Goal: Task Accomplishment & Management: Use online tool/utility

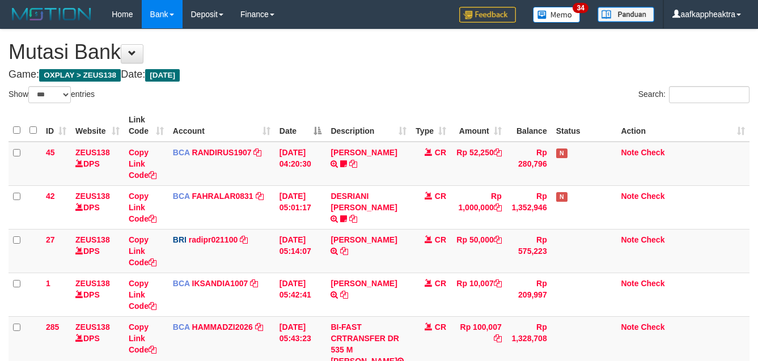
select select "***"
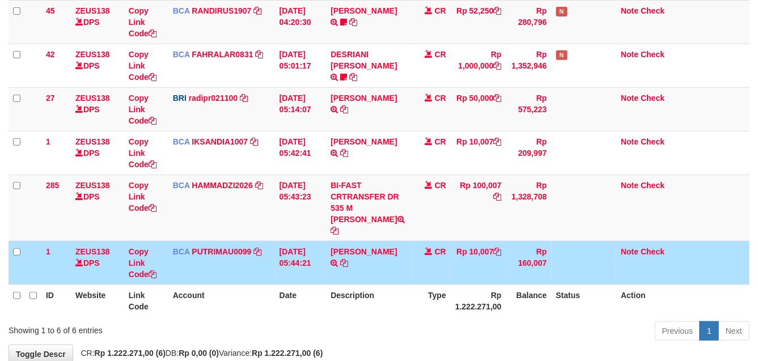
click at [419, 256] on td "CR" at bounding box center [431, 263] width 40 height 44
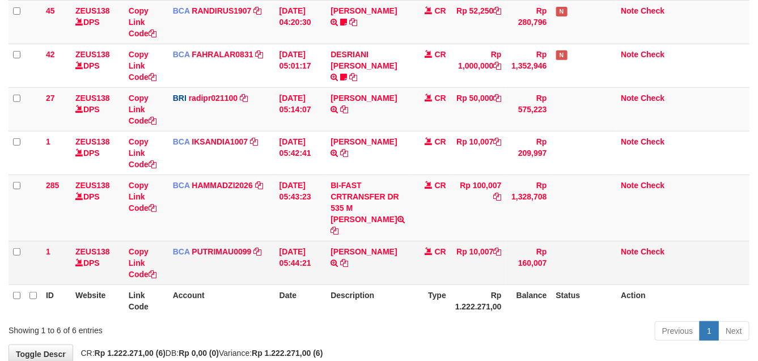
drag, startPoint x: 423, startPoint y: 256, endPoint x: 432, endPoint y: 256, distance: 9.6
click at [427, 258] on td "CR" at bounding box center [431, 263] width 40 height 44
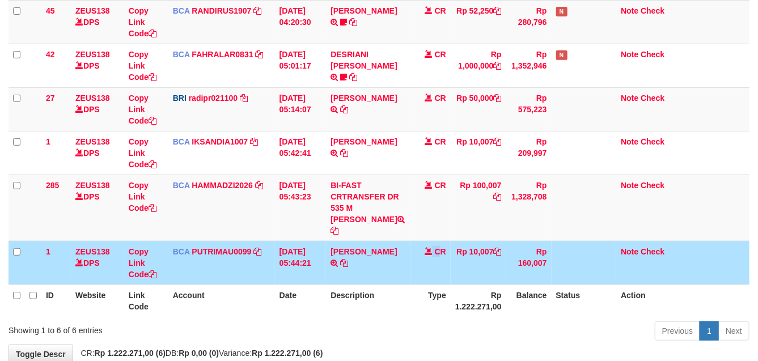
drag, startPoint x: 432, startPoint y: 256, endPoint x: 448, endPoint y: 250, distance: 16.3
click at [443, 251] on td "CR" at bounding box center [431, 263] width 40 height 44
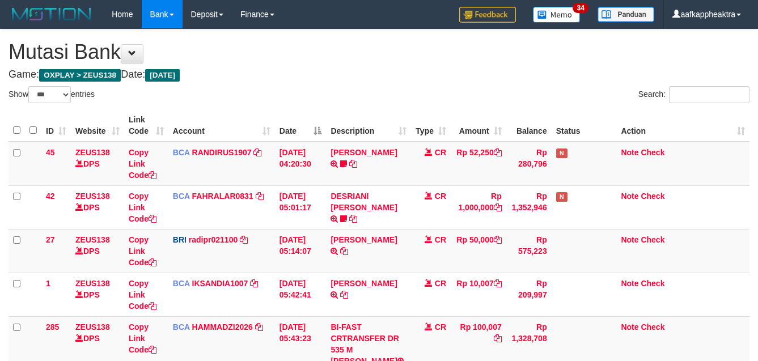
select select "***"
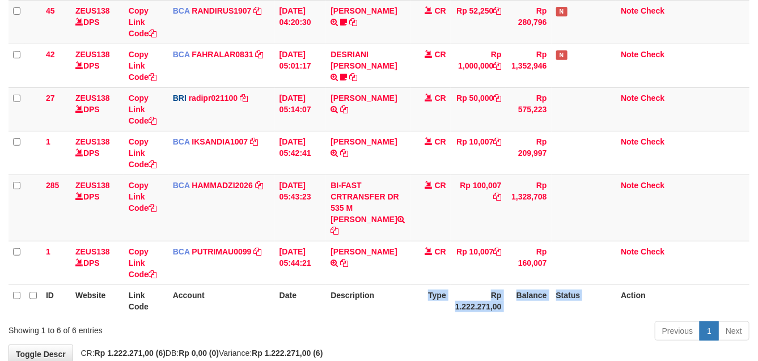
drag, startPoint x: 563, startPoint y: 282, endPoint x: 426, endPoint y: 290, distance: 136.9
click at [423, 295] on tr "ID Website Link Code Account Date Description Type Rp 1.222.271,00 Balance Stat…" at bounding box center [379, 301] width 741 height 32
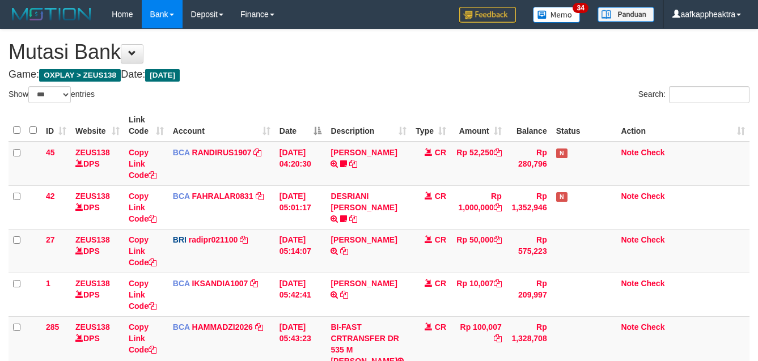
select select "***"
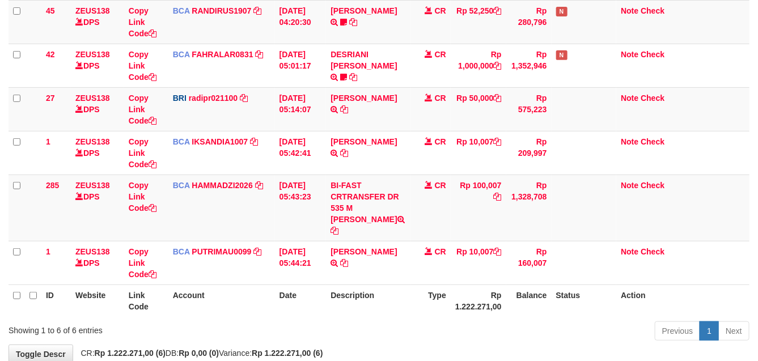
click at [412, 320] on div "Previous 1 Next" at bounding box center [536, 332] width 425 height 24
drag, startPoint x: 392, startPoint y: 316, endPoint x: 380, endPoint y: 310, distance: 12.7
click at [380, 320] on div "Previous 1 Next" at bounding box center [536, 332] width 425 height 24
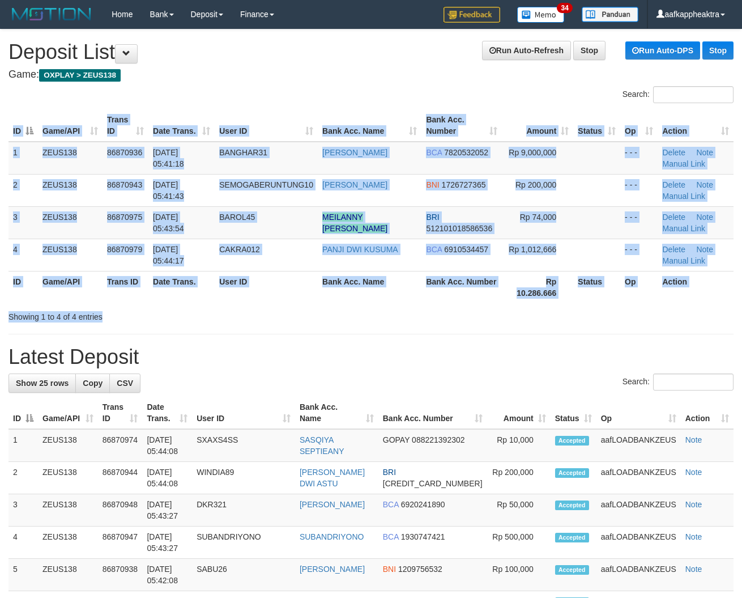
click at [296, 321] on div "Search: ID Game/API Trans ID Date Trans. User ID Bank Acc. Name Bank Acc. Numbe…" at bounding box center [371, 204] width 725 height 236
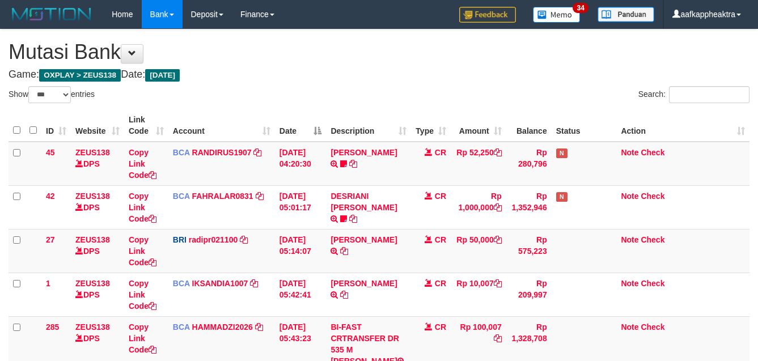
select select "***"
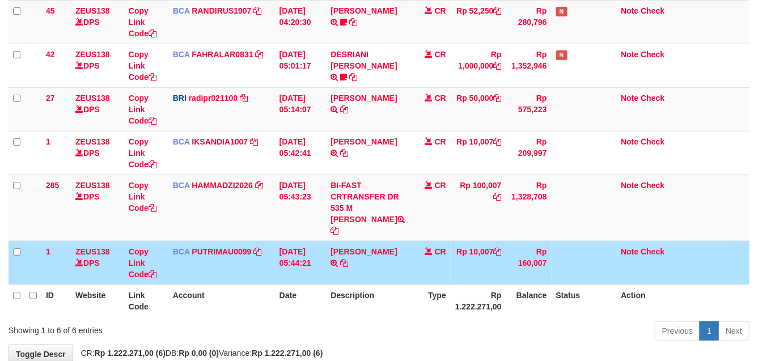
click at [302, 276] on table "ID Website Link Code Account Date Description Type Amount Balance Status Action…" at bounding box center [379, 142] width 741 height 349
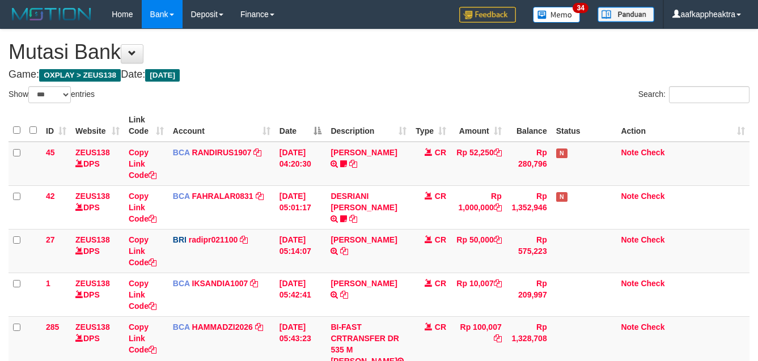
select select "***"
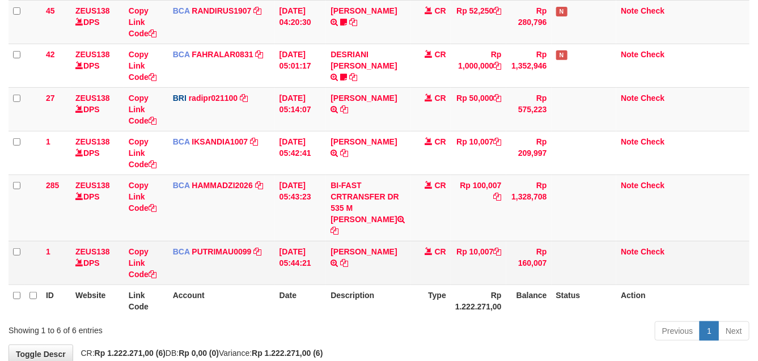
click at [392, 267] on td "[PERSON_NAME] TRSF E-BANKING CR 0109/FTSCY/WS95031 10007.00[PERSON_NAME]" at bounding box center [368, 263] width 85 height 44
click at [392, 264] on td "SANTI RUSTINA TRSF E-BANKING CR 0109/FTSCY/WS95031 10007.00SANTI RUSTINA" at bounding box center [368, 263] width 85 height 44
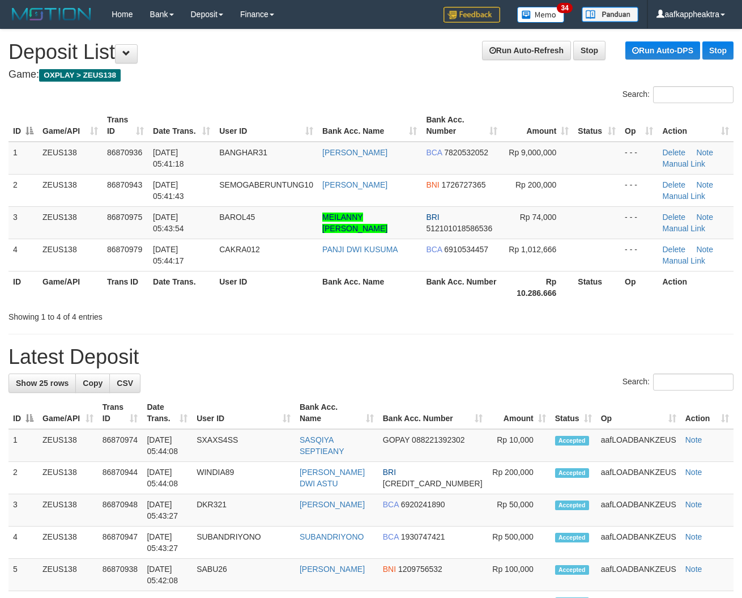
click at [325, 307] on div "Search: ID Game/API Trans ID Date Trans. User ID Bank Acc. Name Bank Acc. Numbe…" at bounding box center [371, 204] width 725 height 236
drag, startPoint x: 176, startPoint y: 299, endPoint x: 3, endPoint y: 302, distance: 172.9
click at [172, 306] on div "Search: ID Game/API Trans ID Date Trans. User ID Bank Acc. Name Bank Acc. Numbe…" at bounding box center [371, 204] width 725 height 236
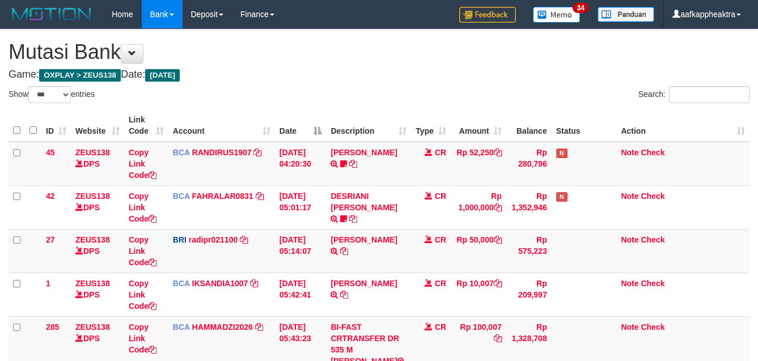
select select "***"
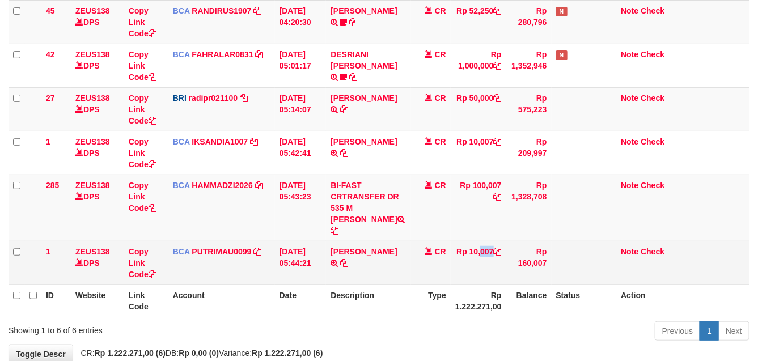
drag, startPoint x: 0, startPoint y: 0, endPoint x: 452, endPoint y: 258, distance: 520.7
click at [453, 258] on td "Rp 10,007" at bounding box center [479, 263] width 56 height 44
click at [422, 268] on td "CR" at bounding box center [431, 263] width 40 height 44
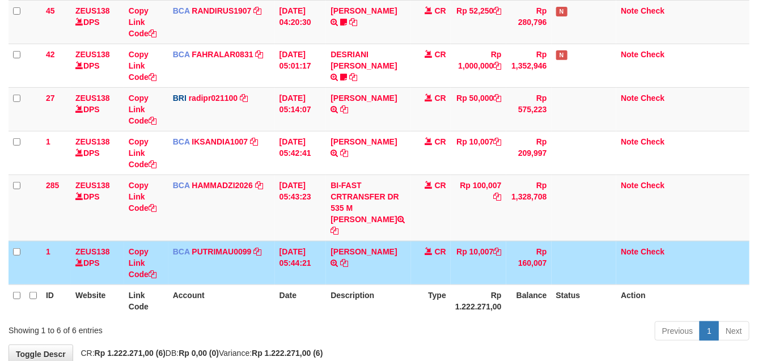
click at [424, 269] on td "CR" at bounding box center [431, 263] width 40 height 44
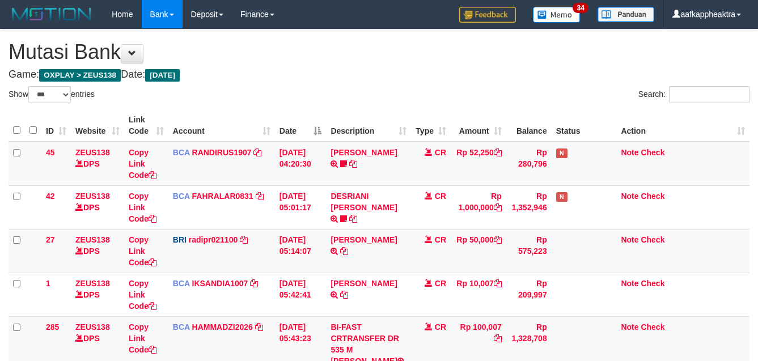
select select "***"
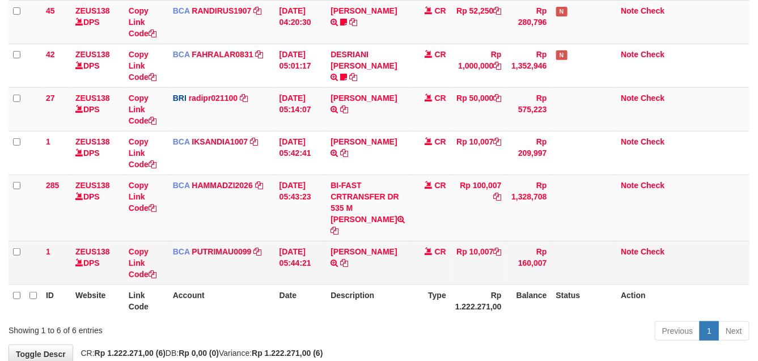
click at [480, 268] on td "Rp 10,007" at bounding box center [479, 263] width 56 height 44
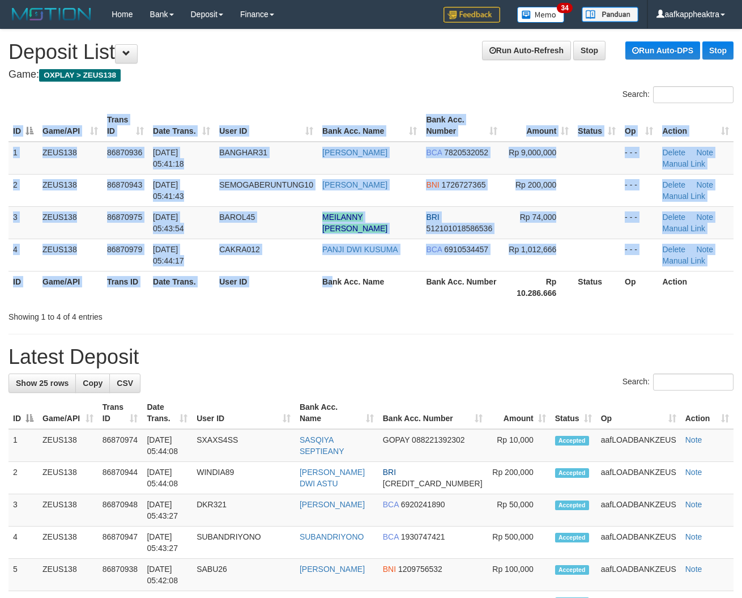
click at [336, 307] on div "Search: ID Game/API Trans ID Date Trans. User ID Bank Acc. Name Bank Acc. Numbe…" at bounding box center [371, 204] width 725 height 236
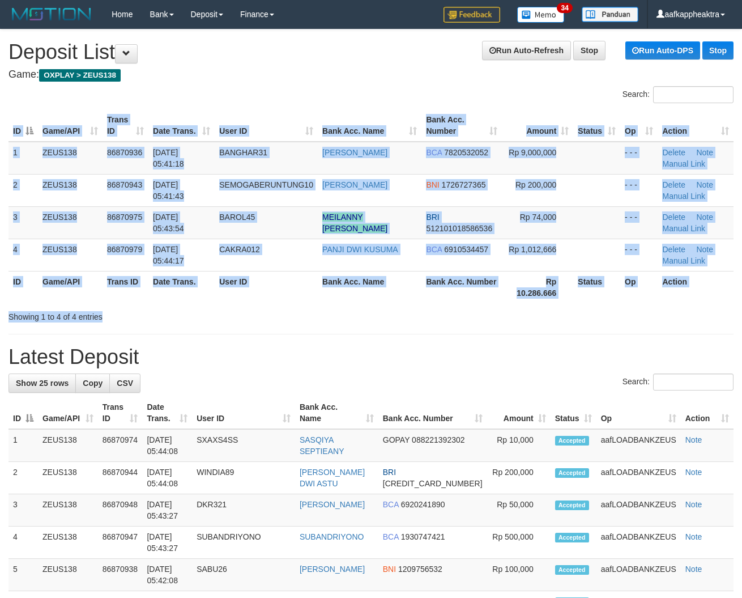
drag, startPoint x: 333, startPoint y: 309, endPoint x: 366, endPoint y: 300, distance: 34.0
click at [333, 309] on div "Search: ID Game/API Trans ID Date Trans. User ID Bank Acc. Name Bank Acc. Numbe…" at bounding box center [371, 204] width 725 height 236
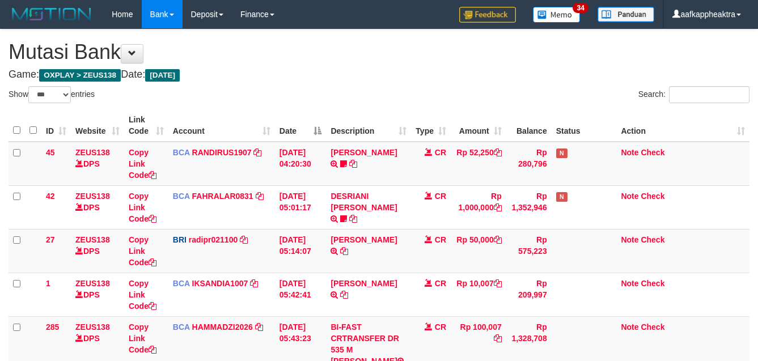
select select "***"
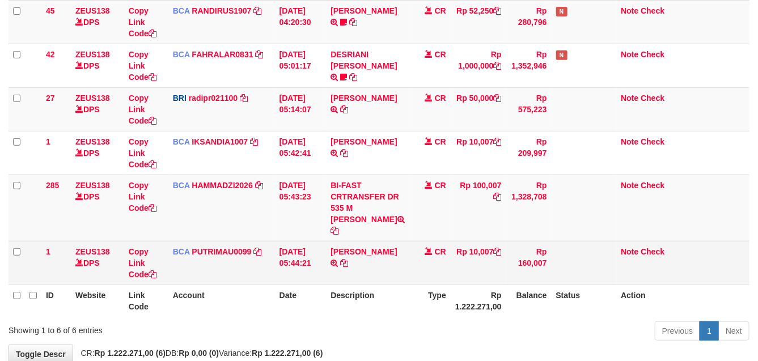
drag, startPoint x: 396, startPoint y: 252, endPoint x: 446, endPoint y: 247, distance: 50.8
click at [421, 249] on tr "1 ZEUS138 DPS Copy Link Code BCA PUTRIMAU0099 DPS PUTRI [PERSON_NAME] mutasi_20…" at bounding box center [379, 263] width 741 height 44
click at [458, 241] on td "Rp 10,007" at bounding box center [479, 263] width 56 height 44
drag, startPoint x: 436, startPoint y: 232, endPoint x: 426, endPoint y: 234, distance: 10.9
click at [426, 241] on td "CR" at bounding box center [431, 263] width 40 height 44
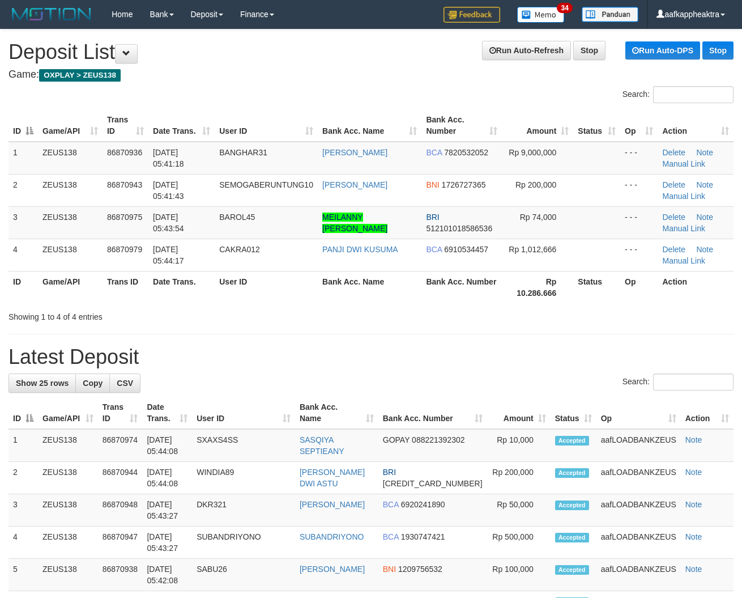
click at [479, 320] on div "Showing 1 to 4 of 4 entries" at bounding box center [371, 315] width 742 height 16
drag, startPoint x: 460, startPoint y: 312, endPoint x: 436, endPoint y: 324, distance: 26.1
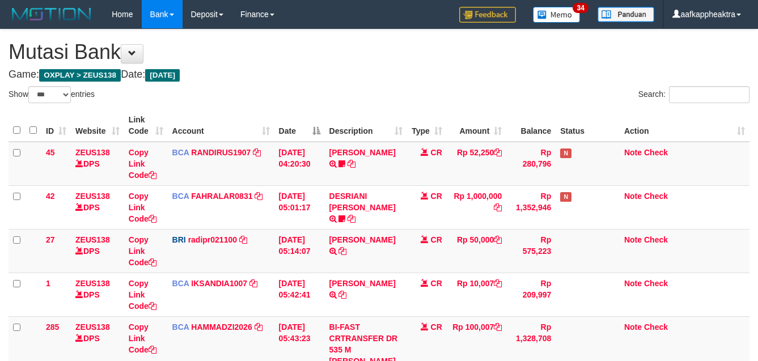
select select "***"
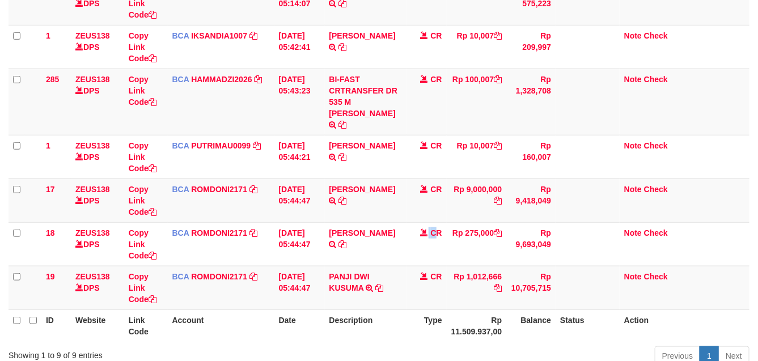
click at [425, 238] on td "CR" at bounding box center [427, 244] width 40 height 44
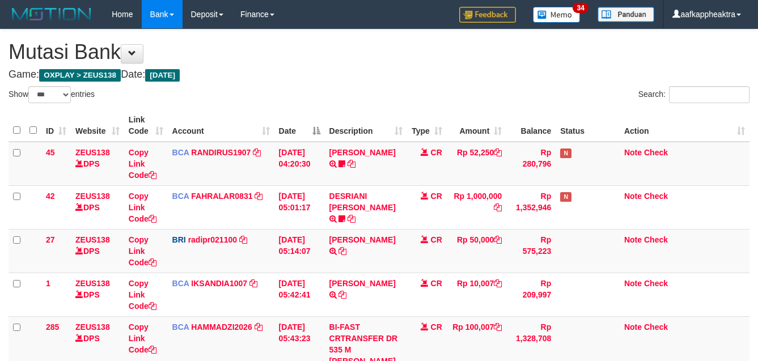
select select "***"
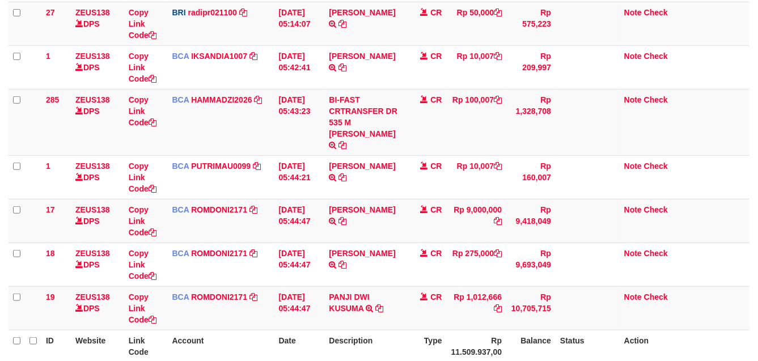
scroll to position [248, 0]
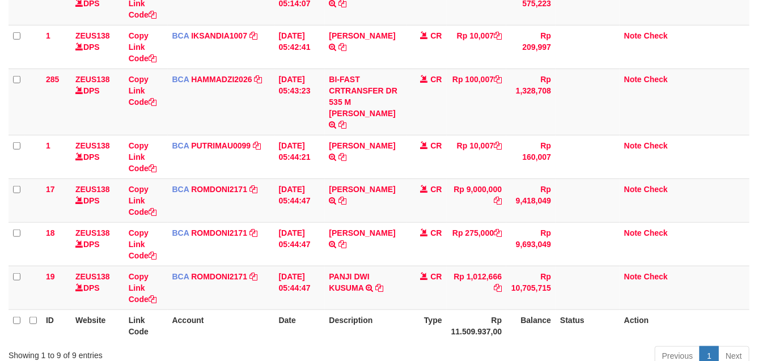
click at [447, 309] on th "Rp 11.509.937,00" at bounding box center [477, 325] width 60 height 32
click at [469, 289] on td "Rp 1,012,666" at bounding box center [477, 288] width 60 height 44
click at [469, 291] on td "Rp 1,012,666" at bounding box center [477, 288] width 60 height 44
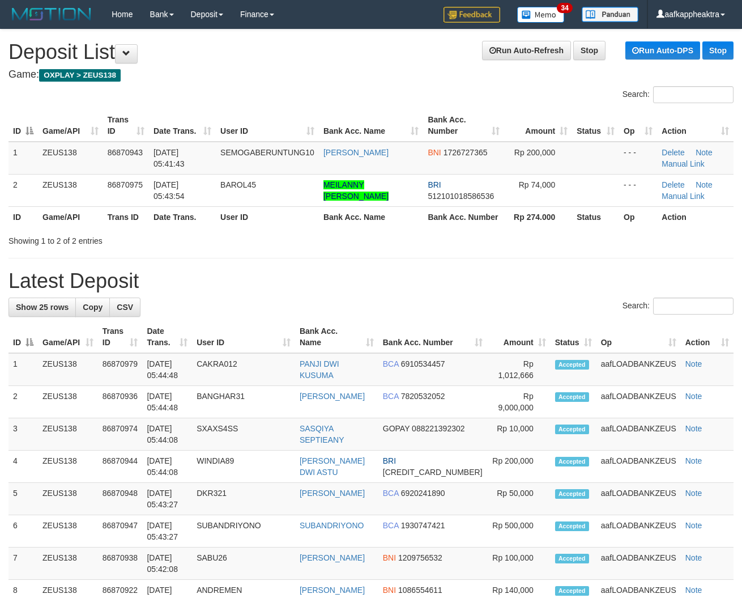
drag, startPoint x: 278, startPoint y: 313, endPoint x: 2, endPoint y: 299, distance: 277.0
click at [269, 316] on div "Search:" at bounding box center [371, 308] width 725 height 20
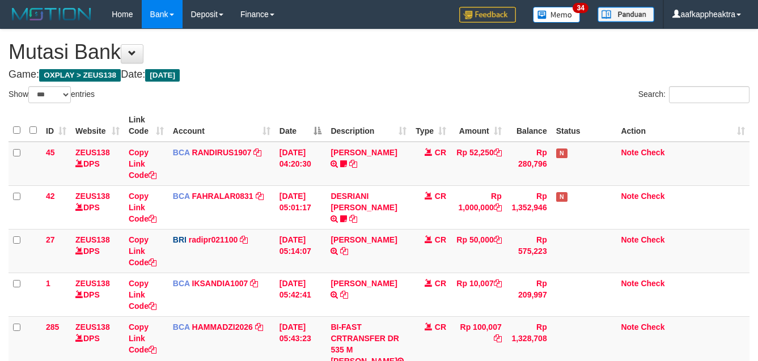
select select "***"
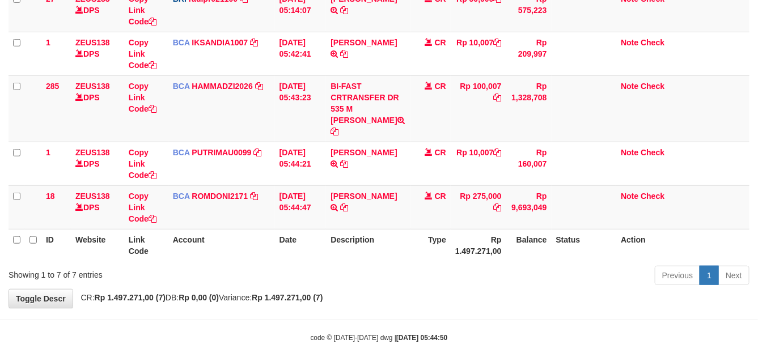
click at [383, 299] on body "Toggle navigation Home Bank Account List Mutasi Bank Search Note Mutasi Deposit…" at bounding box center [379, 65] width 758 height 612
click at [389, 295] on div "**********" at bounding box center [379, 48] width 758 height 519
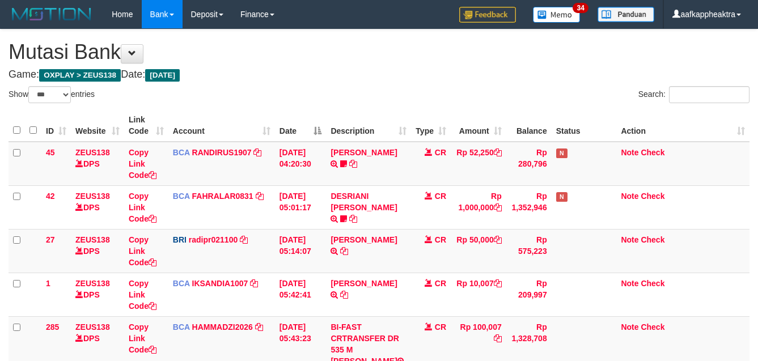
select select "***"
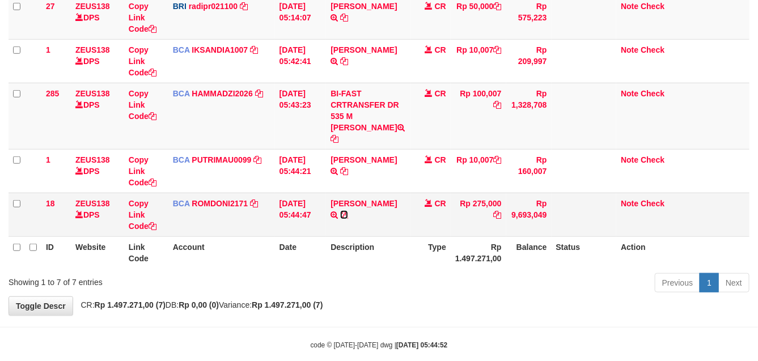
click at [340, 211] on icon at bounding box center [344, 215] width 8 height 8
drag, startPoint x: 423, startPoint y: 236, endPoint x: 511, endPoint y: 205, distance: 93.4
click at [428, 237] on th "Type" at bounding box center [431, 252] width 40 height 32
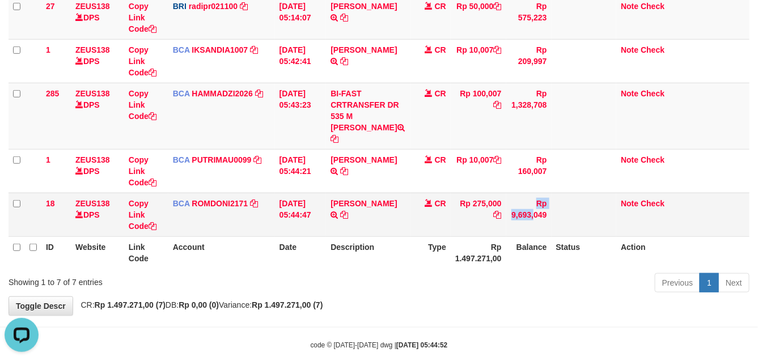
drag, startPoint x: 507, startPoint y: 207, endPoint x: 500, endPoint y: 213, distance: 9.7
click at [498, 214] on tr "18 ZEUS138 DPS Copy Link Code BCA ROMDONI2171 DPS ROMDONI mutasi_20250901_3611 …" at bounding box center [379, 215] width 741 height 44
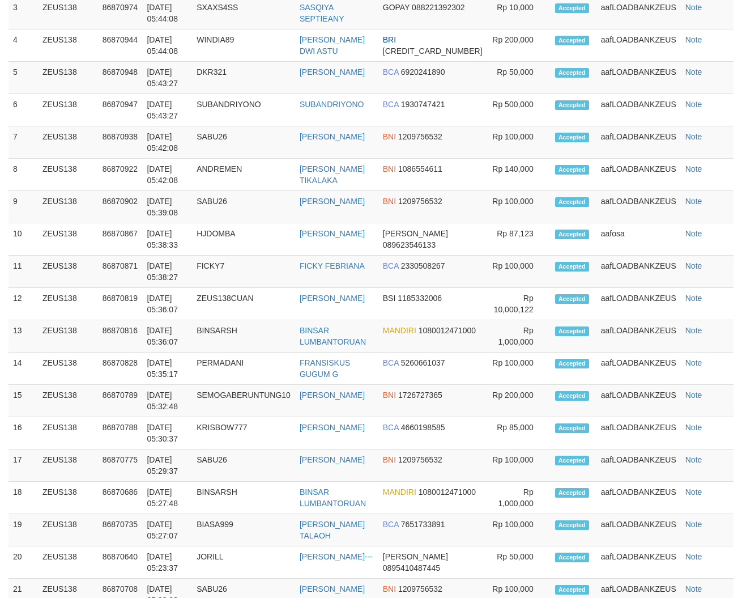
click at [399, 265] on span "BCA" at bounding box center [391, 265] width 16 height 9
click at [342, 278] on td "FICKY FEBRIANA" at bounding box center [336, 272] width 83 height 32
click at [341, 279] on td "FICKY FEBRIANA" at bounding box center [336, 272] width 83 height 32
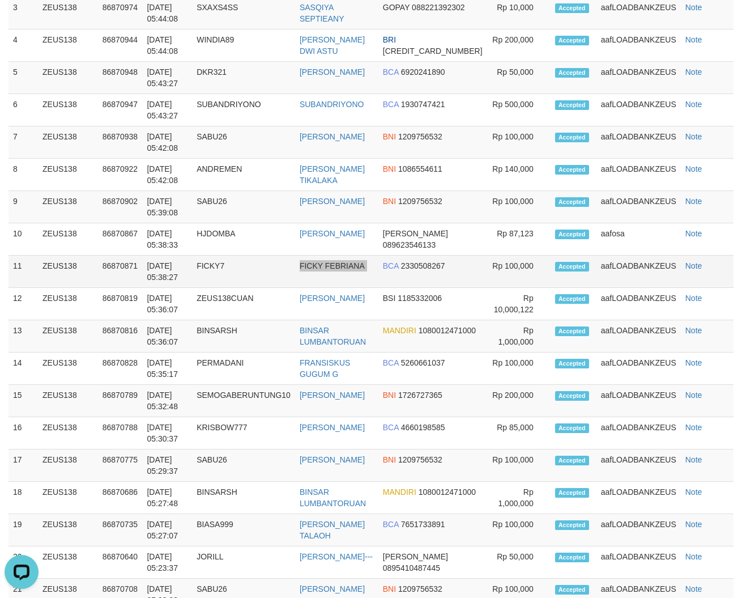
click at [341, 279] on td "FICKY FEBRIANA" at bounding box center [336, 272] width 83 height 32
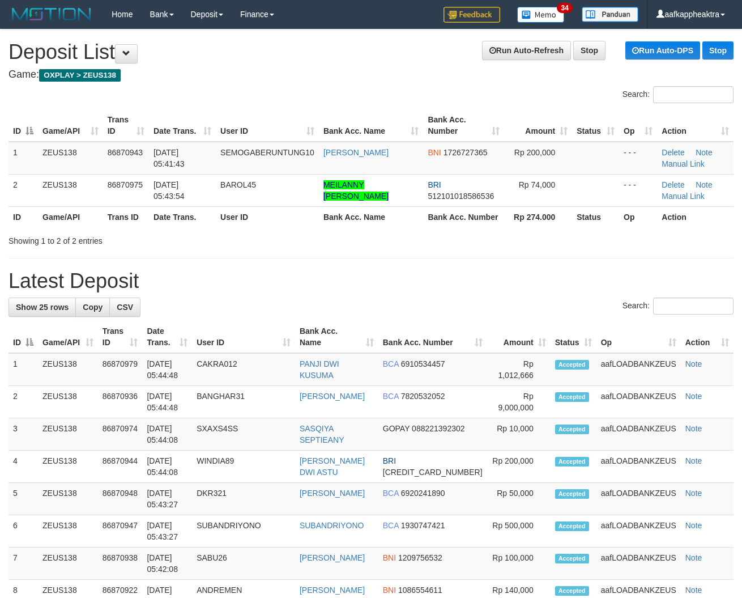
scroll to position [398, 0]
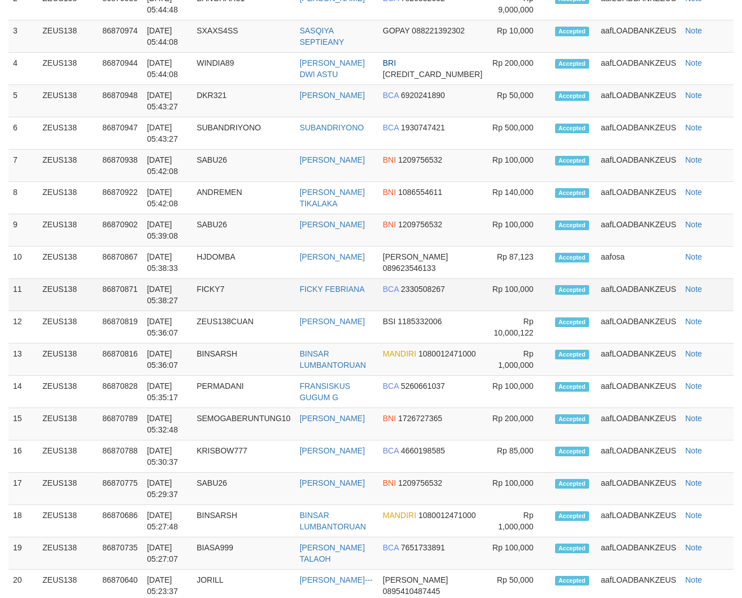
click at [325, 279] on td "FICKY FEBRIANA" at bounding box center [336, 295] width 83 height 32
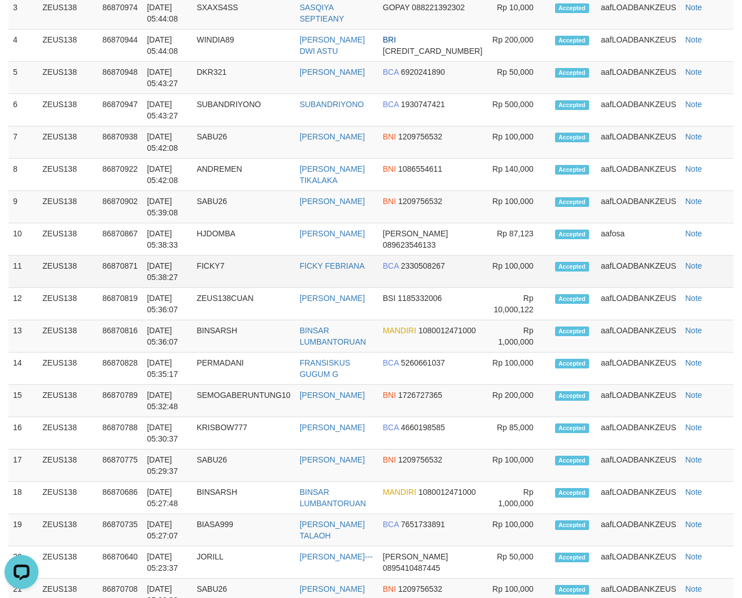
scroll to position [0, 0]
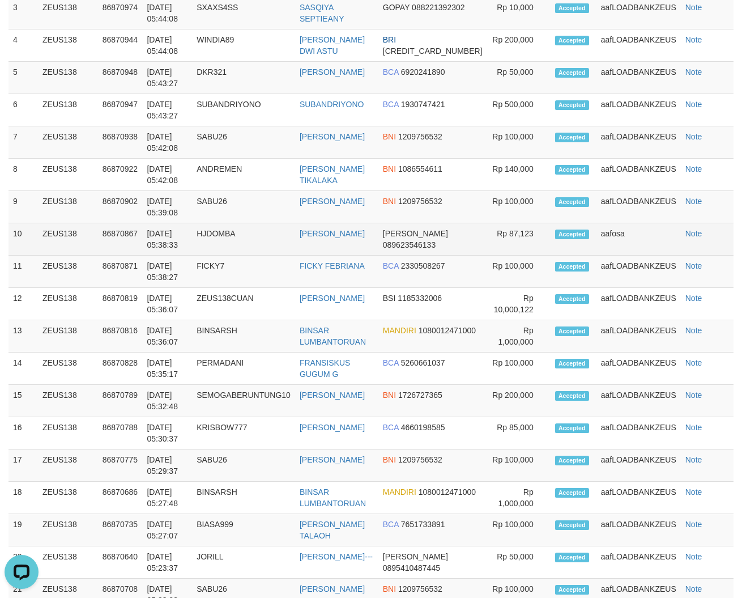
drag, startPoint x: 256, startPoint y: 275, endPoint x: 390, endPoint y: 253, distance: 136.1
click at [264, 273] on td "FICKY7" at bounding box center [243, 272] width 103 height 32
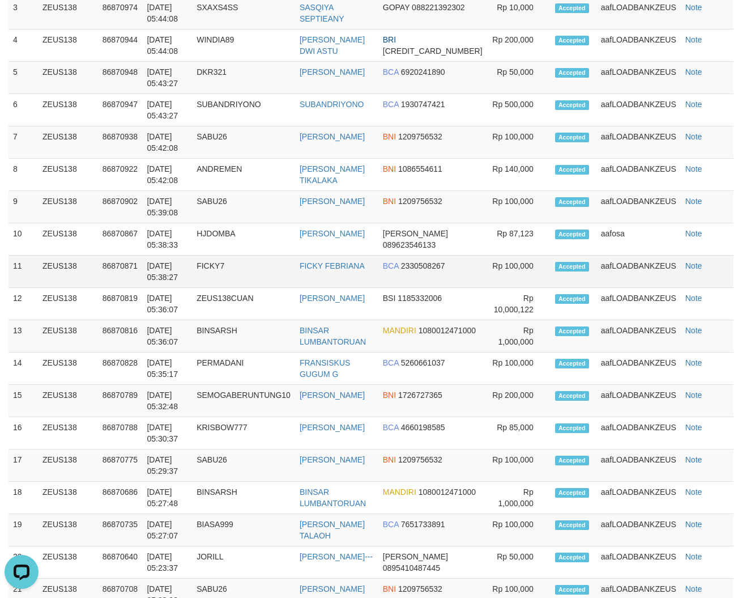
click at [411, 251] on td "DANA 089623546133" at bounding box center [433, 239] width 109 height 32
drag, startPoint x: 398, startPoint y: 258, endPoint x: 6, endPoint y: 253, distance: 392.3
click at [337, 265] on tr "11 ZEUS138 86870871 01/09/2025 05:38:27 FICKY7 FICKY FEBRIANA BCA 2330508267 Rp…" at bounding box center [371, 272] width 725 height 32
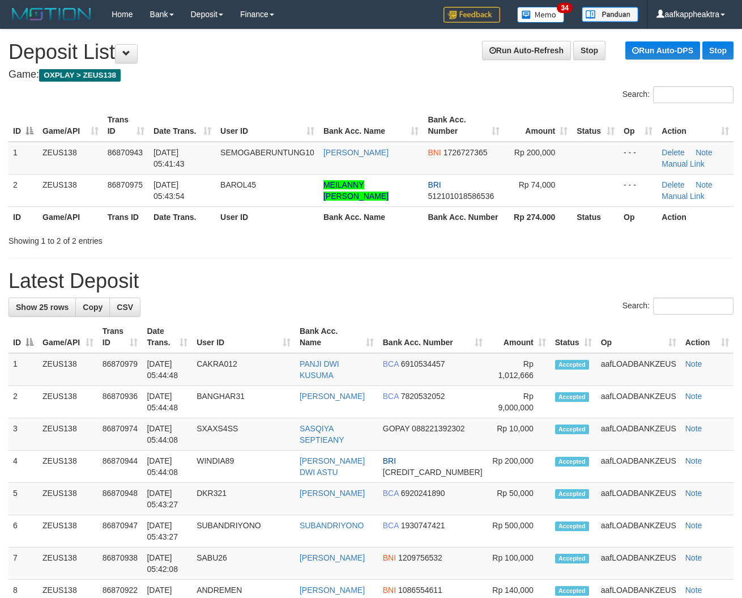
scroll to position [398, 0]
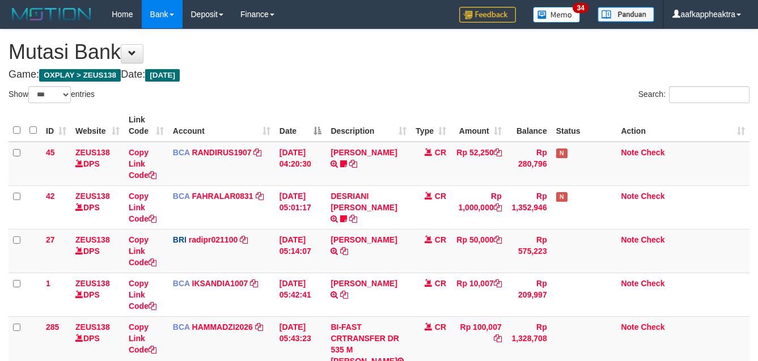
select select "***"
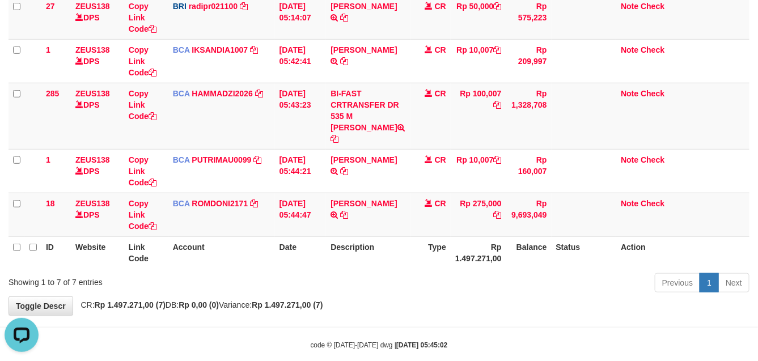
click at [437, 236] on tr "ID Website Link Code Account Date Description Type Rp 1.497.271,00 Balance Stat…" at bounding box center [379, 252] width 741 height 32
drag, startPoint x: 498, startPoint y: 211, endPoint x: 588, endPoint y: 222, distance: 91.3
click at [423, 230] on table "ID Website Link Code Account Date Description Type Amount Balance Status Action…" at bounding box center [379, 72] width 741 height 393
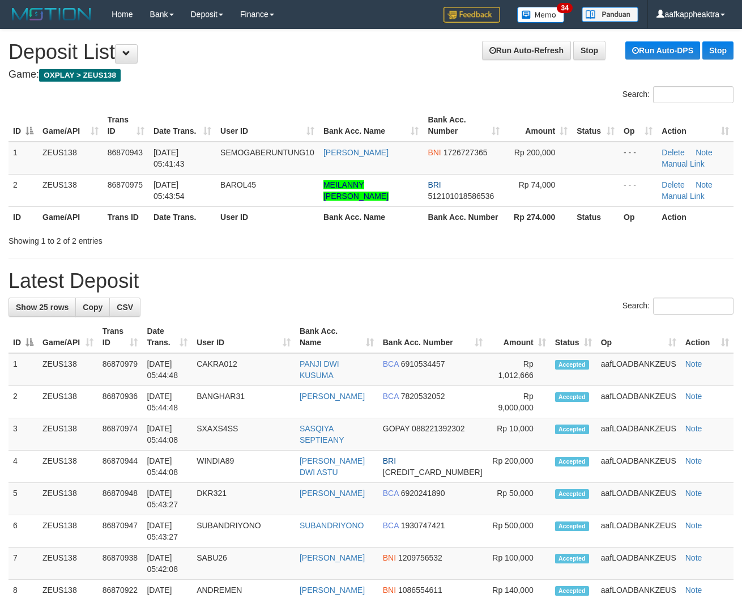
click at [261, 258] on hr at bounding box center [371, 258] width 725 height 1
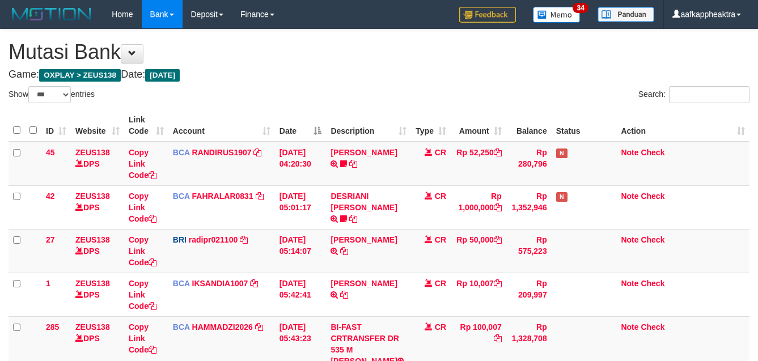
select select "***"
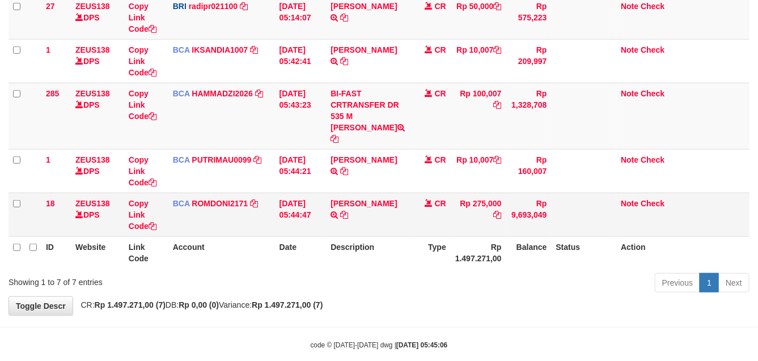
click at [412, 224] on table "ID Website Link Code Account Date Description Type Amount Balance Status Action…" at bounding box center [379, 72] width 741 height 393
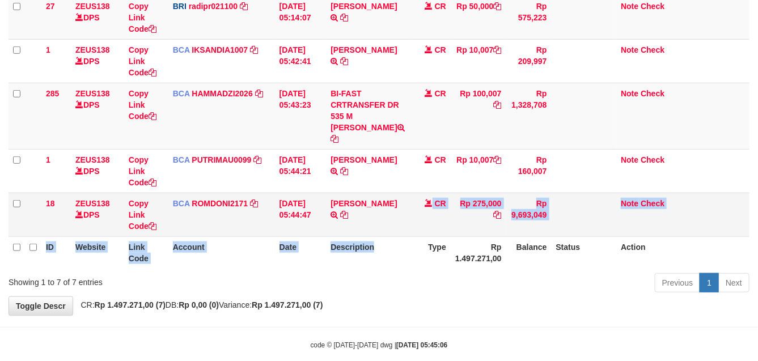
scroll to position [241, 0]
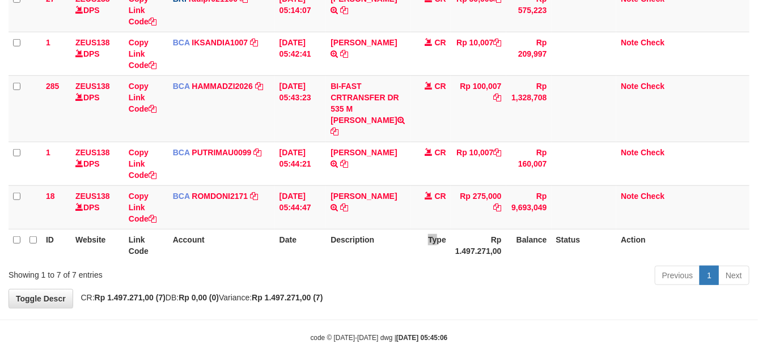
drag, startPoint x: 423, startPoint y: 222, endPoint x: 763, endPoint y: 220, distance: 340.1
click at [425, 229] on th "Type" at bounding box center [431, 245] width 40 height 32
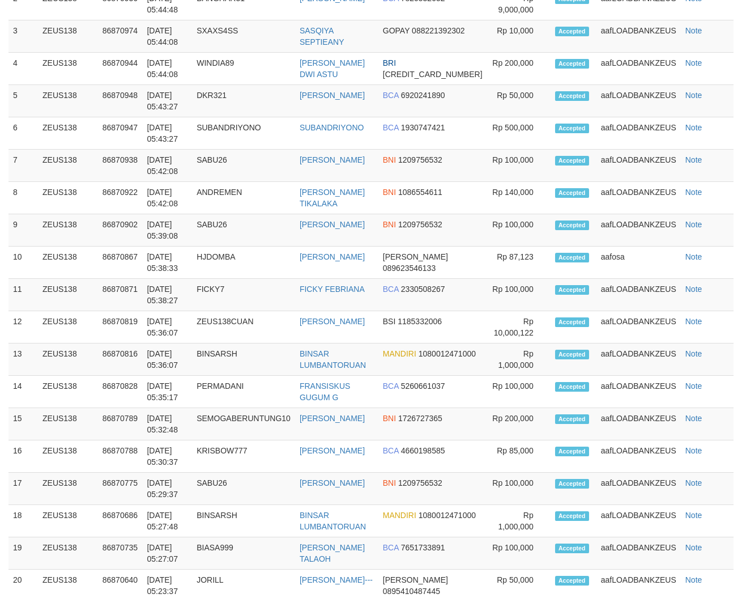
scroll to position [421, 0]
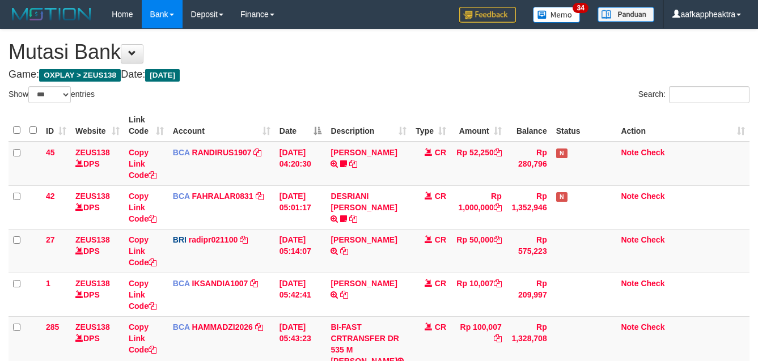
select select "***"
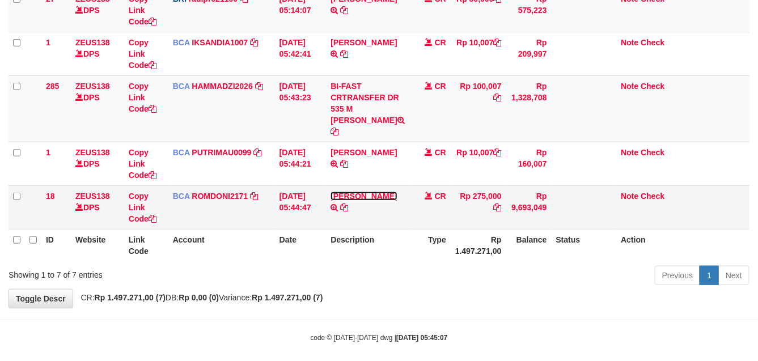
drag, startPoint x: 0, startPoint y: 0, endPoint x: 342, endPoint y: 186, distance: 389.1
click at [341, 192] on link "MUHAMMAD IQB" at bounding box center [363, 196] width 66 height 9
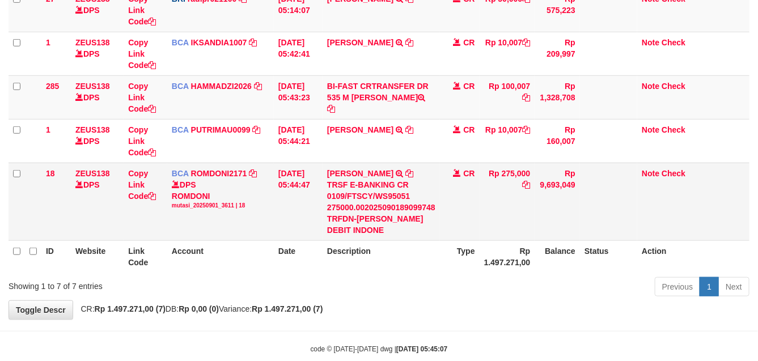
drag, startPoint x: 324, startPoint y: 190, endPoint x: 312, endPoint y: 196, distance: 12.9
click at [304, 196] on tr "18 ZEUS138 DPS Copy Link Code BCA ROMDONI2171 DPS ROMDONI mutasi_20250901_3611 …" at bounding box center [379, 202] width 741 height 78
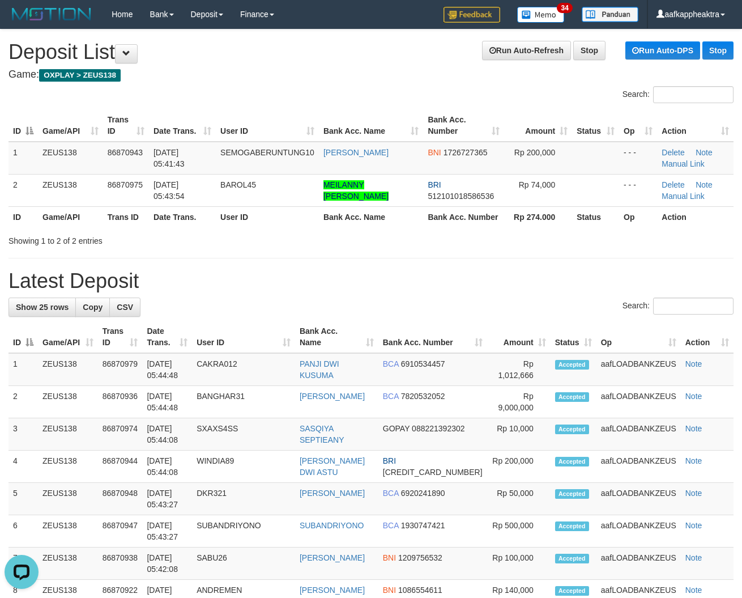
drag, startPoint x: 361, startPoint y: 285, endPoint x: 372, endPoint y: 282, distance: 11.1
click at [361, 285] on h1 "Latest Deposit" at bounding box center [371, 281] width 725 height 23
drag, startPoint x: 463, startPoint y: 285, endPoint x: 449, endPoint y: 290, distance: 15.1
click at [462, 286] on h1 "Latest Deposit" at bounding box center [371, 281] width 725 height 23
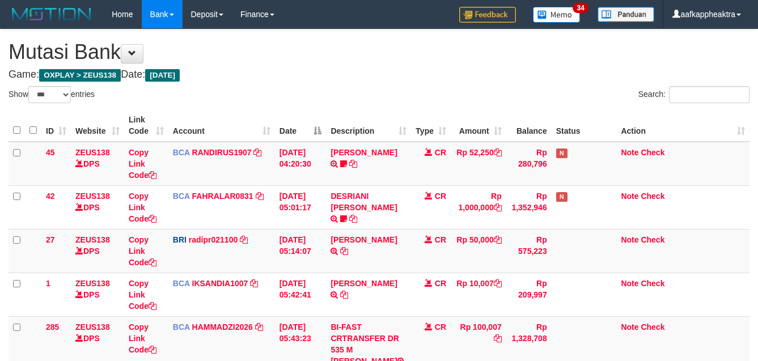
select select "***"
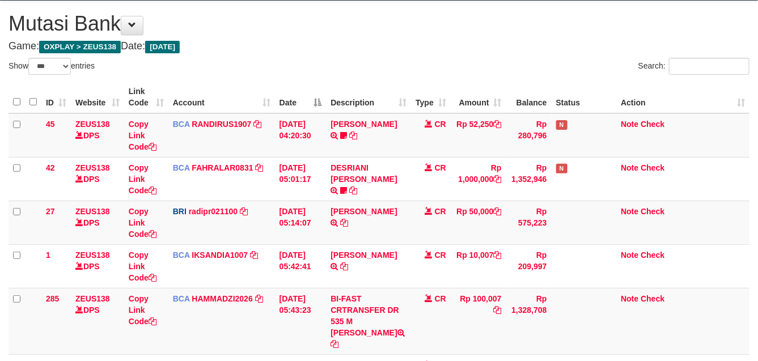
click at [411, 242] on td "CR" at bounding box center [431, 223] width 40 height 44
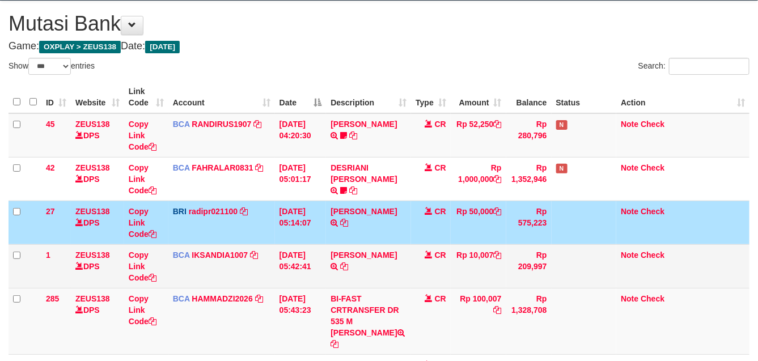
drag, startPoint x: 411, startPoint y: 245, endPoint x: 438, endPoint y: 251, distance: 27.2
click at [415, 253] on td "CR" at bounding box center [431, 266] width 40 height 44
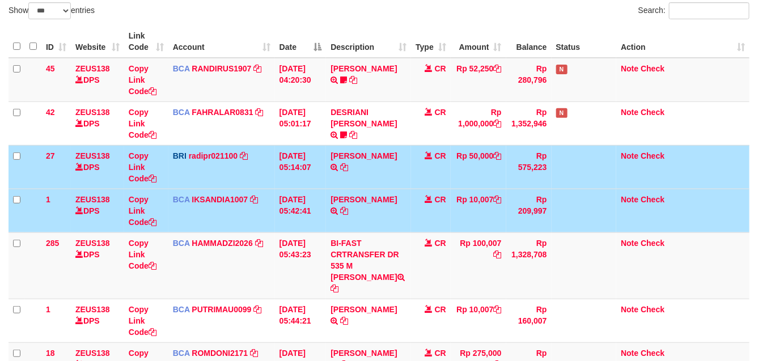
scroll to position [170, 0]
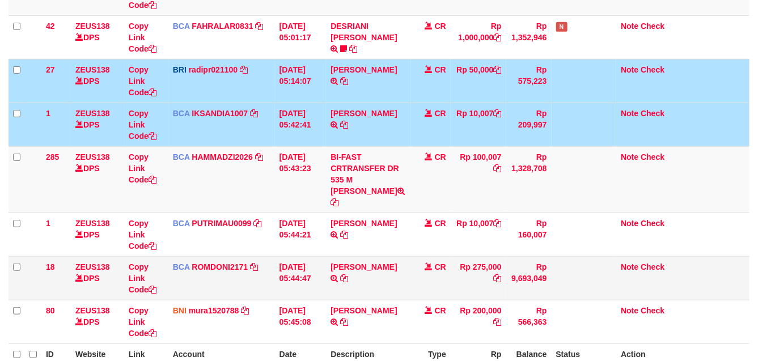
click at [445, 262] on td "CR" at bounding box center [431, 278] width 40 height 44
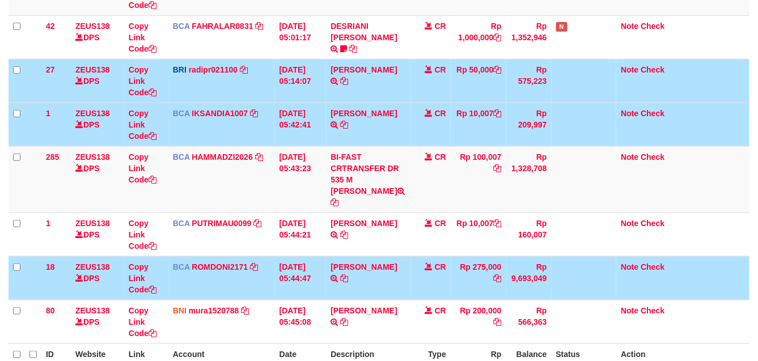
click at [445, 262] on td "CR" at bounding box center [431, 278] width 40 height 44
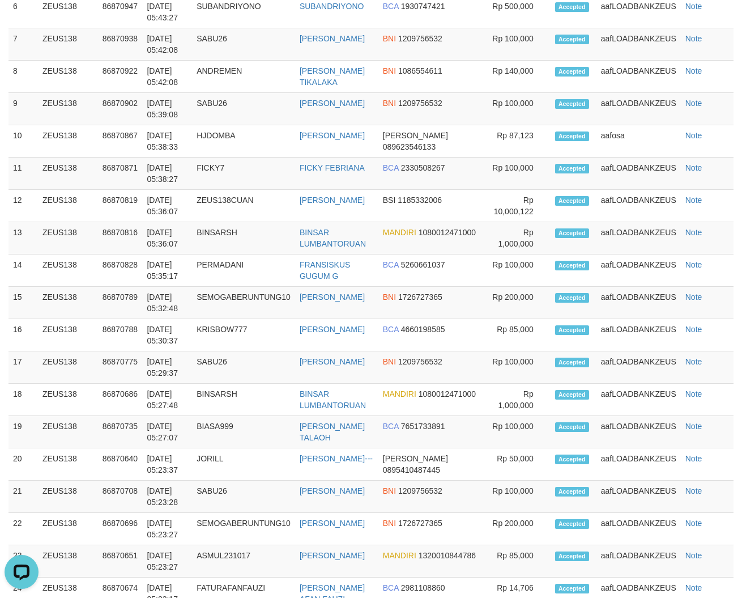
drag, startPoint x: 278, startPoint y: 265, endPoint x: 3, endPoint y: 272, distance: 274.4
click at [251, 278] on td "PERMADANI" at bounding box center [243, 270] width 103 height 32
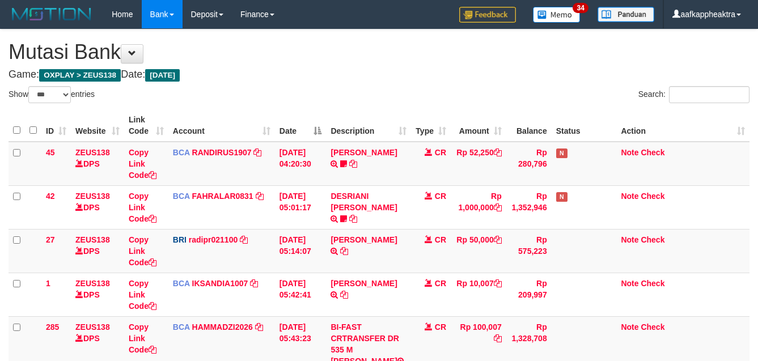
select select "***"
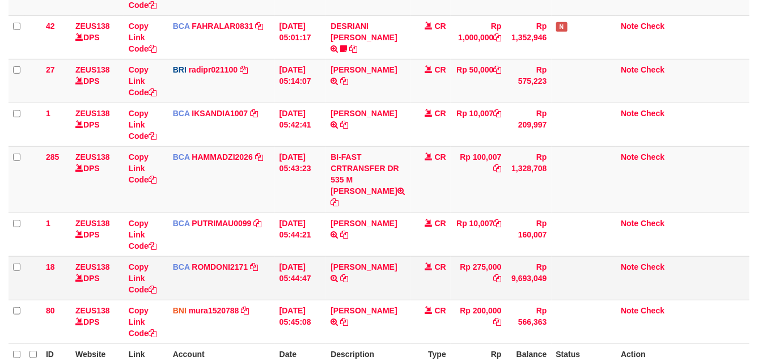
drag, startPoint x: 0, startPoint y: 0, endPoint x: 435, endPoint y: 265, distance: 509.0
click at [435, 265] on td "CR" at bounding box center [431, 278] width 40 height 44
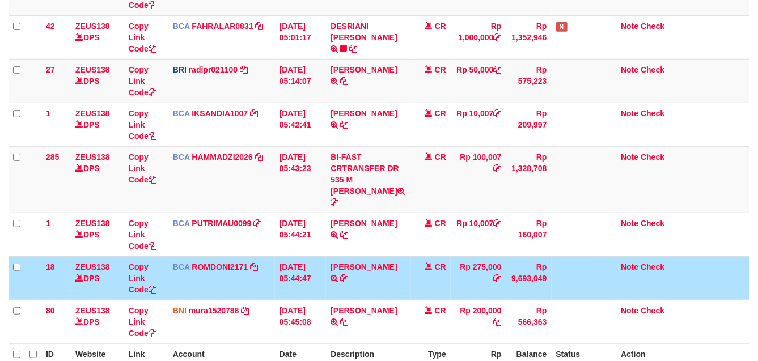
click at [446, 258] on td "CR" at bounding box center [431, 278] width 40 height 44
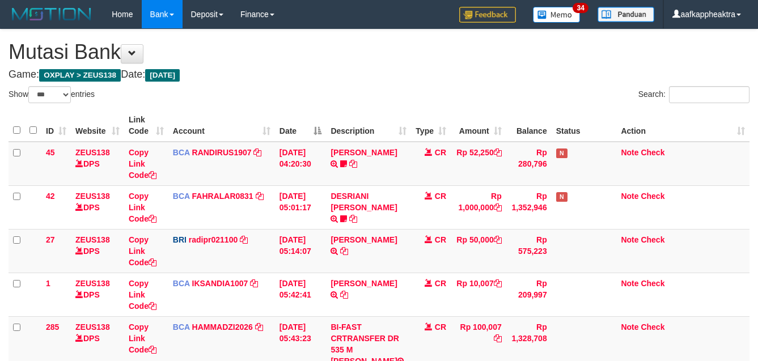
select select "***"
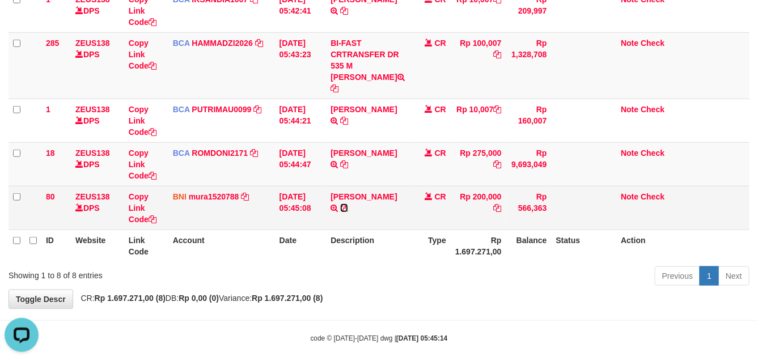
click at [343, 204] on icon at bounding box center [344, 208] width 8 height 8
click at [344, 204] on icon at bounding box center [344, 208] width 8 height 8
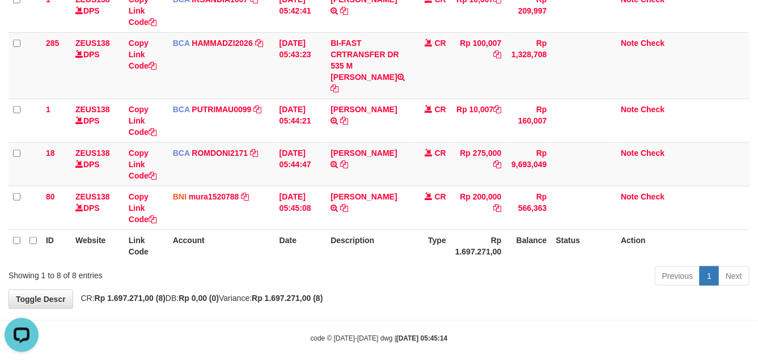
drag, startPoint x: 562, startPoint y: 257, endPoint x: 763, endPoint y: 258, distance: 201.2
click at [565, 265] on div "Previous 1 Next" at bounding box center [536, 277] width 425 height 24
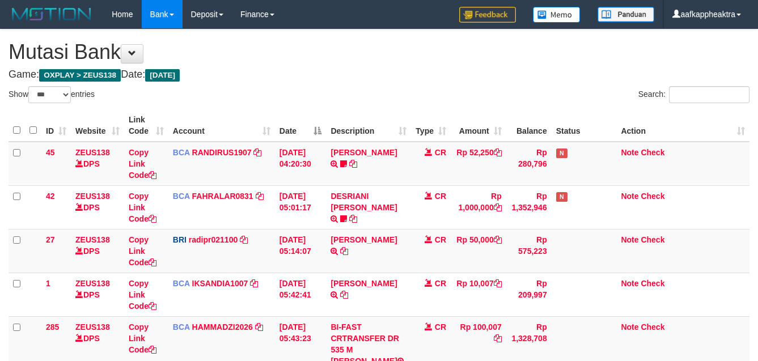
select select "***"
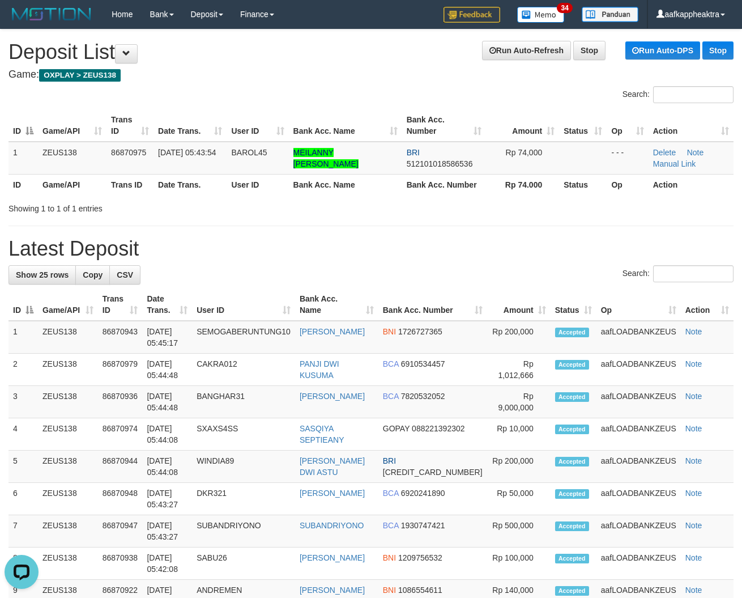
click at [323, 277] on div "Search:" at bounding box center [371, 275] width 725 height 20
click at [366, 255] on h1 "Latest Deposit" at bounding box center [371, 248] width 725 height 23
click at [367, 253] on h1 "Latest Deposit" at bounding box center [371, 248] width 725 height 23
click at [361, 244] on h1 "Latest Deposit" at bounding box center [371, 248] width 725 height 23
drag, startPoint x: 361, startPoint y: 244, endPoint x: 303, endPoint y: 79, distance: 174.2
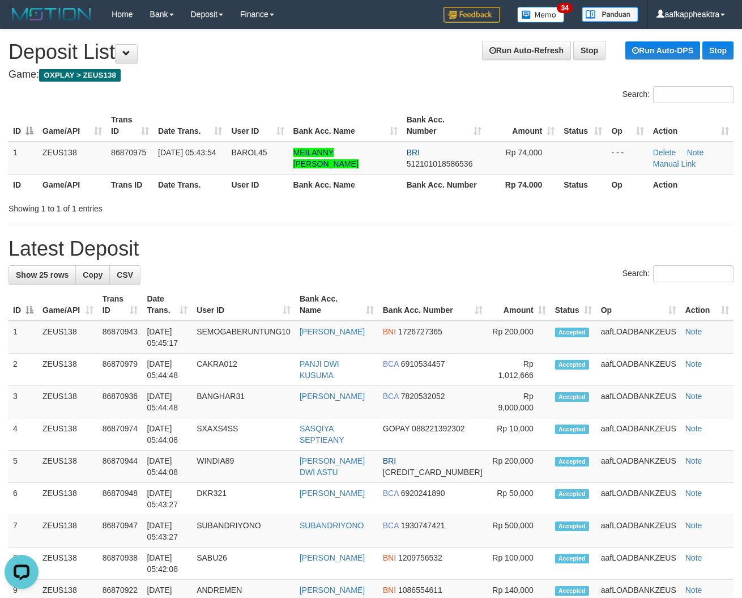
click at [363, 238] on h1 "Latest Deposit" at bounding box center [371, 248] width 725 height 23
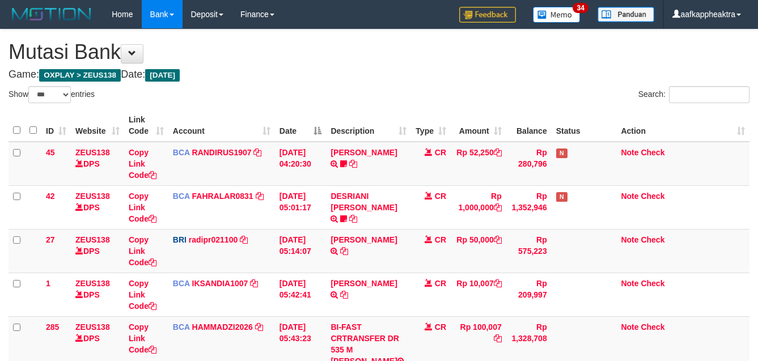
select select "***"
click at [468, 252] on td "Rp 50,000" at bounding box center [479, 251] width 56 height 44
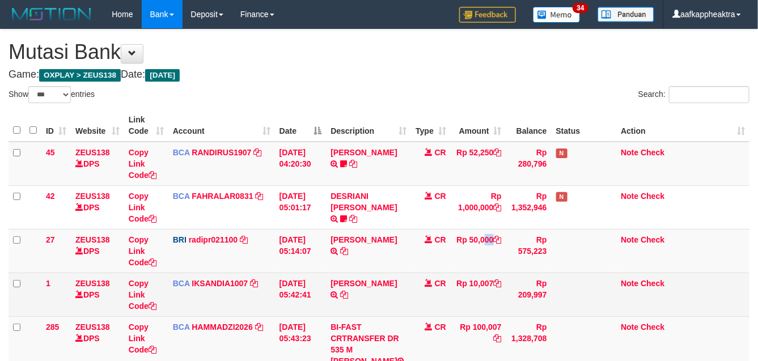
scroll to position [71, 0]
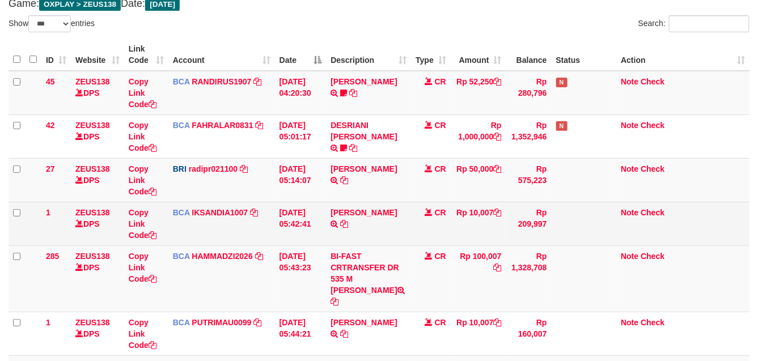
click at [380, 220] on td "[PERSON_NAME] TRSF E-BANKING CR 0109/FTSCY/WS95031 10007.00[PERSON_NAME]" at bounding box center [368, 224] width 85 height 44
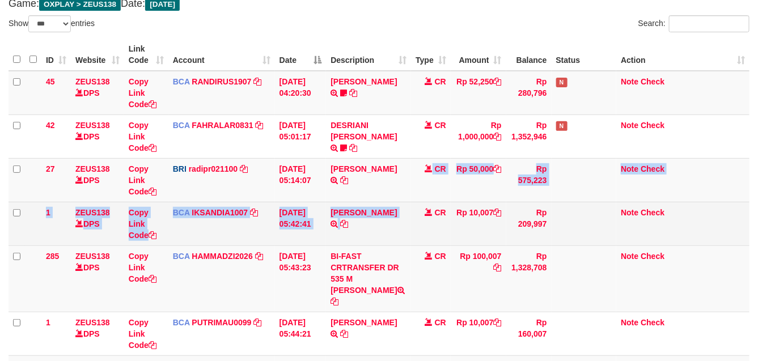
click at [426, 207] on tbody "45 ZEUS138 DPS Copy Link Code BCA RANDIRUS1907 DPS [PERSON_NAME] mutasi_2025090…" at bounding box center [379, 235] width 741 height 329
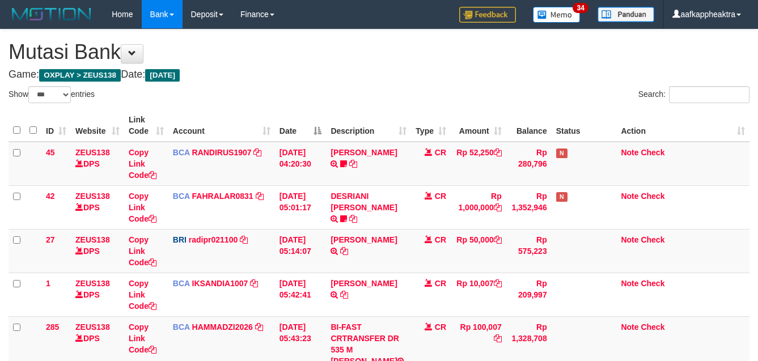
select select "***"
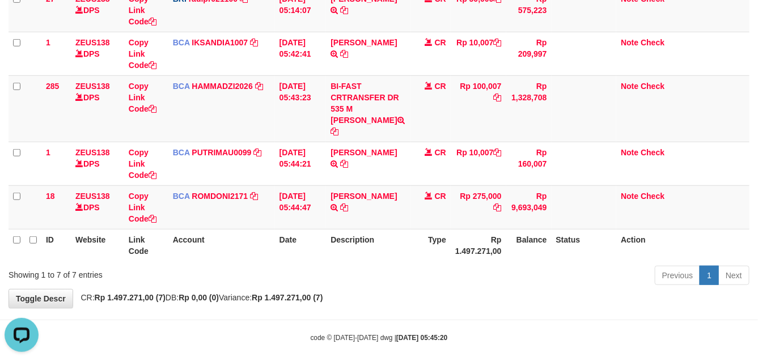
click at [407, 250] on th "Description" at bounding box center [368, 245] width 85 height 32
click at [409, 249] on div "ID Website Link Code Account Date Description Type Amount Balance Status Action…" at bounding box center [379, 65] width 758 height 400
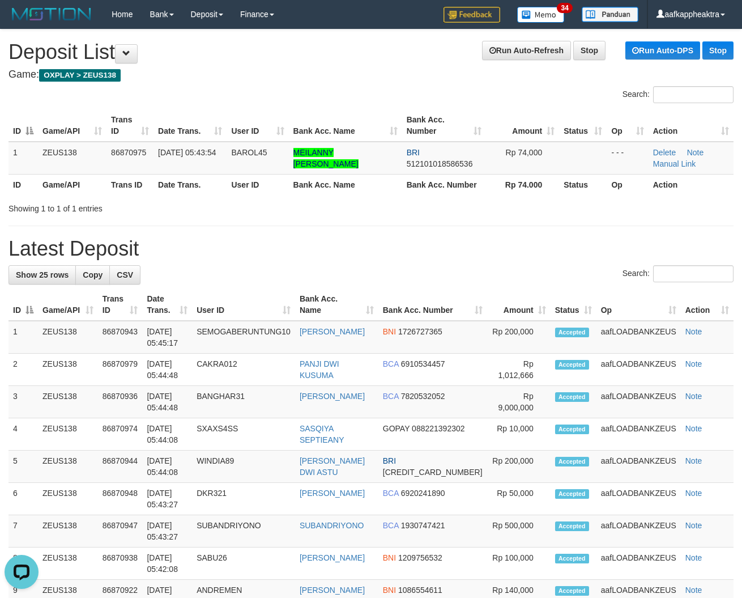
drag, startPoint x: 291, startPoint y: 222, endPoint x: 284, endPoint y: 230, distance: 10.5
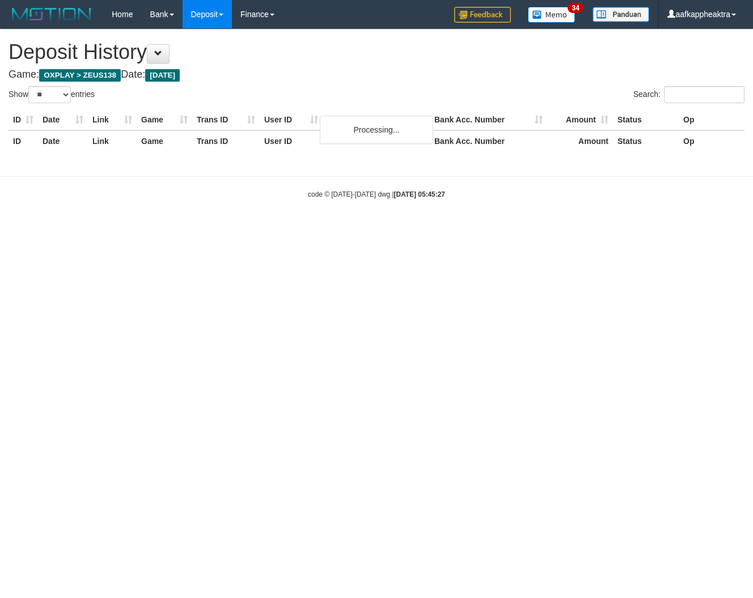
select select "**"
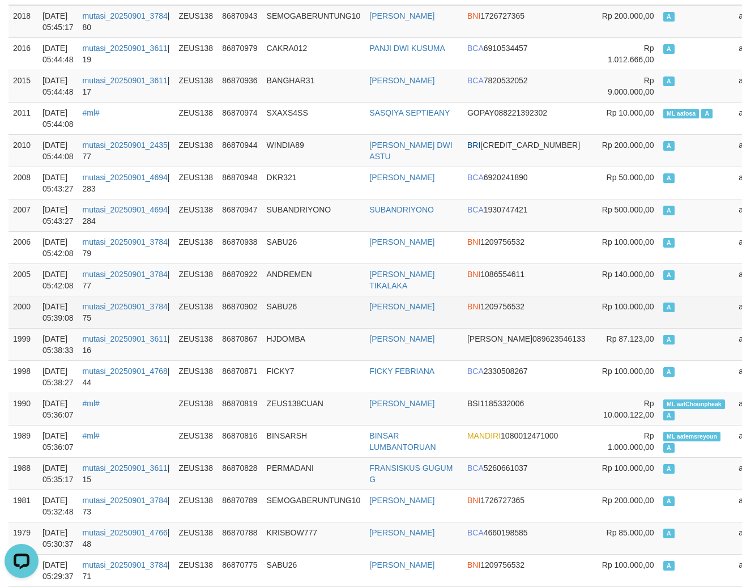
scroll to position [142, 0]
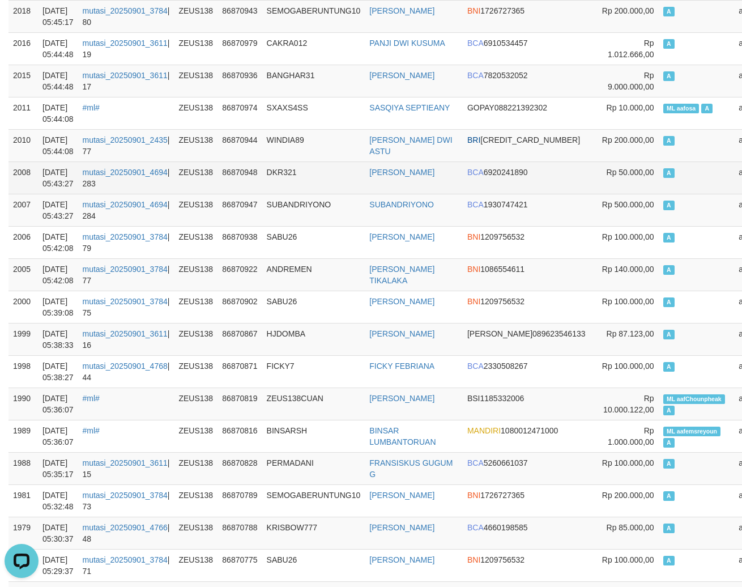
click at [312, 177] on td "DKR321" at bounding box center [313, 178] width 103 height 32
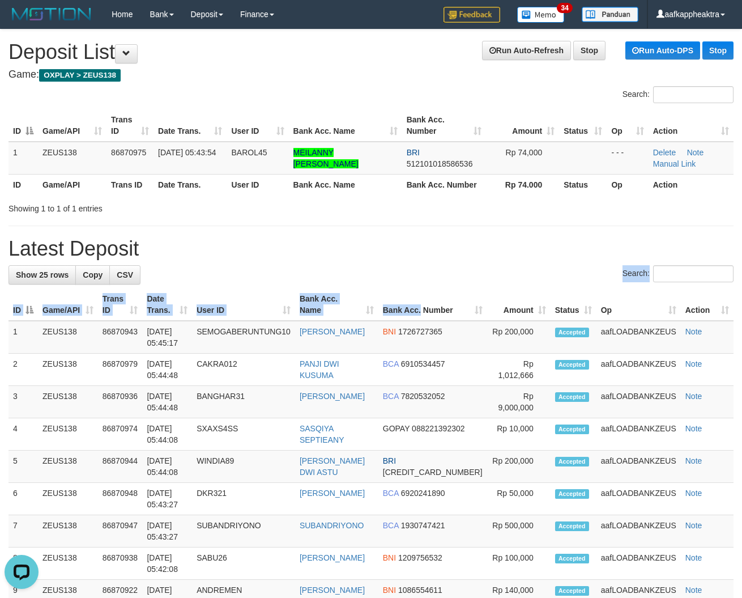
drag, startPoint x: 475, startPoint y: 289, endPoint x: 151, endPoint y: 275, distance: 324.5
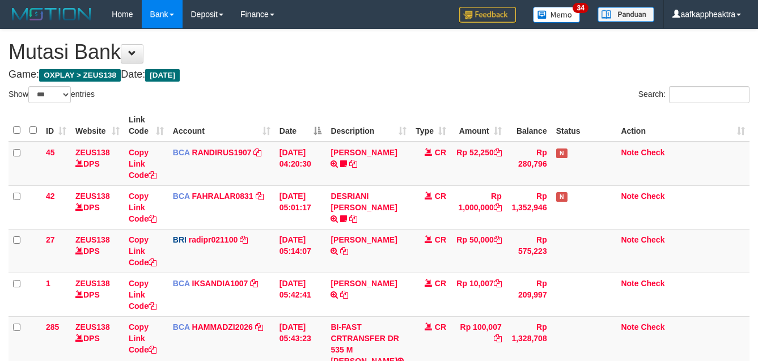
select select "***"
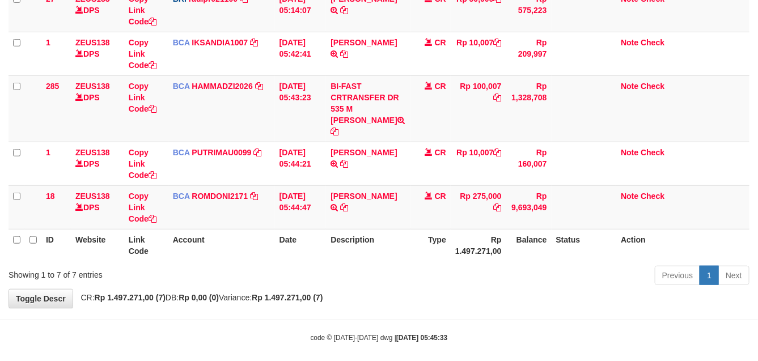
click at [454, 229] on th "Rp 1.497.271,00" at bounding box center [479, 245] width 56 height 32
click at [455, 229] on th "Rp 1.497.271,00" at bounding box center [479, 245] width 56 height 32
drag, startPoint x: 460, startPoint y: 224, endPoint x: 428, endPoint y: 220, distance: 32.1
click at [459, 229] on th "Rp 1.497.271,00" at bounding box center [479, 245] width 56 height 32
click at [409, 211] on tr "18 ZEUS138 DPS Copy Link Code BCA ROMDONI2171 DPS ROMDONI mutasi_20250901_3611 …" at bounding box center [379, 207] width 741 height 44
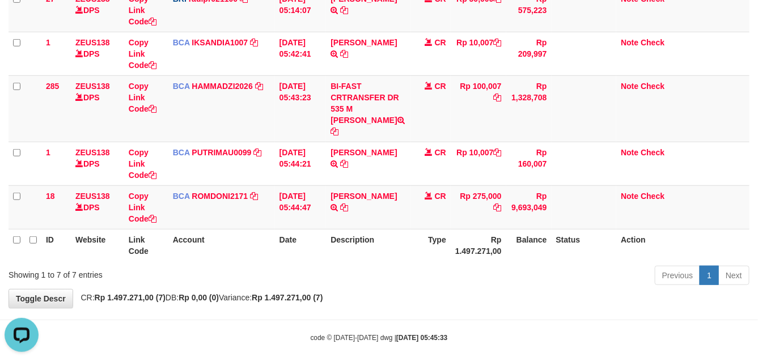
scroll to position [0, 0]
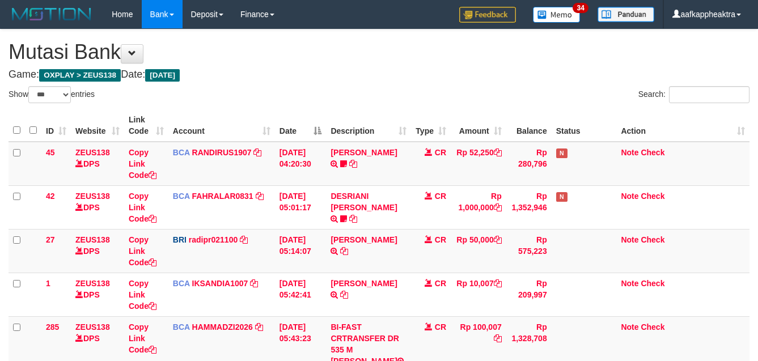
select select "***"
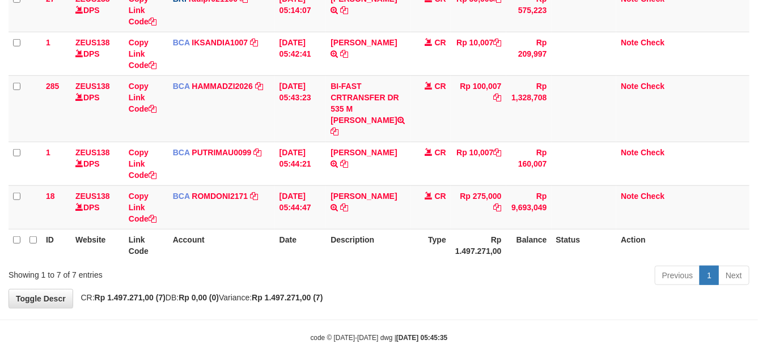
click at [445, 190] on td "CR" at bounding box center [431, 207] width 40 height 44
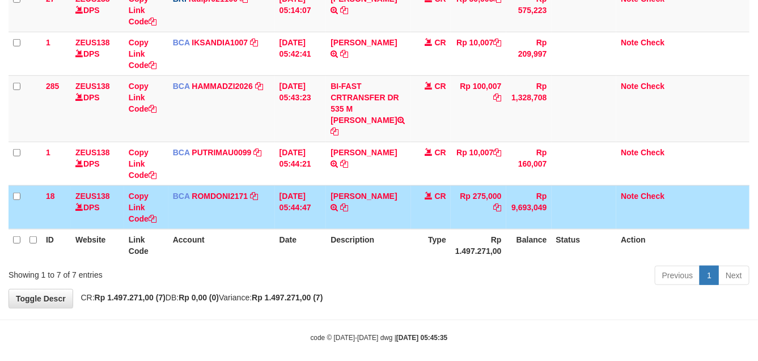
click at [505, 185] on td "Rp 275,000" at bounding box center [479, 207] width 56 height 44
drag, startPoint x: 494, startPoint y: 194, endPoint x: 497, endPoint y: 181, distance: 13.3
click at [494, 194] on td "Rp 275,000" at bounding box center [479, 207] width 56 height 44
drag, startPoint x: 497, startPoint y: 181, endPoint x: 496, endPoint y: 187, distance: 5.8
click at [496, 187] on td "Rp 275,000" at bounding box center [479, 207] width 56 height 44
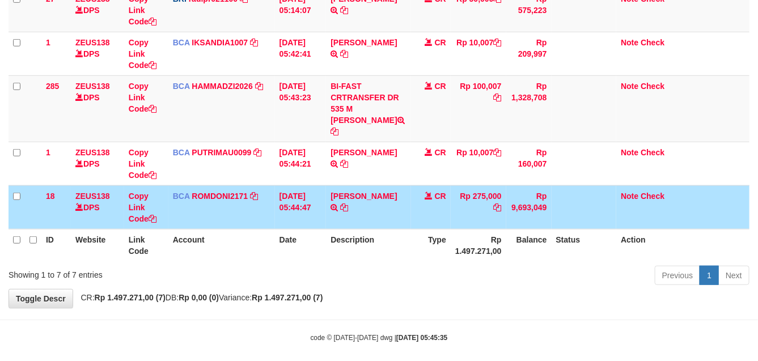
click at [496, 187] on td "Rp 275,000" at bounding box center [479, 207] width 56 height 44
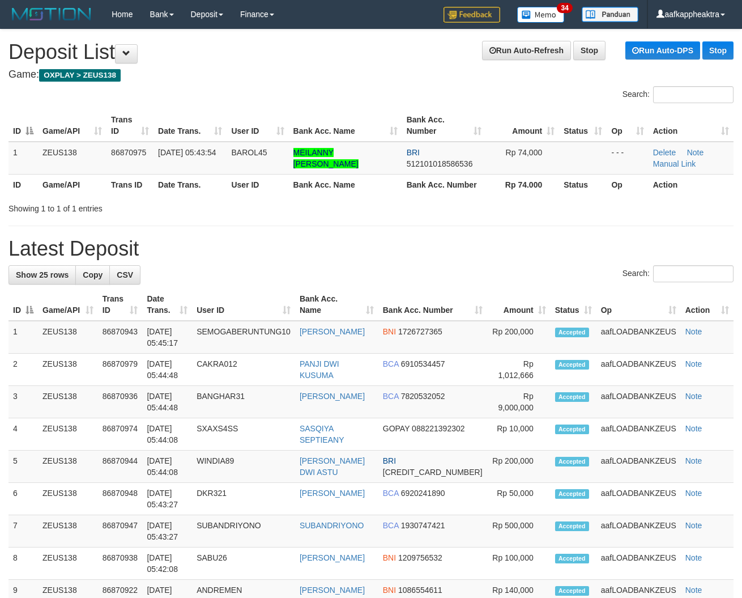
click at [497, 253] on h1 "Latest Deposit" at bounding box center [371, 248] width 725 height 23
drag, startPoint x: 410, startPoint y: 261, endPoint x: 402, endPoint y: 265, distance: 8.1
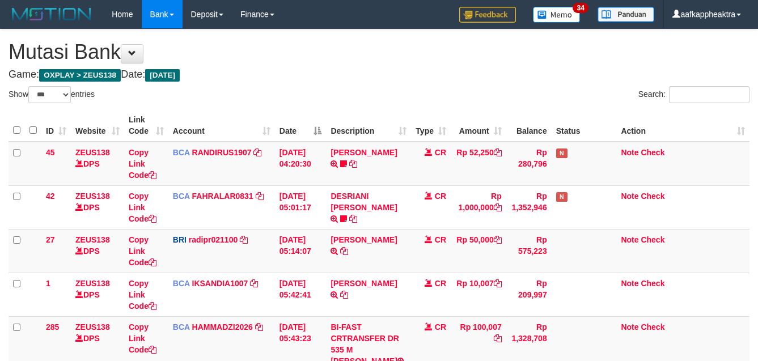
select select "***"
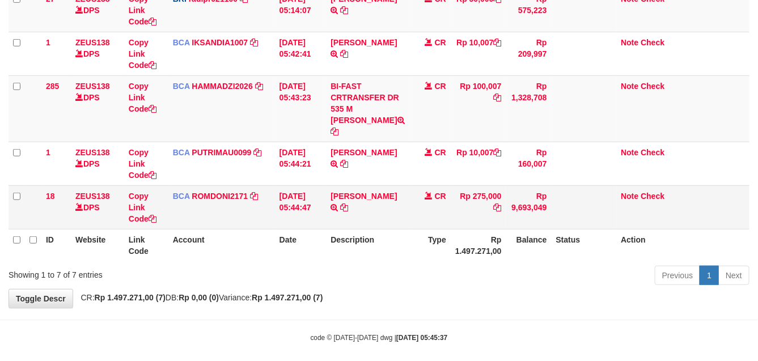
click at [483, 213] on td "Rp 275,000" at bounding box center [479, 207] width 56 height 44
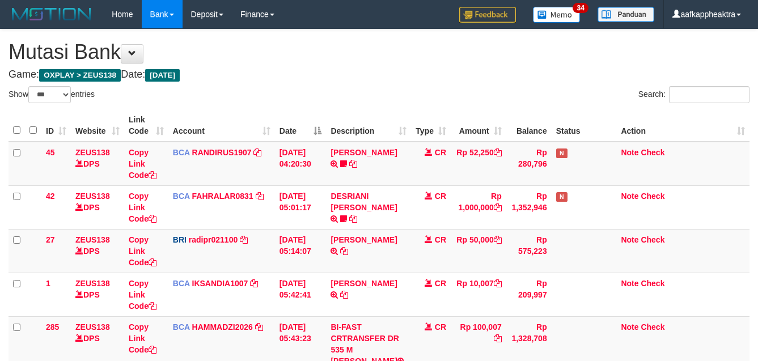
select select "***"
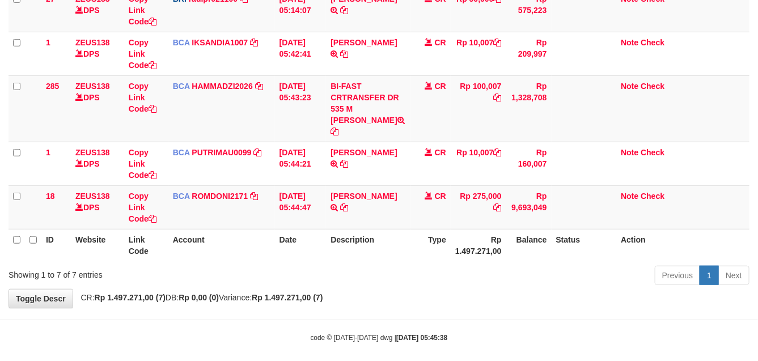
drag, startPoint x: 583, startPoint y: 241, endPoint x: 582, endPoint y: 227, distance: 14.2
click at [584, 240] on th "Status" at bounding box center [583, 245] width 65 height 32
drag, startPoint x: 582, startPoint y: 227, endPoint x: 576, endPoint y: 235, distance: 9.4
click at [576, 235] on th "Status" at bounding box center [583, 245] width 65 height 32
click at [577, 234] on th "Status" at bounding box center [583, 245] width 65 height 32
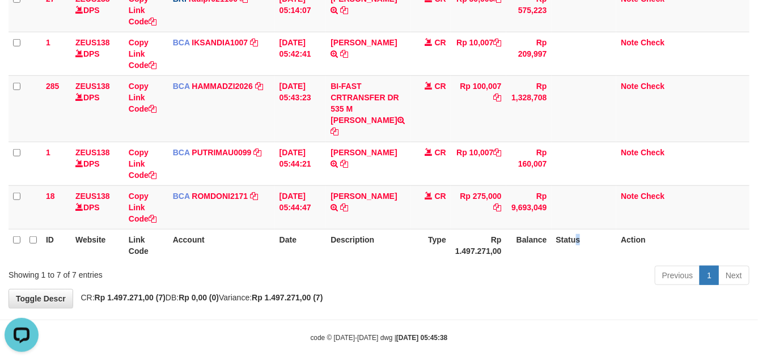
scroll to position [0, 0]
drag, startPoint x: 578, startPoint y: 231, endPoint x: 564, endPoint y: 224, distance: 15.7
click at [580, 230] on th "Status" at bounding box center [583, 245] width 65 height 32
click at [559, 229] on th "Status" at bounding box center [583, 245] width 65 height 32
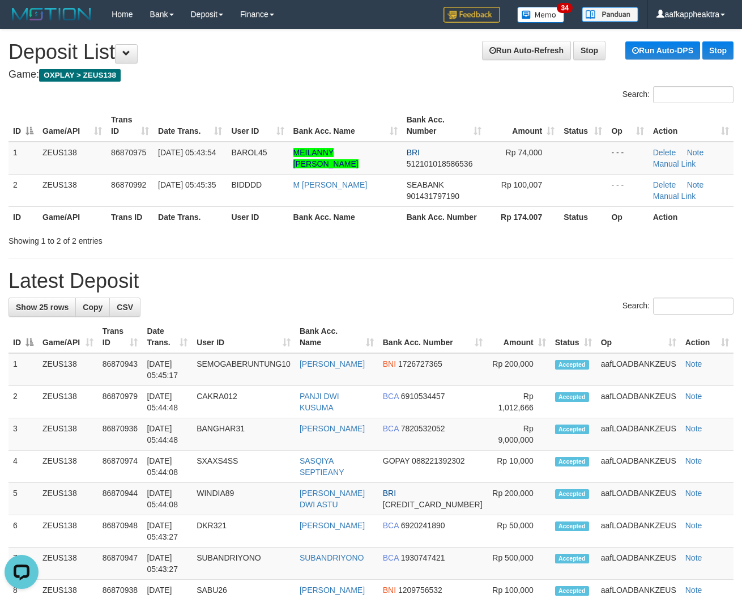
click at [550, 214] on th "Rp 174.007" at bounding box center [522, 216] width 73 height 21
click at [537, 226] on th "Rp 174.007" at bounding box center [522, 216] width 73 height 21
click at [354, 235] on div "Showing 1 to 2 of 2 entries" at bounding box center [371, 239] width 742 height 16
click at [520, 227] on div "ID Game/API Trans ID Date Trans. User ID Bank Acc. Name Bank Acc. Number Amount…" at bounding box center [371, 168] width 742 height 125
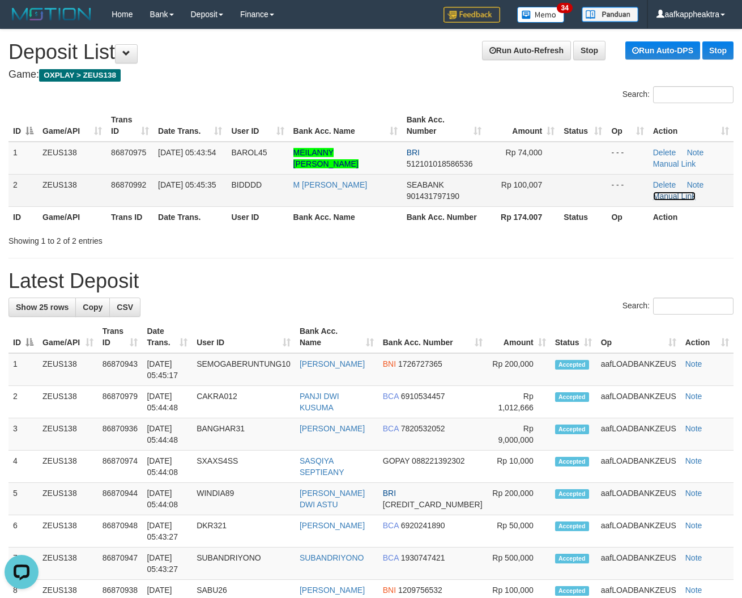
click at [655, 194] on link "Manual Link" at bounding box center [675, 196] width 43 height 9
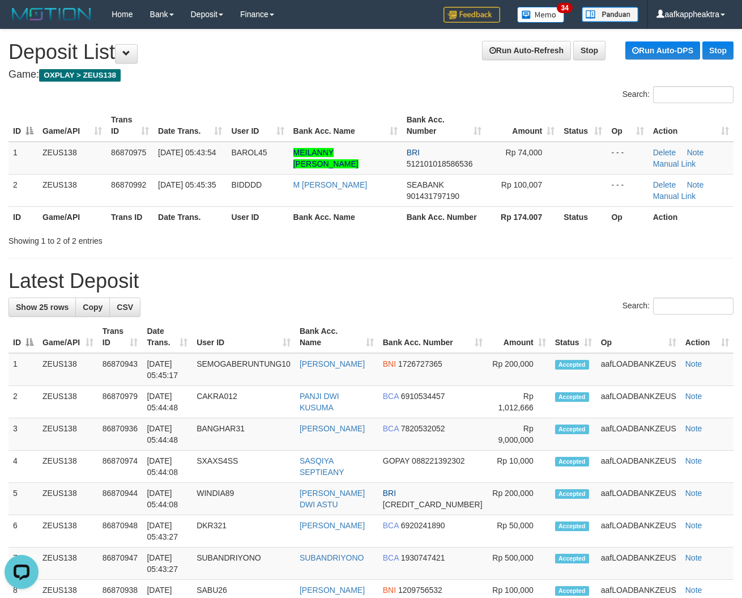
drag, startPoint x: 333, startPoint y: 271, endPoint x: 321, endPoint y: 272, distance: 12.0
click at [321, 272] on h1 "Latest Deposit" at bounding box center [371, 281] width 725 height 23
drag, startPoint x: 478, startPoint y: 258, endPoint x: 434, endPoint y: 270, distance: 45.4
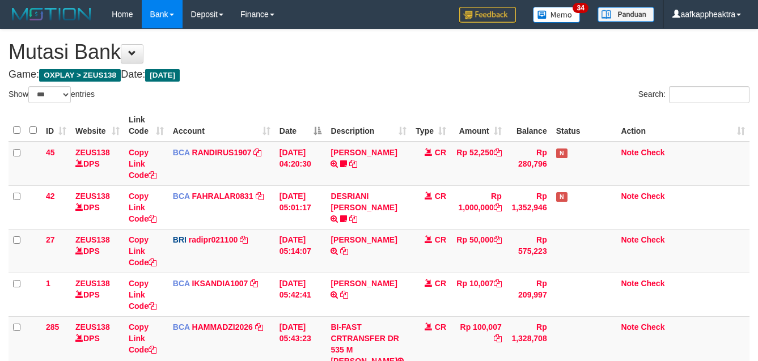
select select "***"
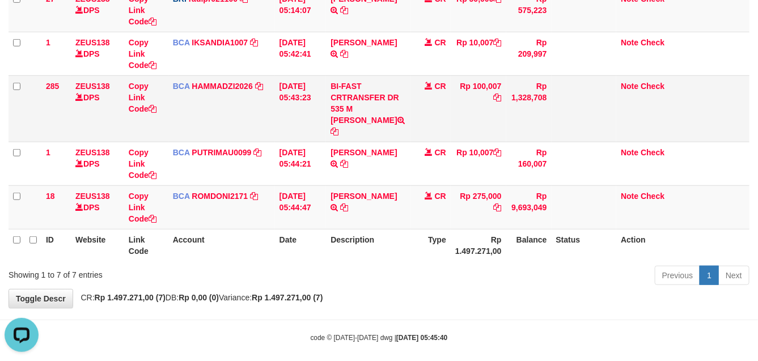
drag, startPoint x: 357, startPoint y: 111, endPoint x: 357, endPoint y: 124, distance: 13.0
click at [357, 124] on td "BI-FAST CRTRANSFER DR 535 M ZAINAL ABIDIN" at bounding box center [368, 108] width 85 height 66
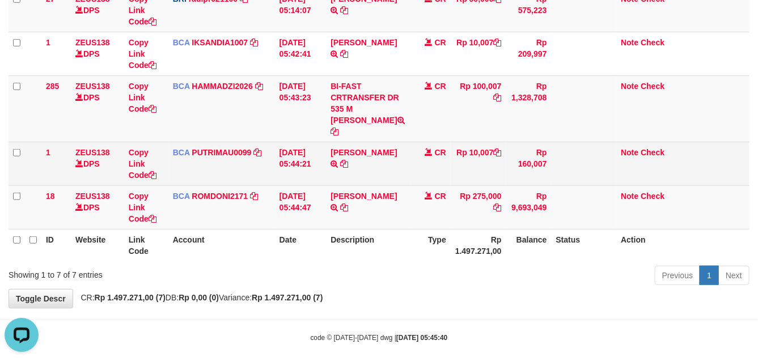
copy td "ZAINAL ABIDIN"
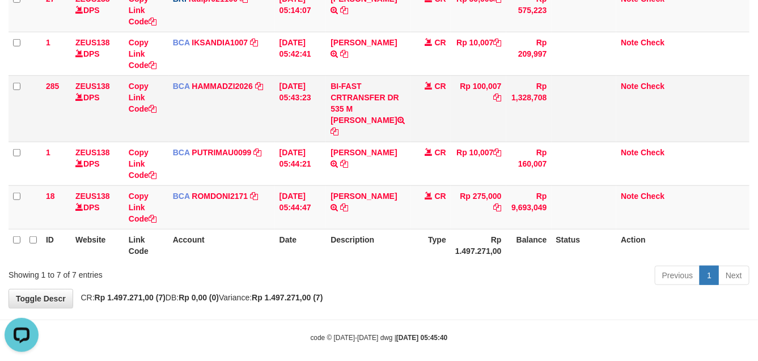
drag, startPoint x: 387, startPoint y: 147, endPoint x: 358, endPoint y: 126, distance: 36.2
click at [385, 146] on td "SANTI RUSTINA TRSF E-BANKING CR 0109/FTSCY/WS95031 10007.00SANTI RUSTINA" at bounding box center [368, 164] width 85 height 44
drag, startPoint x: 353, startPoint y: 108, endPoint x: 373, endPoint y: 119, distance: 23.3
click at [360, 119] on td "BI-FAST CRTRANSFER DR 535 M ZAINAL ABIDIN" at bounding box center [368, 108] width 85 height 66
copy td "ZAINAL ABIDIN"
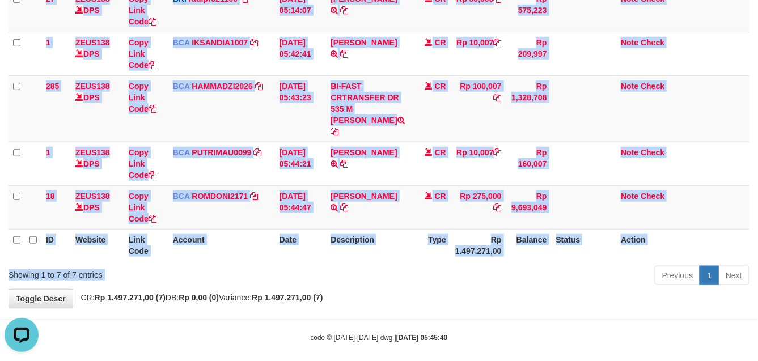
click at [531, 250] on div "Show ** ** ** *** entries Search: ID Website Link Code Account Date Description…" at bounding box center [379, 67] width 741 height 444
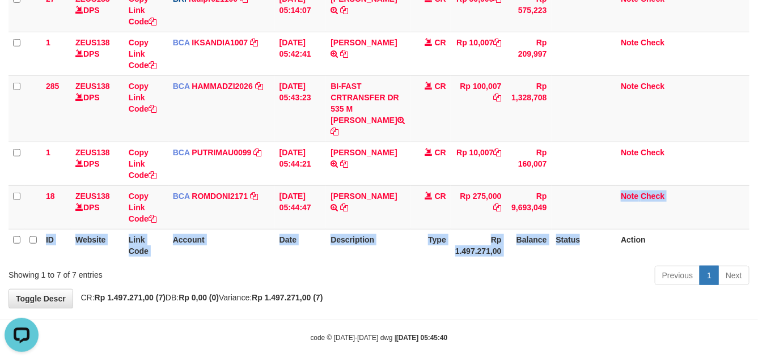
drag, startPoint x: 611, startPoint y: 213, endPoint x: 563, endPoint y: 244, distance: 57.4
click at [563, 244] on table "ID Website Link Code Account Date Description Type Amount Balance Status Action…" at bounding box center [379, 65] width 741 height 393
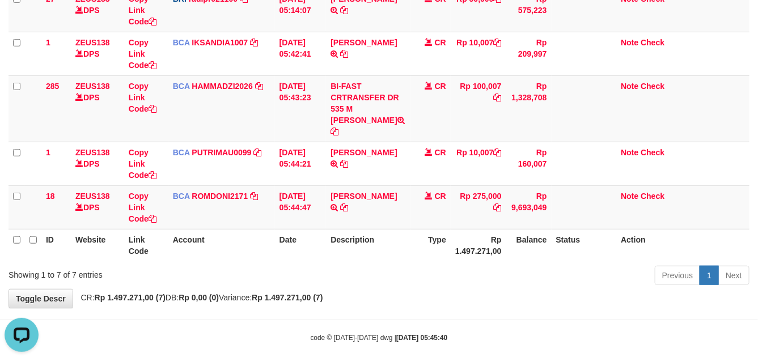
click at [525, 265] on div "Previous 1 Next" at bounding box center [536, 277] width 425 height 24
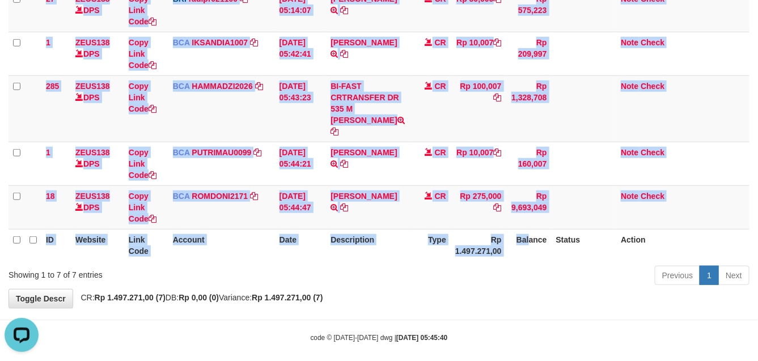
drag, startPoint x: 510, startPoint y: 251, endPoint x: 763, endPoint y: 255, distance: 252.8
click at [519, 253] on div "ID Website Link Code Account Date Description Type Amount Balance Status Action…" at bounding box center [379, 65] width 758 height 400
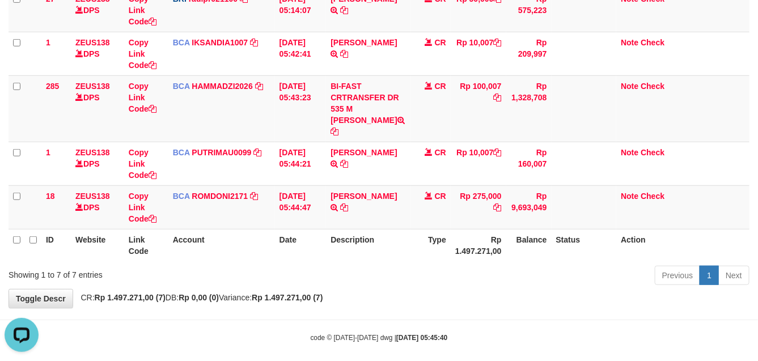
drag, startPoint x: 353, startPoint y: 257, endPoint x: 360, endPoint y: 255, distance: 7.6
click at [355, 265] on div "Previous 1 Next" at bounding box center [536, 277] width 425 height 24
drag, startPoint x: 379, startPoint y: 237, endPoint x: 364, endPoint y: 248, distance: 18.1
click at [364, 248] on tr "ID Website Link Code Account Date Description Type Rp 1.497.271,00 Balance Stat…" at bounding box center [379, 245] width 741 height 32
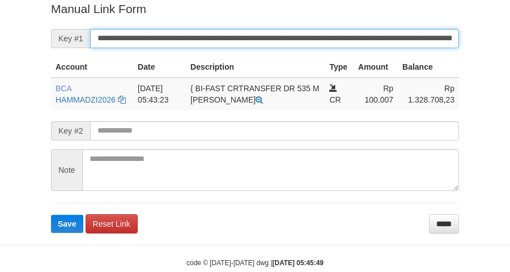
click at [209, 38] on input "**********" at bounding box center [274, 38] width 369 height 19
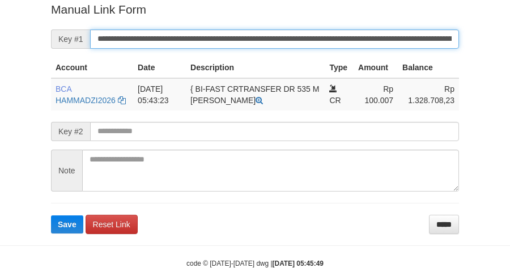
click at [51, 215] on button "Save" at bounding box center [67, 224] width 32 height 18
click at [209, 38] on input "**********" at bounding box center [274, 38] width 369 height 19
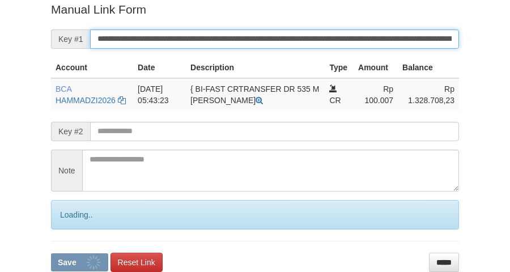
click at [209, 38] on input "**********" at bounding box center [274, 38] width 369 height 19
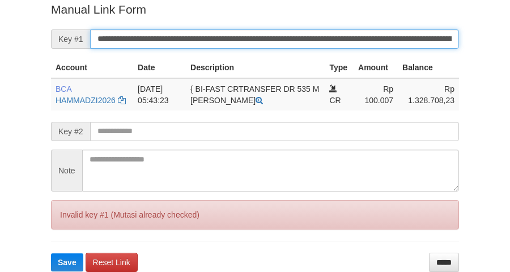
click at [51, 253] on button "Save" at bounding box center [67, 262] width 32 height 18
click at [209, 38] on input "**********" at bounding box center [274, 38] width 369 height 19
click at [51, 253] on button "Save" at bounding box center [67, 262] width 32 height 18
click at [209, 38] on input "**********" at bounding box center [274, 38] width 369 height 19
click at [207, 38] on input "**********" at bounding box center [274, 38] width 369 height 19
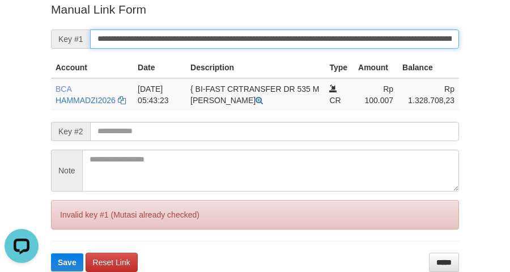
scroll to position [0, 0]
click at [51, 253] on button "Save" at bounding box center [67, 262] width 32 height 18
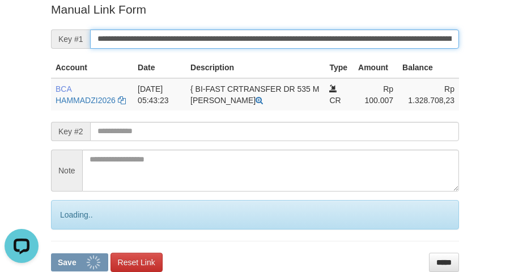
click at [51, 253] on button "Save" at bounding box center [79, 262] width 57 height 18
drag, startPoint x: 202, startPoint y: 38, endPoint x: 519, endPoint y: 28, distance: 317.0
click at [204, 37] on input "**********" at bounding box center [274, 38] width 369 height 19
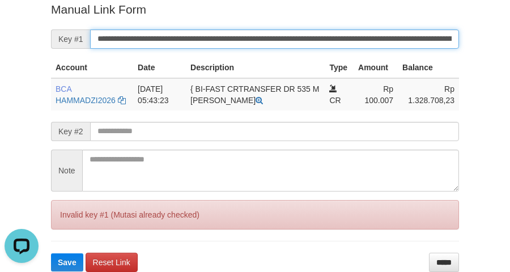
click at [51, 253] on button "Save" at bounding box center [67, 262] width 32 height 18
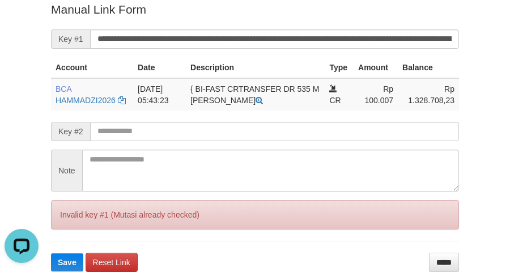
click at [32, 171] on div "Deposit Detail Game/API Trans ID Date Trans. User ID Bank Acc. Name Bank Acc. N…" at bounding box center [255, 20] width 510 height 504
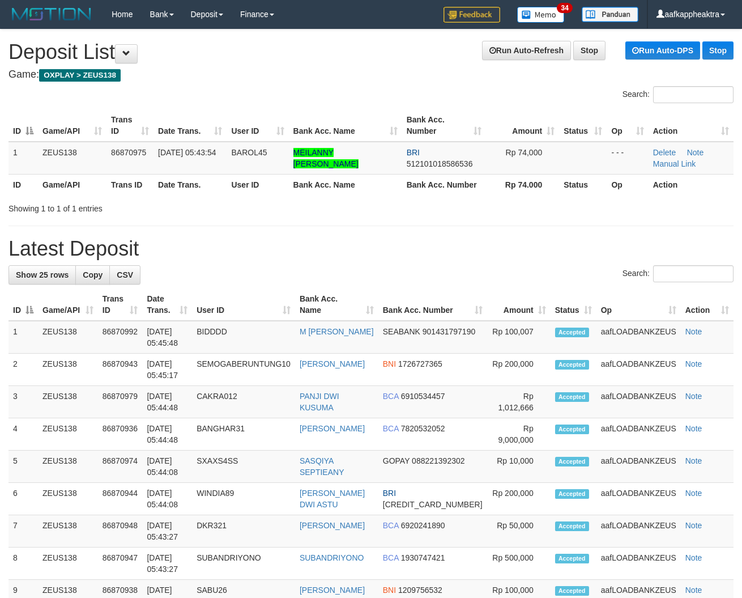
click at [364, 256] on h1 "Latest Deposit" at bounding box center [371, 248] width 725 height 23
drag, startPoint x: 414, startPoint y: 242, endPoint x: 392, endPoint y: 251, distance: 23.9
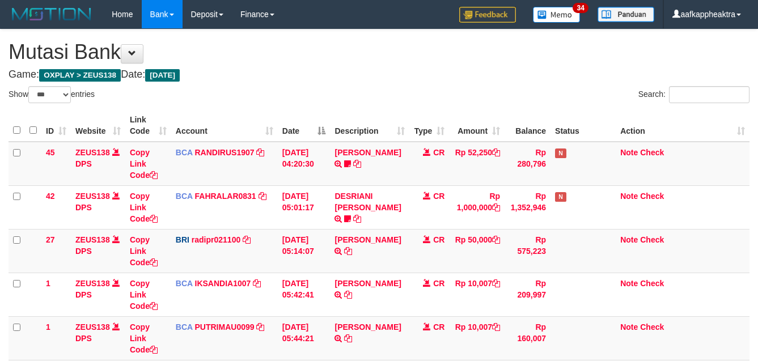
select select "***"
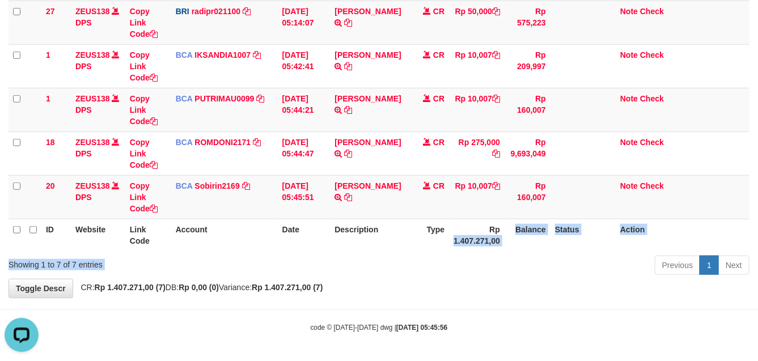
drag, startPoint x: 415, startPoint y: 257, endPoint x: 439, endPoint y: 236, distance: 32.2
click at [417, 254] on div "Show ** ** ** *** entries Search: ID Website Link Code Account Date Description…" at bounding box center [379, 68] width 741 height 421
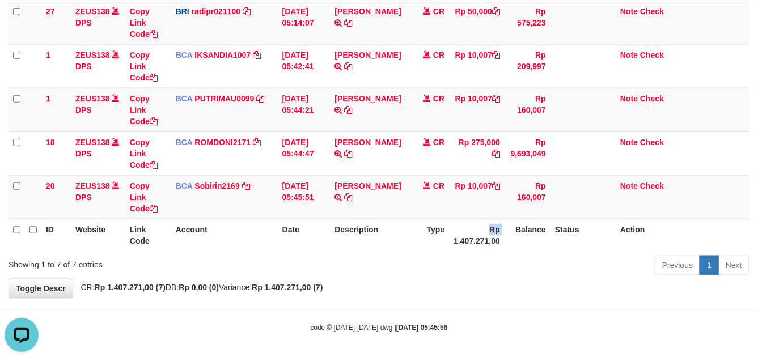
click at [449, 239] on tr "ID Website Link Code Account Date Description Type Rp 1.407.271,00 Balance Stat…" at bounding box center [379, 235] width 741 height 32
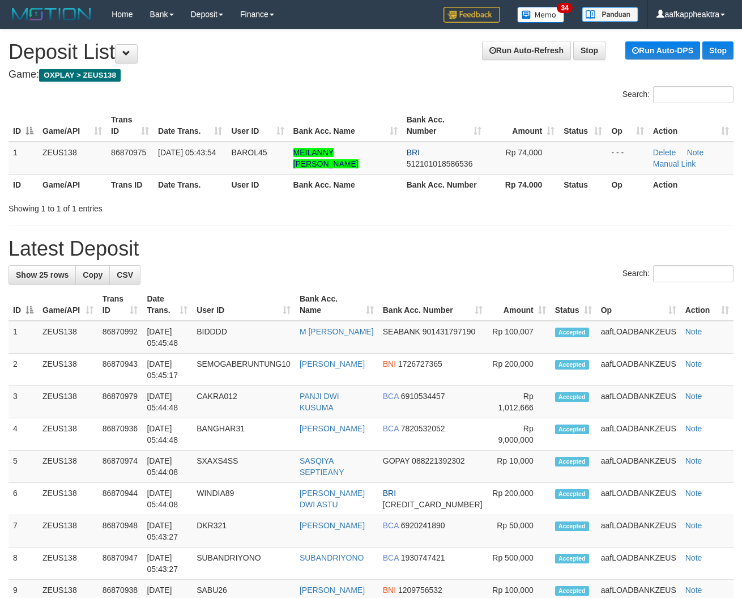
drag, startPoint x: 383, startPoint y: 216, endPoint x: 443, endPoint y: 230, distance: 61.7
drag, startPoint x: 384, startPoint y: 247, endPoint x: 7, endPoint y: 241, distance: 376.4
click at [384, 248] on h1 "Latest Deposit" at bounding box center [371, 248] width 725 height 23
drag, startPoint x: 281, startPoint y: 243, endPoint x: 9, endPoint y: 254, distance: 272.3
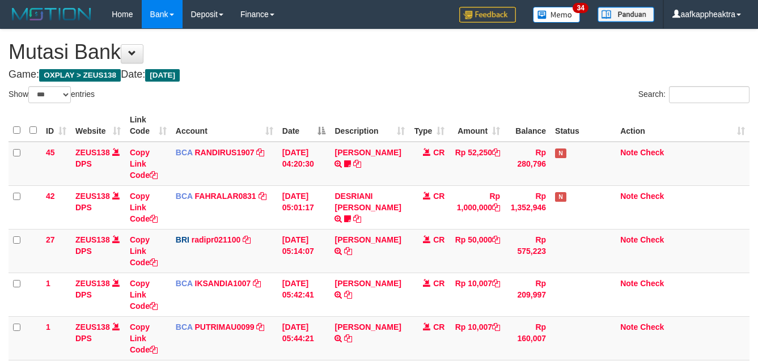
select select "***"
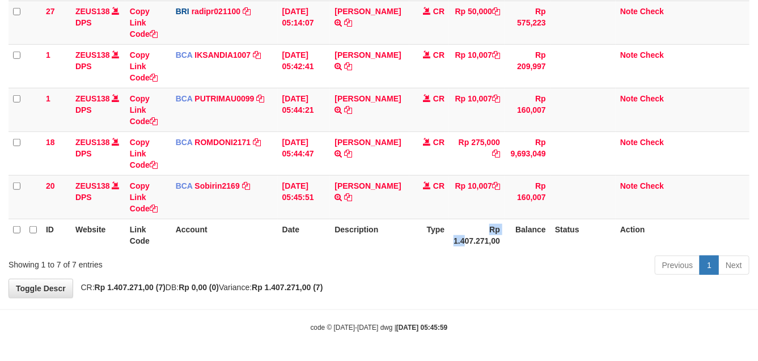
click at [472, 234] on th "Rp 1.407.271,00" at bounding box center [477, 235] width 56 height 32
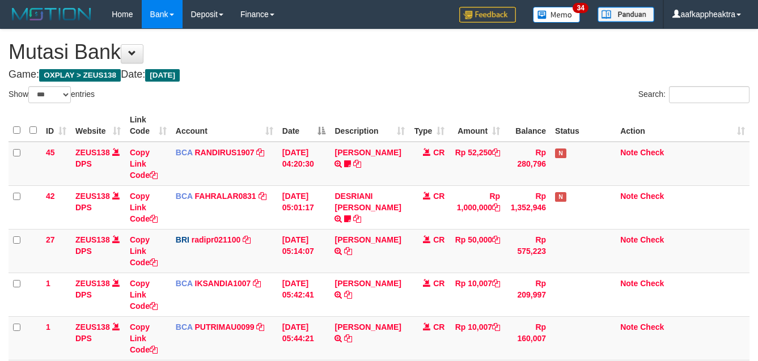
select select "***"
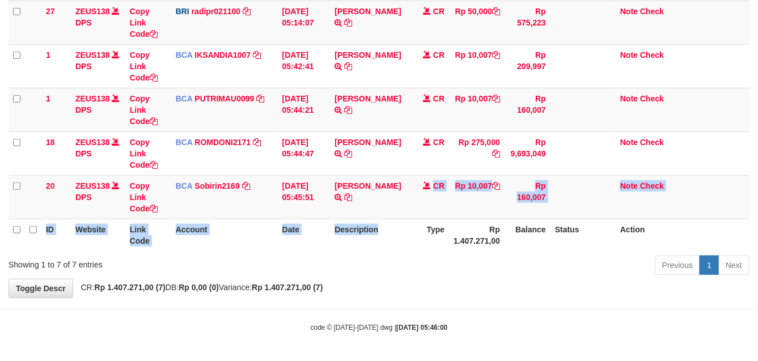
click at [383, 222] on table "ID Website Link Code Account Date Description Type Amount Balance Status Action…" at bounding box center [379, 66] width 741 height 370
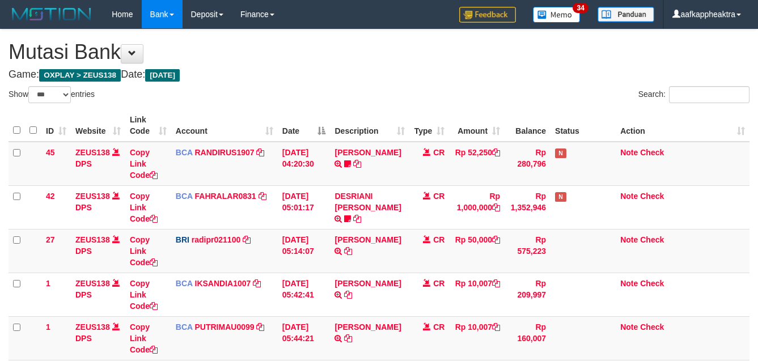
select select "***"
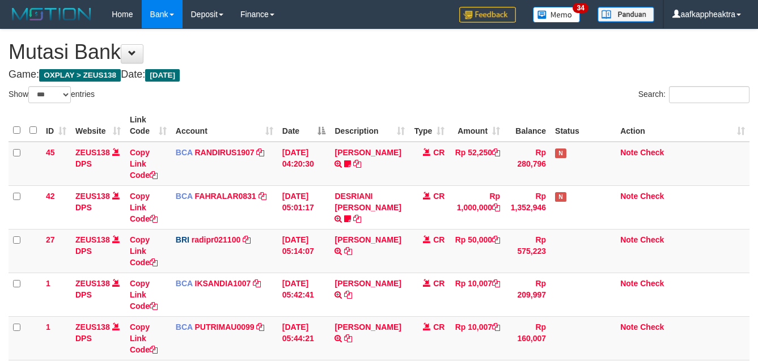
select select "***"
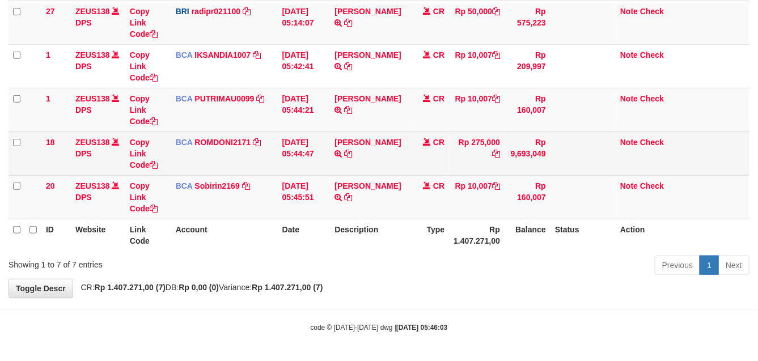
click at [537, 186] on td "Rp 160,007" at bounding box center [527, 197] width 46 height 44
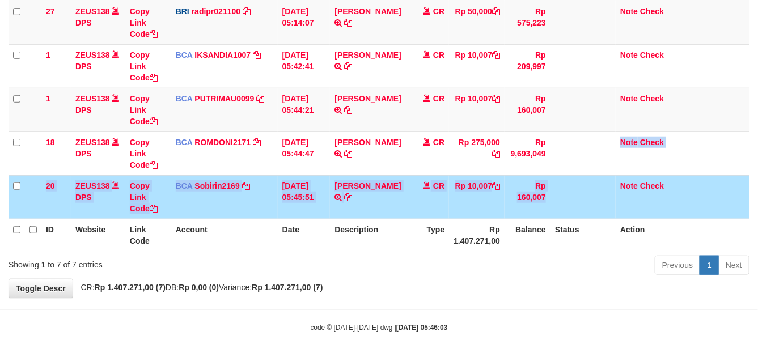
drag, startPoint x: 558, startPoint y: 175, endPoint x: 557, endPoint y: 182, distance: 7.5
click at [557, 182] on tbody "45 ZEUS138 DPS Copy Link Code BCA RANDIRUS1907 DPS [PERSON_NAME] mutasi_2025090…" at bounding box center [379, 66] width 741 height 306
drag, startPoint x: 574, startPoint y: 177, endPoint x: 560, endPoint y: 189, distance: 18.5
click at [574, 177] on td at bounding box center [582, 197] width 65 height 44
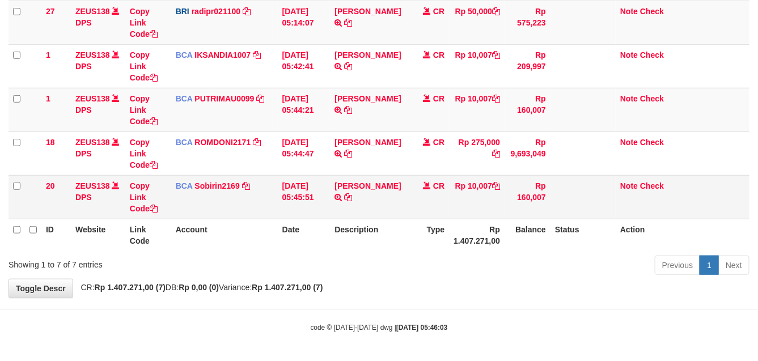
drag, startPoint x: 560, startPoint y: 189, endPoint x: 553, endPoint y: 200, distance: 12.7
click at [542, 200] on tr "20 ZEUS138 DPS Copy Link Code BCA Sobirin2169 DPS SOBIRIN mutasi_20250901_2440 …" at bounding box center [379, 197] width 741 height 44
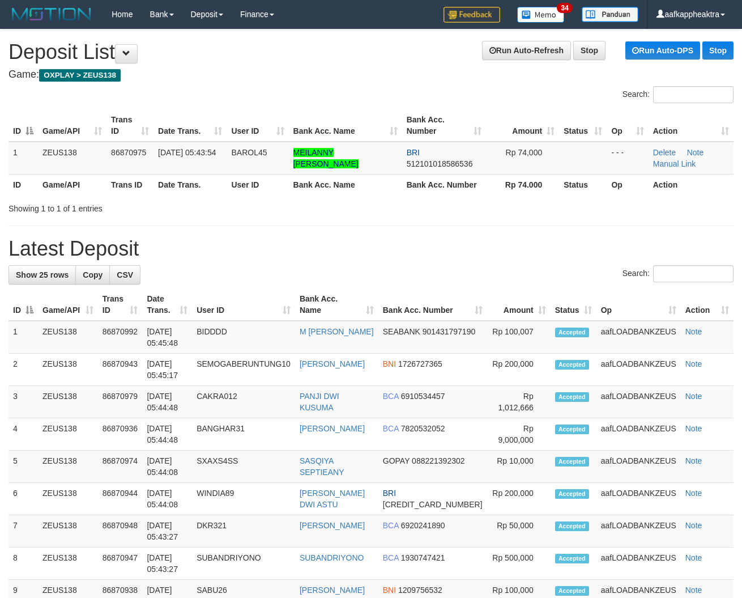
drag, startPoint x: 330, startPoint y: 232, endPoint x: 320, endPoint y: 241, distance: 13.3
drag, startPoint x: 299, startPoint y: 230, endPoint x: 304, endPoint y: 239, distance: 10.7
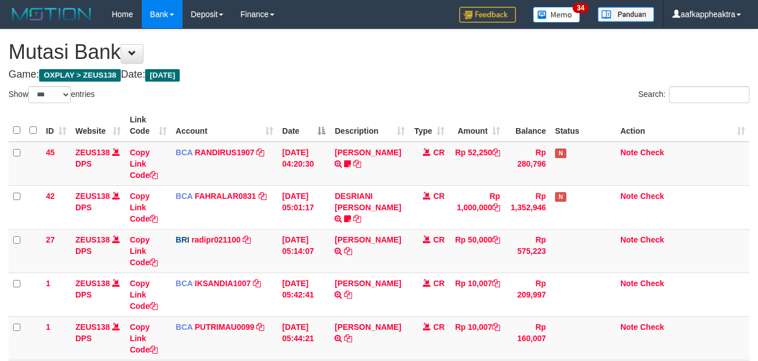
select select "***"
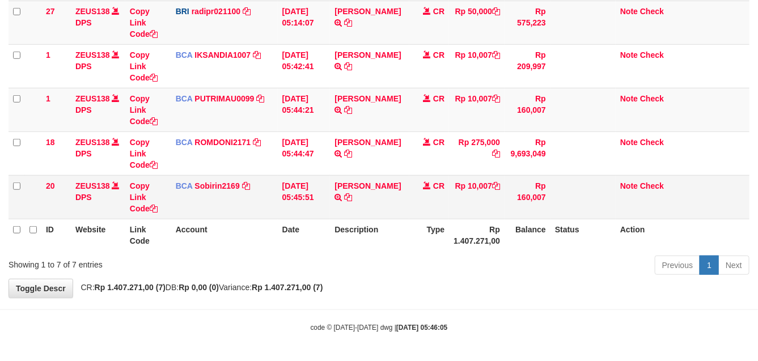
click at [506, 188] on td "Rp 160,007" at bounding box center [527, 197] width 46 height 44
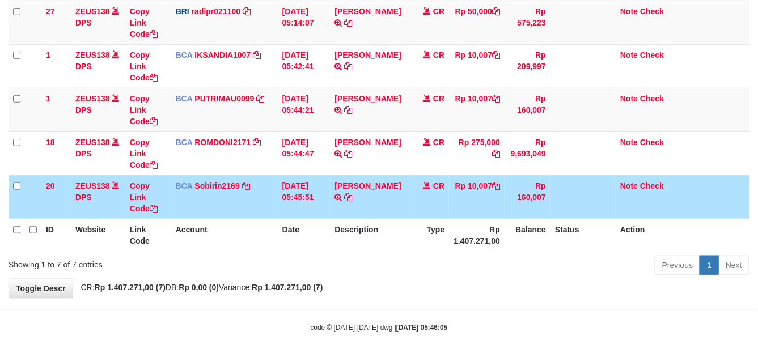
drag, startPoint x: 499, startPoint y: 188, endPoint x: 676, endPoint y: 179, distance: 177.1
click at [485, 193] on tr "20 ZEUS138 DPS Copy Link Code BCA Sobirin2169 DPS SOBIRIN mutasi_20250901_2440 …" at bounding box center [379, 197] width 741 height 44
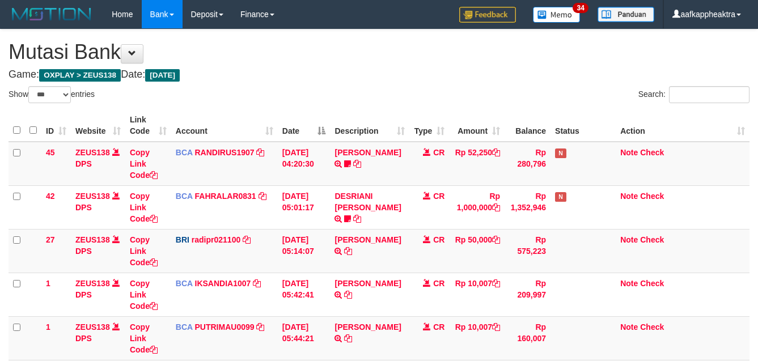
select select "***"
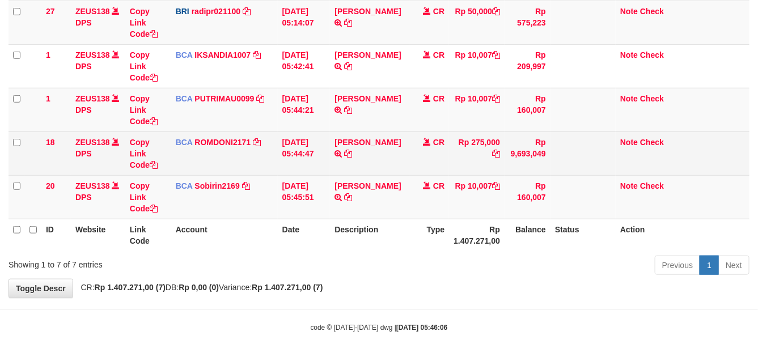
click at [480, 149] on td "Rp 275,000" at bounding box center [477, 153] width 56 height 44
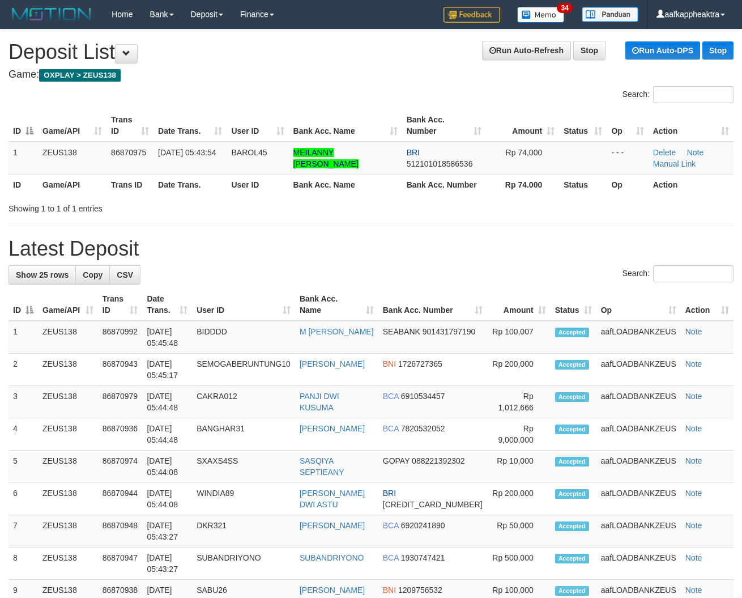
drag, startPoint x: 395, startPoint y: 228, endPoint x: 2, endPoint y: 228, distance: 393.4
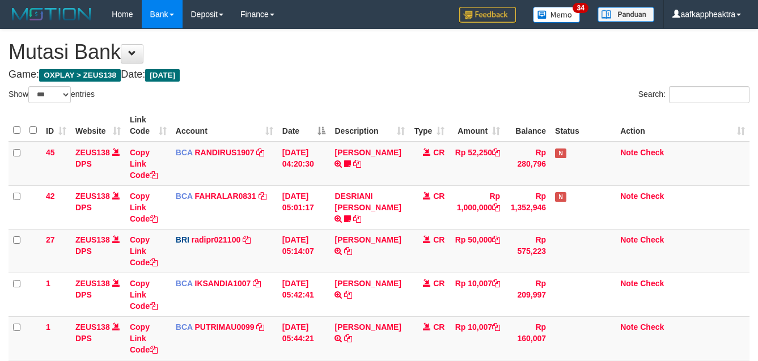
select select "***"
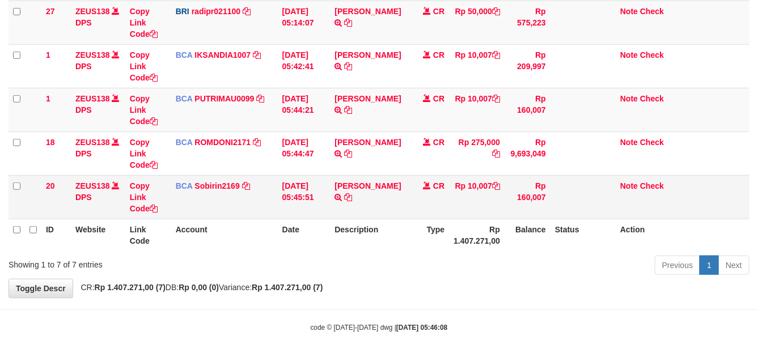
click at [478, 173] on td "Rp 275,000" at bounding box center [477, 153] width 56 height 44
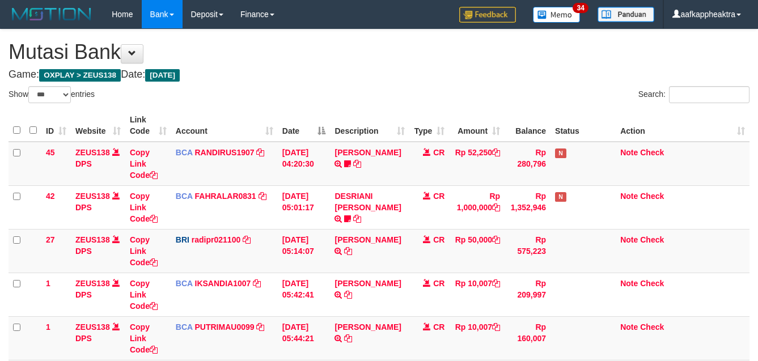
select select "***"
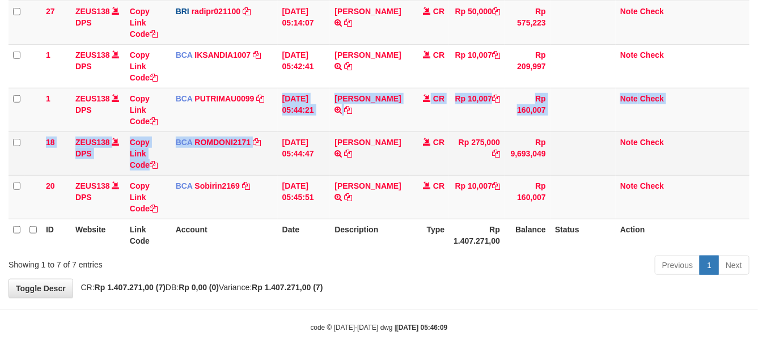
drag, startPoint x: 268, startPoint y: 129, endPoint x: 274, endPoint y: 131, distance: 6.1
click at [274, 131] on tbody "45 ZEUS138 DPS Copy Link Code BCA RANDIRUS1907 DPS RANDI RUSTANDI mutasi_202509…" at bounding box center [379, 66] width 741 height 306
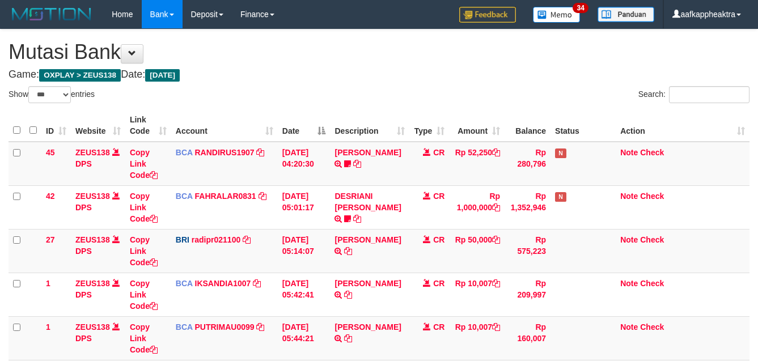
select select "***"
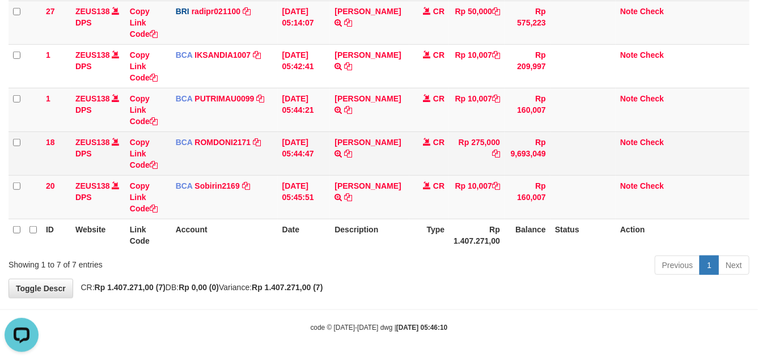
drag, startPoint x: 547, startPoint y: 159, endPoint x: 557, endPoint y: 170, distance: 14.9
click at [562, 170] on tr "18 ZEUS138 DPS Copy Link Code BCA ROMDONI2171 DPS ROMDONI mutasi_20250901_3611 …" at bounding box center [379, 153] width 741 height 44
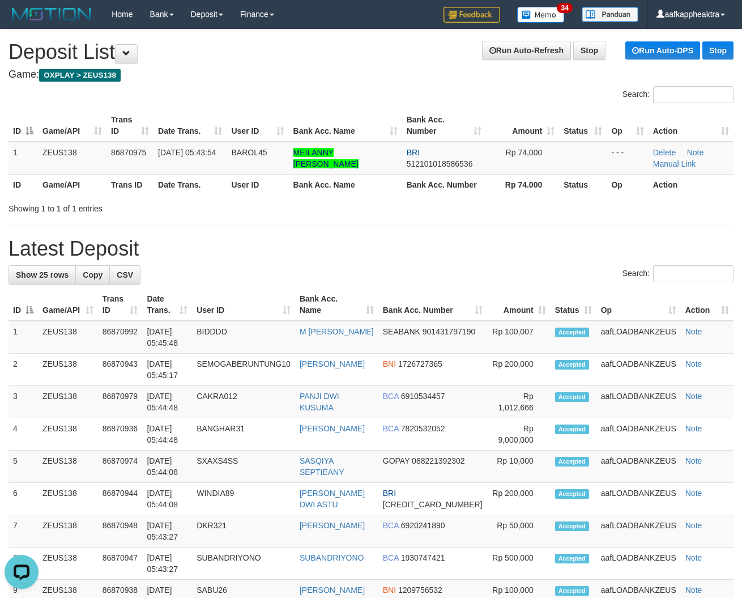
drag, startPoint x: 466, startPoint y: 245, endPoint x: 455, endPoint y: 248, distance: 11.7
click at [466, 245] on h1 "Latest Deposit" at bounding box center [371, 248] width 725 height 23
drag, startPoint x: 455, startPoint y: 248, endPoint x: 448, endPoint y: 249, distance: 6.9
click at [448, 249] on h1 "Latest Deposit" at bounding box center [371, 248] width 725 height 23
drag, startPoint x: 470, startPoint y: 251, endPoint x: 1, endPoint y: 213, distance: 471.4
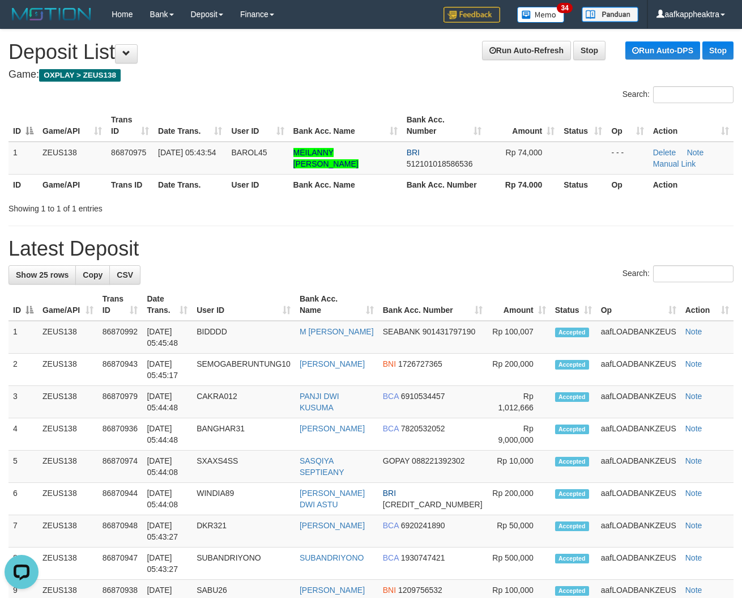
click at [459, 256] on h1 "Latest Deposit" at bounding box center [371, 248] width 725 height 23
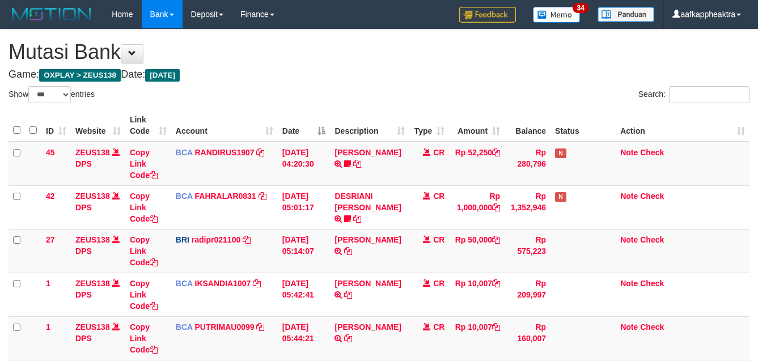
select select "***"
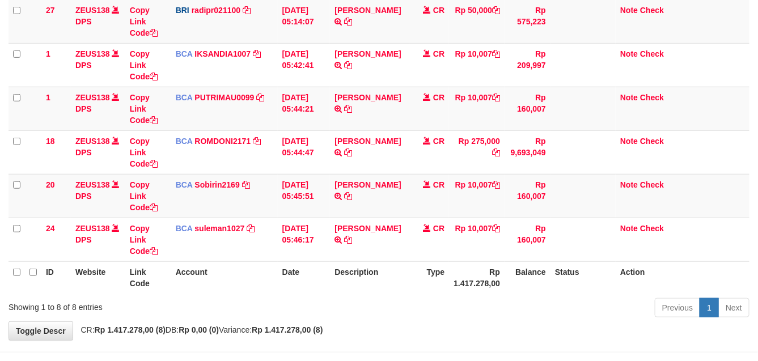
click at [427, 328] on div "**********" at bounding box center [379, 70] width 758 height 540
click at [431, 322] on div "**********" at bounding box center [379, 70] width 758 height 540
drag, startPoint x: 431, startPoint y: 304, endPoint x: 383, endPoint y: 274, distance: 57.6
click at [428, 304] on div "Previous 1 Next" at bounding box center [536, 309] width 425 height 24
drag, startPoint x: 405, startPoint y: 250, endPoint x: 383, endPoint y: 290, distance: 45.4
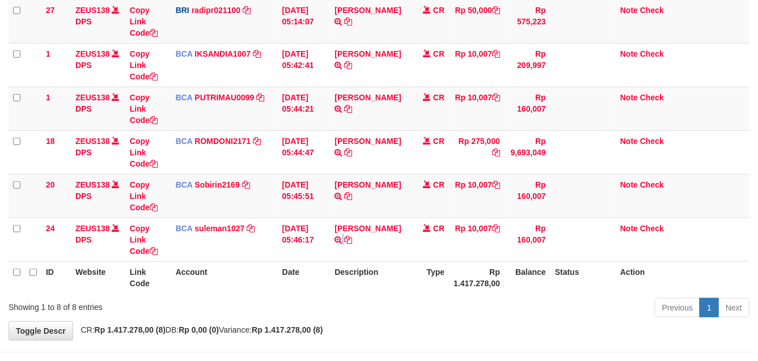
click at [406, 260] on td "[PERSON_NAME] TRSF E-BANKING CR 0109/FTSCY/WS95031 10007.00[PERSON_NAME]" at bounding box center [369, 240] width 79 height 44
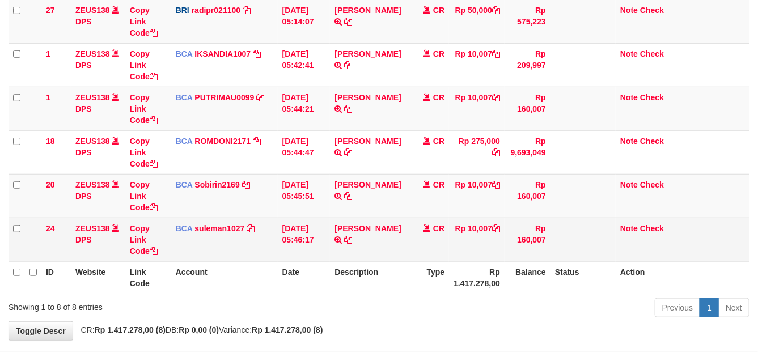
drag, startPoint x: 383, startPoint y: 290, endPoint x: 582, endPoint y: 249, distance: 203.0
click at [384, 287] on th "Description" at bounding box center [369, 277] width 79 height 32
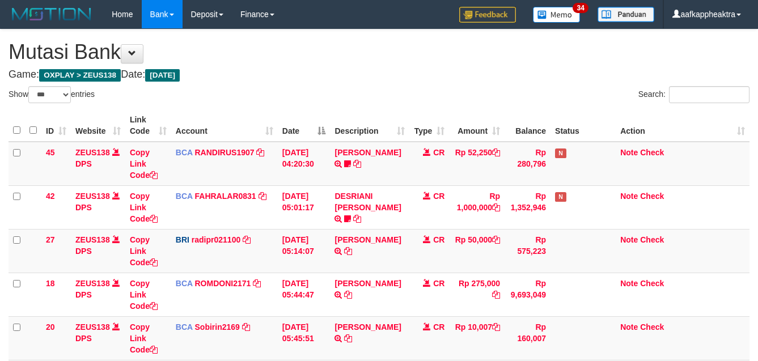
select select "***"
drag, startPoint x: 380, startPoint y: 149, endPoint x: 419, endPoint y: 145, distance: 39.9
click at [380, 149] on td "TENNY SETIAWAN TRSF E-BANKING CR 0109/FTSCY/WS95271 52250.00TENNY SETIAWAN Bala…" at bounding box center [369, 164] width 79 height 44
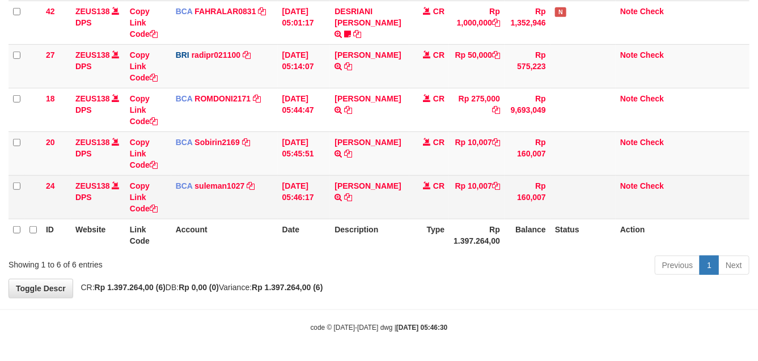
drag, startPoint x: 422, startPoint y: 159, endPoint x: 411, endPoint y: 180, distance: 24.1
click at [418, 164] on td "CR" at bounding box center [429, 153] width 40 height 44
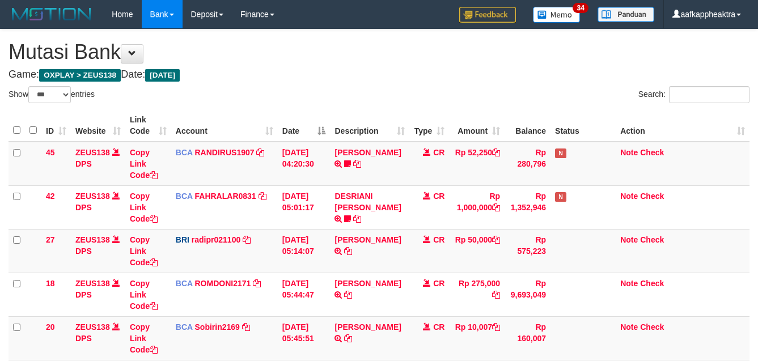
select select "***"
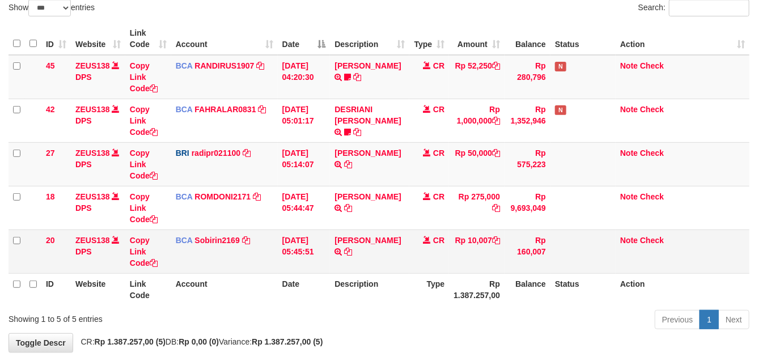
scroll to position [142, 0]
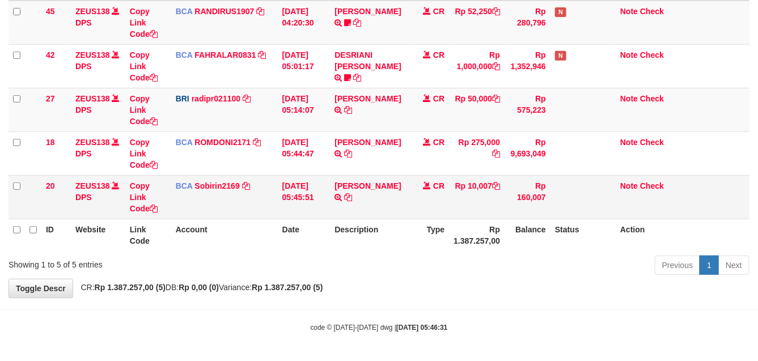
click at [438, 189] on span "CR" at bounding box center [438, 185] width 11 height 9
click at [438, 190] on td "CR" at bounding box center [429, 197] width 40 height 44
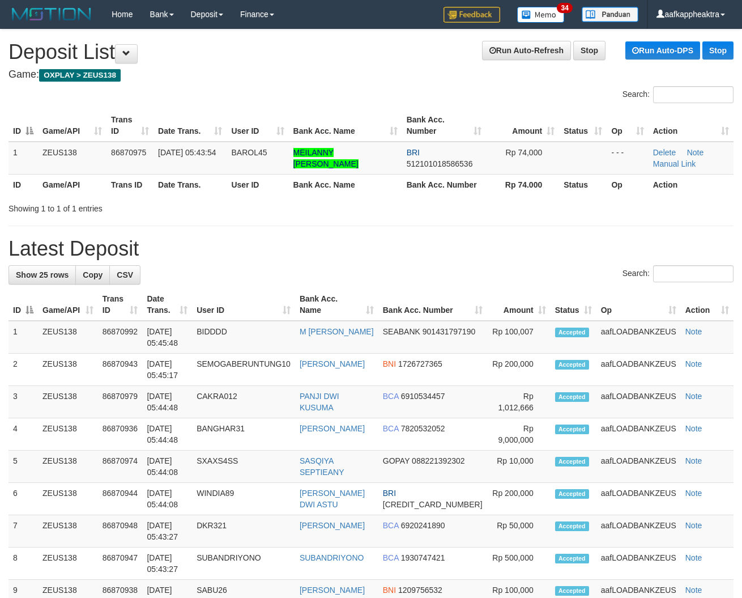
drag, startPoint x: 313, startPoint y: 225, endPoint x: 316, endPoint y: 234, distance: 9.0
drag, startPoint x: 454, startPoint y: 278, endPoint x: 272, endPoint y: 266, distance: 182.3
click at [445, 285] on div "Search:" at bounding box center [371, 275] width 725 height 20
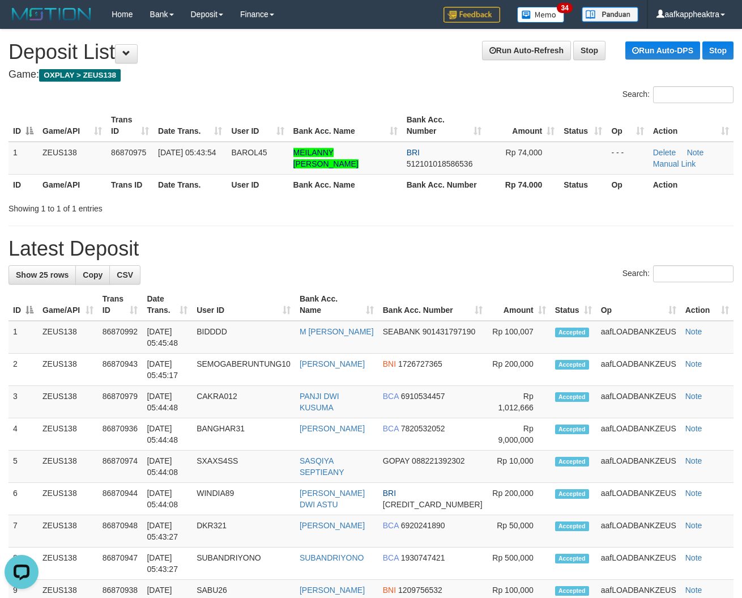
drag, startPoint x: 211, startPoint y: 335, endPoint x: 4, endPoint y: 304, distance: 209.2
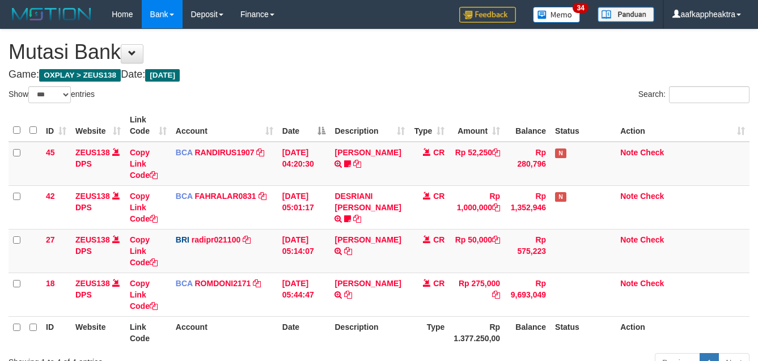
select select "***"
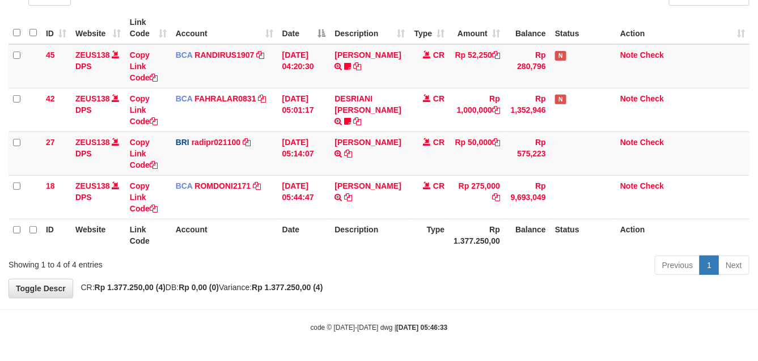
click at [323, 289] on strong "Rp 1.377.250,00 (4)" at bounding box center [287, 287] width 71 height 9
click at [415, 271] on div "Previous 1 Next" at bounding box center [536, 266] width 425 height 24
click at [421, 272] on div "Previous 1 Next" at bounding box center [536, 266] width 425 height 24
drag, startPoint x: 440, startPoint y: 266, endPoint x: 763, endPoint y: 256, distance: 323.8
click at [441, 266] on div "Previous 1 Next" at bounding box center [536, 266] width 425 height 24
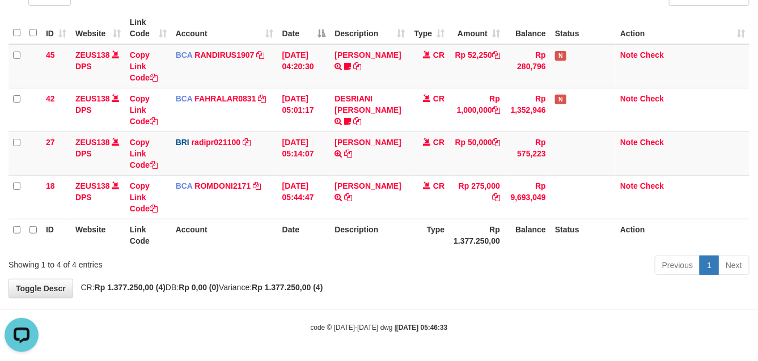
scroll to position [0, 0]
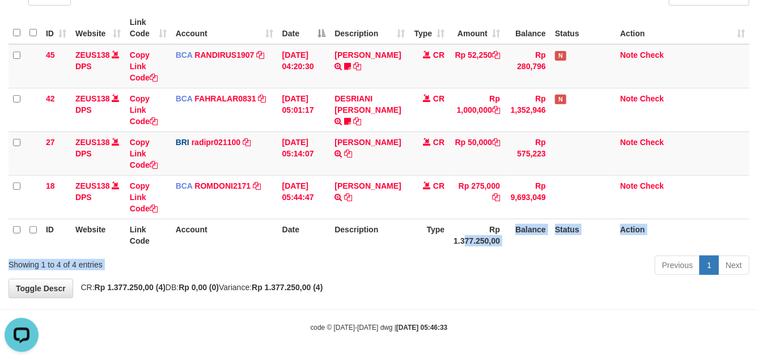
click at [394, 247] on tr "ID Website Link Code Account Date Description Type Rp 1.377.250,00 Balance Stat…" at bounding box center [379, 235] width 741 height 32
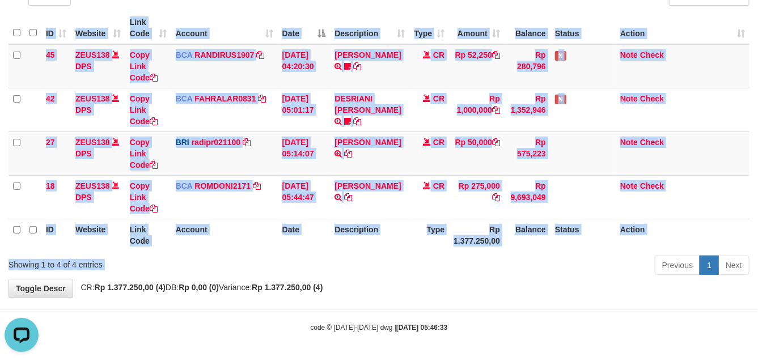
drag, startPoint x: 388, startPoint y: 253, endPoint x: 421, endPoint y: 249, distance: 32.5
click at [396, 248] on div "ID Website Link Code Account Date Description Type Amount Balance Status Action…" at bounding box center [379, 132] width 758 height 246
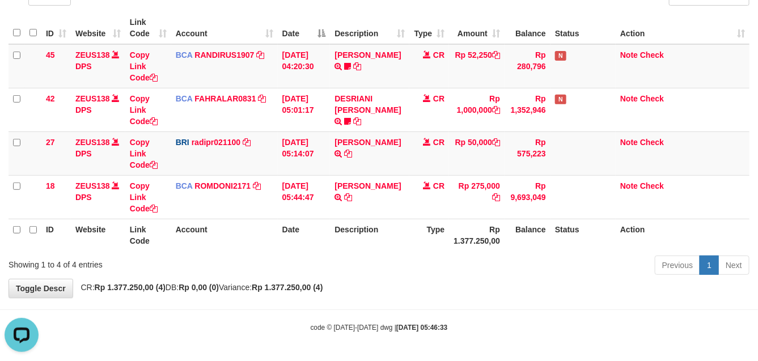
click at [427, 260] on div "Previous 1 Next" at bounding box center [536, 266] width 425 height 24
drag, startPoint x: 418, startPoint y: 264, endPoint x: 489, endPoint y: 258, distance: 71.0
click at [432, 262] on div "Previous 1 Next" at bounding box center [536, 266] width 425 height 24
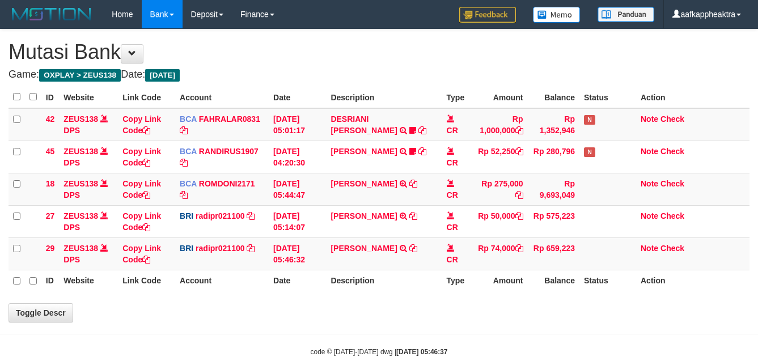
click at [466, 257] on tr "29 ZEUS138 DPS Copy Link Code BRI radipr021100 DPS REYNALDI ADI PRATAMA mutasi_…" at bounding box center [379, 253] width 741 height 32
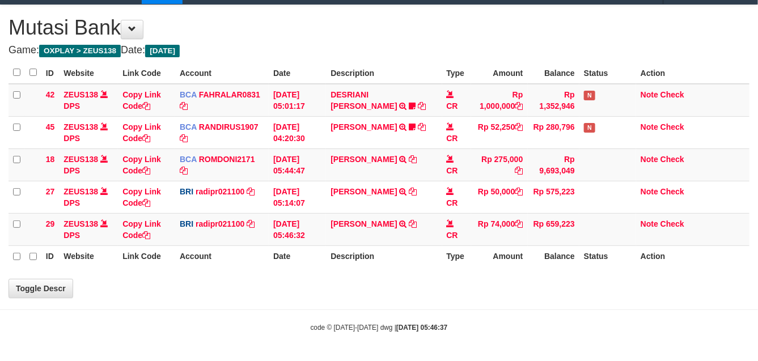
click at [471, 258] on th "Amount" at bounding box center [499, 256] width 57 height 22
select select "***"
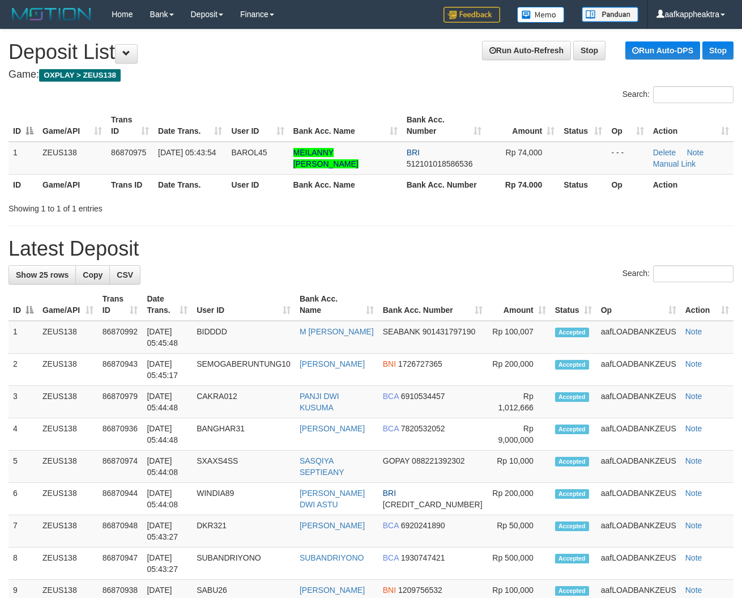
drag, startPoint x: 287, startPoint y: 258, endPoint x: 292, endPoint y: 262, distance: 6.0
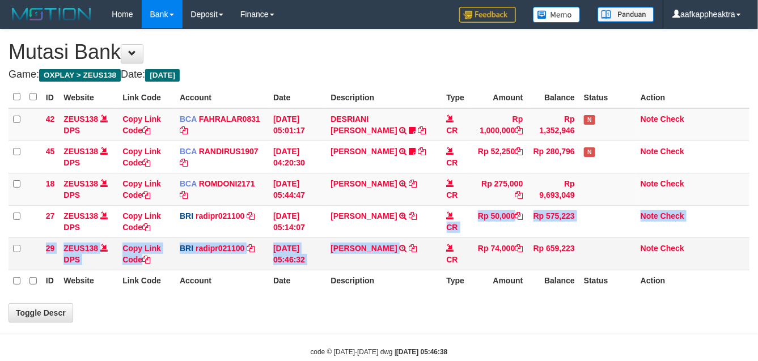
select select "***"
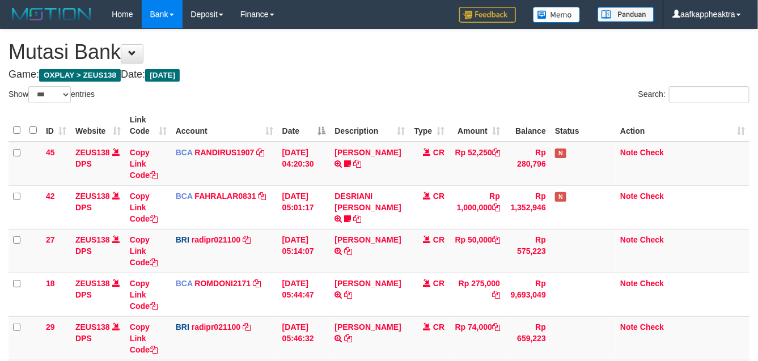
scroll to position [122, 0]
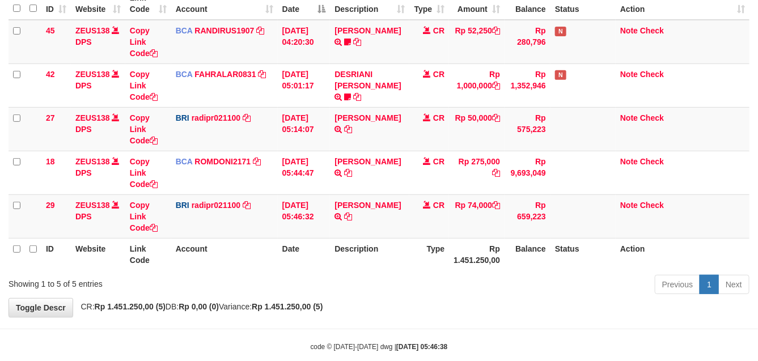
click at [470, 250] on th "Rp 1.451.250,00" at bounding box center [477, 254] width 56 height 32
click at [472, 244] on th "Rp 1.451.250,00" at bounding box center [477, 254] width 56 height 32
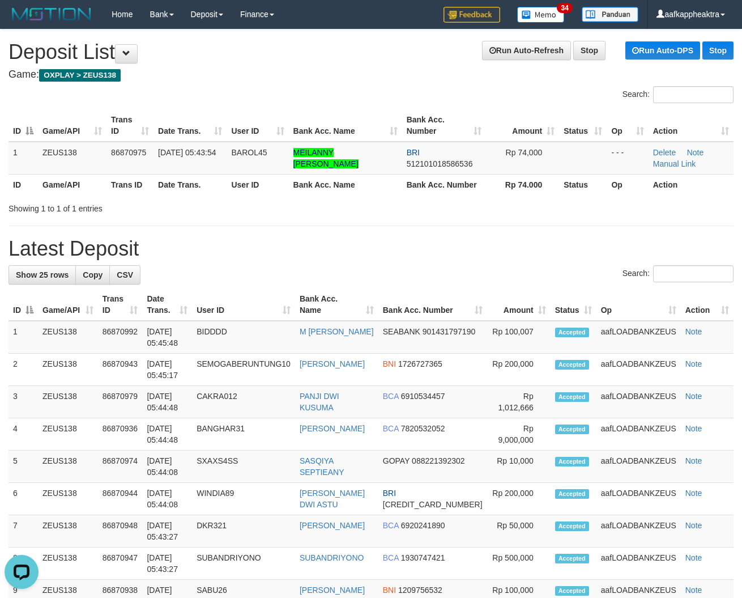
drag, startPoint x: 393, startPoint y: 247, endPoint x: 5, endPoint y: 202, distance: 390.8
click at [389, 247] on h1 "Latest Deposit" at bounding box center [371, 248] width 725 height 23
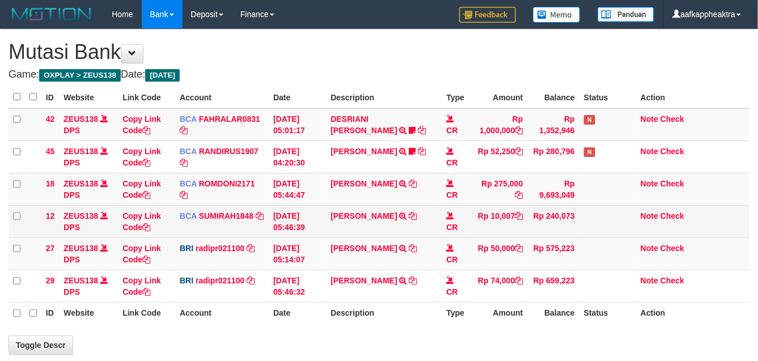
select select "***"
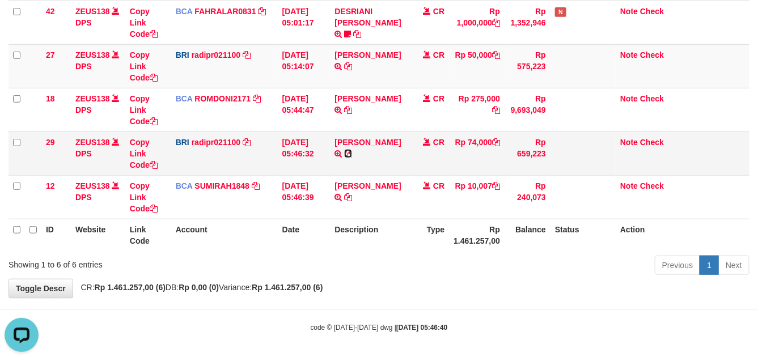
click at [352, 154] on icon at bounding box center [348, 154] width 8 height 8
click at [538, 236] on th "Balance" at bounding box center [527, 235] width 46 height 32
click at [536, 231] on th "Balance" at bounding box center [527, 235] width 46 height 32
drag, startPoint x: 426, startPoint y: 241, endPoint x: 389, endPoint y: 247, distance: 37.8
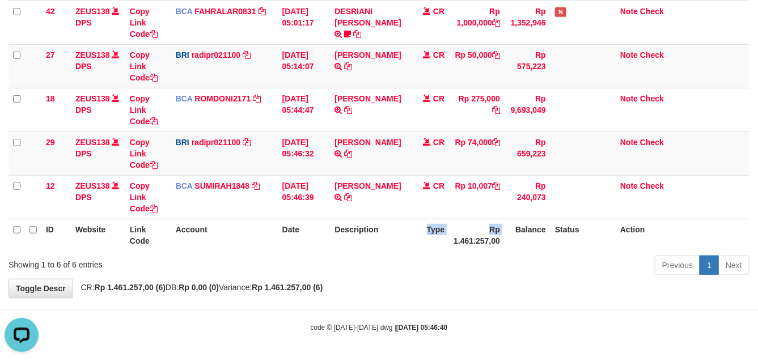
click at [395, 248] on tr "ID Website Link Code Account Date Description Type Rp 1.461.257,00 Balance Stat…" at bounding box center [379, 235] width 741 height 32
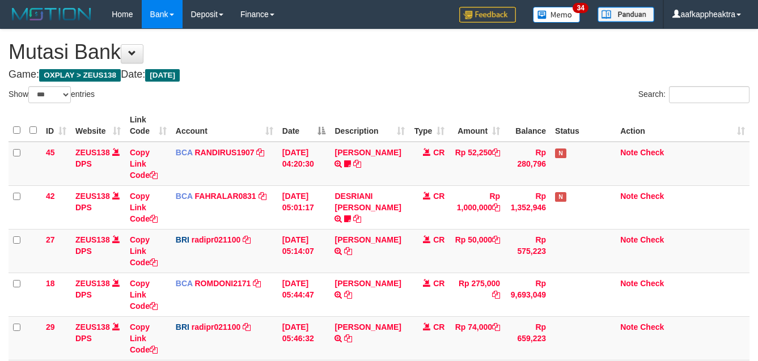
select select "***"
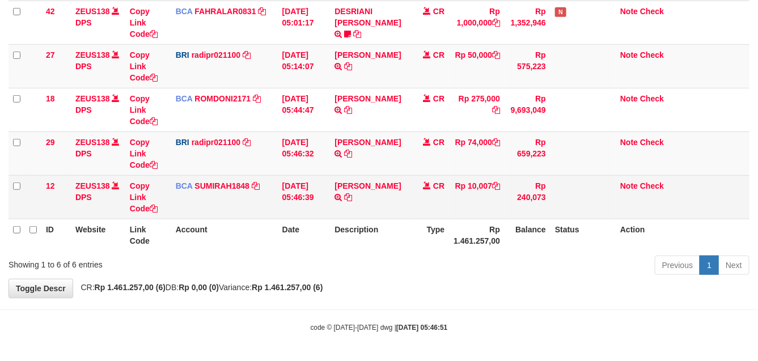
click at [502, 197] on td "Rp 10,007" at bounding box center [477, 197] width 56 height 44
click at [503, 200] on td "Rp 10,007" at bounding box center [477, 197] width 56 height 44
click at [505, 200] on td "Rp 240,073" at bounding box center [527, 197] width 46 height 44
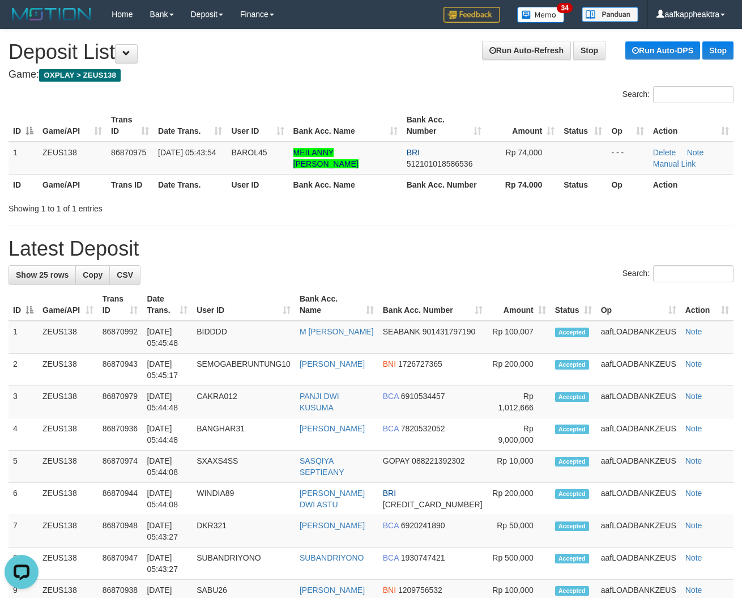
click at [392, 257] on h1 "Latest Deposit" at bounding box center [371, 248] width 725 height 23
drag, startPoint x: 339, startPoint y: 264, endPoint x: 120, endPoint y: 275, distance: 219.1
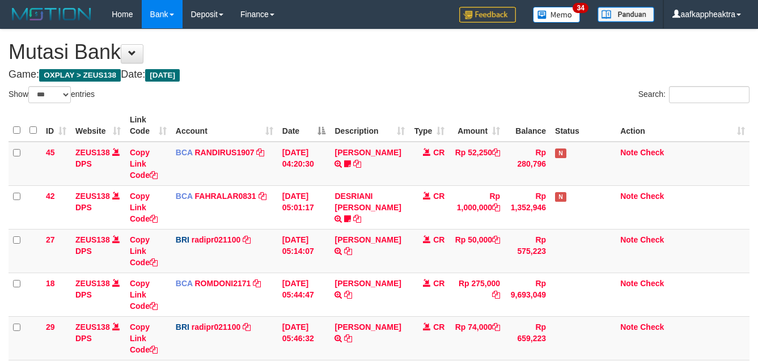
select select "***"
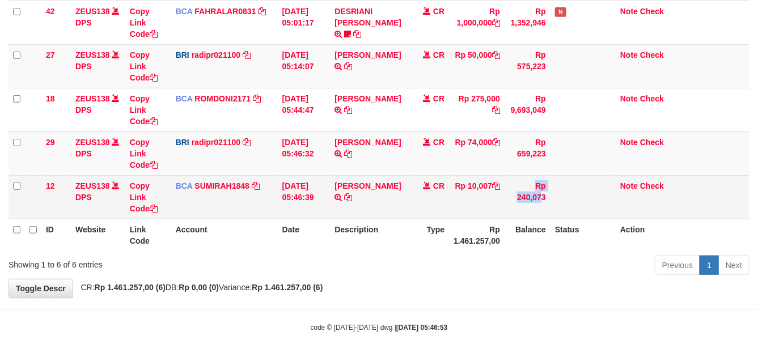
drag, startPoint x: 504, startPoint y: 202, endPoint x: 534, endPoint y: 199, distance: 29.6
click at [505, 202] on tr "12 ZEUS138 DPS Copy Link Code BCA SUMIRAH1848 DPS SUMIRAH mutasi_20250901_4156 …" at bounding box center [379, 197] width 741 height 44
drag, startPoint x: 336, startPoint y: 185, endPoint x: 368, endPoint y: 174, distance: 34.2
click at [343, 185] on td "[PERSON_NAME] TRSF E-BANKING CR 0109/FTSCY/WS95031 10007.00[PERSON_NAME]" at bounding box center [369, 197] width 79 height 44
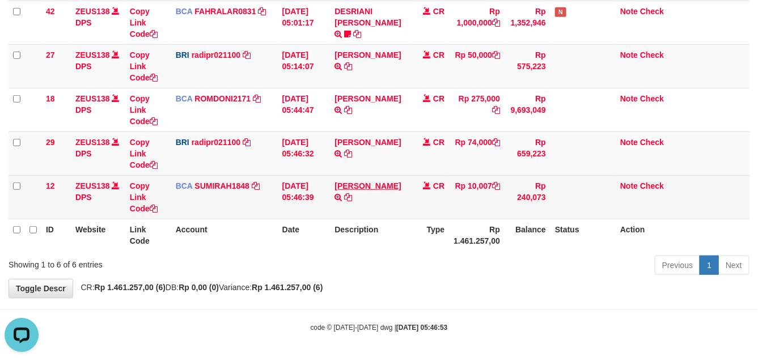
click at [367, 183] on td "[PERSON_NAME] TRSF E-BANKING CR 0109/FTSCY/WS95031 10007.00[PERSON_NAME]" at bounding box center [369, 197] width 79 height 44
click at [370, 185] on td "[PERSON_NAME] TRSF E-BANKING CR 0109/FTSCY/WS95031 10007.00[PERSON_NAME]" at bounding box center [369, 197] width 79 height 44
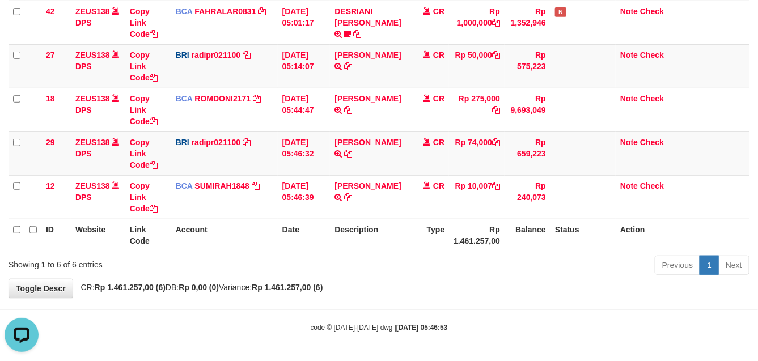
click at [499, 239] on th "Rp 1.461.257,00" at bounding box center [477, 235] width 56 height 32
click at [500, 238] on th "Rp 1.461.257,00" at bounding box center [477, 235] width 56 height 32
click at [507, 233] on th "Balance" at bounding box center [527, 235] width 46 height 32
click at [526, 231] on th "Balance" at bounding box center [527, 235] width 46 height 32
click at [530, 231] on th "Balance" at bounding box center [527, 235] width 46 height 32
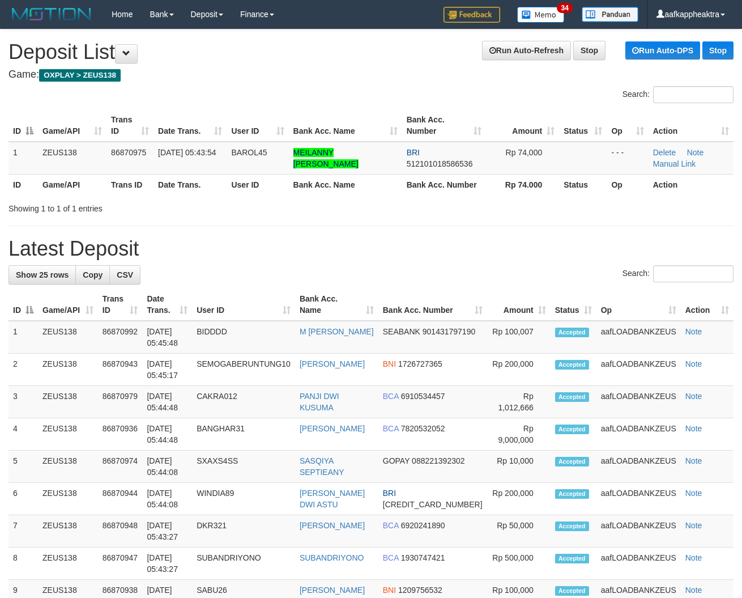
click at [306, 248] on h1 "Latest Deposit" at bounding box center [371, 248] width 725 height 23
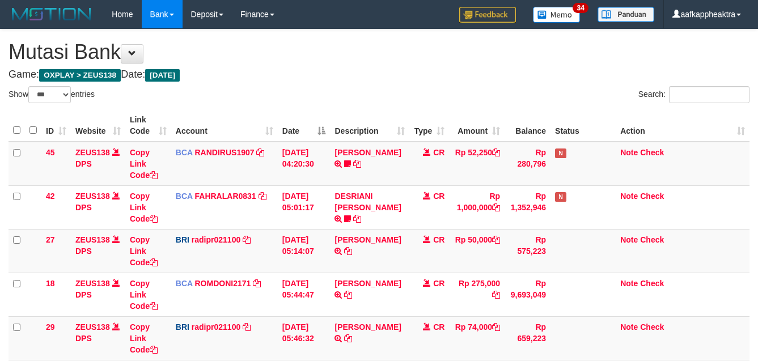
select select "***"
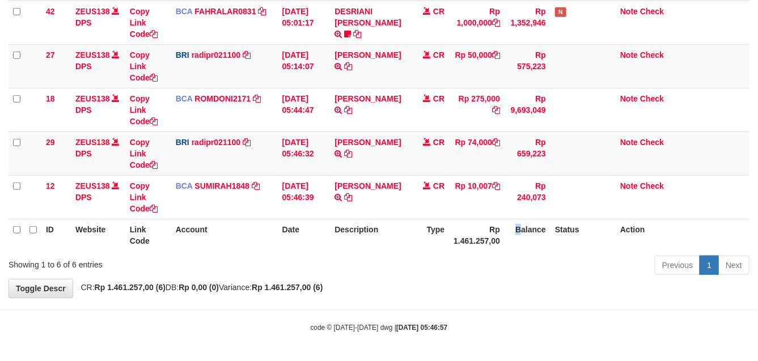
click at [517, 239] on th "Balance" at bounding box center [527, 235] width 46 height 32
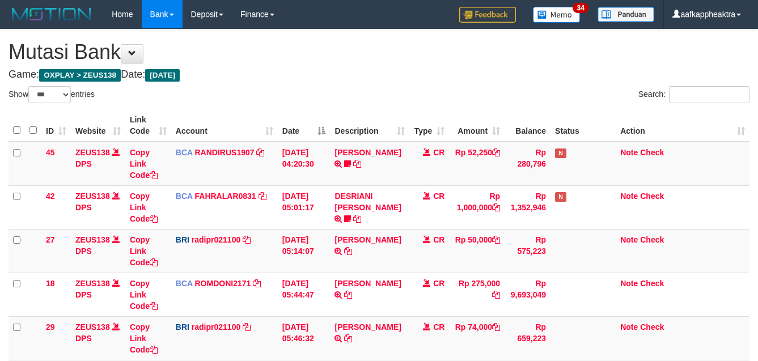
select select "***"
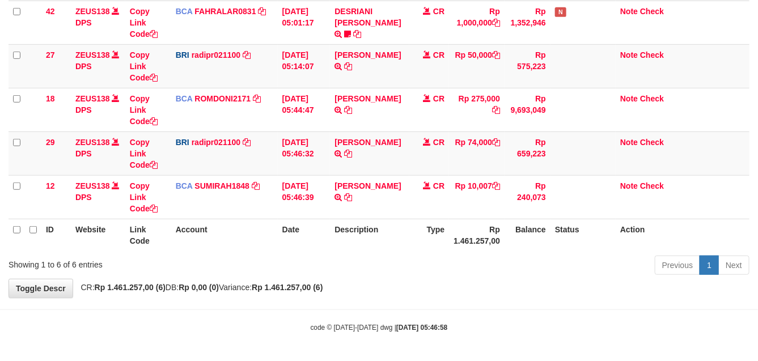
click at [440, 207] on td "CR" at bounding box center [429, 197] width 40 height 44
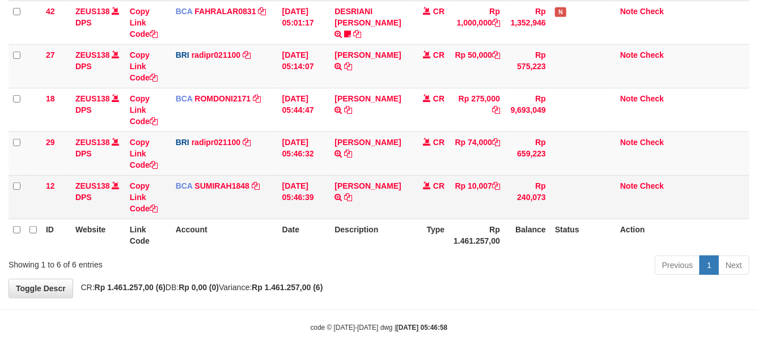
click at [443, 207] on td "CR" at bounding box center [429, 197] width 40 height 44
click at [448, 207] on tr "12 ZEUS138 DPS Copy Link Code BCA SUMIRAH1848 DPS SUMIRAH mutasi_20250901_4156 …" at bounding box center [379, 197] width 741 height 44
click at [451, 207] on td "Rp 10,007" at bounding box center [477, 197] width 56 height 44
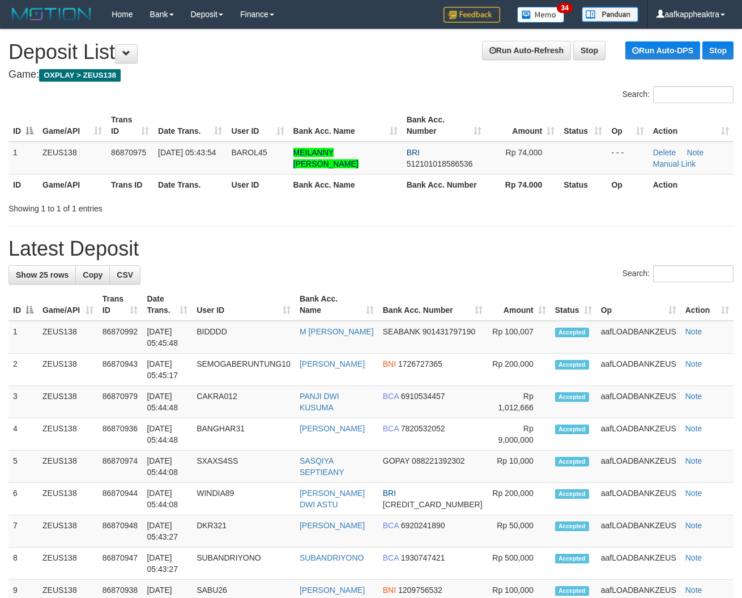
drag, startPoint x: 236, startPoint y: 264, endPoint x: 1, endPoint y: 254, distance: 235.4
click at [36, 257] on h1 "Latest Deposit" at bounding box center [371, 248] width 725 height 23
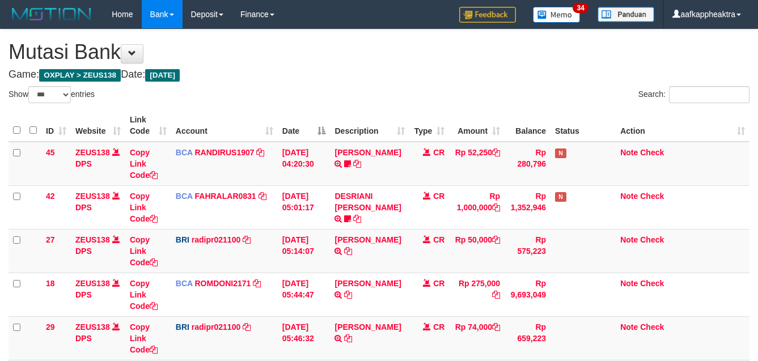
select select "***"
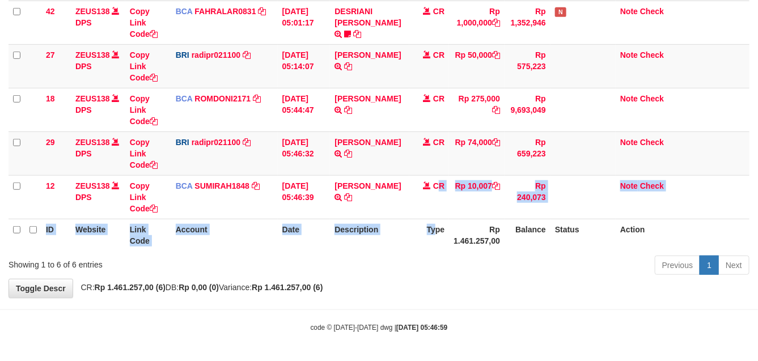
click at [437, 222] on table "ID Website Link Code Account Date Description Type Amount Balance Status Action…" at bounding box center [379, 88] width 741 height 326
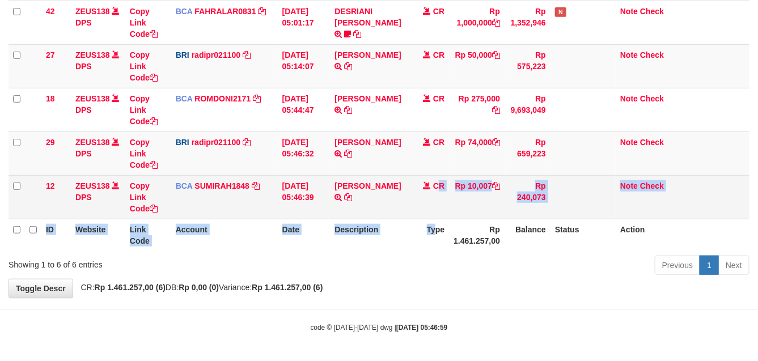
click at [372, 204] on td "[PERSON_NAME] TRSF E-BANKING CR 0109/FTSCY/WS95031 10007.00[PERSON_NAME]" at bounding box center [369, 197] width 79 height 44
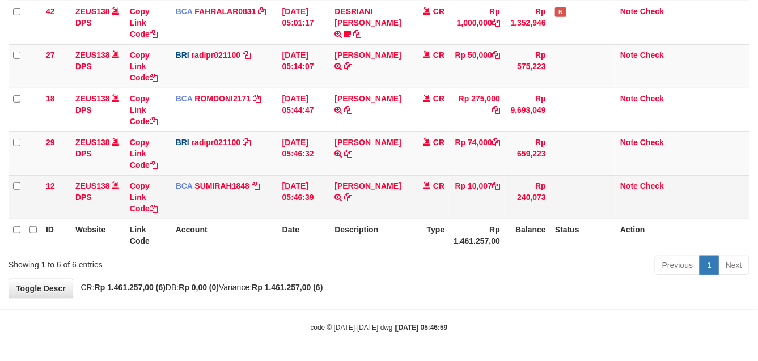
click at [373, 205] on td "[PERSON_NAME] TRSF E-BANKING CR 0109/FTSCY/WS95031 10007.00[PERSON_NAME]" at bounding box center [369, 197] width 79 height 44
click at [400, 198] on td "[PERSON_NAME] TRSF E-BANKING CR 0109/FTSCY/WS95031 10007.00[PERSON_NAME]" at bounding box center [369, 197] width 79 height 44
click at [415, 193] on td "CR" at bounding box center [429, 197] width 40 height 44
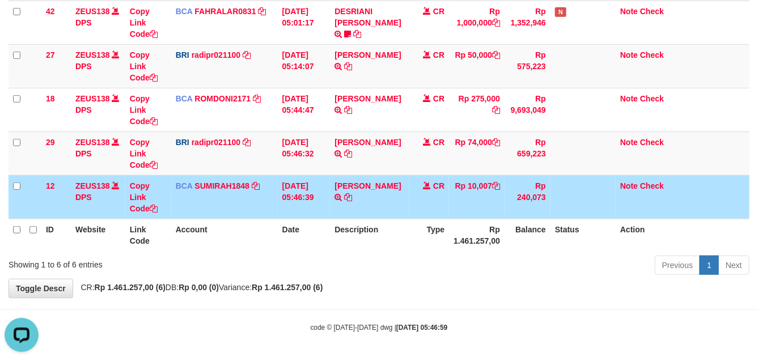
scroll to position [0, 0]
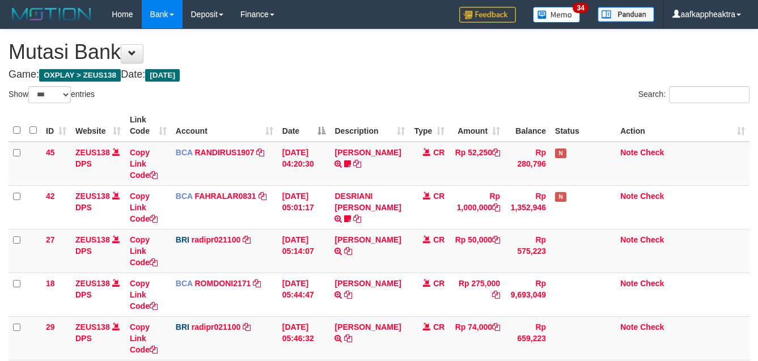
select select "***"
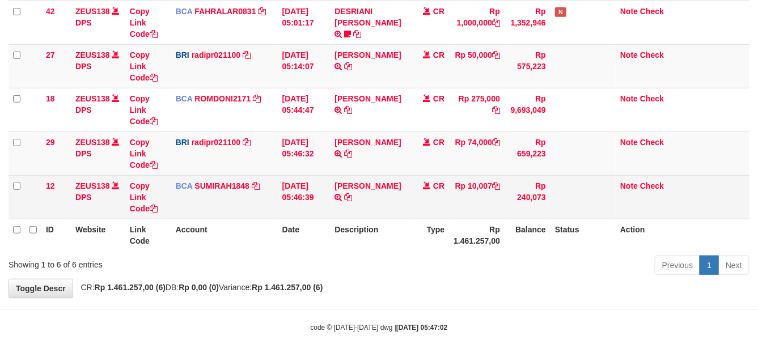
click at [422, 206] on td "CR" at bounding box center [429, 197] width 40 height 44
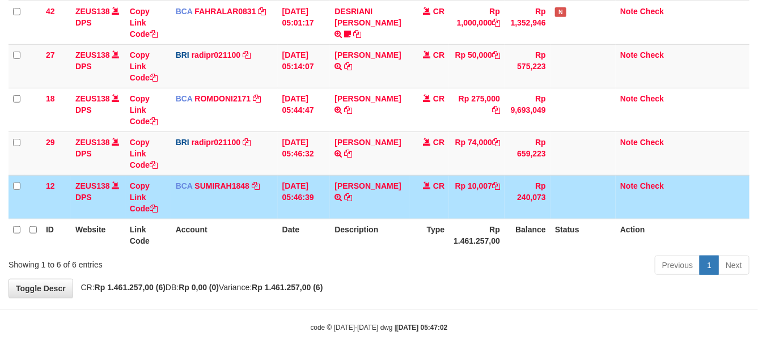
click at [421, 207] on td "CR" at bounding box center [429, 197] width 40 height 44
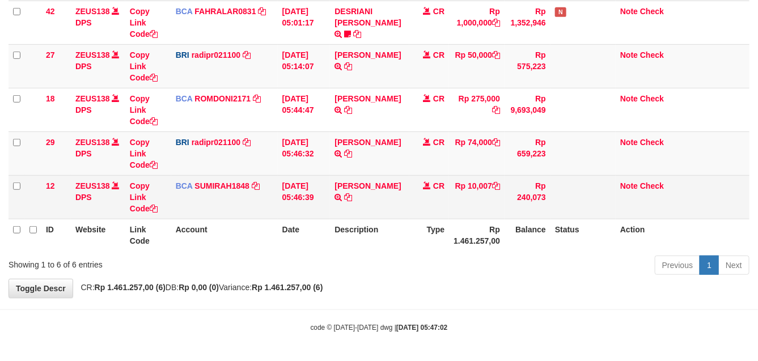
click at [358, 196] on td "SANTI RUSTINA TRSF E-BANKING CR 0109/FTSCY/WS95031 10007.00SANTI RUSTINA" at bounding box center [369, 197] width 79 height 44
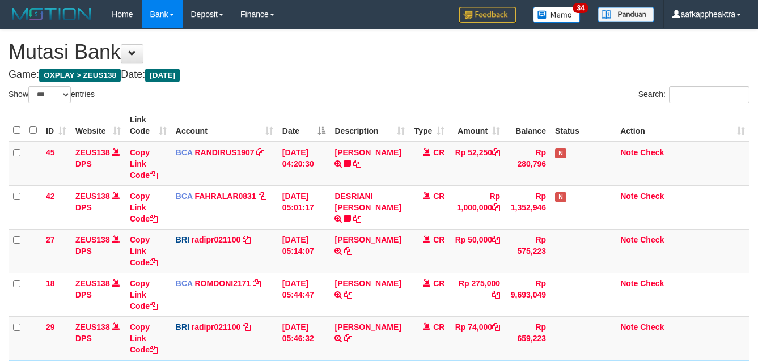
select select "***"
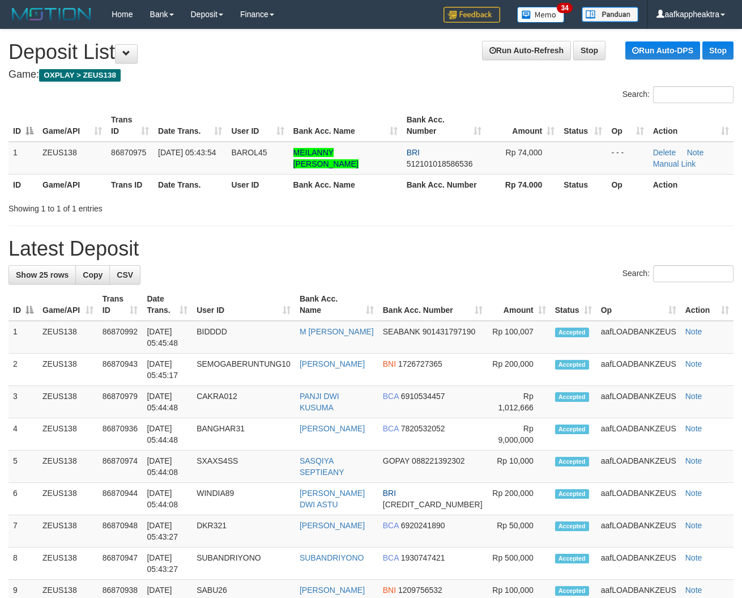
drag, startPoint x: 261, startPoint y: 264, endPoint x: 77, endPoint y: 249, distance: 184.8
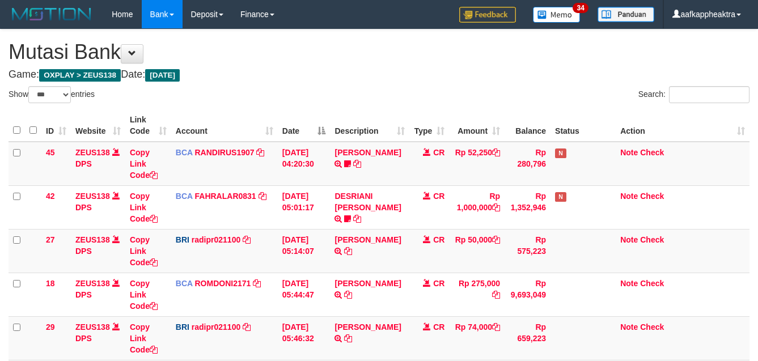
select select "***"
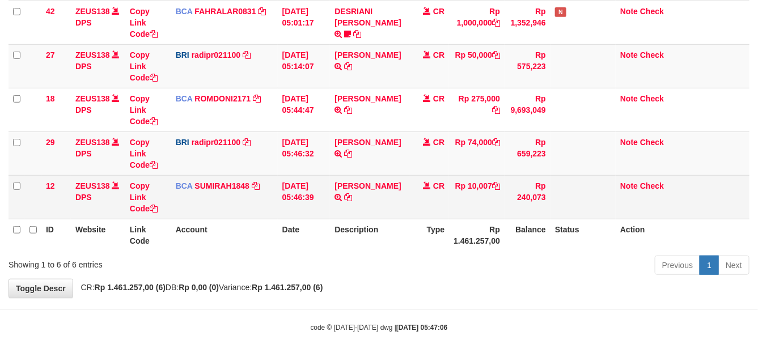
click at [482, 176] on td "Rp 10,007" at bounding box center [477, 197] width 56 height 44
click at [471, 176] on td "Rp 10,007" at bounding box center [477, 197] width 56 height 44
click at [466, 177] on td "Rp 10,007" at bounding box center [477, 197] width 56 height 44
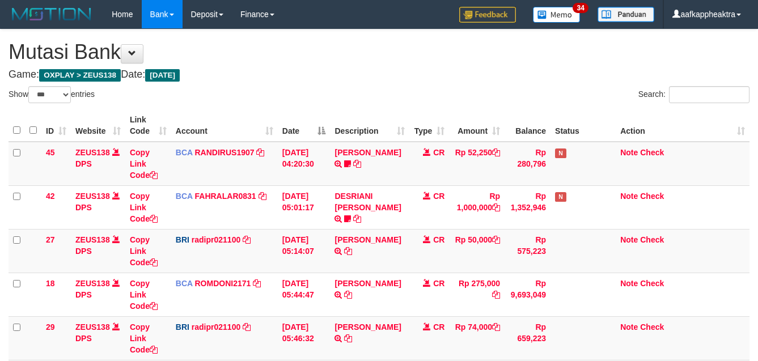
select select "***"
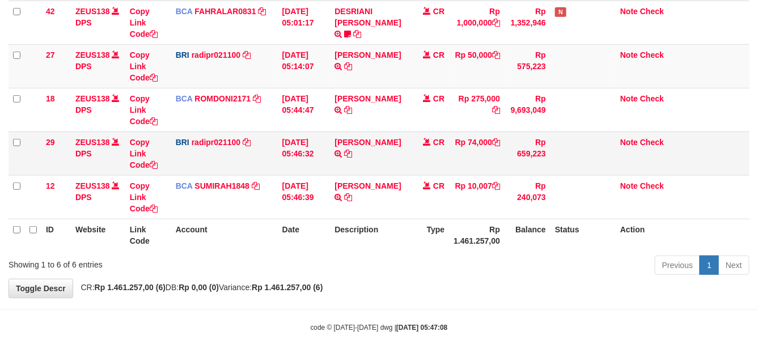
click at [589, 143] on td at bounding box center [582, 153] width 65 height 44
click at [591, 146] on td at bounding box center [582, 153] width 65 height 44
click at [585, 147] on td at bounding box center [582, 153] width 65 height 44
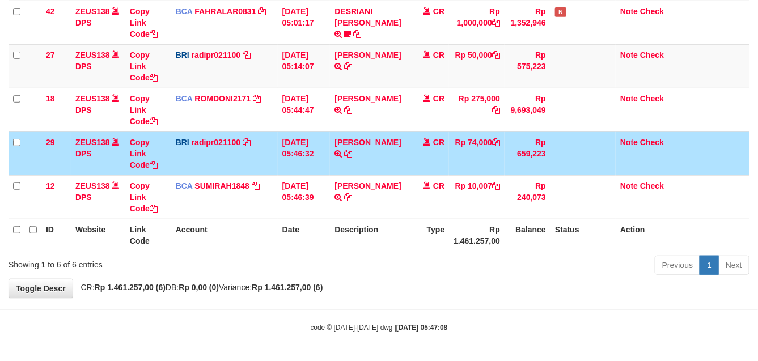
click at [582, 150] on td at bounding box center [582, 153] width 65 height 44
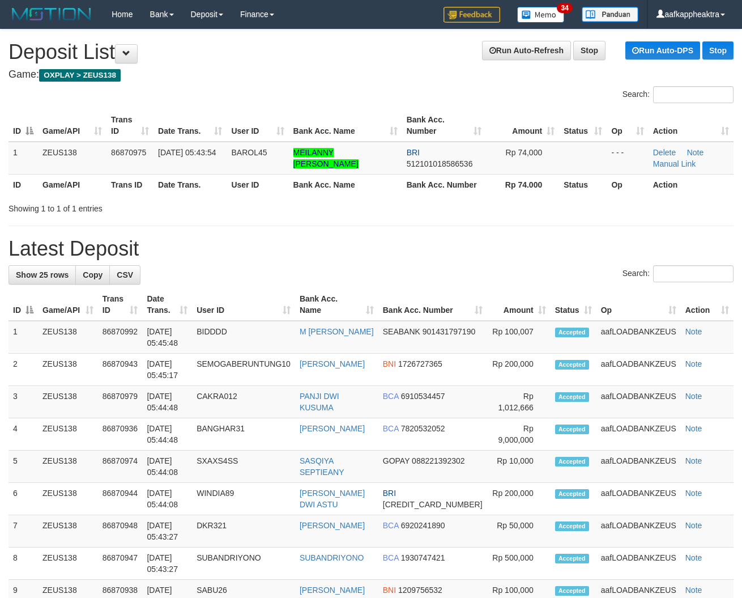
click at [325, 180] on th "Bank Acc. Name" at bounding box center [345, 184] width 113 height 21
drag, startPoint x: 318, startPoint y: 162, endPoint x: 254, endPoint y: 10, distance: 164.9
click at [309, 145] on td "MEILANNY GABRIELLA HEPTY WAROUW" at bounding box center [345, 158] width 113 height 33
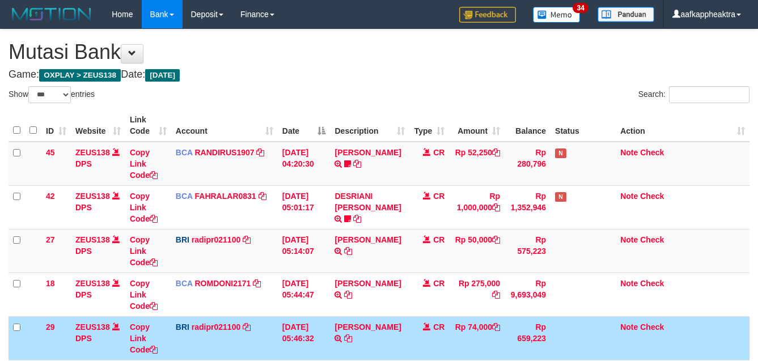
select select "***"
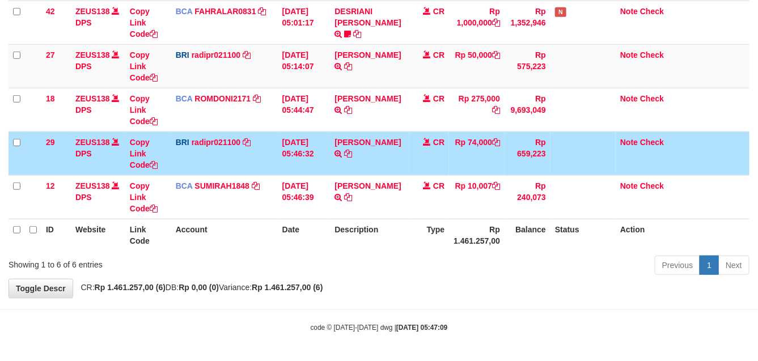
click at [528, 153] on td "Rp 659,223" at bounding box center [527, 153] width 46 height 44
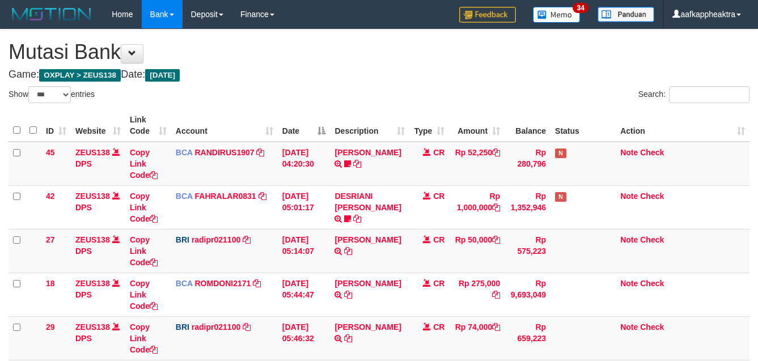
select select "***"
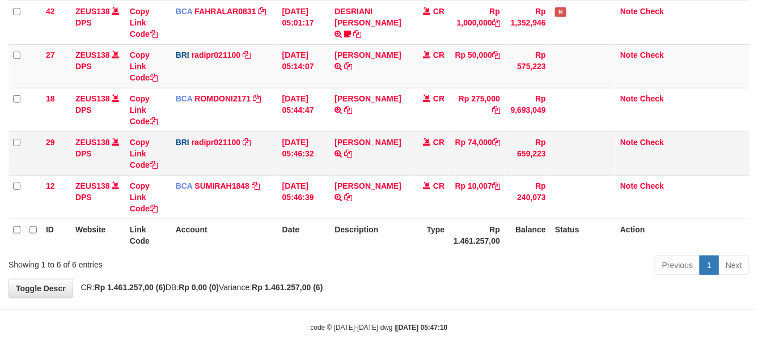
click at [502, 139] on td "Rp 74,000" at bounding box center [477, 153] width 56 height 44
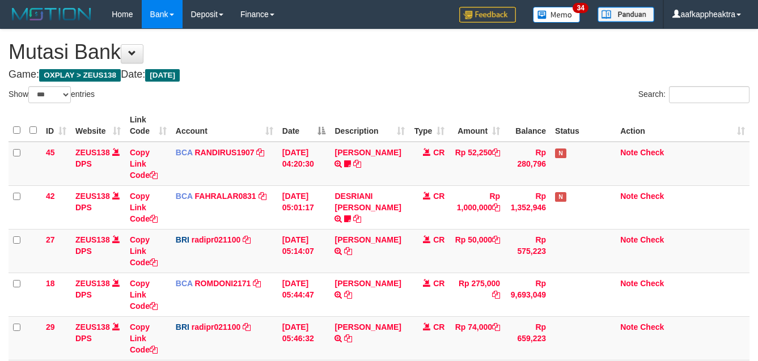
select select "***"
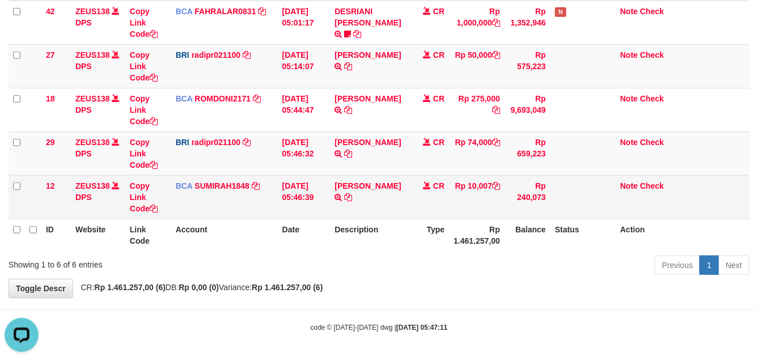
click at [165, 177] on td "Copy Link Code" at bounding box center [148, 197] width 46 height 44
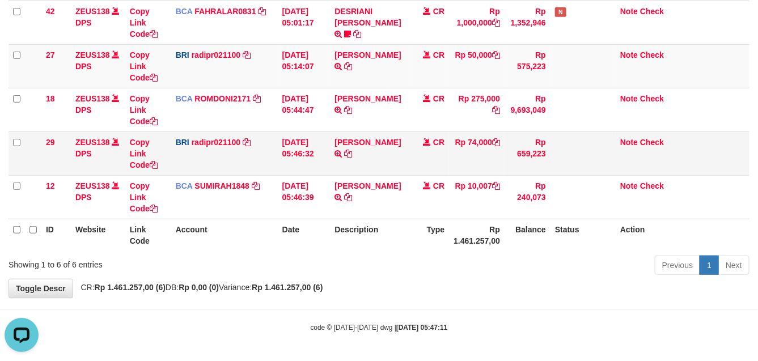
click at [350, 170] on td "STEVANO FERNAN TRANSFER NBMB STEVANO FERNAN TO REYNALDI ADI PRATAMA" at bounding box center [369, 153] width 79 height 44
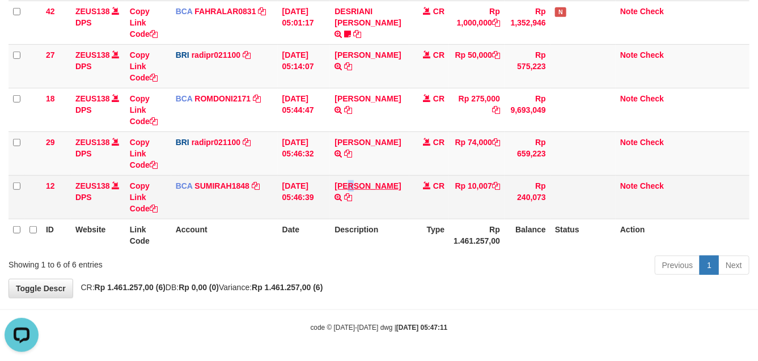
click at [356, 183] on td "SANTI RUSTINA TRSF E-BANKING CR 0109/FTSCY/WS95031 10007.00SANTI RUSTINA" at bounding box center [369, 197] width 79 height 44
click at [380, 180] on td "SANTI RUSTINA TRSF E-BANKING CR 0109/FTSCY/WS95031 10007.00SANTI RUSTINA" at bounding box center [369, 197] width 79 height 44
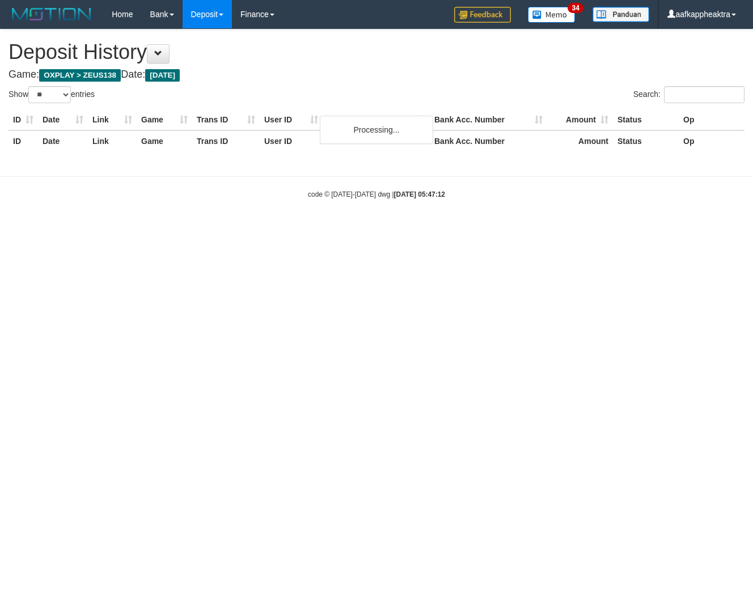
select select "**"
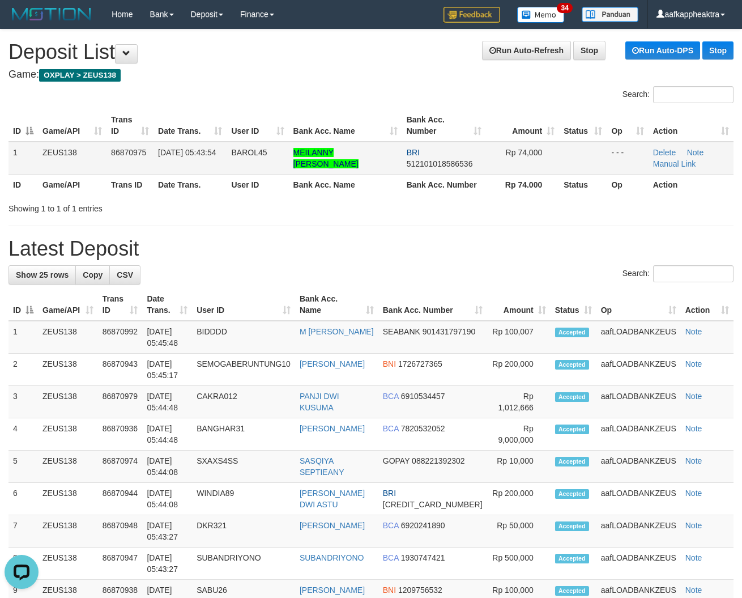
drag, startPoint x: 295, startPoint y: 139, endPoint x: 265, endPoint y: 148, distance: 31.0
click at [265, 148] on table "ID Game/API Trans ID Date Trans. User ID Bank Acc. Name Bank Acc. Number Amount…" at bounding box center [371, 152] width 725 height 86
click at [261, 142] on td "BAROL45" at bounding box center [258, 158] width 62 height 33
drag, startPoint x: 307, startPoint y: 183, endPoint x: 325, endPoint y: 248, distance: 68.2
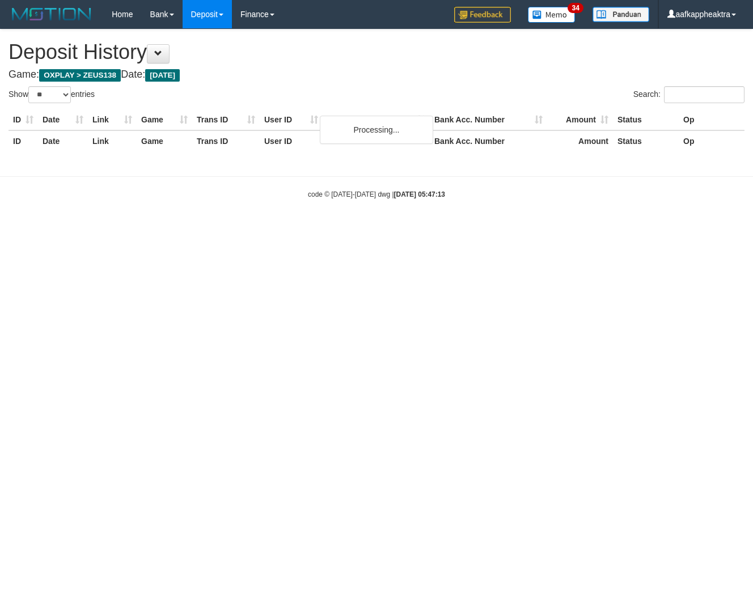
select select "**"
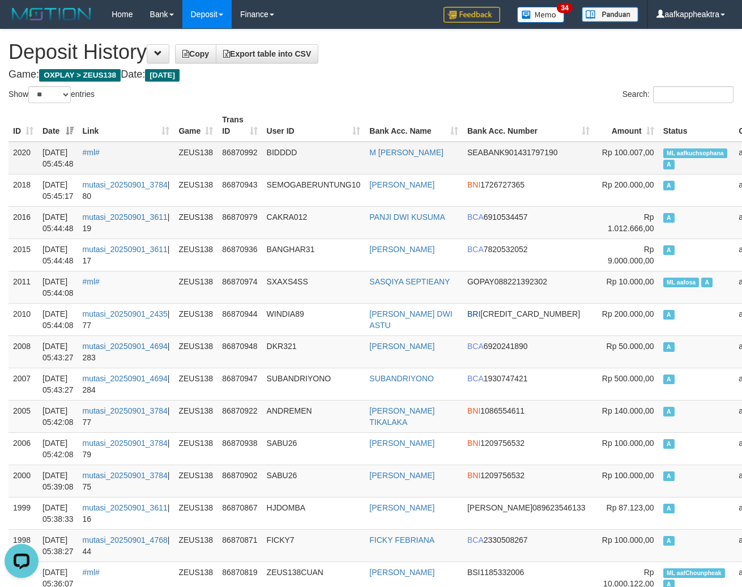
drag, startPoint x: 332, startPoint y: 137, endPoint x: 333, endPoint y: 153, distance: 16.5
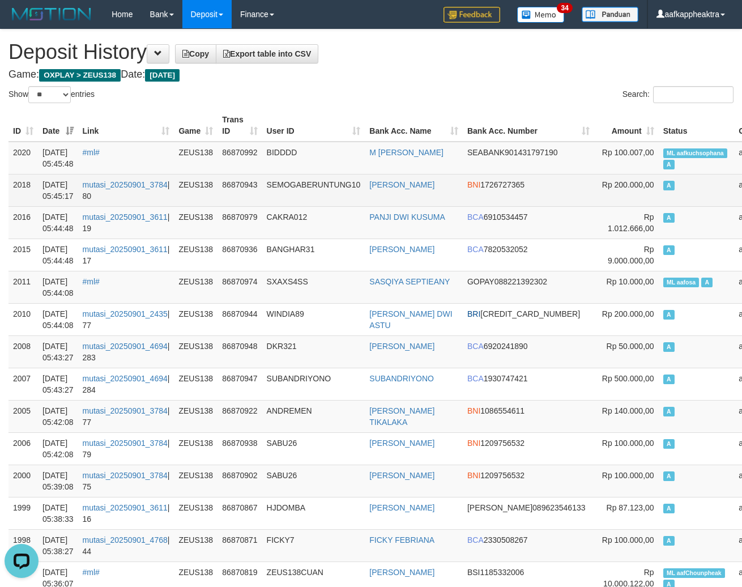
click at [324, 202] on td "SEMOGABERUNTUNG10" at bounding box center [313, 190] width 103 height 32
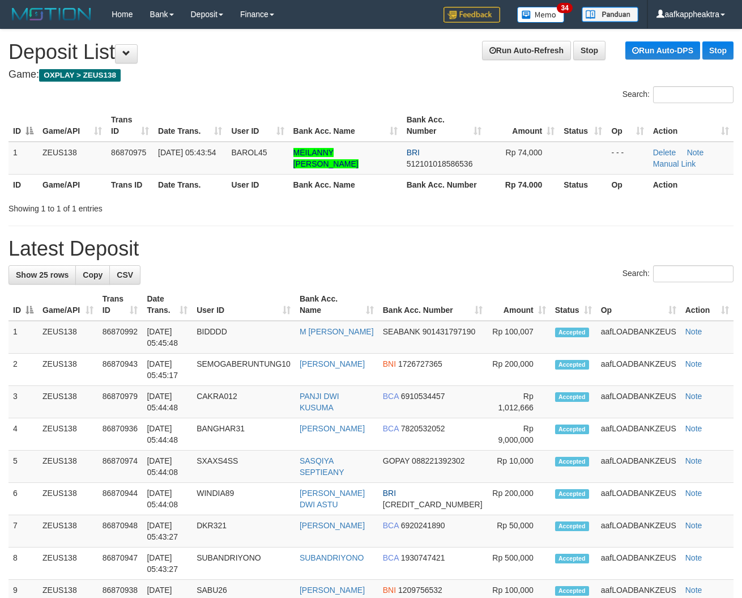
drag, startPoint x: 196, startPoint y: 267, endPoint x: 1, endPoint y: 243, distance: 197.1
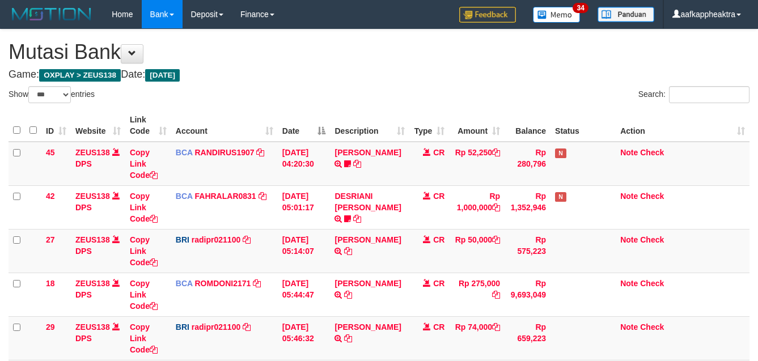
select select "***"
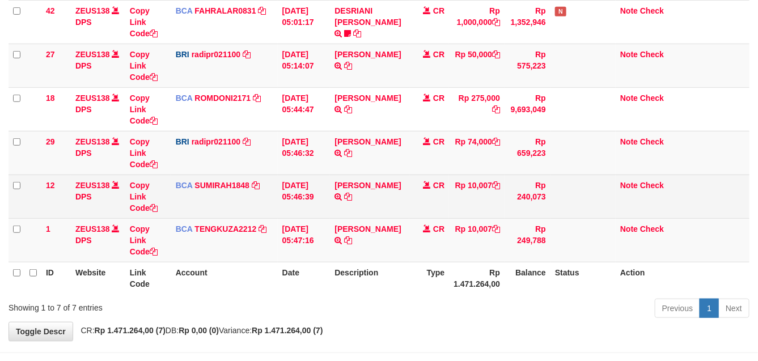
click at [375, 199] on td "[PERSON_NAME] TRSF E-BANKING CR 0109/FTSCY/WS95031 10007.00[PERSON_NAME]" at bounding box center [369, 197] width 79 height 44
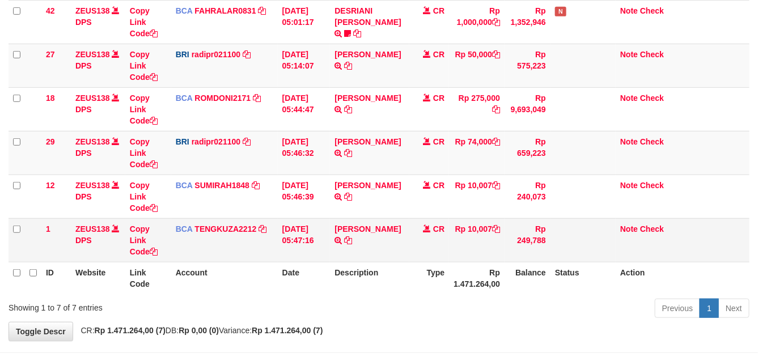
scroll to position [214, 0]
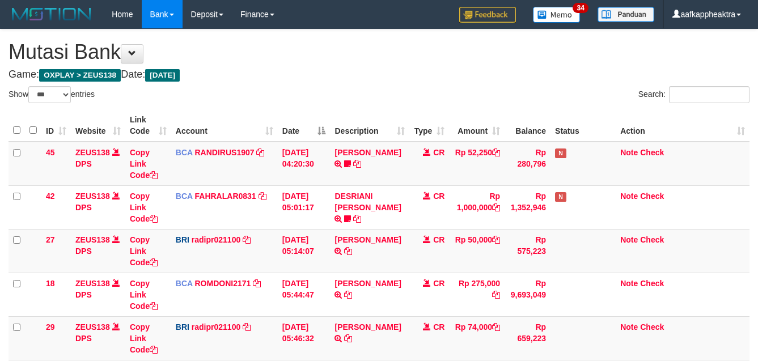
select select "***"
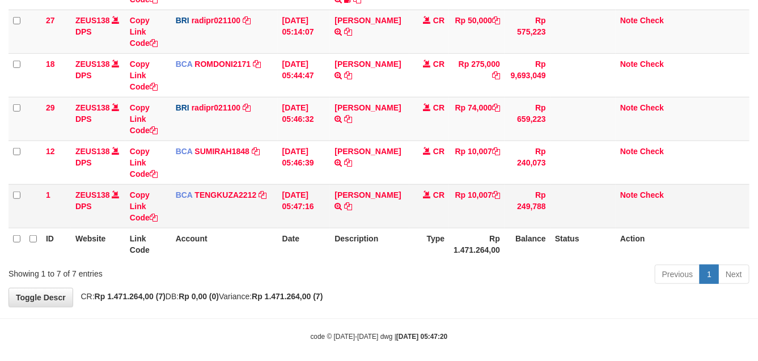
drag, startPoint x: 322, startPoint y: 164, endPoint x: 313, endPoint y: 184, distance: 21.8
click at [320, 177] on td "[DATE] 05:46:39" at bounding box center [304, 163] width 53 height 44
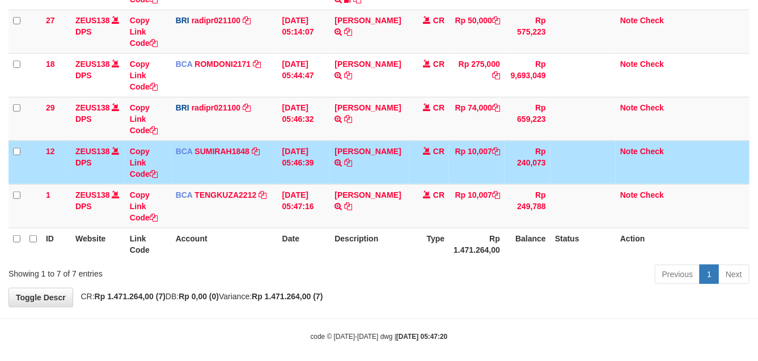
click at [337, 180] on td "[PERSON_NAME] TRSF E-BANKING CR 0109/FTSCY/WS95031 10007.00[PERSON_NAME]" at bounding box center [369, 163] width 79 height 44
drag, startPoint x: 358, startPoint y: 172, endPoint x: 406, endPoint y: 172, distance: 47.6
click at [364, 171] on td "SANTI RUSTINA TRSF E-BANKING CR 0109/FTSCY/WS95031 10007.00SANTI RUSTINA" at bounding box center [369, 163] width 79 height 44
click at [478, 168] on td "Rp 10,007" at bounding box center [477, 163] width 56 height 44
drag, startPoint x: 478, startPoint y: 168, endPoint x: 483, endPoint y: 185, distance: 17.8
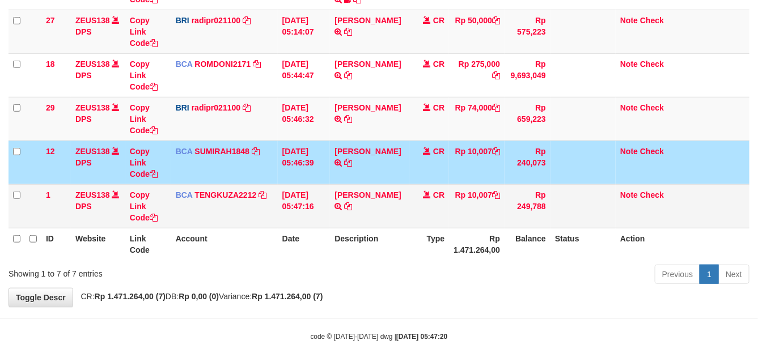
click at [483, 185] on tbody "45 ZEUS138 DPS Copy Link Code BCA RANDIRUS1907 DPS RANDI RUSTANDI mutasi_202509…" at bounding box center [379, 75] width 741 height 306
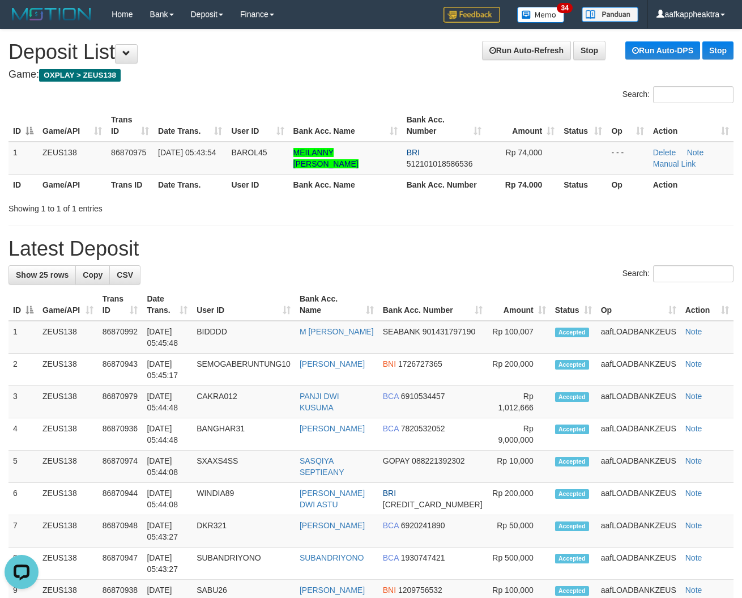
drag, startPoint x: 315, startPoint y: 247, endPoint x: 7, endPoint y: 207, distance: 310.9
click at [312, 252] on h1 "Latest Deposit" at bounding box center [371, 248] width 725 height 23
drag, startPoint x: 438, startPoint y: 253, endPoint x: 426, endPoint y: 265, distance: 16.4
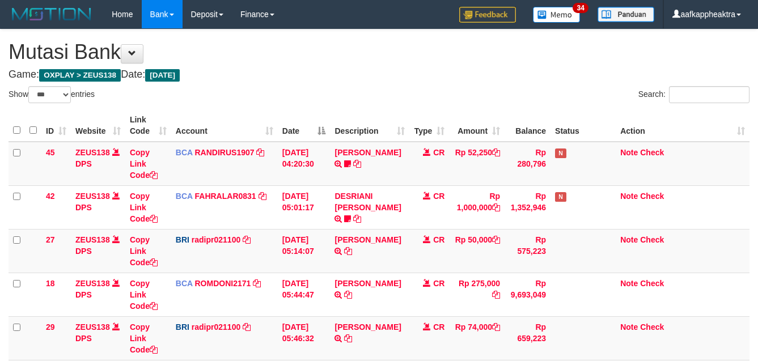
select select "***"
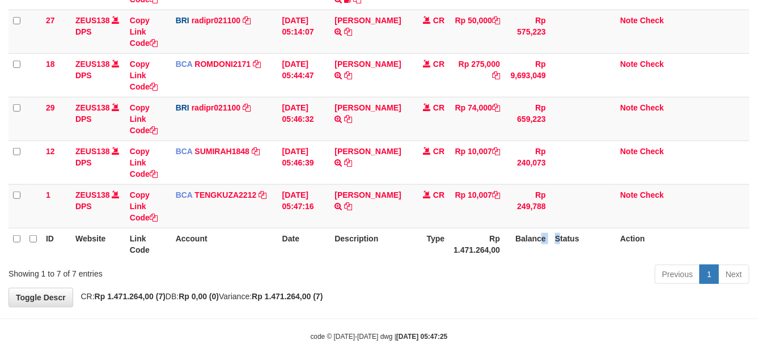
drag, startPoint x: 542, startPoint y: 245, endPoint x: 764, endPoint y: 258, distance: 222.0
click at [541, 251] on tr "ID Website Link Code Account Date Description Type Rp 1.471.264,00 Balance Stat…" at bounding box center [379, 244] width 741 height 32
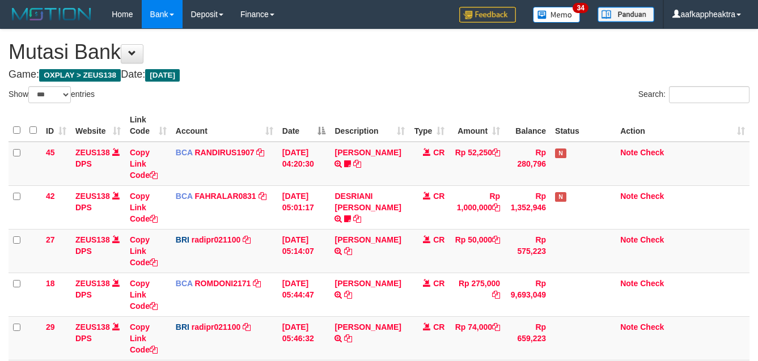
select select "***"
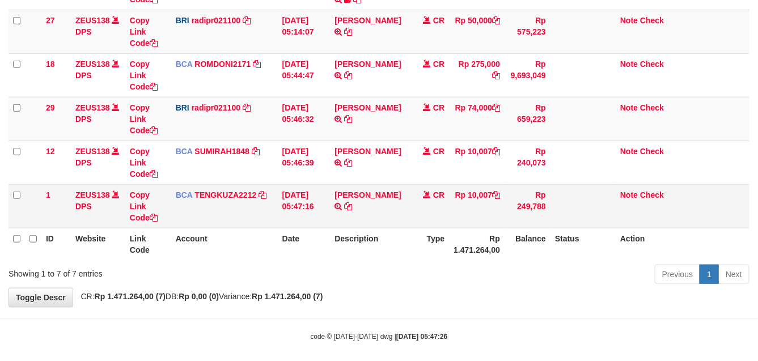
drag, startPoint x: 0, startPoint y: 0, endPoint x: 477, endPoint y: 206, distance: 519.2
click at [468, 209] on td "Rp 10,007" at bounding box center [477, 206] width 56 height 44
click at [489, 202] on td "Rp 10,007" at bounding box center [477, 206] width 56 height 44
click at [503, 198] on td "Rp 10,007" at bounding box center [477, 206] width 56 height 44
click at [503, 201] on td "Rp 10,007" at bounding box center [477, 206] width 56 height 44
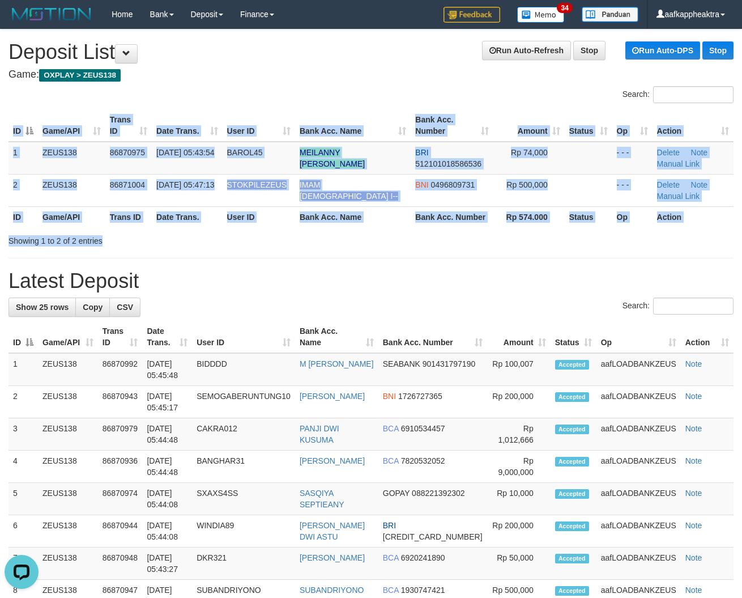
drag, startPoint x: 319, startPoint y: 231, endPoint x: 3, endPoint y: 230, distance: 316.3
click at [265, 245] on div "Search: ID Game/API Trans ID Date Trans. User ID Bank Acc. Name Bank Acc. Numbe…" at bounding box center [371, 166] width 725 height 160
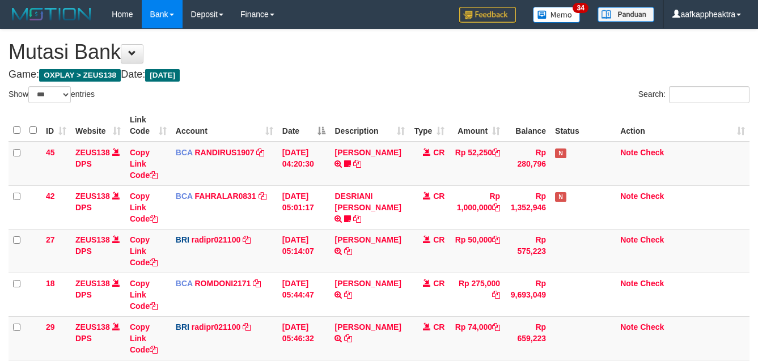
select select "***"
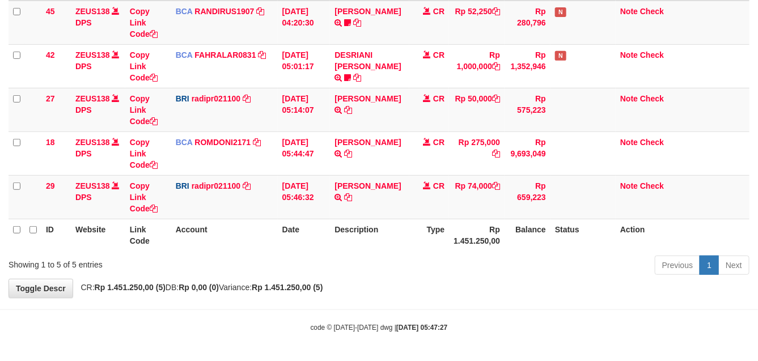
click at [492, 221] on th "Rp 1.451.250,00" at bounding box center [477, 235] width 56 height 32
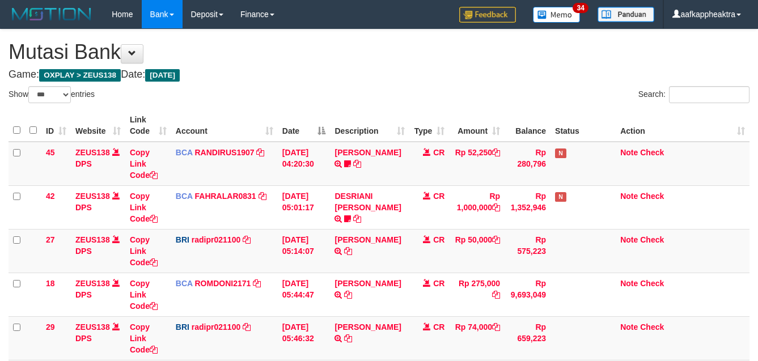
select select "***"
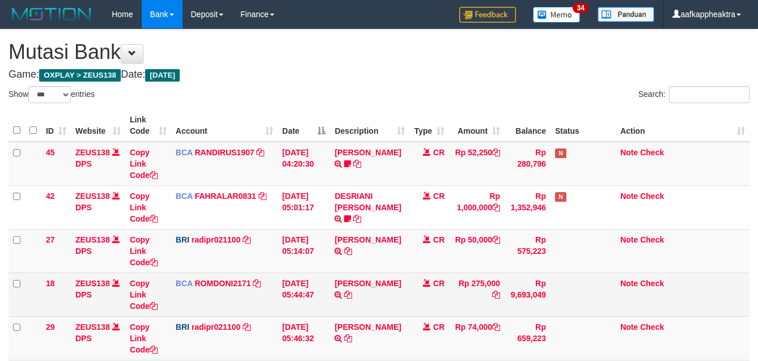
scroll to position [142, 0]
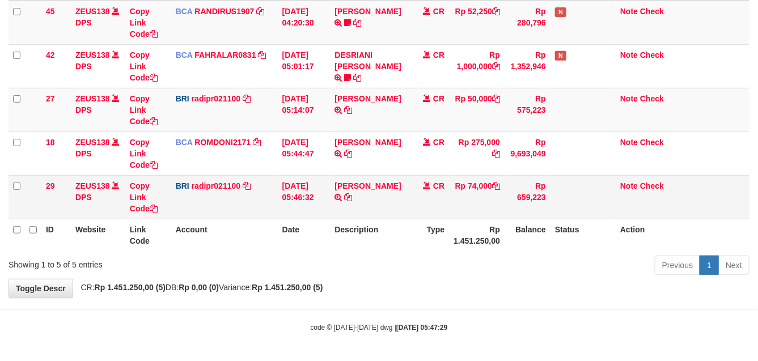
click at [548, 180] on td "Rp 659,223" at bounding box center [527, 197] width 46 height 44
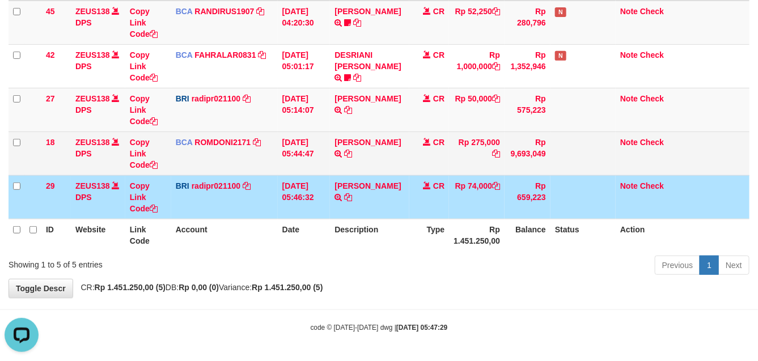
scroll to position [0, 0]
click at [347, 156] on icon at bounding box center [348, 154] width 8 height 8
drag, startPoint x: 377, startPoint y: 158, endPoint x: 494, endPoint y: 143, distance: 118.2
click at [383, 158] on td "MUHAMMAD IQB TRSF E-BANKING CR 0109/FTSCY/WS95051 275000.002025090189099748 TRF…" at bounding box center [369, 153] width 79 height 44
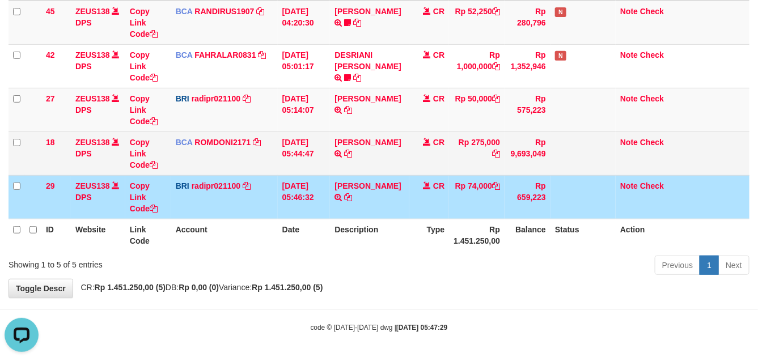
click at [506, 151] on tr "18 ZEUS138 DPS Copy Link Code BCA ROMDONI2171 DPS ROMDONI mutasi_20250901_3611 …" at bounding box center [379, 153] width 741 height 44
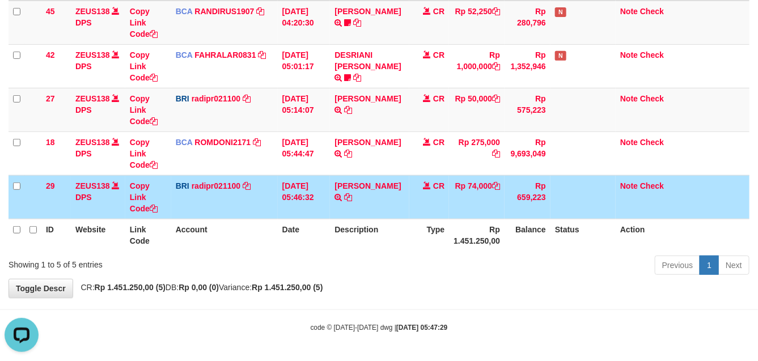
click at [379, 184] on td "STEVANO FERNAN TRANSFER NBMB STEVANO FERNAN TO REYNALDI ADI PRATAMA" at bounding box center [369, 197] width 79 height 44
click at [395, 193] on td "STEVANO FERNAN TRANSFER NBMB STEVANO FERNAN TO REYNALDI ADI PRATAMA" at bounding box center [369, 197] width 79 height 44
click at [409, 194] on tr "29 ZEUS138 DPS Copy Link Code BRI radipr021100 DPS REYNALDI ADI PRATAMA mutasi_…" at bounding box center [379, 197] width 741 height 44
drag, startPoint x: 375, startPoint y: 192, endPoint x: 763, endPoint y: 207, distance: 388.0
click at [392, 193] on td "STEVANO FERNAN TRANSFER NBMB STEVANO FERNAN TO REYNALDI ADI PRATAMA" at bounding box center [369, 197] width 79 height 44
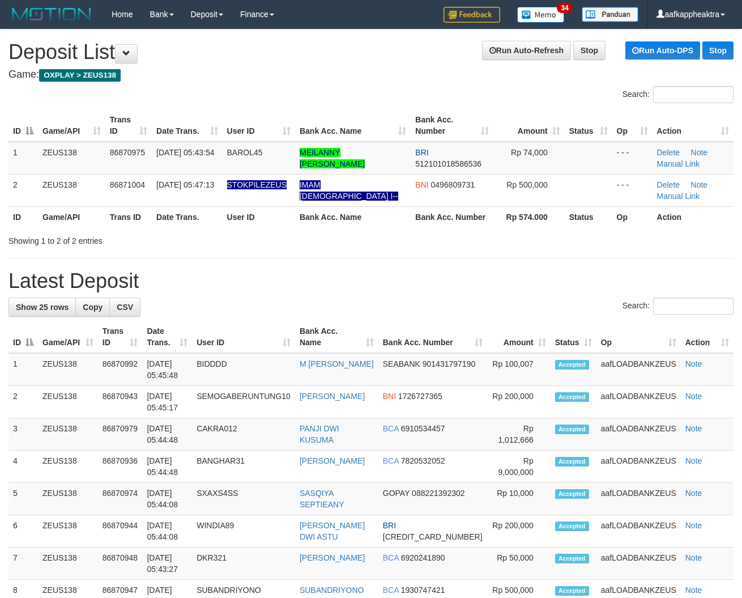
drag, startPoint x: 395, startPoint y: 239, endPoint x: 452, endPoint y: 240, distance: 56.7
click at [452, 240] on div "Showing 1 to 2 of 2 entries" at bounding box center [371, 239] width 742 height 16
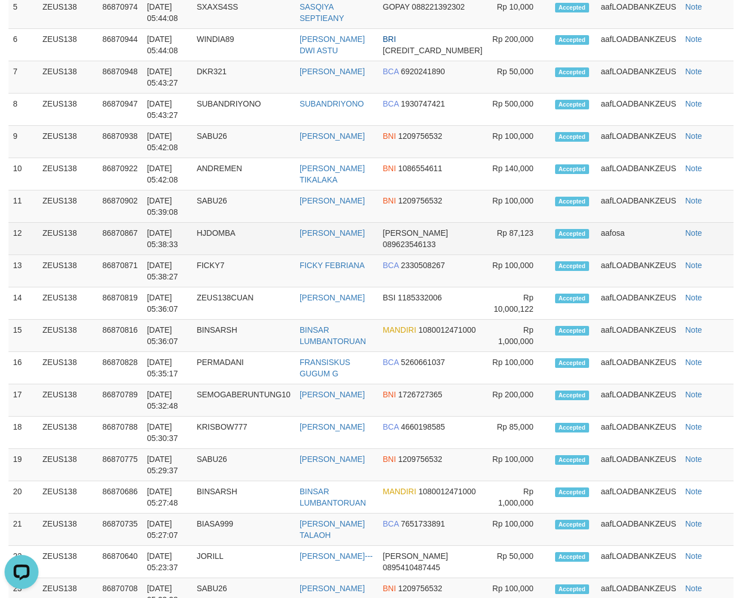
click at [423, 236] on span "[PERSON_NAME]" at bounding box center [415, 232] width 65 height 9
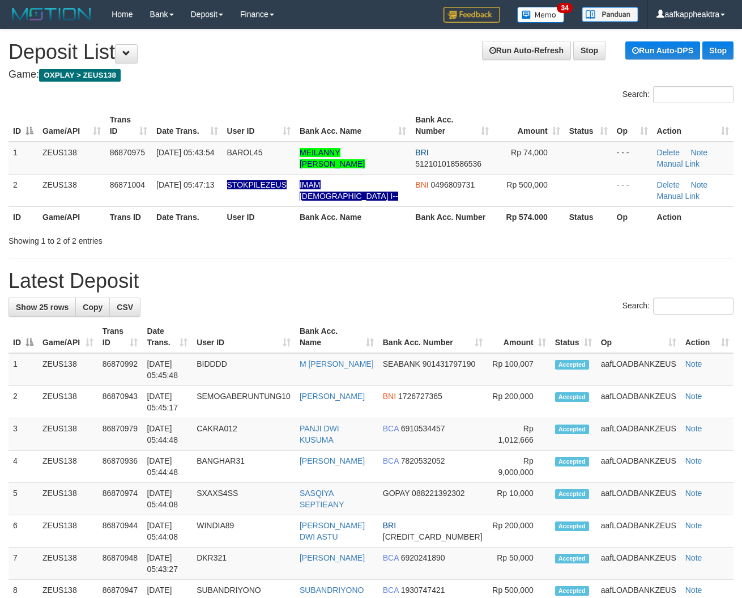
click at [309, 217] on th "Bank Acc. Name" at bounding box center [353, 216] width 116 height 21
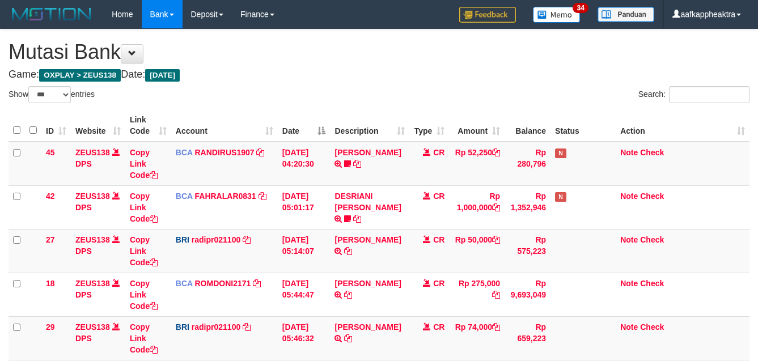
select select "***"
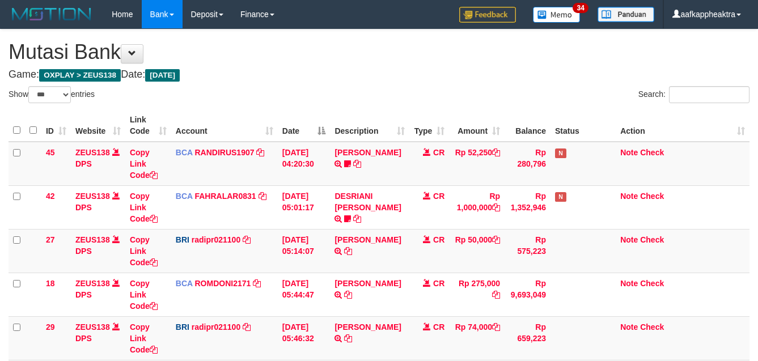
scroll to position [185, 0]
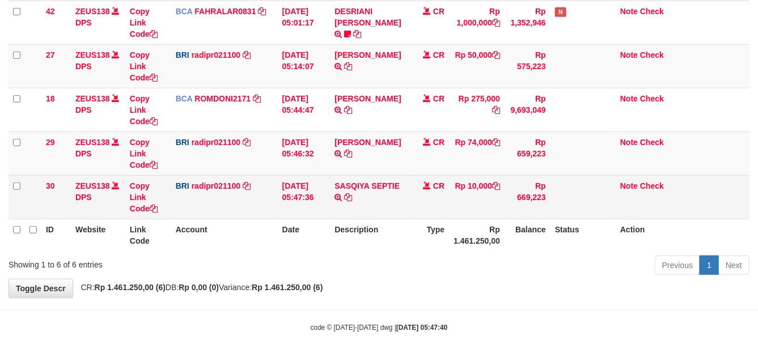
click at [384, 210] on td "SASQIYA SEPTIE TRANSFER NBMB SASQIYA SEPTIE TO [PERSON_NAME]" at bounding box center [369, 197] width 79 height 44
click at [384, 207] on td "SASQIYA SEPTIE TRANSFER NBMB SASQIYA SEPTIE TO [PERSON_NAME]" at bounding box center [369, 197] width 79 height 44
click at [385, 205] on td "SASQIYA SEPTIE TRANSFER NBMB SASQIYA SEPTIE TO REYNALDI ADI PRATAMA" at bounding box center [369, 197] width 79 height 44
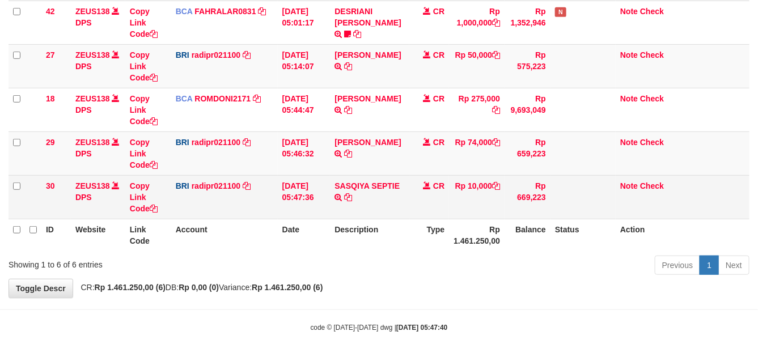
click at [386, 202] on td "SASQIYA SEPTIE TRANSFER NBMB SASQIYA SEPTIE TO REYNALDI ADI PRATAMA" at bounding box center [369, 197] width 79 height 44
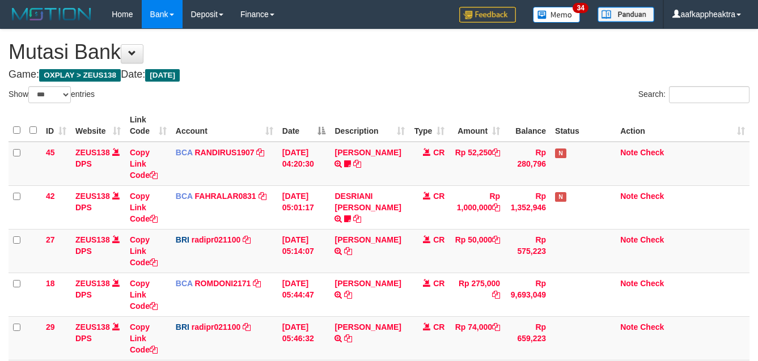
select select "***"
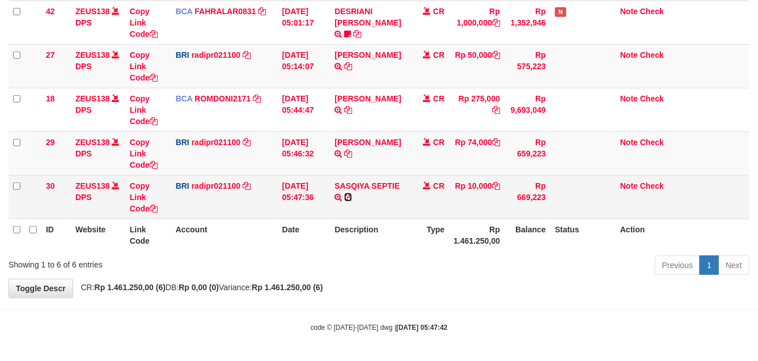
click at [349, 199] on icon at bounding box center [348, 197] width 8 height 8
click at [350, 196] on icon at bounding box center [348, 197] width 8 height 8
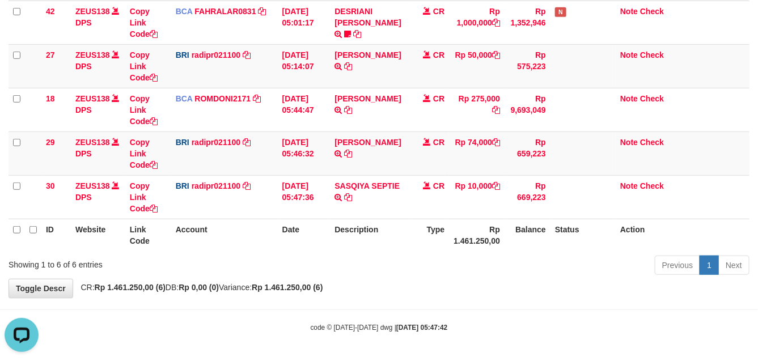
scroll to position [0, 0]
click at [265, 231] on th "Account" at bounding box center [224, 235] width 107 height 32
click at [309, 220] on th "Date" at bounding box center [304, 235] width 53 height 32
click at [322, 227] on th "Date" at bounding box center [304, 235] width 53 height 32
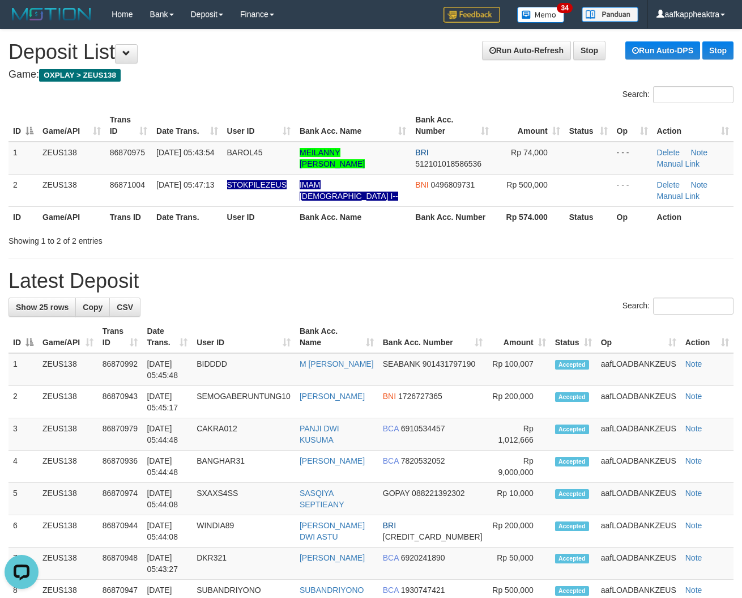
click at [488, 329] on th "Amount" at bounding box center [518, 337] width 63 height 32
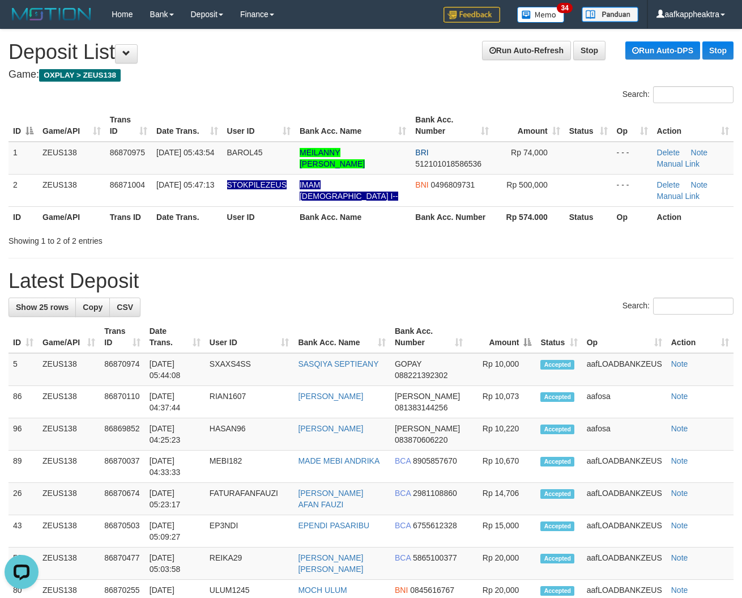
drag, startPoint x: 77, startPoint y: 226, endPoint x: 3, endPoint y: 231, distance: 73.3
click at [75, 227] on th "Game/API" at bounding box center [71, 216] width 67 height 21
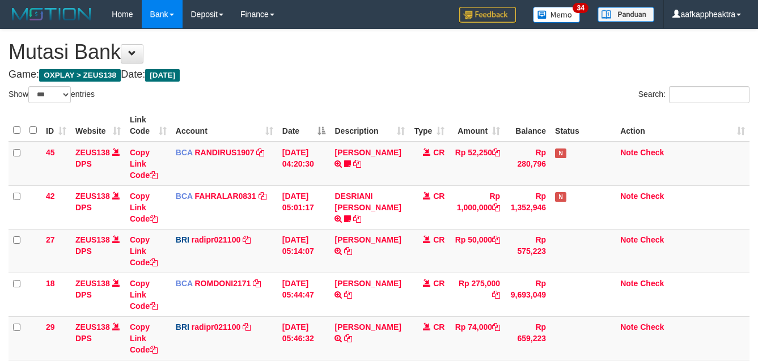
select select "***"
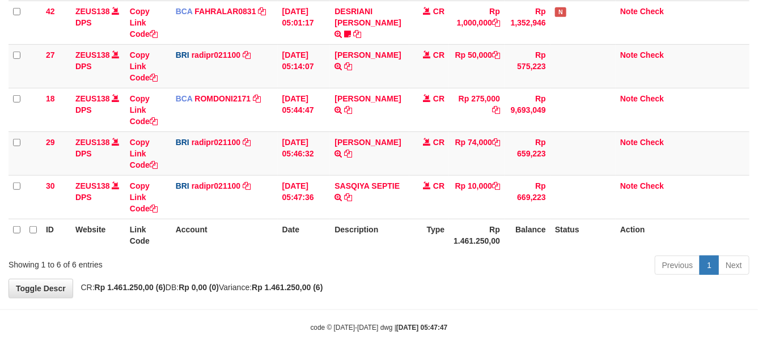
click at [340, 226] on th "Description" at bounding box center [369, 235] width 79 height 32
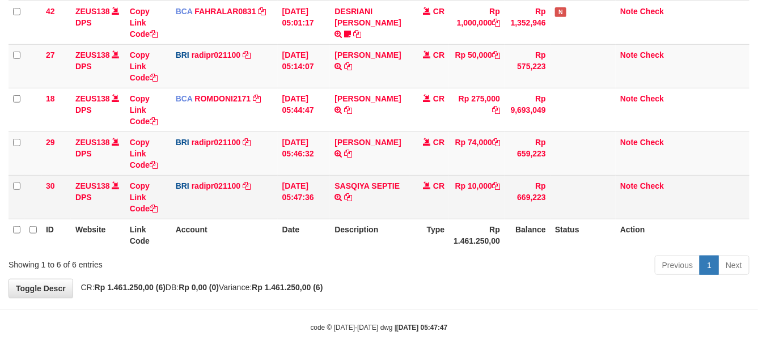
drag, startPoint x: 340, startPoint y: 226, endPoint x: 370, endPoint y: 217, distance: 31.4
click at [343, 226] on th "Description" at bounding box center [369, 235] width 79 height 32
click at [372, 215] on td "SASQIYA SEPTIE TRANSFER NBMB SASQIYA SEPTIE TO [PERSON_NAME]" at bounding box center [369, 197] width 79 height 44
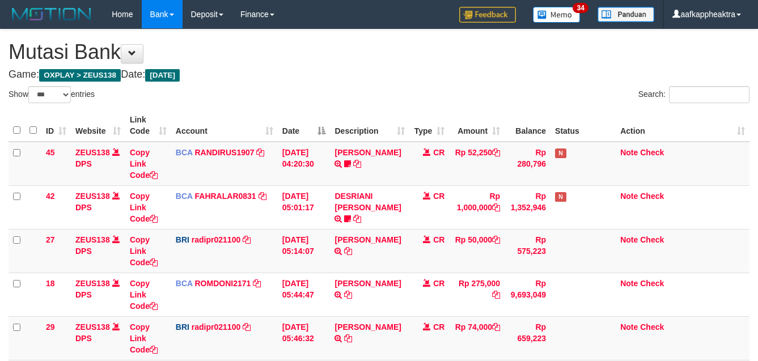
select select "***"
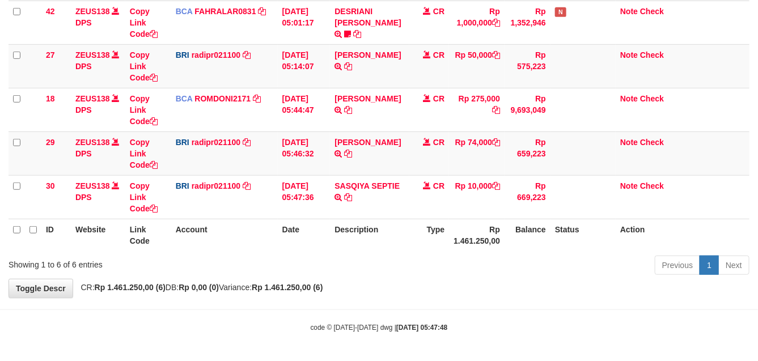
click at [421, 247] on tr "ID Website Link Code Account Date Description Type Rp 1.461.250,00 Balance Stat…" at bounding box center [379, 235] width 741 height 32
click at [402, 261] on div "Previous 1 Next" at bounding box center [536, 266] width 425 height 24
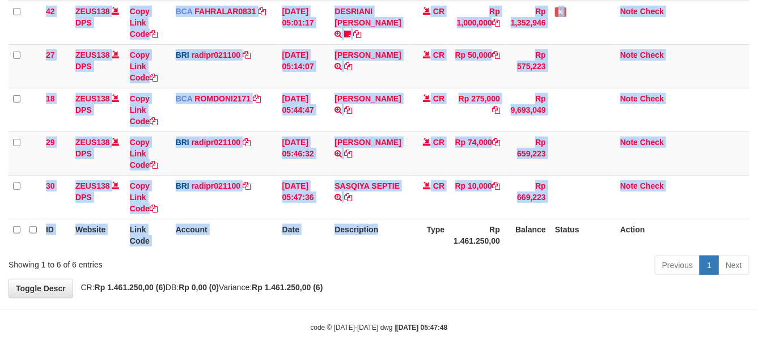
drag, startPoint x: 406, startPoint y: 249, endPoint x: 424, endPoint y: 236, distance: 21.9
click at [418, 241] on div "ID Website Link Code Account Date Description Type Amount Balance Status Action…" at bounding box center [379, 87] width 758 height 333
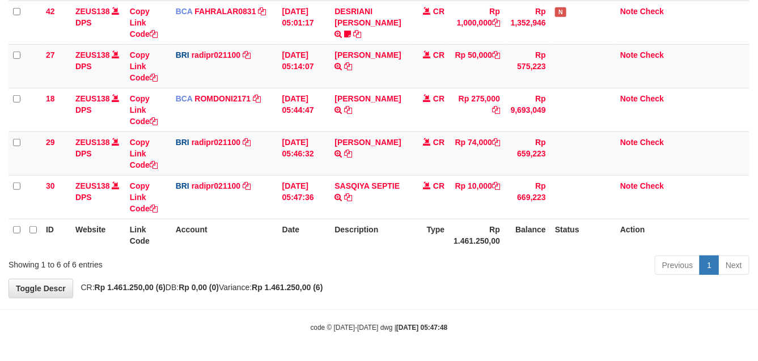
click at [304, 248] on th "Date" at bounding box center [304, 235] width 53 height 32
drag, startPoint x: 304, startPoint y: 247, endPoint x: 329, endPoint y: 245, distance: 24.4
click at [327, 245] on th "Date" at bounding box center [304, 235] width 53 height 32
click at [304, 256] on div "Showing 1 to 6 of 6 entries" at bounding box center [158, 262] width 299 height 16
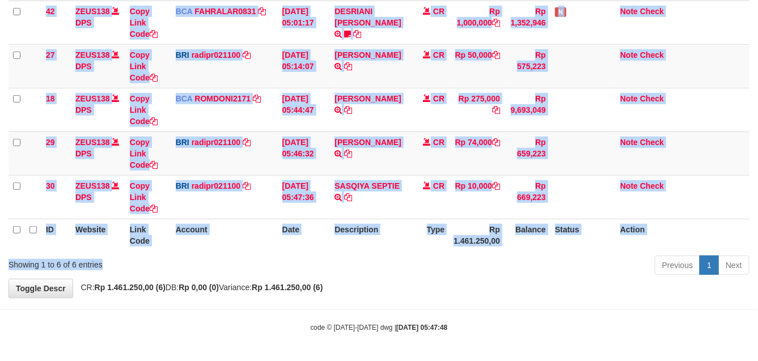
drag, startPoint x: 299, startPoint y: 253, endPoint x: 316, endPoint y: 248, distance: 17.8
click at [311, 252] on div "ID Website Link Code Account Date Description Type Amount Balance Status Action…" at bounding box center [379, 87] width 758 height 333
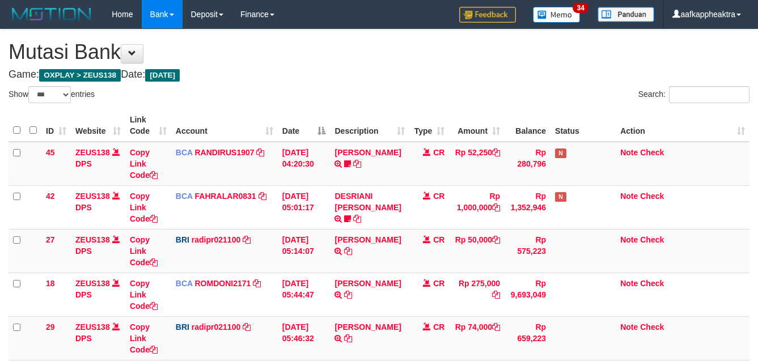
select select "***"
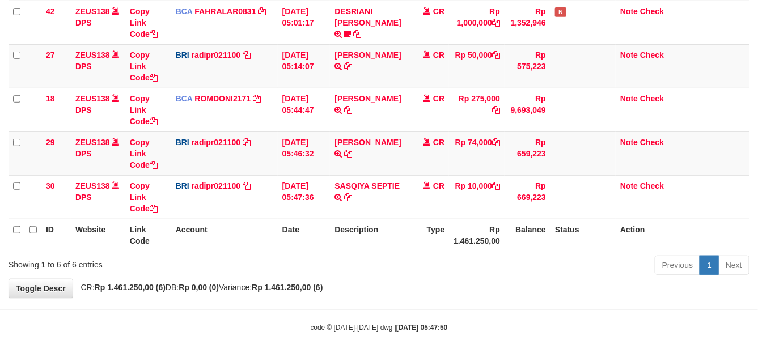
click at [327, 242] on th "Date" at bounding box center [304, 235] width 53 height 32
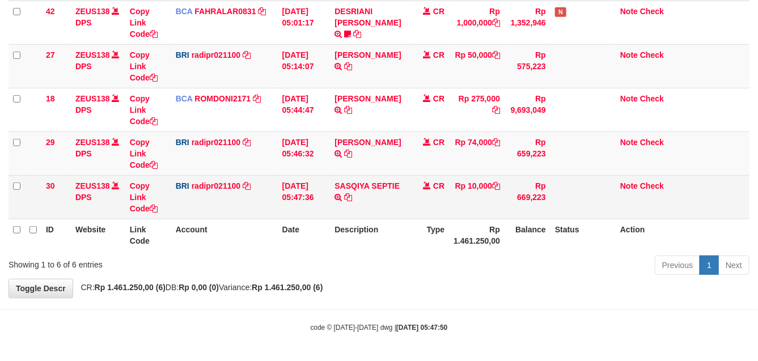
drag, startPoint x: 330, startPoint y: 226, endPoint x: 335, endPoint y: 214, distance: 12.2
click at [332, 224] on th "Description" at bounding box center [369, 235] width 79 height 32
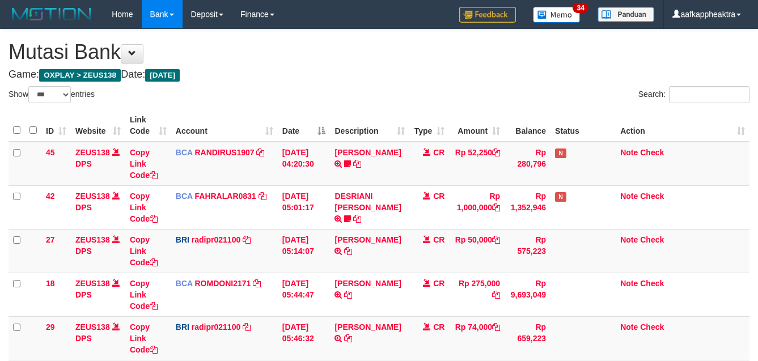
select select "***"
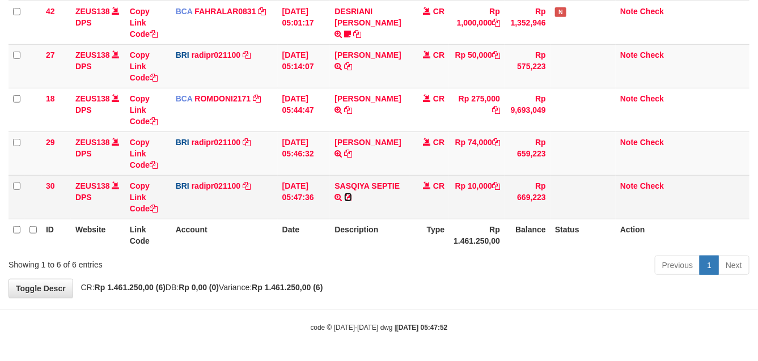
click at [349, 200] on icon at bounding box center [348, 197] width 8 height 8
click at [349, 199] on icon at bounding box center [348, 197] width 8 height 8
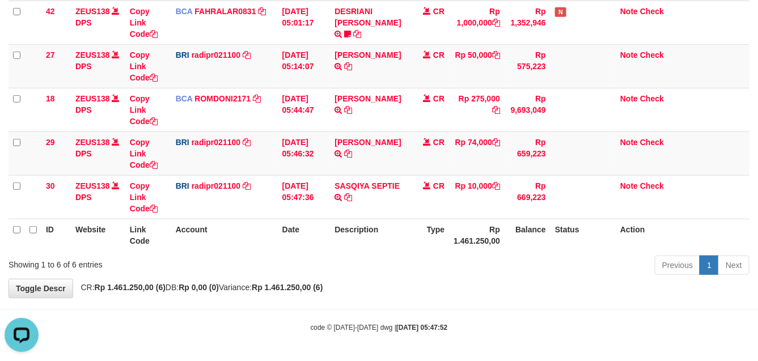
scroll to position [0, 0]
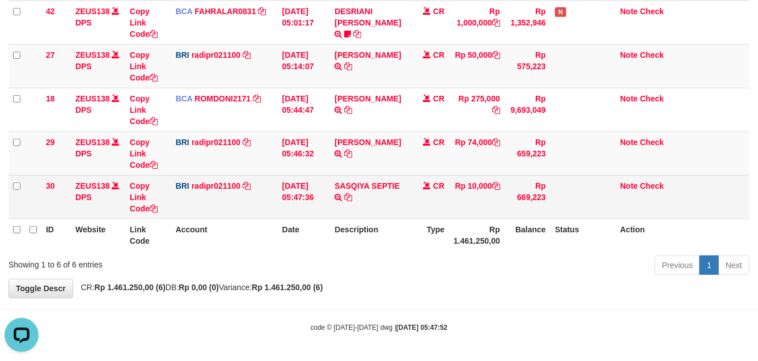
drag, startPoint x: 326, startPoint y: 224, endPoint x: 392, endPoint y: 205, distance: 69.1
click at [327, 224] on th "Date" at bounding box center [304, 235] width 53 height 32
click at [393, 210] on td "SASQIYA SEPTIE TRANSFER NBMB SASQIYA SEPTIE TO [PERSON_NAME]" at bounding box center [369, 197] width 79 height 44
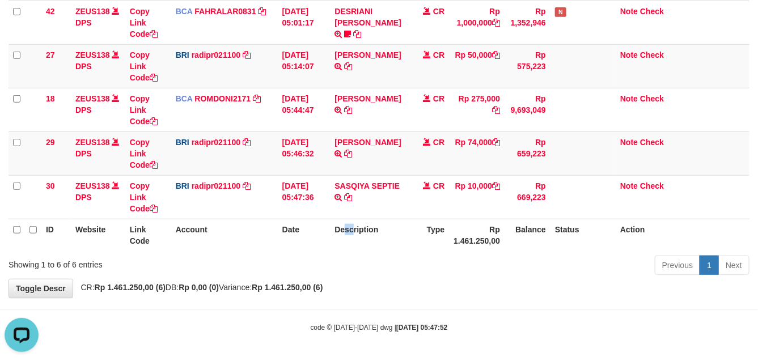
click at [346, 223] on th "Description" at bounding box center [369, 235] width 79 height 32
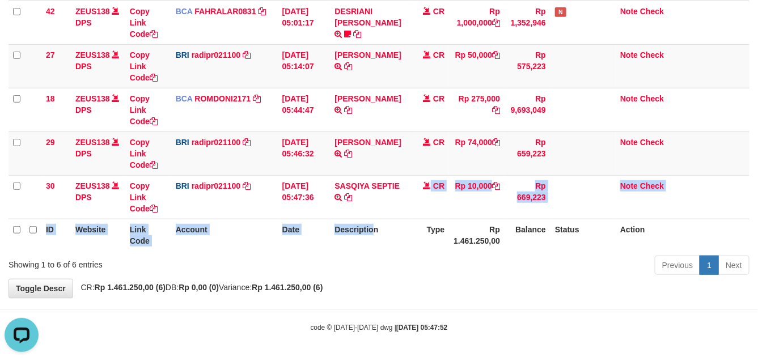
drag, startPoint x: 372, startPoint y: 218, endPoint x: 719, endPoint y: 244, distance: 347.3
click at [372, 219] on table "ID Website Link Code Account Date Description Type Amount Balance Status Action…" at bounding box center [379, 88] width 741 height 326
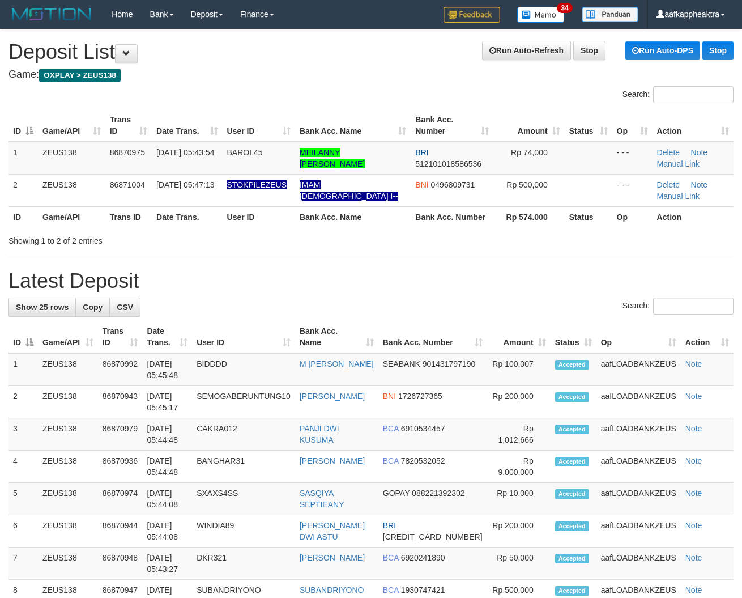
drag, startPoint x: 166, startPoint y: 282, endPoint x: 4, endPoint y: 291, distance: 162.3
click at [163, 285] on h1 "Latest Deposit" at bounding box center [371, 281] width 725 height 23
drag, startPoint x: 290, startPoint y: 272, endPoint x: 3, endPoint y: 265, distance: 287.5
click at [288, 287] on h1 "Latest Deposit" at bounding box center [371, 281] width 725 height 23
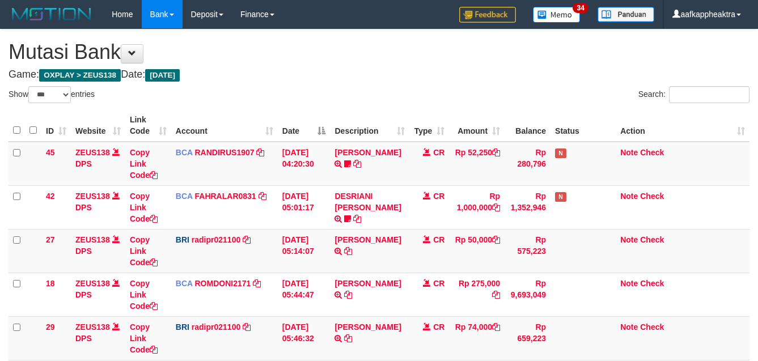
select select "***"
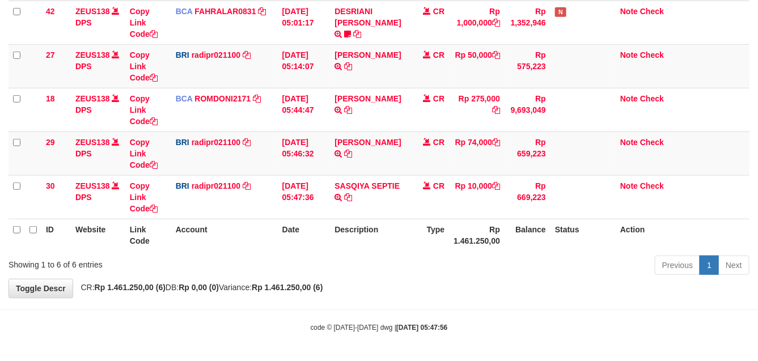
click at [312, 239] on th "Date" at bounding box center [304, 235] width 53 height 32
click at [330, 234] on tr "ID Website Link Code Account Date Description Type Rp 1.461.250,00 Balance Stat…" at bounding box center [379, 235] width 741 height 32
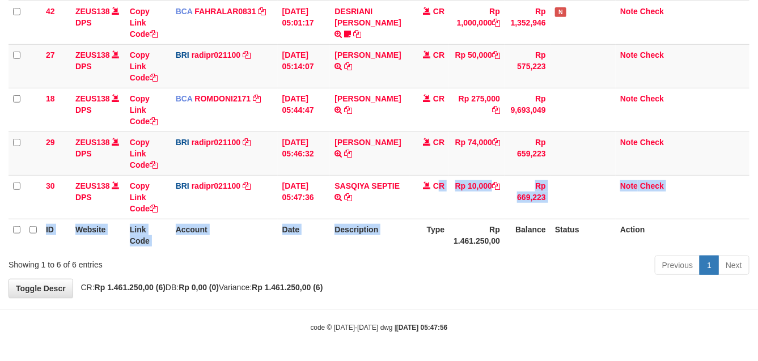
click at [404, 228] on table "ID Website Link Code Account Date Description Type Amount Balance Status Action…" at bounding box center [379, 88] width 741 height 326
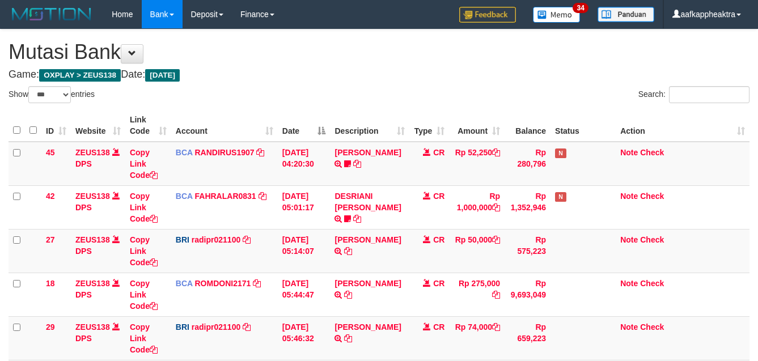
select select "***"
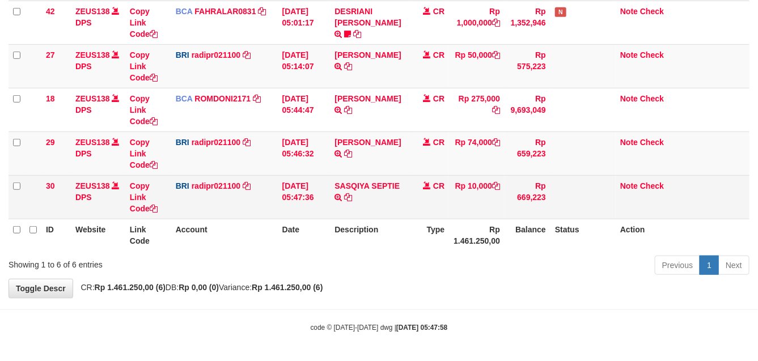
click at [486, 215] on td "Rp 10,000" at bounding box center [477, 197] width 56 height 44
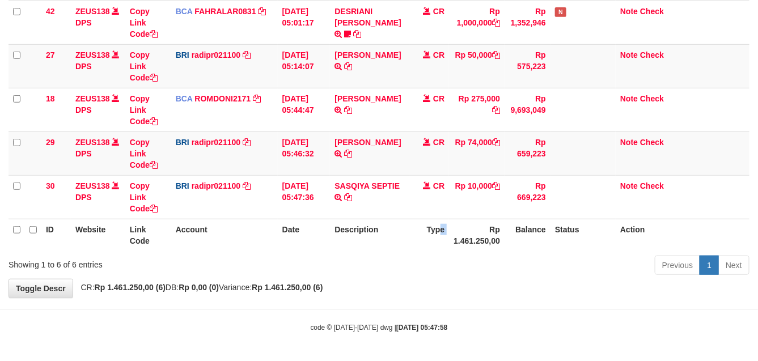
drag, startPoint x: 451, startPoint y: 221, endPoint x: 487, endPoint y: 219, distance: 36.9
click at [441, 222] on tr "ID Website Link Code Account Date Description Type Rp 1.461.250,00 Balance Stat…" at bounding box center [379, 235] width 741 height 32
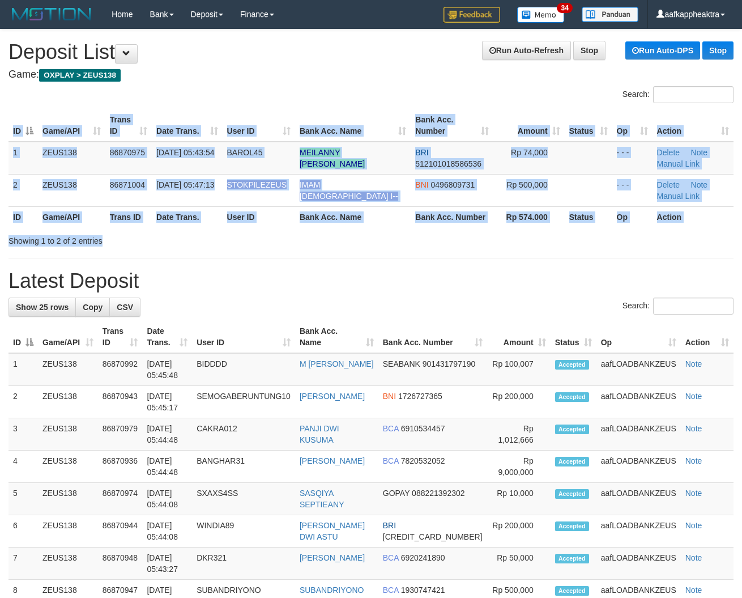
drag, startPoint x: 275, startPoint y: 234, endPoint x: 1, endPoint y: 228, distance: 275.0
click at [245, 244] on div "Search: ID Game/API Trans ID Date Trans. User ID Bank Acc. Name Bank Acc. Numbe…" at bounding box center [371, 166] width 725 height 160
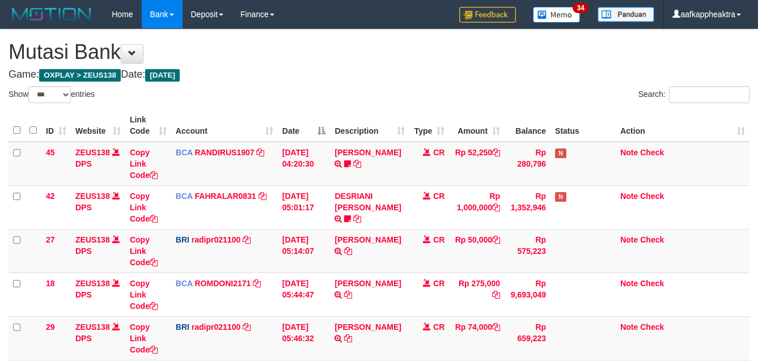
select select "***"
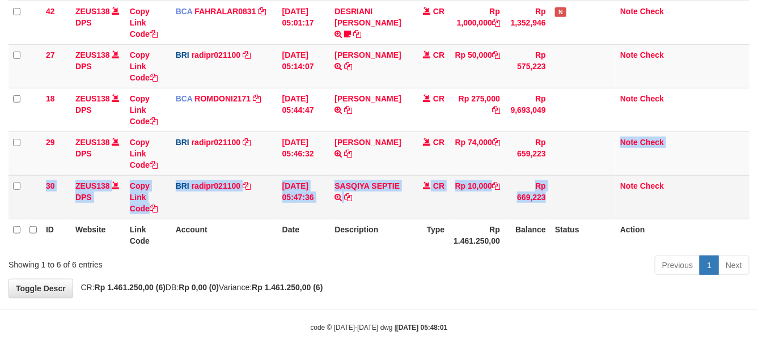
drag, startPoint x: 0, startPoint y: 0, endPoint x: 581, endPoint y: 176, distance: 607.0
click at [581, 176] on tbody "45 ZEUS138 DPS Copy Link Code BCA RANDIRUS1907 DPS [PERSON_NAME] mutasi_2025090…" at bounding box center [379, 88] width 741 height 262
click at [578, 175] on td at bounding box center [582, 197] width 65 height 44
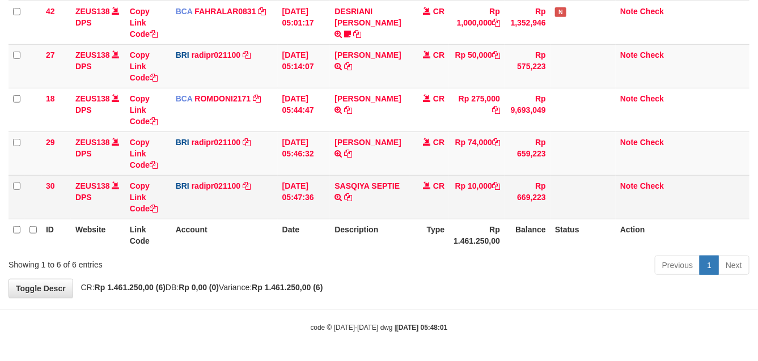
click at [578, 175] on td at bounding box center [582, 197] width 65 height 44
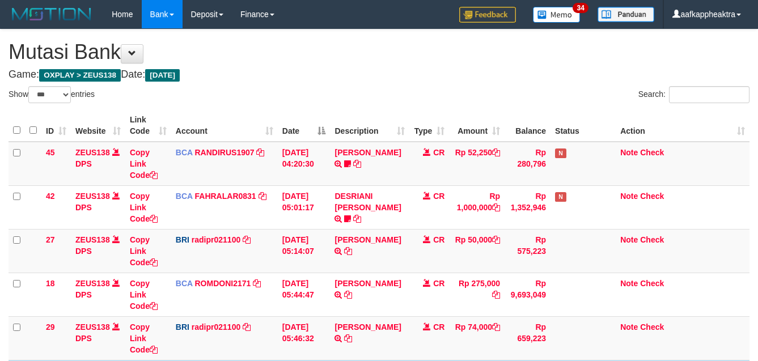
select select "***"
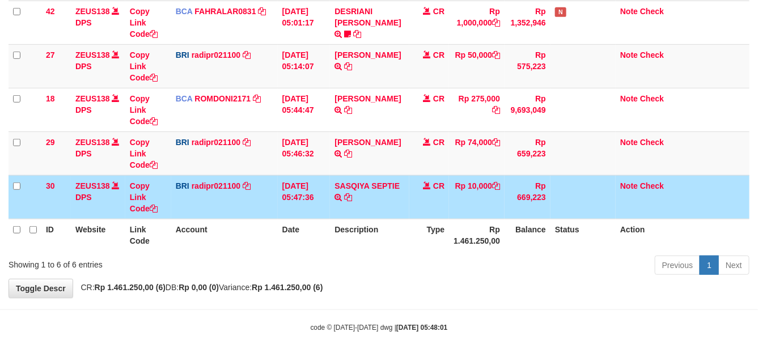
drag, startPoint x: 0, startPoint y: 0, endPoint x: 570, endPoint y: 192, distance: 601.5
click at [570, 192] on td at bounding box center [582, 197] width 65 height 44
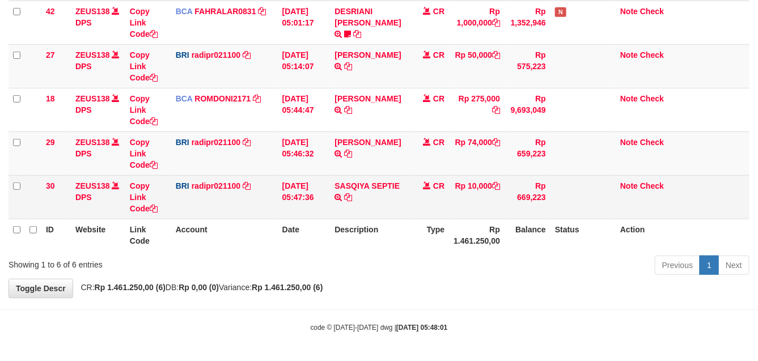
click at [553, 202] on td at bounding box center [582, 197] width 65 height 44
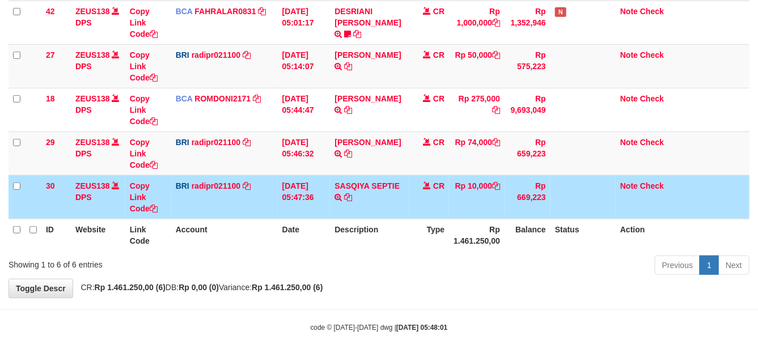
click at [553, 202] on td at bounding box center [582, 197] width 65 height 44
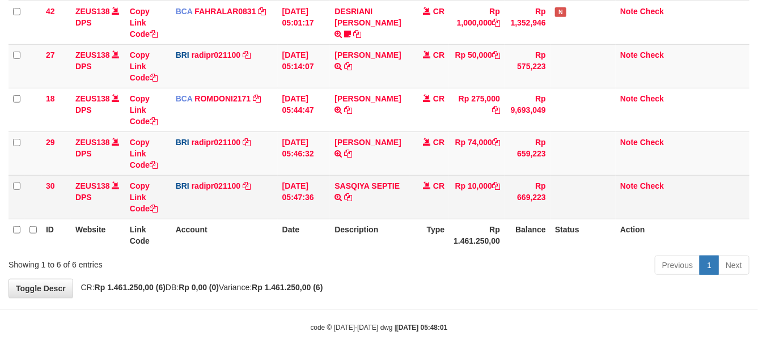
click at [548, 206] on tr "30 ZEUS138 DPS Copy Link Code BRI radipr021100 DPS REYNALDI ADI PRATAMA mutasi_…" at bounding box center [379, 197] width 741 height 44
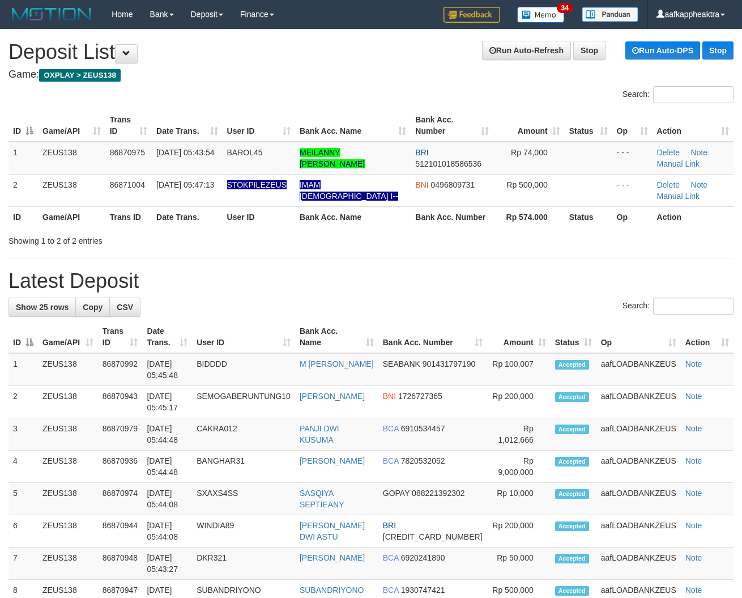
drag, startPoint x: 338, startPoint y: 262, endPoint x: 1, endPoint y: 217, distance: 340.3
click at [353, 217] on th "Bank Acc. Name" at bounding box center [353, 216] width 116 height 21
click at [347, 227] on th "Bank Acc. Name" at bounding box center [353, 216] width 116 height 21
drag, startPoint x: 342, startPoint y: 233, endPoint x: 9, endPoint y: 222, distance: 333.5
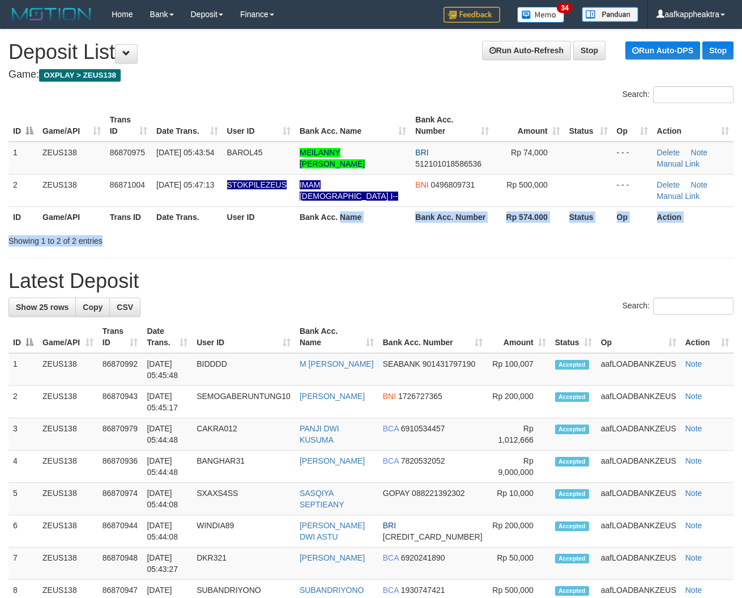
click at [329, 238] on div "Search: ID Game/API Trans ID Date Trans. User ID Bank Acc. Name Bank Acc. Numbe…" at bounding box center [371, 166] width 725 height 160
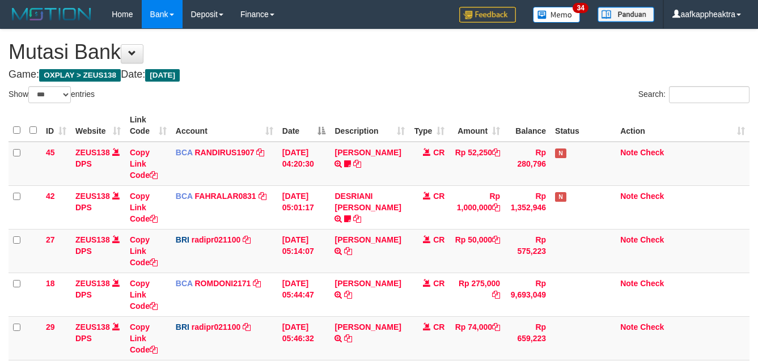
select select "***"
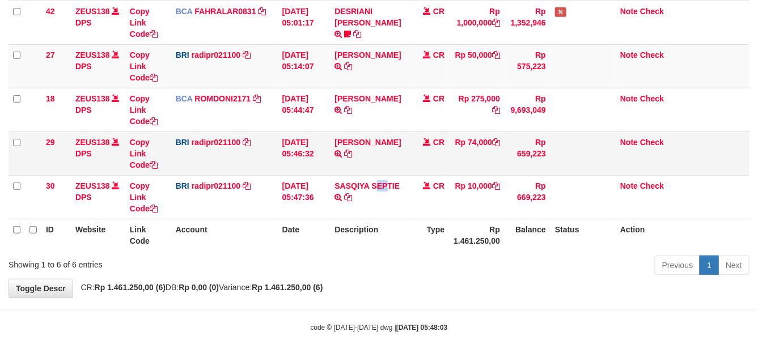
drag, startPoint x: 387, startPoint y: 179, endPoint x: 435, endPoint y: 165, distance: 49.7
click at [394, 177] on td "SASQIYA SEPTIE TRANSFER NBMB SASQIYA SEPTIE TO REYNALDI ADI PRATAMA" at bounding box center [369, 197] width 79 height 44
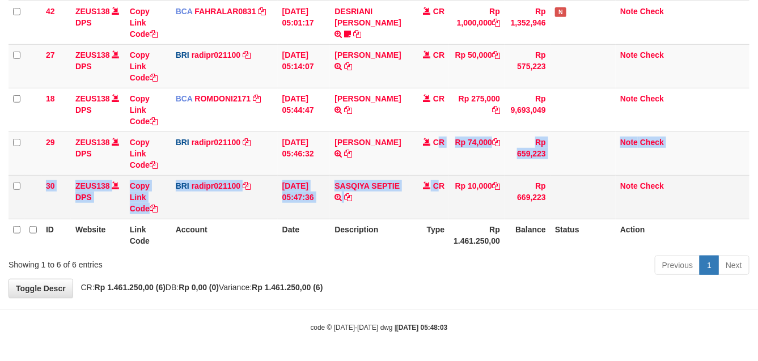
drag, startPoint x: 438, startPoint y: 173, endPoint x: 431, endPoint y: 193, distance: 20.3
click at [436, 181] on tbody "45 ZEUS138 DPS Copy Link Code BCA RANDIRUS1907 DPS RANDI RUSTANDI mutasi_202509…" at bounding box center [379, 88] width 741 height 262
click at [428, 199] on td "CR" at bounding box center [429, 197] width 40 height 44
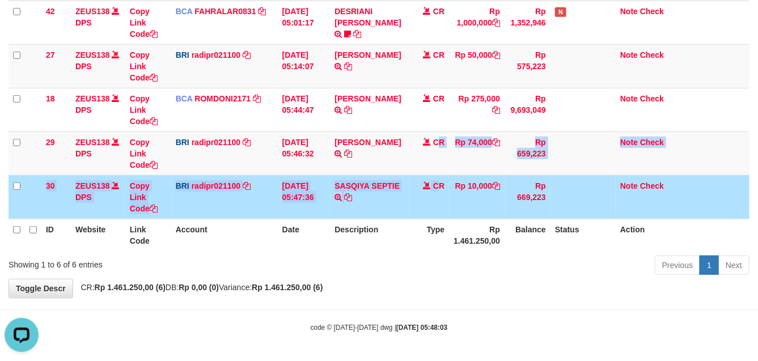
scroll to position [0, 0]
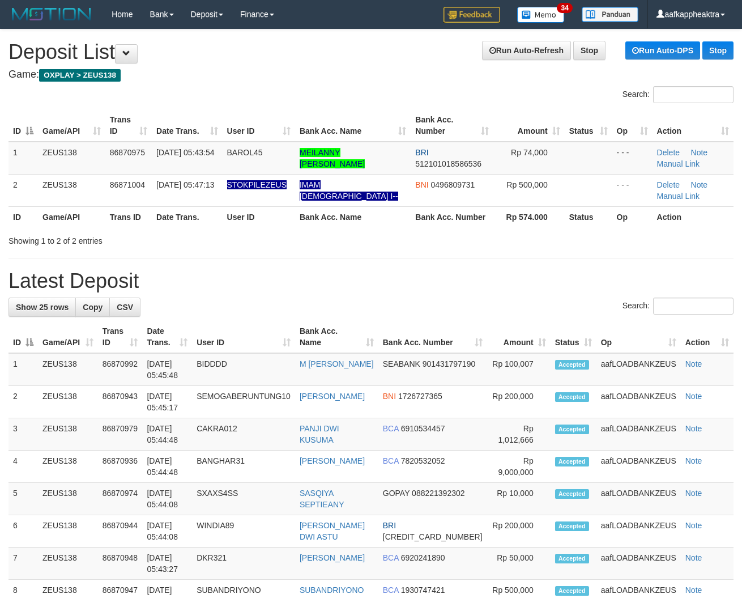
click at [258, 288] on h1 "Latest Deposit" at bounding box center [371, 281] width 725 height 23
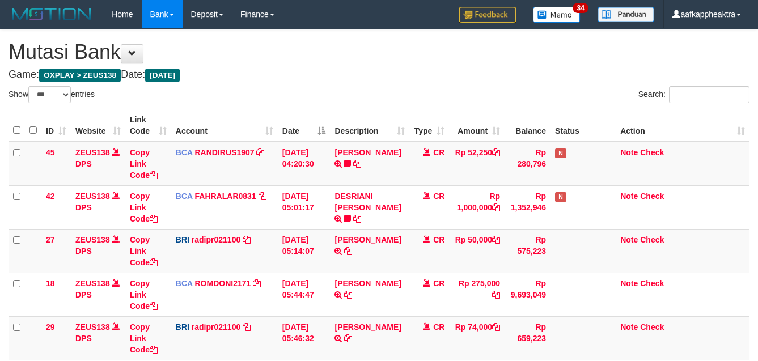
select select "***"
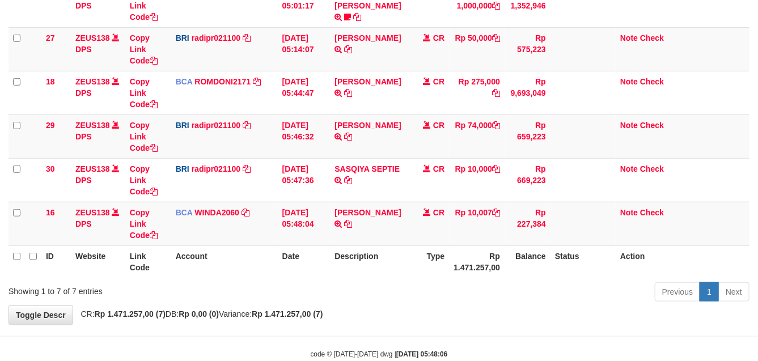
click at [452, 223] on td "Rp 10,007" at bounding box center [477, 224] width 56 height 44
click at [447, 223] on tr "16 ZEUS138 DPS Copy Link Code BCA WINDA2060 DPS WINDA mutasi_20250901_4644 | 16…" at bounding box center [379, 224] width 741 height 44
drag, startPoint x: 447, startPoint y: 224, endPoint x: 767, endPoint y: 247, distance: 321.0
click at [448, 224] on tr "16 ZEUS138 DPS Copy Link Code BCA WINDA2060 DPS WINDA mutasi_20250901_4644 | 16…" at bounding box center [379, 224] width 741 height 44
click at [482, 242] on td "Rp 10,007" at bounding box center [477, 224] width 56 height 44
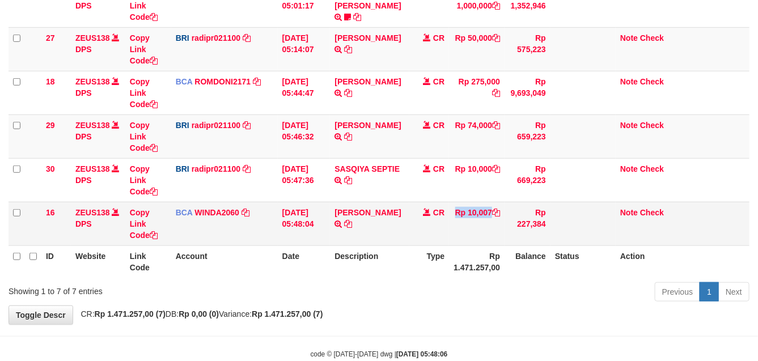
click at [485, 242] on td "Rp 10,007" at bounding box center [477, 224] width 56 height 44
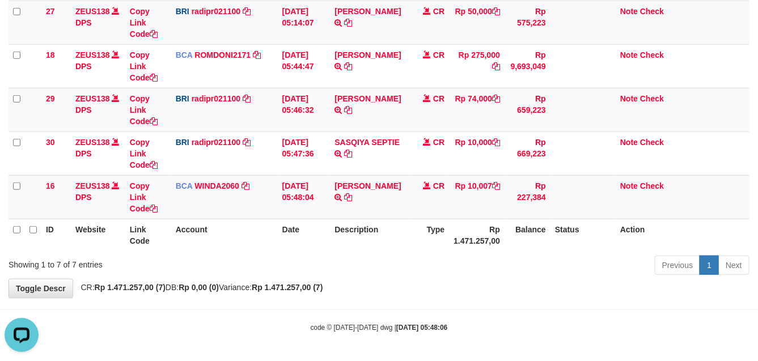
scroll to position [0, 0]
click at [493, 241] on th "Rp 1.471.257,00" at bounding box center [477, 235] width 56 height 32
click at [485, 239] on th "Rp 1.471.257,00" at bounding box center [477, 235] width 56 height 32
click at [457, 230] on th "Rp 1.471.257,00" at bounding box center [477, 235] width 56 height 32
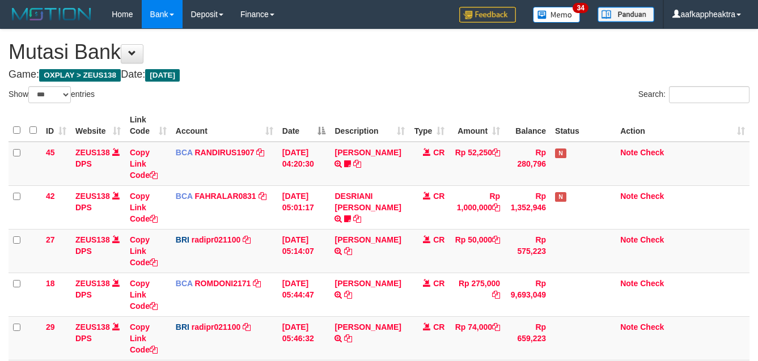
select select "***"
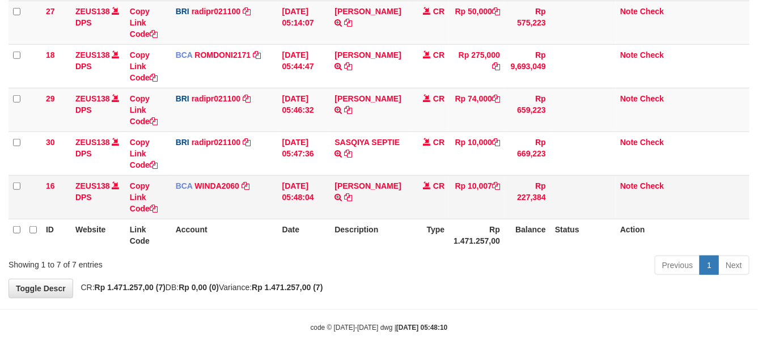
click at [468, 210] on td "Rp 10,007" at bounding box center [477, 197] width 56 height 44
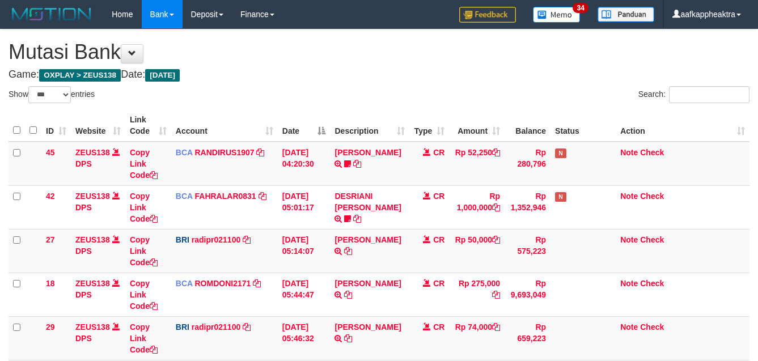
select select "***"
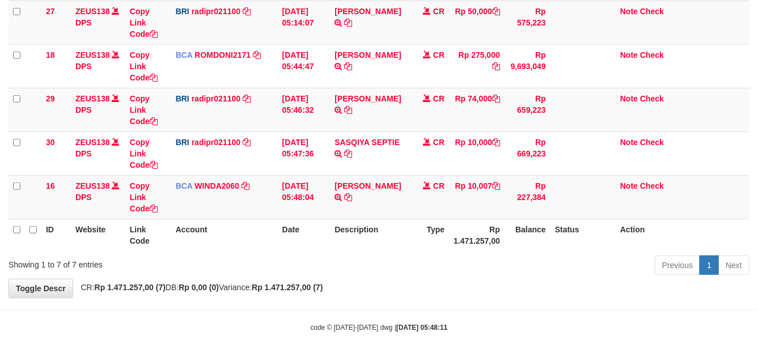
click at [478, 224] on th "Rp 1.471.257,00" at bounding box center [477, 235] width 56 height 32
click at [471, 224] on th "Rp 1.471.257,00" at bounding box center [477, 235] width 56 height 32
click at [480, 215] on td "Rp 10,007" at bounding box center [477, 197] width 56 height 44
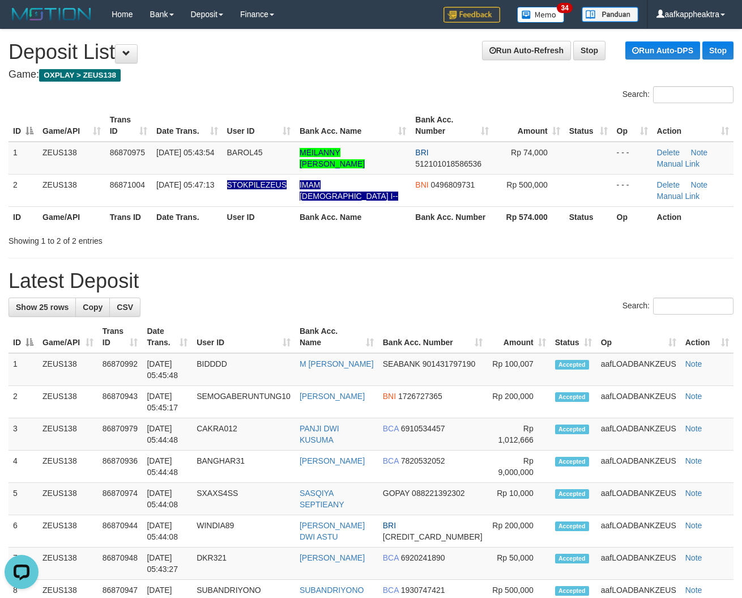
drag, startPoint x: 236, startPoint y: 262, endPoint x: 4, endPoint y: 281, distance: 232.5
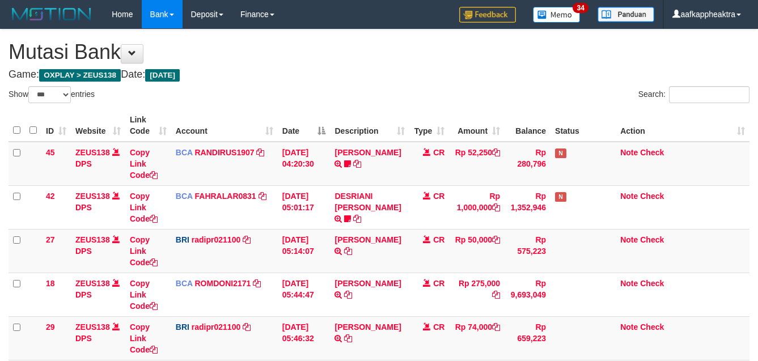
select select "***"
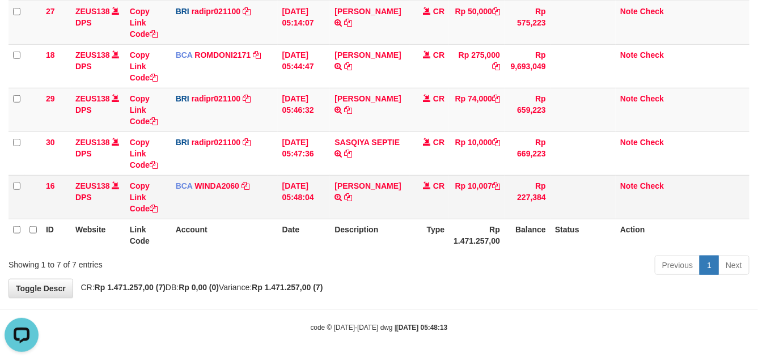
click at [490, 210] on td "Rp 10,007" at bounding box center [477, 197] width 56 height 44
click at [480, 211] on td "Rp 10,007" at bounding box center [477, 197] width 56 height 44
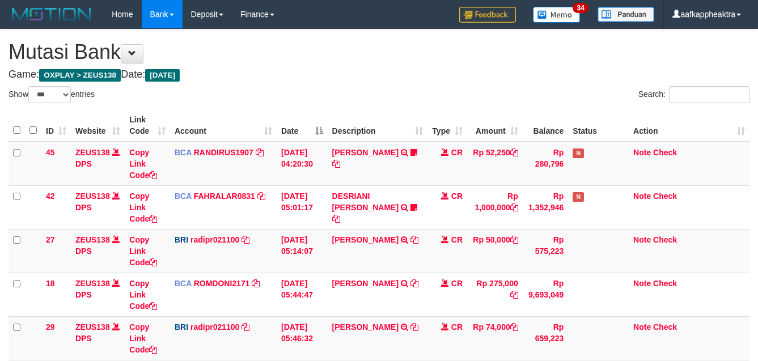
select select "***"
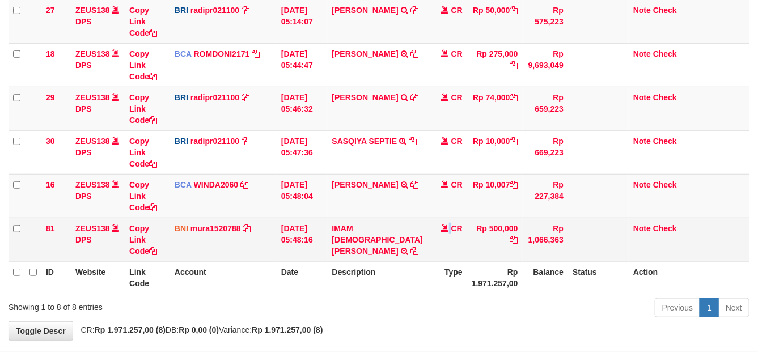
click at [428, 248] on td "CR" at bounding box center [447, 240] width 40 height 44
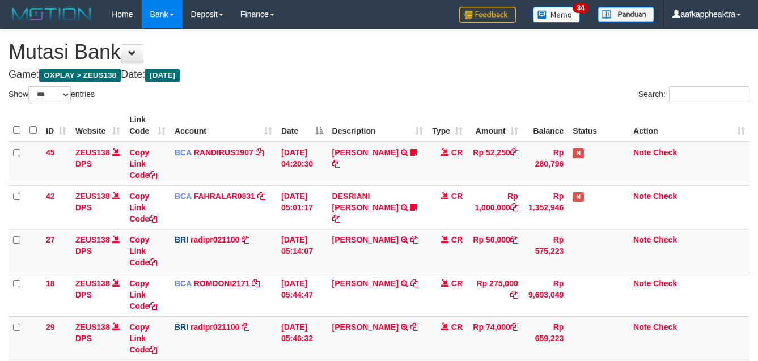
select select "***"
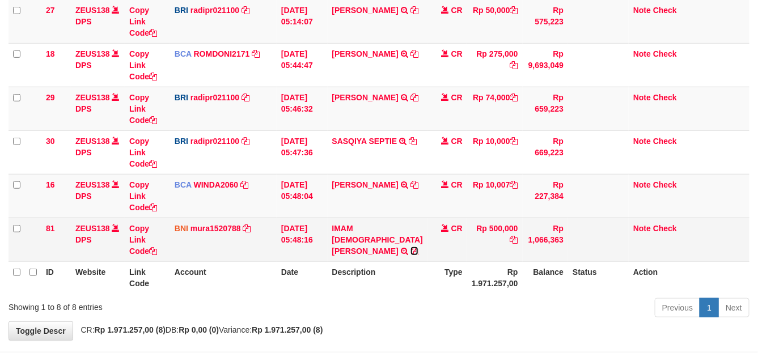
click at [410, 247] on icon at bounding box center [414, 251] width 8 height 8
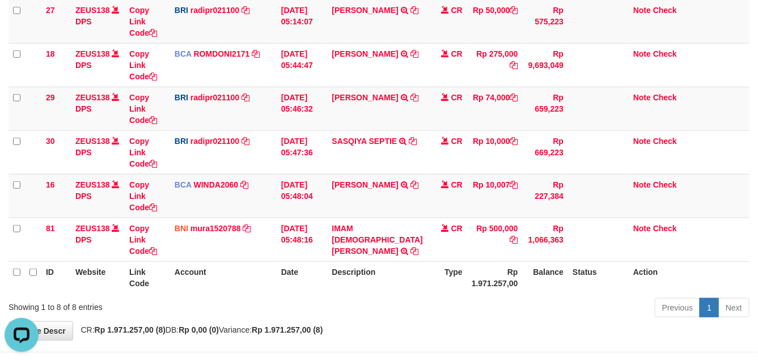
scroll to position [0, 0]
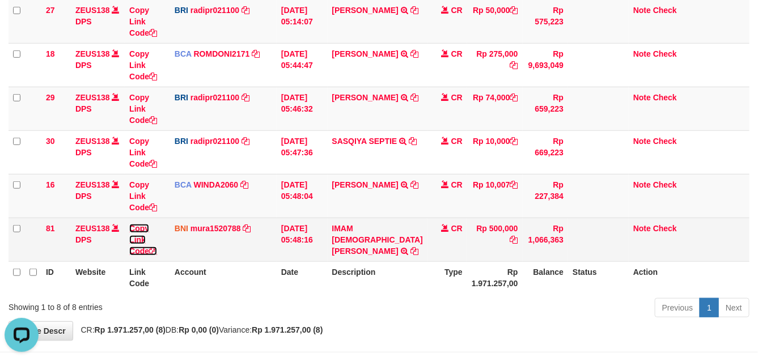
click at [157, 252] on icon at bounding box center [153, 251] width 8 height 8
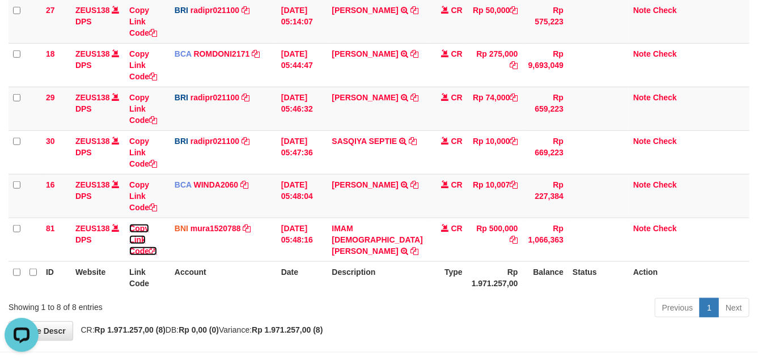
drag, startPoint x: 159, startPoint y: 252, endPoint x: 632, endPoint y: 359, distance: 485.1
click at [162, 252] on td "Copy Link Code" at bounding box center [147, 240] width 45 height 44
click at [129, 224] on link "Copy Link Code" at bounding box center [143, 240] width 28 height 32
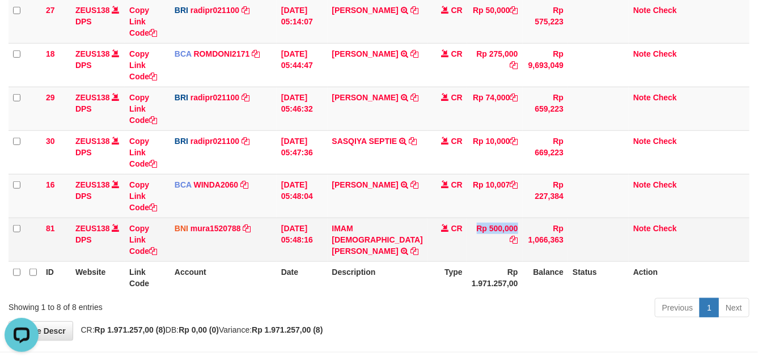
click at [445, 236] on tr "81 ZEUS138 DPS Copy Link Code BNI mura1520788 DPS MUHAMMAD RANDY mutasi_2025090…" at bounding box center [379, 240] width 741 height 44
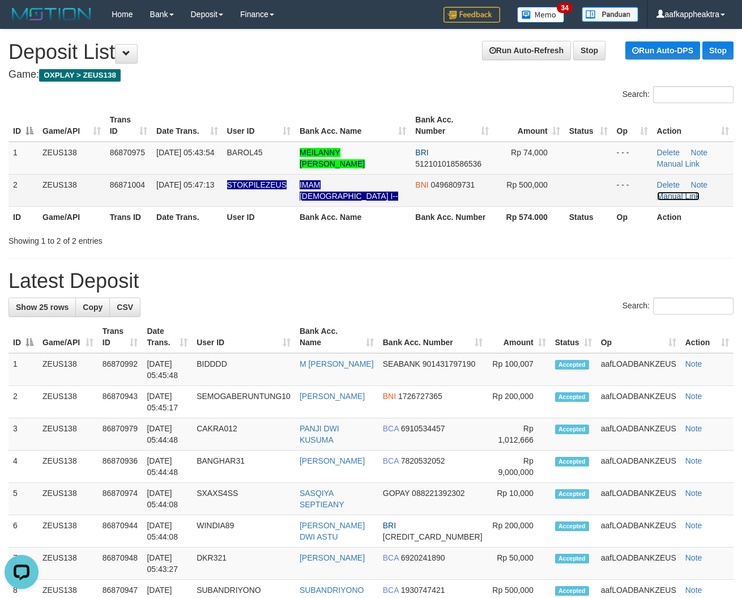
click at [665, 193] on link "Manual Link" at bounding box center [678, 196] width 43 height 9
click at [676, 197] on link "Manual Link" at bounding box center [678, 196] width 43 height 9
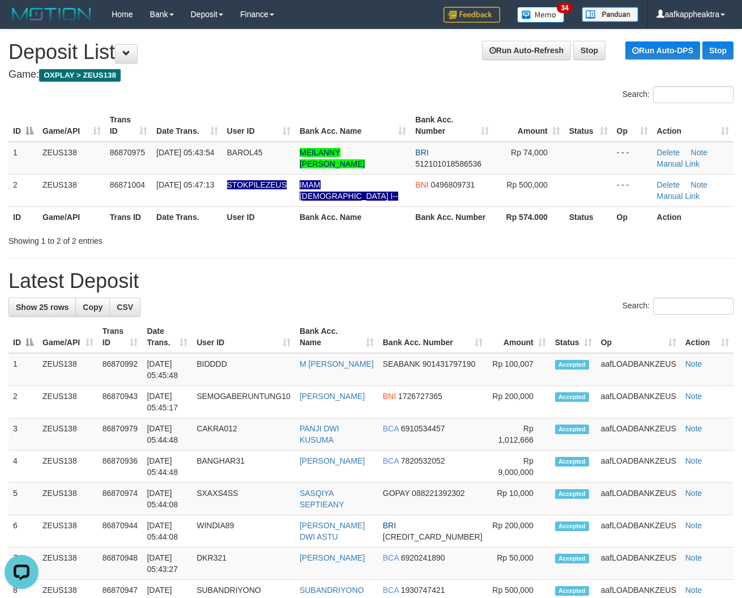
drag, startPoint x: 287, startPoint y: 230, endPoint x: 224, endPoint y: 233, distance: 63.0
click at [256, 230] on div "ID Game/API Trans ID Date Trans. User ID Bank Acc. Name Bank Acc. Number Amount…" at bounding box center [371, 168] width 742 height 125
click at [224, 233] on div "Showing 1 to 2 of 2 entries" at bounding box center [155, 239] width 292 height 16
click at [376, 275] on h1 "Latest Deposit" at bounding box center [371, 281] width 725 height 23
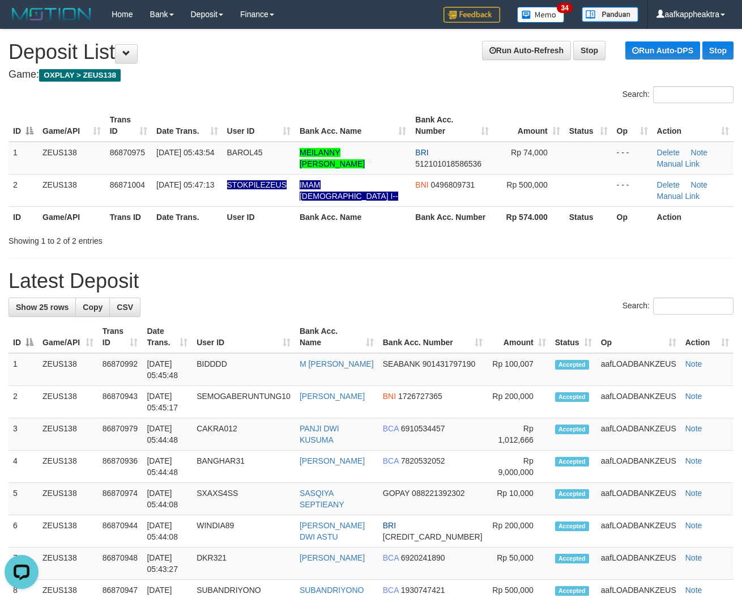
drag, startPoint x: 457, startPoint y: 286, endPoint x: 3, endPoint y: 272, distance: 454.2
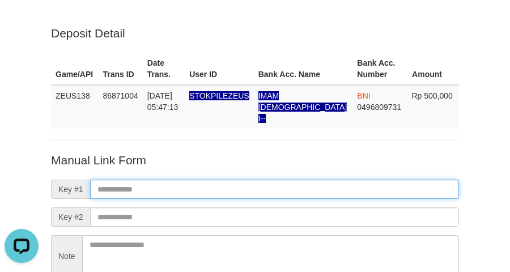
click at [134, 183] on input "text" at bounding box center [274, 189] width 369 height 19
paste input "**********"
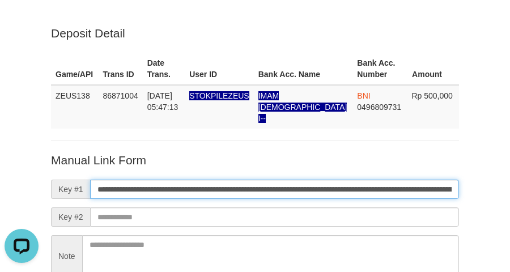
scroll to position [0, 693]
click at [134, 182] on input "**********" at bounding box center [274, 189] width 369 height 19
type input "**********"
click at [134, 182] on input "**********" at bounding box center [274, 189] width 369 height 19
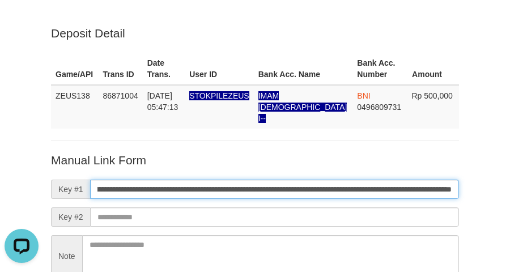
click at [134, 182] on input "**********" at bounding box center [274, 189] width 369 height 19
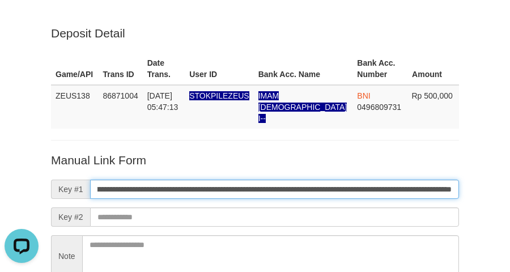
click at [134, 181] on input "**********" at bounding box center [274, 189] width 369 height 19
click at [138, 180] on input "**********" at bounding box center [274, 189] width 369 height 19
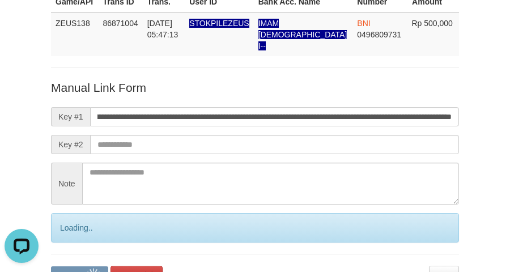
scroll to position [133, 0]
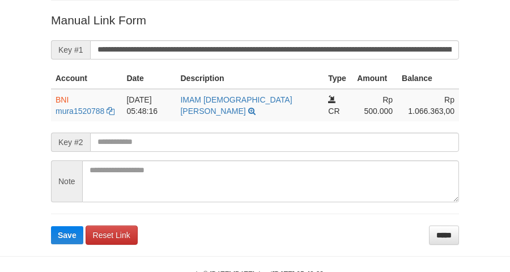
scroll to position [232, 0]
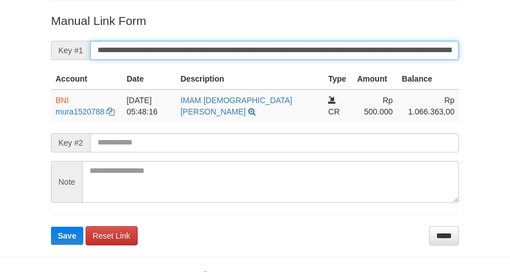
click at [148, 44] on input "**********" at bounding box center [274, 50] width 369 height 19
click at [51, 227] on button "Save" at bounding box center [67, 236] width 32 height 18
click at [148, 44] on input "**********" at bounding box center [274, 50] width 369 height 19
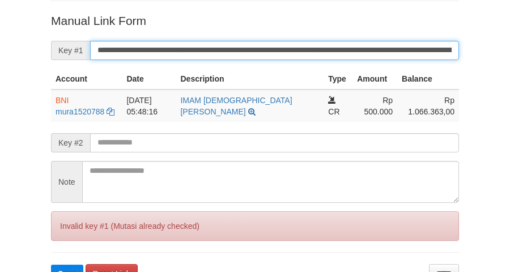
click at [51, 265] on button "Save" at bounding box center [67, 274] width 32 height 18
click at [148, 44] on input "**********" at bounding box center [274, 50] width 369 height 19
click at [51, 265] on button "Save" at bounding box center [67, 274] width 32 height 18
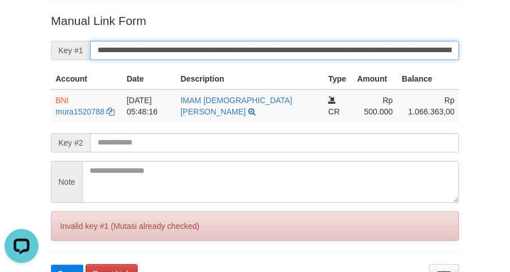
scroll to position [0, 0]
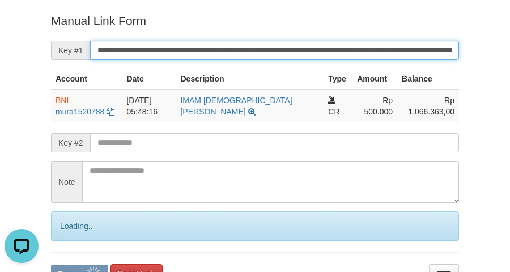
click at [51, 265] on button "Save" at bounding box center [79, 274] width 57 height 18
click at [148, 44] on input "**********" at bounding box center [274, 50] width 369 height 19
click at [51, 265] on button "Save" at bounding box center [79, 274] width 57 height 18
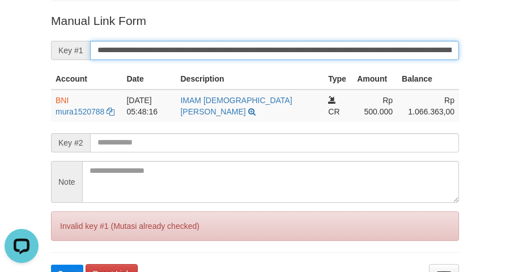
click at [51, 265] on button "Save" at bounding box center [67, 274] width 32 height 18
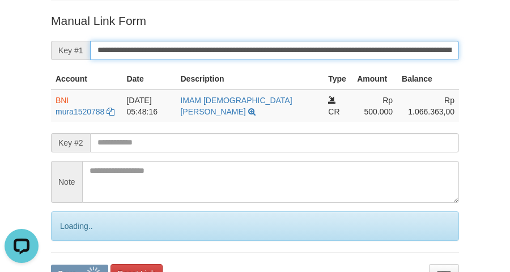
click at [51, 265] on button "Save" at bounding box center [79, 274] width 57 height 18
click at [148, 44] on input "**********" at bounding box center [274, 50] width 369 height 19
click at [51, 265] on button "Save" at bounding box center [79, 274] width 57 height 18
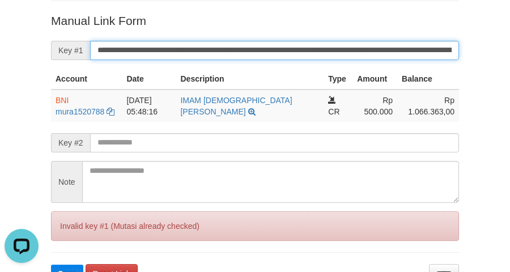
click at [51, 265] on button "Save" at bounding box center [67, 274] width 32 height 18
click at [148, 44] on input "**********" at bounding box center [274, 50] width 369 height 19
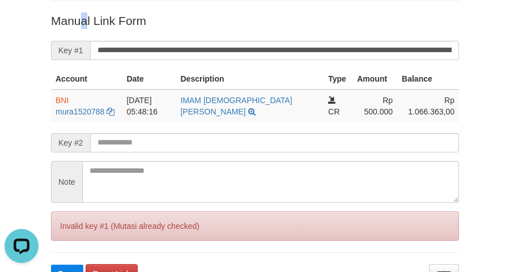
click at [85, 1] on div "Deposit Detail Game/API Trans ID Date Trans. User ID Bank Acc. Name Bank Acc. N…" at bounding box center [255, 38] width 425 height 491
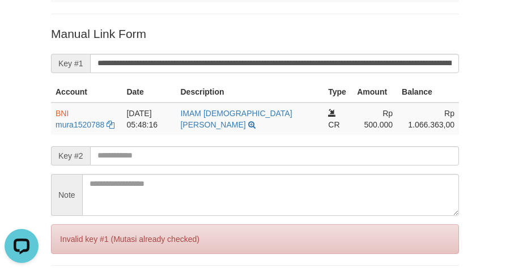
drag, startPoint x: 350, startPoint y: 12, endPoint x: 334, endPoint y: 22, distance: 18.3
click at [336, 22] on div "Deposit Detail Game/API Trans ID Date Trans. User ID Bank Acc. Name Bank Acc. N…" at bounding box center [255, 51] width 425 height 491
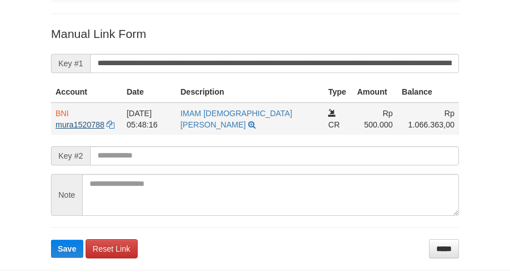
scroll to position [219, 0]
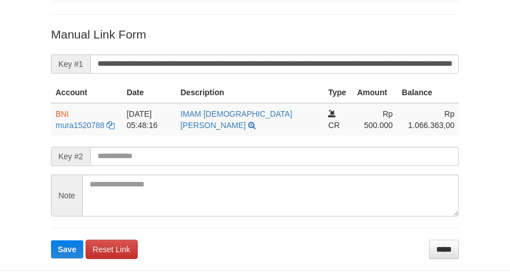
drag, startPoint x: 20, startPoint y: 150, endPoint x: 41, endPoint y: 139, distance: 23.6
click at [23, 148] on div "Deposit Detail Game/API Trans ID Date Trans. User ID Bank Acc. Name Bank Acc. N…" at bounding box center [255, 20] width 510 height 478
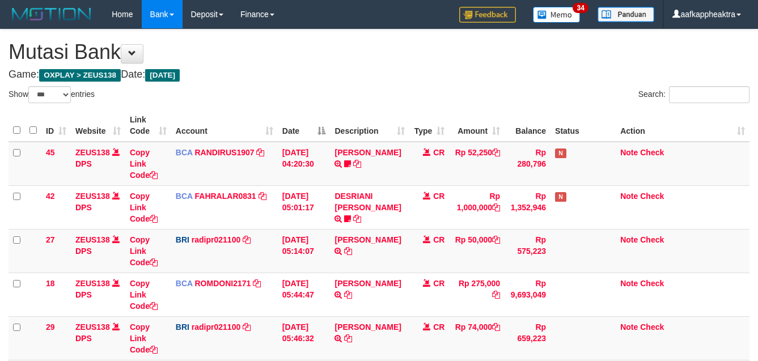
select select "***"
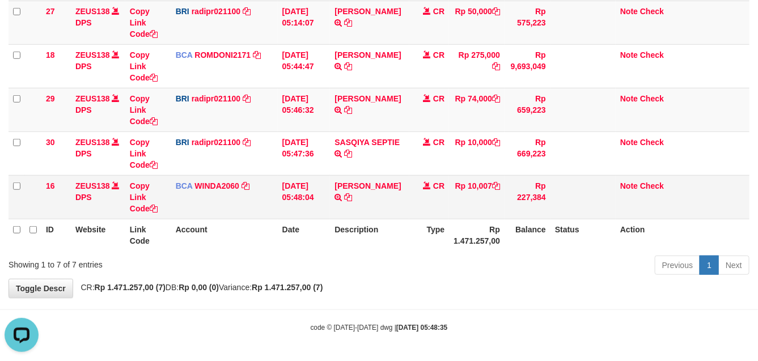
click at [474, 213] on td "Rp 10,007" at bounding box center [477, 197] width 56 height 44
drag, startPoint x: 547, startPoint y: 205, endPoint x: 558, endPoint y: 197, distance: 13.8
click at [559, 202] on tr "16 ZEUS138 DPS Copy Link Code BCA WINDA2060 DPS WINDA mutasi_20250901_4644 | 16…" at bounding box center [379, 197] width 741 height 44
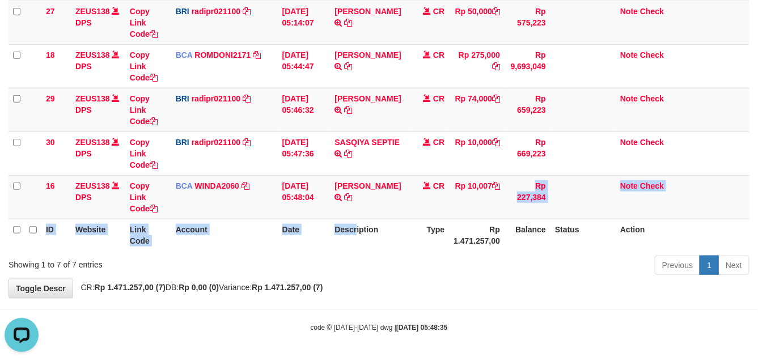
click at [337, 245] on table "ID Website Link Code Account Date Description Type Amount Balance Status Action…" at bounding box center [379, 66] width 741 height 370
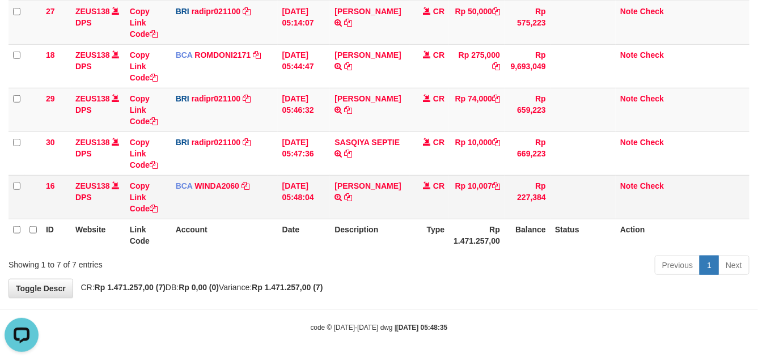
click at [448, 189] on td "CR" at bounding box center [429, 197] width 40 height 44
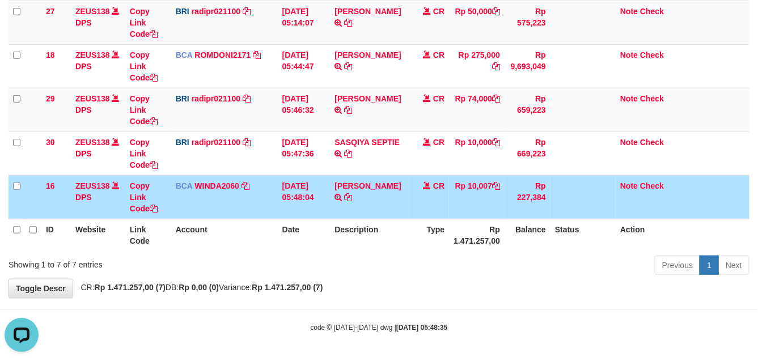
drag, startPoint x: 454, startPoint y: 204, endPoint x: 463, endPoint y: 201, distance: 9.0
click at [455, 204] on td "Rp 10,007" at bounding box center [477, 197] width 56 height 44
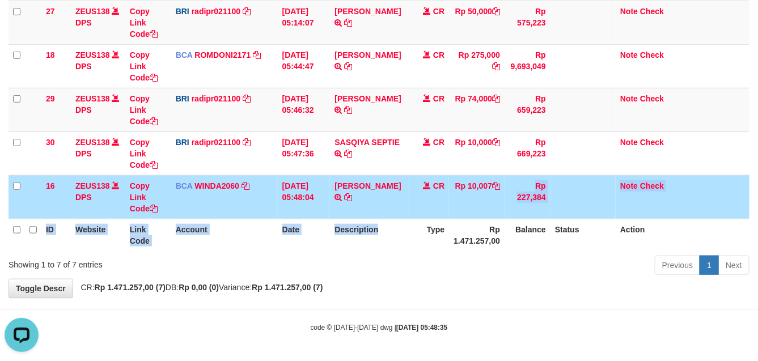
click at [405, 228] on table "ID Website Link Code Account Date Description Type Amount Balance Status Action…" at bounding box center [379, 66] width 741 height 370
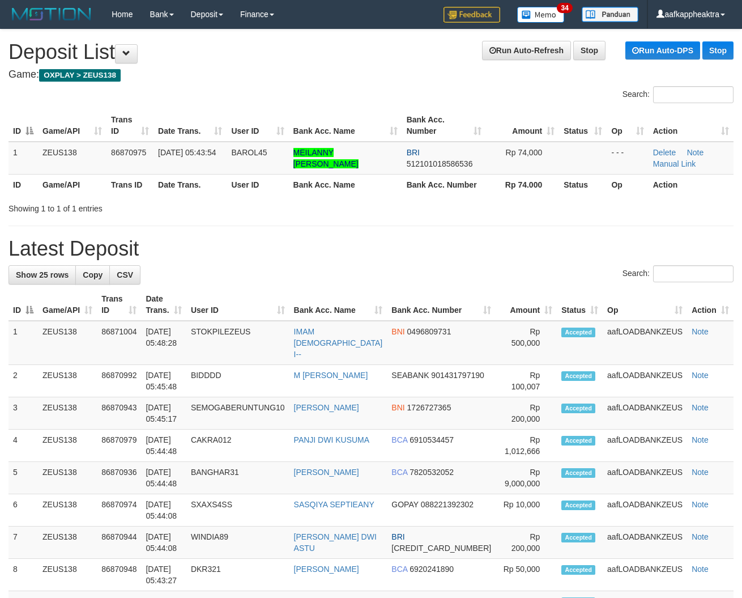
click at [312, 193] on th "Bank Acc. Name" at bounding box center [345, 184] width 113 height 21
click at [312, 205] on div "Showing 1 to 1 of 1 entries" at bounding box center [371, 206] width 742 height 16
click at [298, 211] on div "Showing 1 to 1 of 1 entries" at bounding box center [154, 206] width 309 height 16
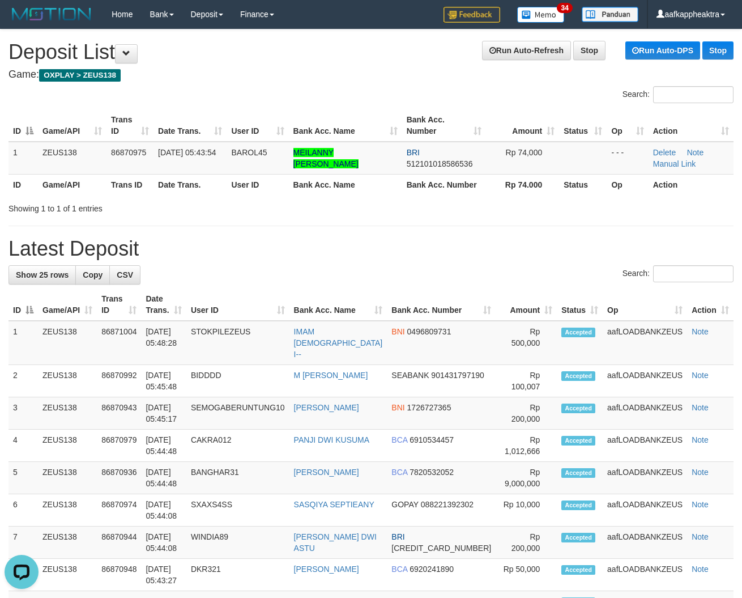
drag, startPoint x: 366, startPoint y: 234, endPoint x: 133, endPoint y: 227, distance: 233.1
drag, startPoint x: 349, startPoint y: 210, endPoint x: 28, endPoint y: 226, distance: 320.6
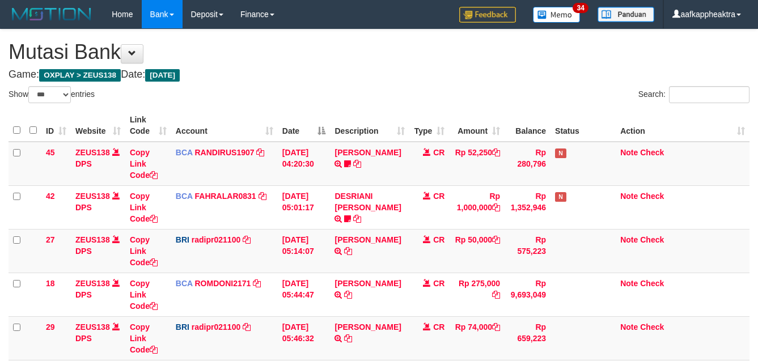
select select "***"
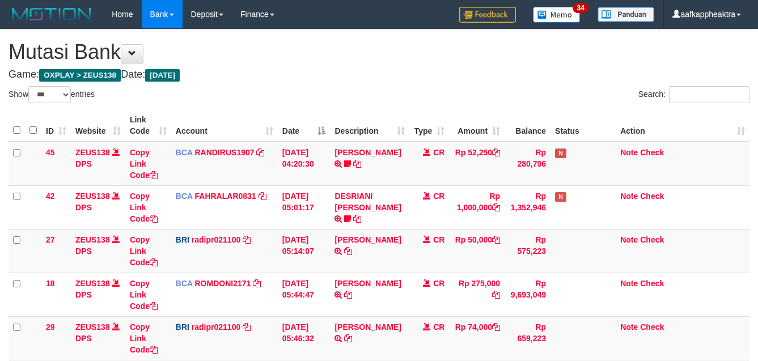
select select "***"
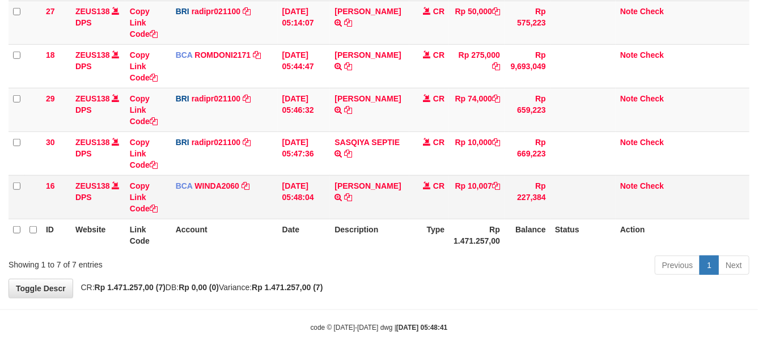
click at [424, 177] on td "CR" at bounding box center [429, 197] width 40 height 44
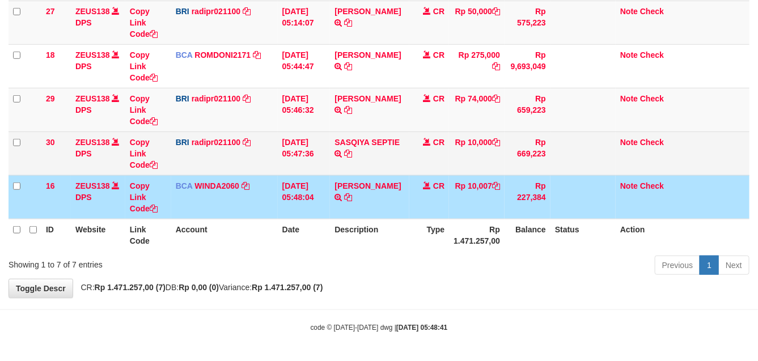
click at [428, 166] on td "CR" at bounding box center [429, 153] width 40 height 44
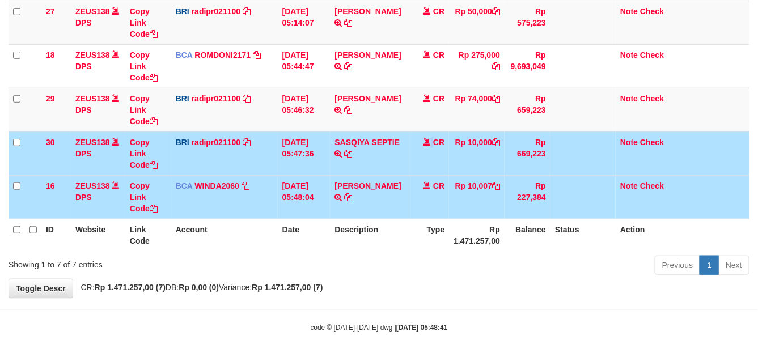
drag, startPoint x: 435, startPoint y: 164, endPoint x: 394, endPoint y: 166, distance: 40.8
click at [393, 166] on tr "30 ZEUS138 DPS Copy Link Code BRI radipr021100 DPS REYNALDI ADI PRATAMA mutasi_…" at bounding box center [379, 153] width 741 height 44
drag, startPoint x: 282, startPoint y: 194, endPoint x: 350, endPoint y: 171, distance: 71.9
click at [287, 193] on tr "16 ZEUS138 DPS Copy Link Code BCA WINDA2060 DPS WINDA mutasi_20250901_4644 | 16…" at bounding box center [379, 197] width 741 height 44
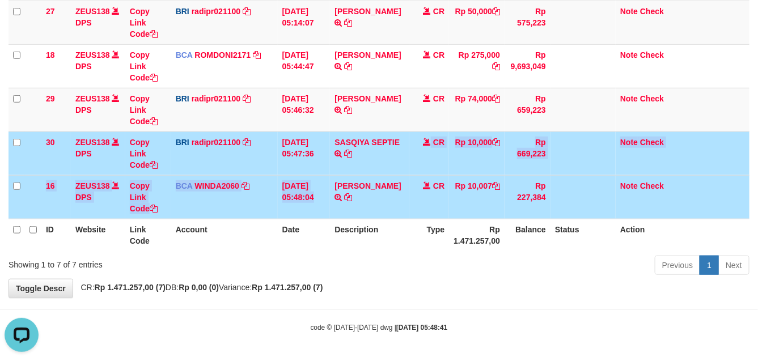
click at [326, 179] on tbody "45 ZEUS138 DPS Copy Link Code BCA RANDIRUS1907 DPS RANDI RUSTANDI mutasi_202509…" at bounding box center [379, 66] width 741 height 306
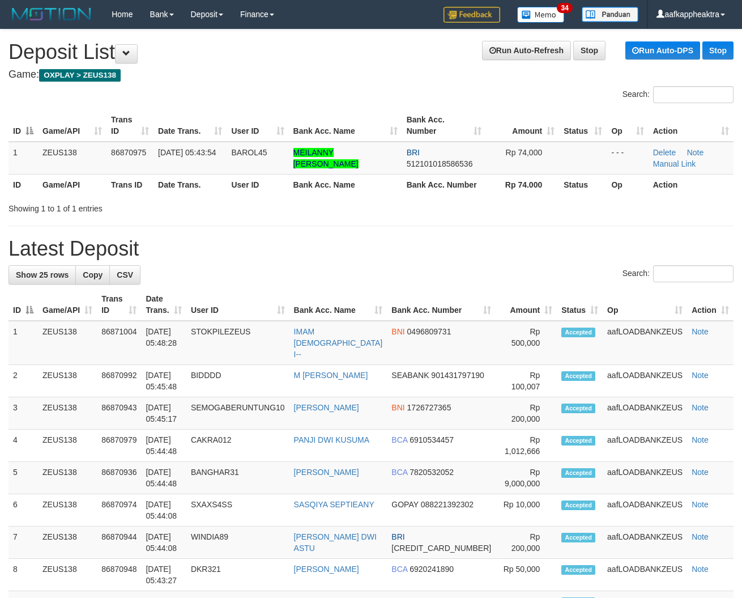
drag, startPoint x: 231, startPoint y: 223, endPoint x: 2, endPoint y: 227, distance: 229.0
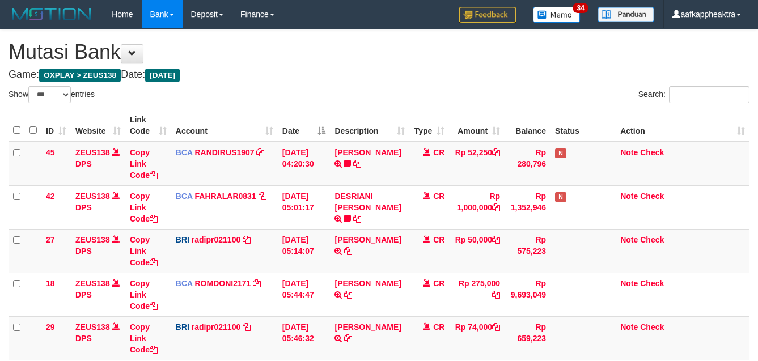
select select "***"
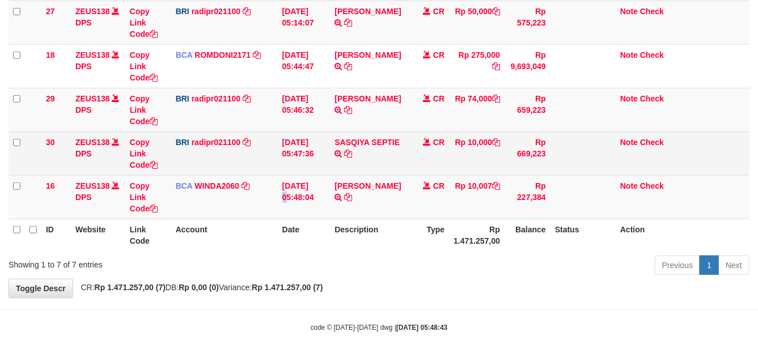
click at [298, 177] on td "[DATE] 05:48:04" at bounding box center [304, 197] width 53 height 44
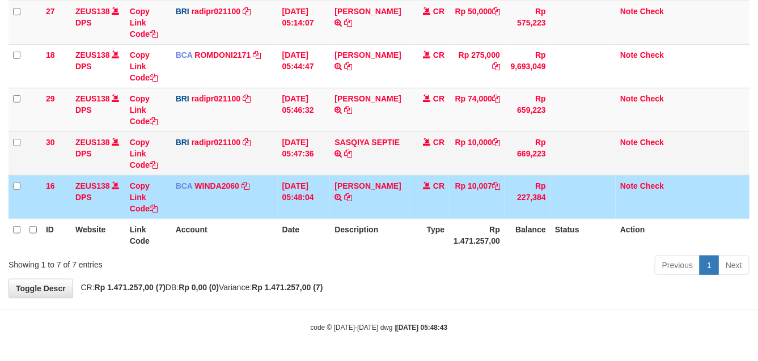
click at [332, 165] on td "SASQIYA SEPTIE TRANSFER NBMB SASQIYA SEPTIE TO REYNALDI ADI PRATAMA" at bounding box center [369, 153] width 79 height 44
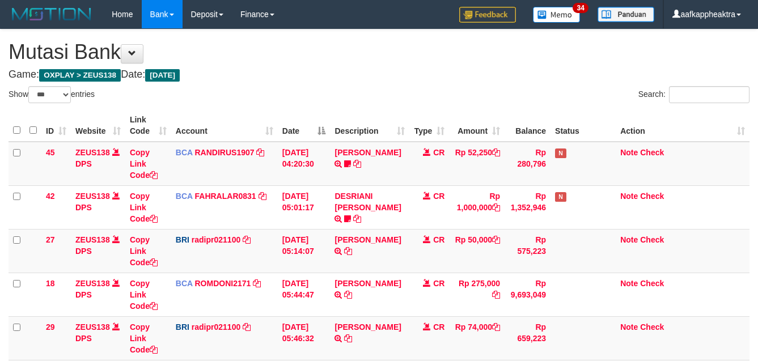
select select "***"
click at [330, 174] on tbody "45 ZEUS138 DPS Copy Link Code BCA RANDIRUS1907 DPS [PERSON_NAME] mutasi_2025090…" at bounding box center [379, 295] width 741 height 306
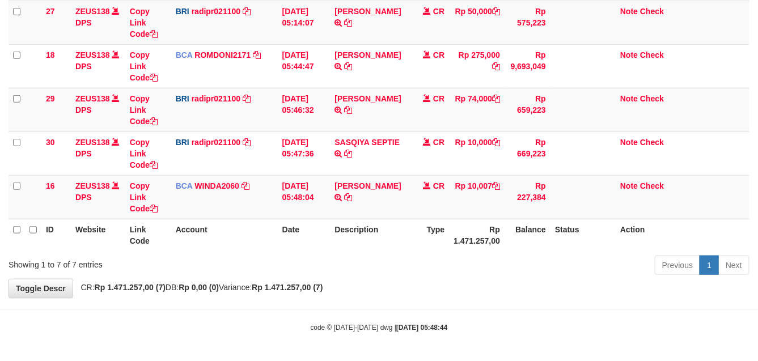
scroll to position [230, 0]
click at [479, 236] on th "Rp 1.471.257,00" at bounding box center [477, 235] width 56 height 32
click at [503, 217] on td "Rp 10,007" at bounding box center [477, 197] width 56 height 44
click at [477, 227] on th "Rp 1.471.257,00" at bounding box center [477, 235] width 56 height 32
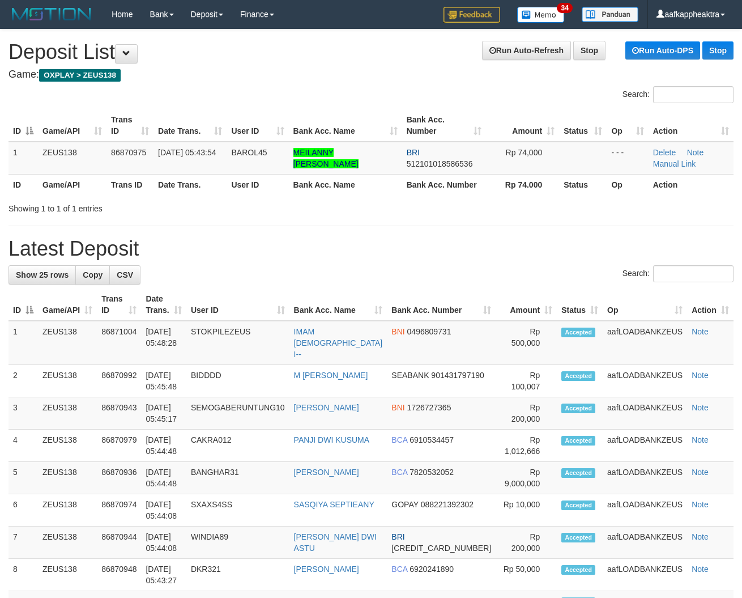
drag, startPoint x: 414, startPoint y: 275, endPoint x: 384, endPoint y: 289, distance: 33.2
click at [407, 282] on div "Search:" at bounding box center [371, 275] width 725 height 20
drag, startPoint x: 410, startPoint y: 261, endPoint x: 131, endPoint y: 252, distance: 279.0
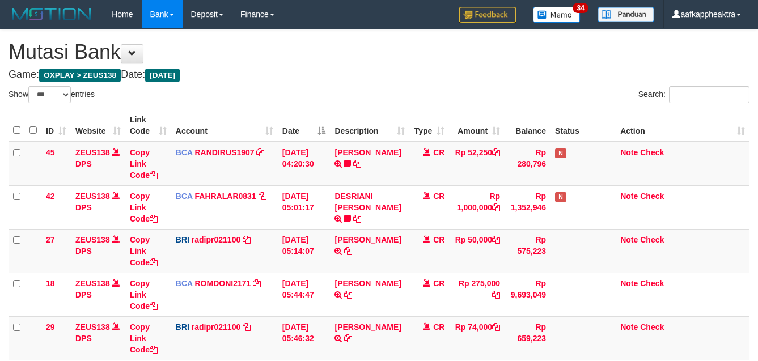
select select "***"
click at [550, 224] on table "ID Website Link Code Account Date Description Type Amount Balance Status Action…" at bounding box center [379, 294] width 741 height 370
select select "***"
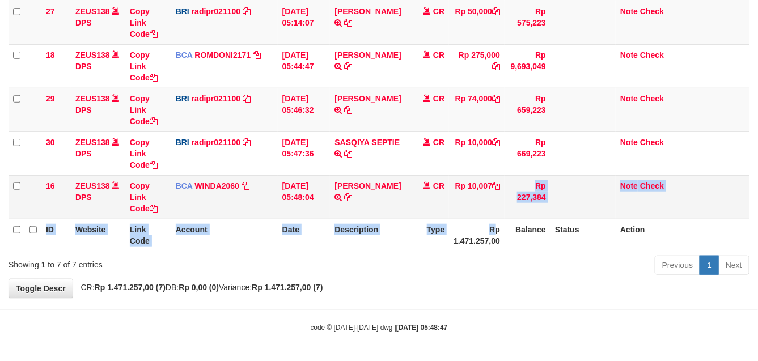
click at [475, 217] on table "ID Website Link Code Account Date Description Type Amount Balance Status Action…" at bounding box center [379, 66] width 741 height 370
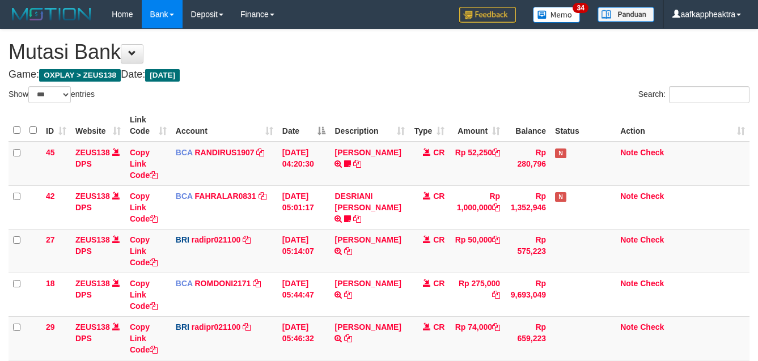
select select "***"
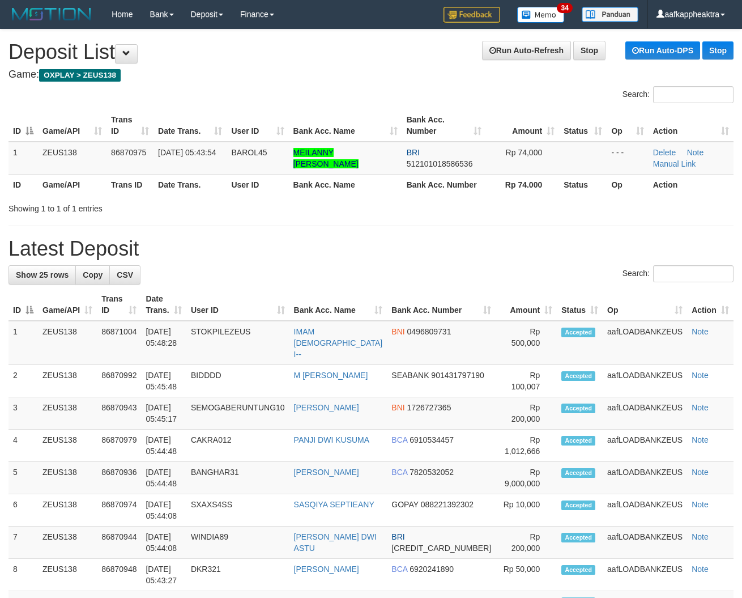
drag, startPoint x: 209, startPoint y: 247, endPoint x: 189, endPoint y: 252, distance: 20.6
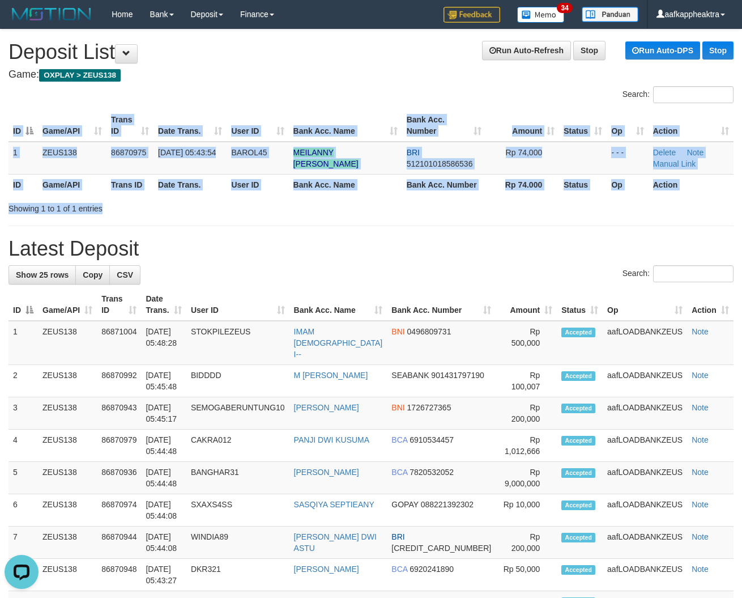
drag, startPoint x: 296, startPoint y: 199, endPoint x: 0, endPoint y: 177, distance: 297.2
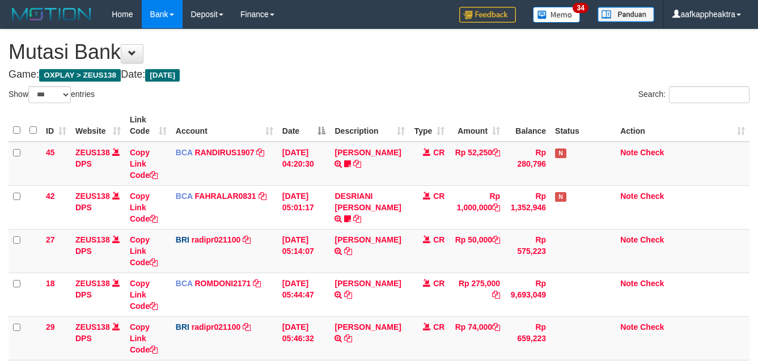
select select "***"
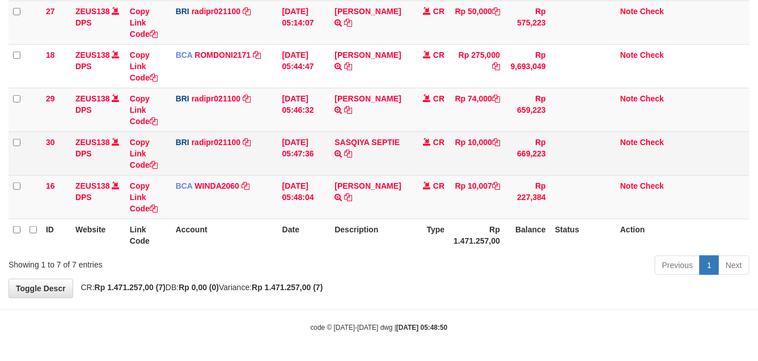
click at [423, 142] on td "CR" at bounding box center [429, 153] width 40 height 44
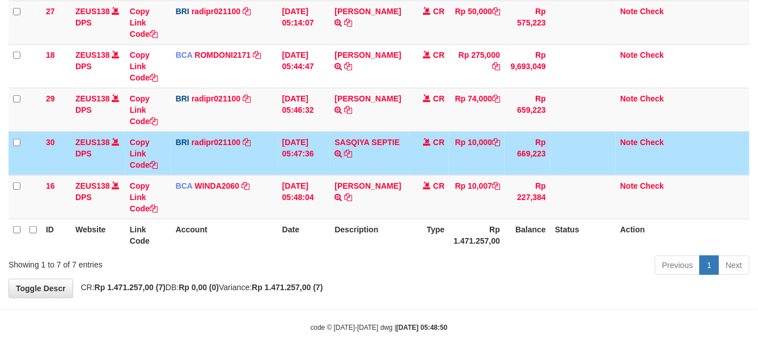
click at [394, 148] on td "SASQIYA SEPTIE TRANSFER NBMB SASQIYA SEPTIE TO REYNALDI ADI PRATAMA" at bounding box center [369, 153] width 79 height 44
click at [406, 154] on tr "30 ZEUS138 DPS Copy Link Code BRI radipr021100 DPS REYNALDI ADI PRATAMA mutasi_…" at bounding box center [379, 153] width 741 height 44
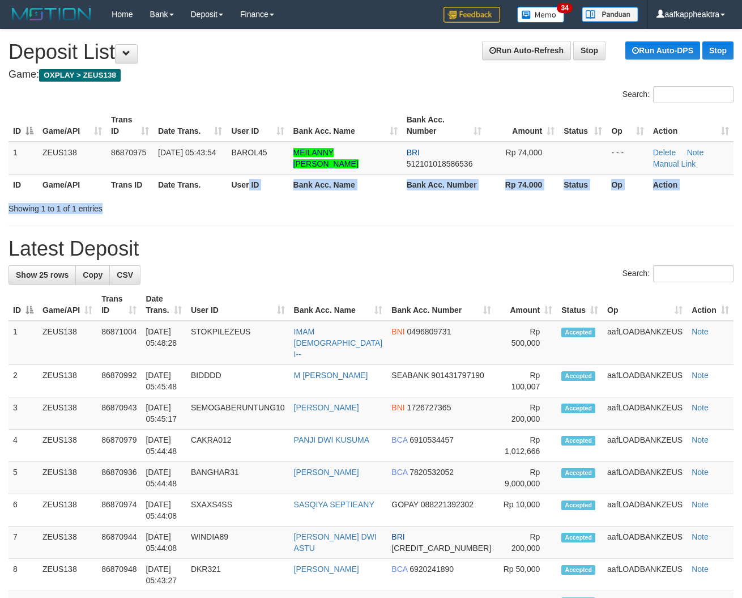
drag, startPoint x: 270, startPoint y: 194, endPoint x: 236, endPoint y: 205, distance: 35.7
click at [247, 205] on div "Search: ID Game/API Trans ID Date Trans. User ID Bank Acc. Name Bank Acc. Numbe…" at bounding box center [371, 150] width 725 height 128
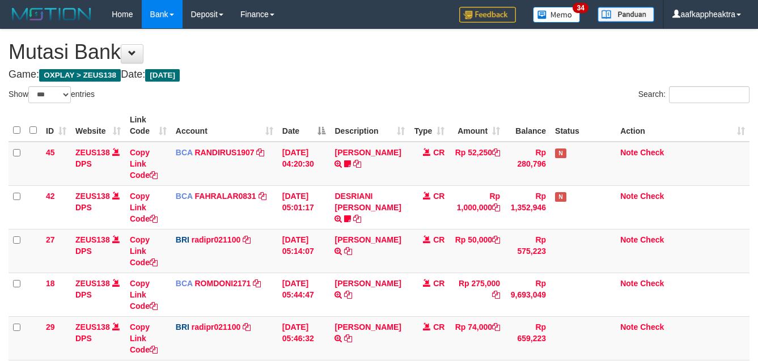
select select "***"
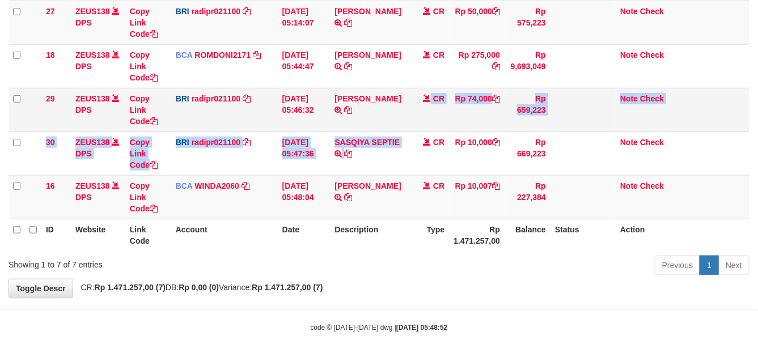
click at [461, 115] on td "Rp 74,000" at bounding box center [477, 110] width 56 height 44
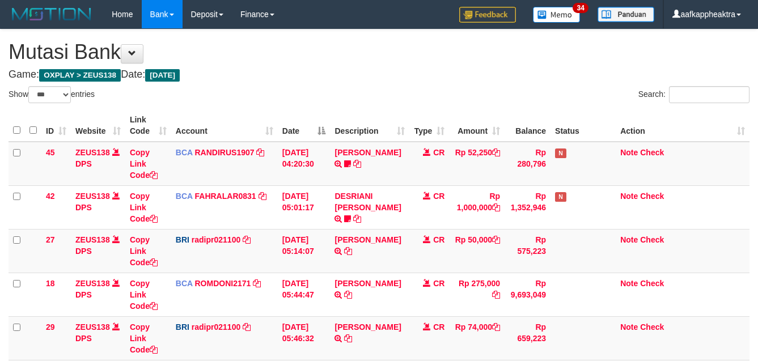
select select "***"
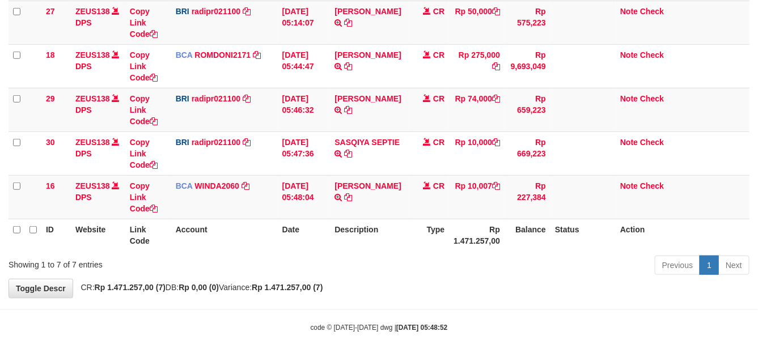
click at [478, 252] on div "Show ** ** ** *** entries Search: ID Website Link Code Account Date Description…" at bounding box center [379, 68] width 741 height 421
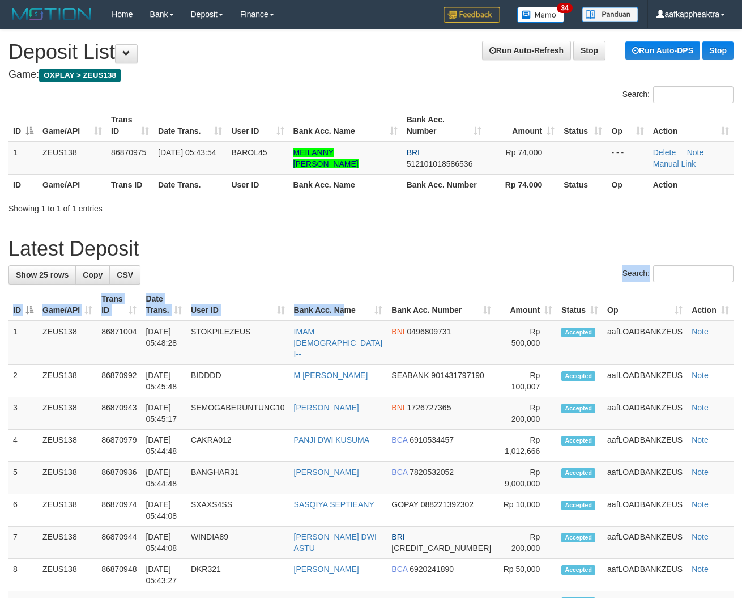
drag, startPoint x: 363, startPoint y: 296, endPoint x: 336, endPoint y: 298, distance: 27.3
drag, startPoint x: 316, startPoint y: 293, endPoint x: 159, endPoint y: 299, distance: 156.5
drag, startPoint x: 283, startPoint y: 278, endPoint x: 148, endPoint y: 299, distance: 137.0
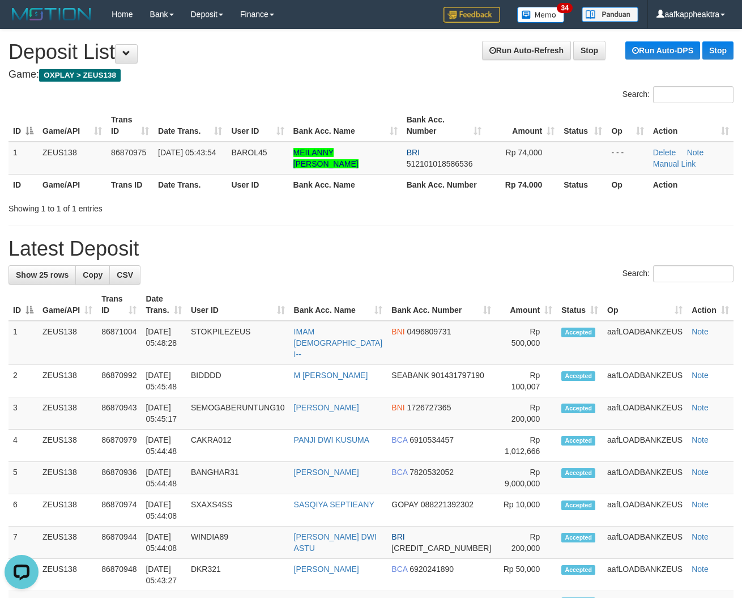
drag, startPoint x: 271, startPoint y: 265, endPoint x: 111, endPoint y: 265, distance: 159.8
drag, startPoint x: 275, startPoint y: 214, endPoint x: 1, endPoint y: 197, distance: 274.3
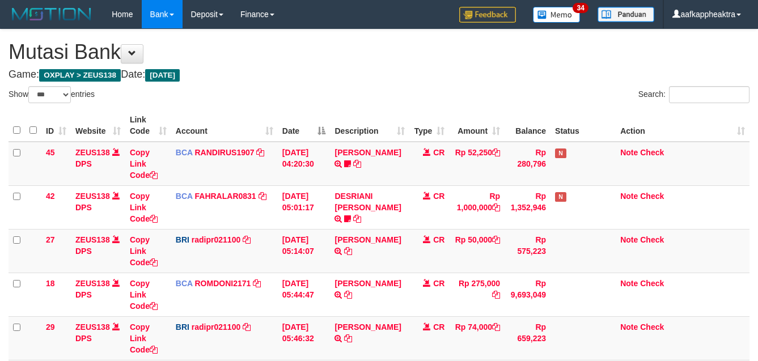
select select "***"
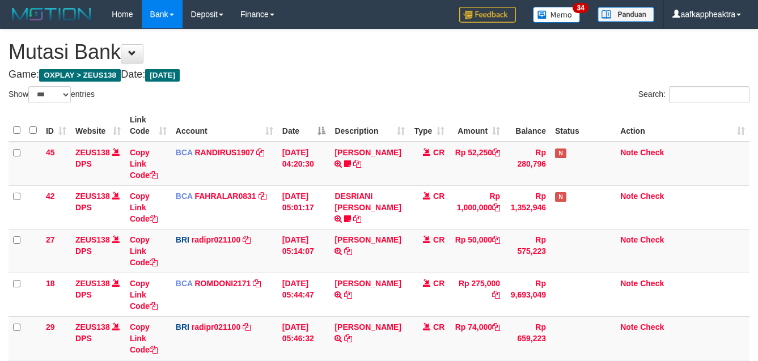
scroll to position [230, 0]
select select "***"
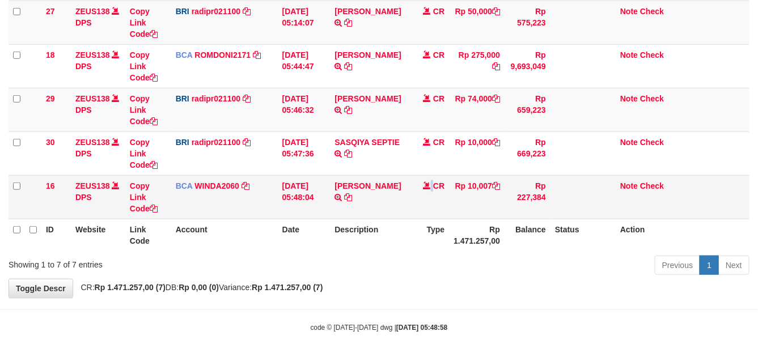
drag, startPoint x: 435, startPoint y: 174, endPoint x: 455, endPoint y: 186, distance: 22.7
click at [398, 185] on tr "16 ZEUS138 DPS Copy Link Code BCA WINDA2060 DPS WINDA mutasi_20250901_4644 | 16…" at bounding box center [379, 197] width 741 height 44
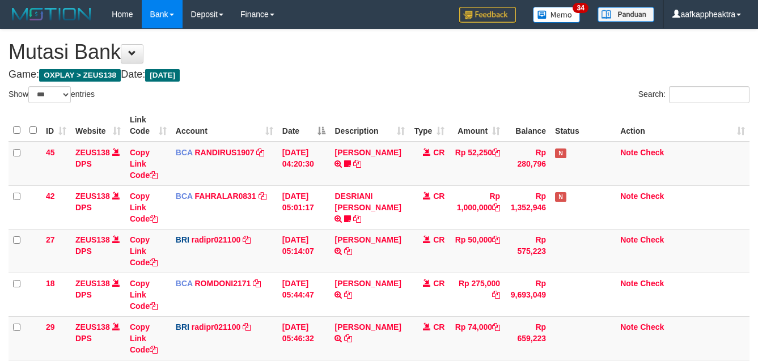
select select "***"
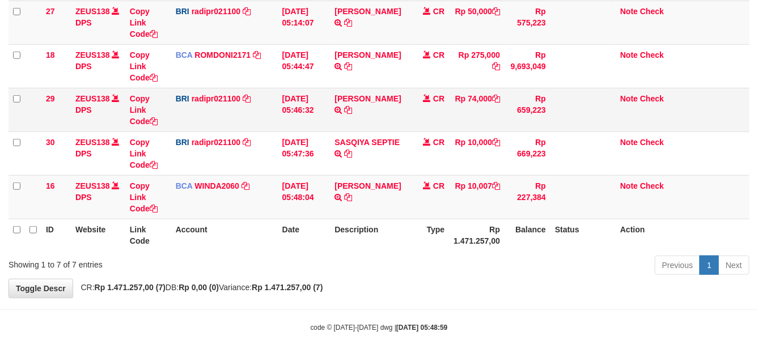
click at [463, 125] on td "Rp 74,000" at bounding box center [477, 110] width 56 height 44
click at [460, 126] on td "Rp 74,000" at bounding box center [477, 110] width 56 height 44
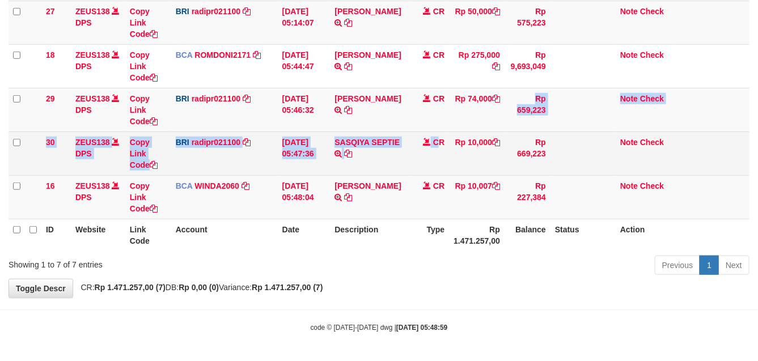
drag, startPoint x: 449, startPoint y: 129, endPoint x: 437, endPoint y: 134, distance: 13.2
click at [436, 134] on tbody "45 ZEUS138 DPS Copy Link Code BCA RANDIRUS1907 DPS RANDI RUSTANDI mutasi_202509…" at bounding box center [379, 66] width 741 height 306
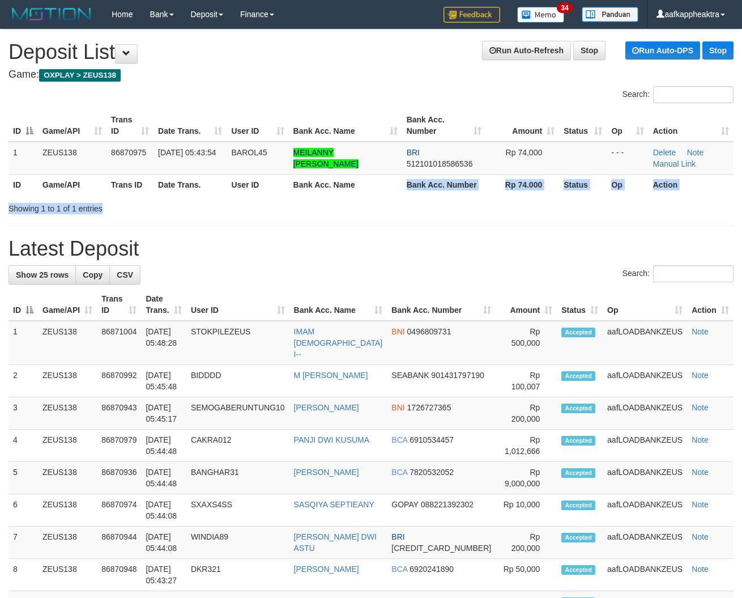
drag, startPoint x: 400, startPoint y: 198, endPoint x: 244, endPoint y: 227, distance: 157.9
click at [366, 244] on h1 "Latest Deposit" at bounding box center [371, 248] width 725 height 23
drag, startPoint x: 361, startPoint y: 251, endPoint x: 183, endPoint y: 248, distance: 178.0
click at [320, 258] on h1 "Latest Deposit" at bounding box center [371, 248] width 725 height 23
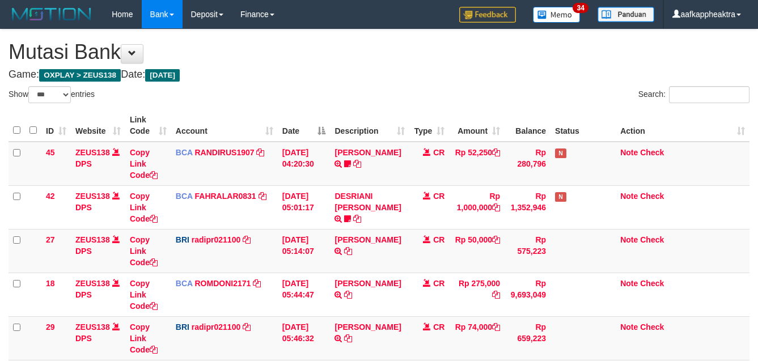
select select "***"
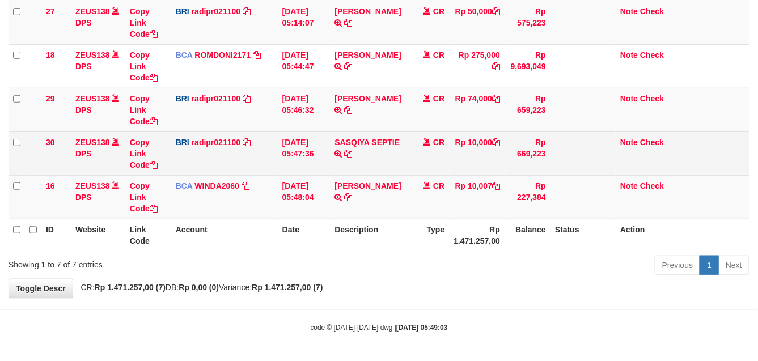
click at [564, 166] on td at bounding box center [582, 153] width 65 height 44
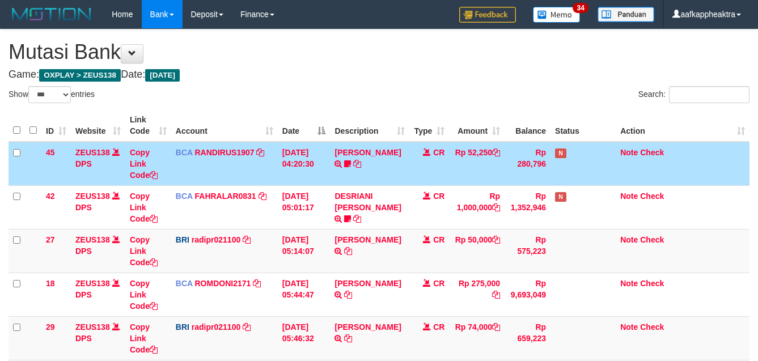
select select "***"
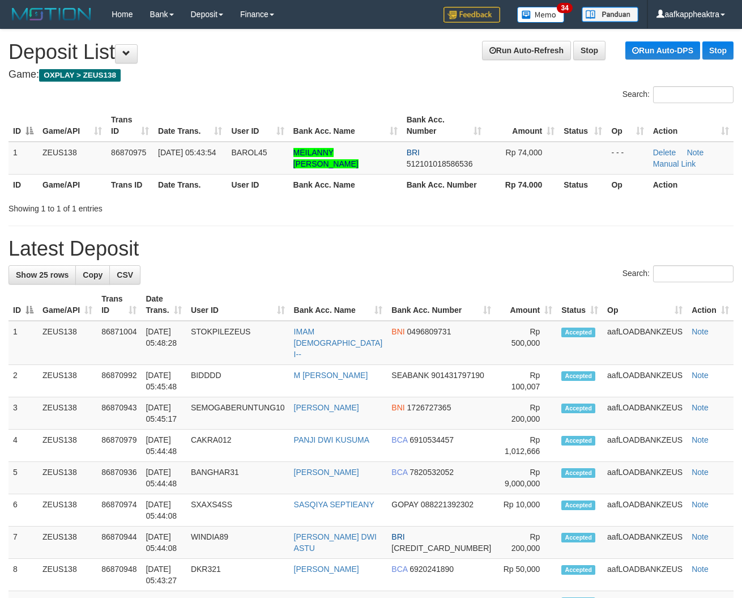
click at [345, 245] on h1 "Latest Deposit" at bounding box center [371, 248] width 725 height 23
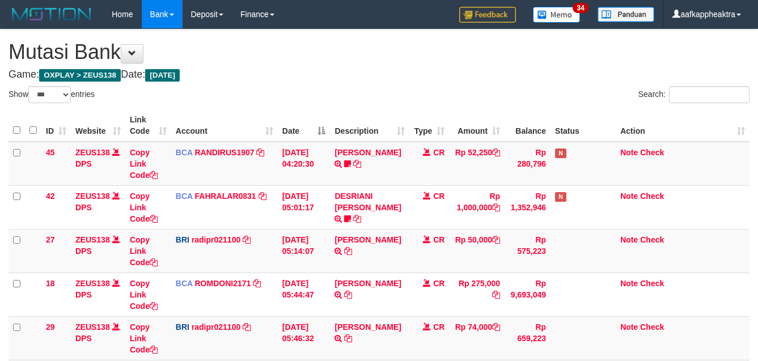
select select "***"
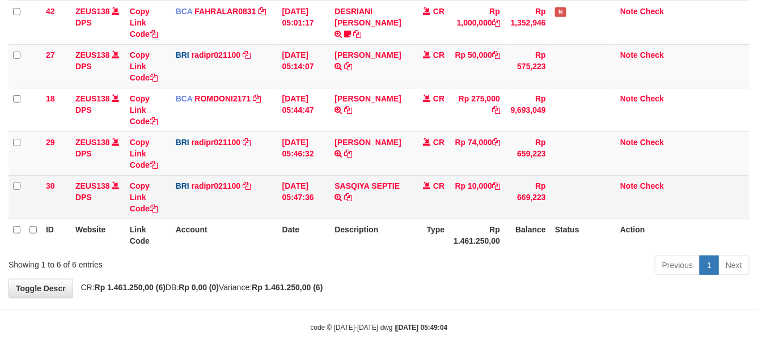
click at [438, 207] on td "CR" at bounding box center [429, 197] width 40 height 44
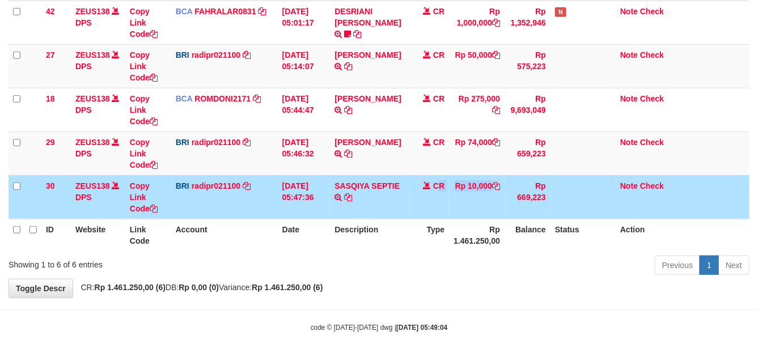
drag, startPoint x: 451, startPoint y: 200, endPoint x: 458, endPoint y: 202, distance: 7.7
click at [440, 205] on tr "30 ZEUS138 DPS Copy Link Code BRI radipr021100 DPS REYNALDI ADI PRATAMA mutasi_…" at bounding box center [379, 197] width 741 height 44
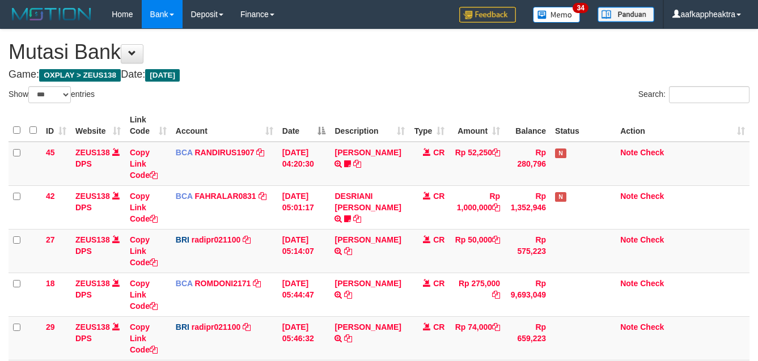
select select "***"
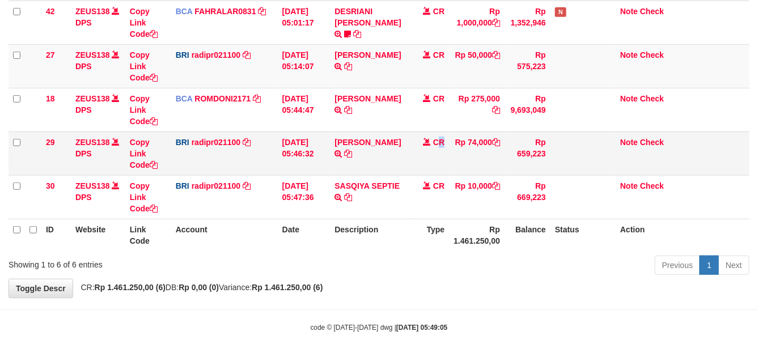
click at [443, 170] on td "CR" at bounding box center [429, 153] width 40 height 44
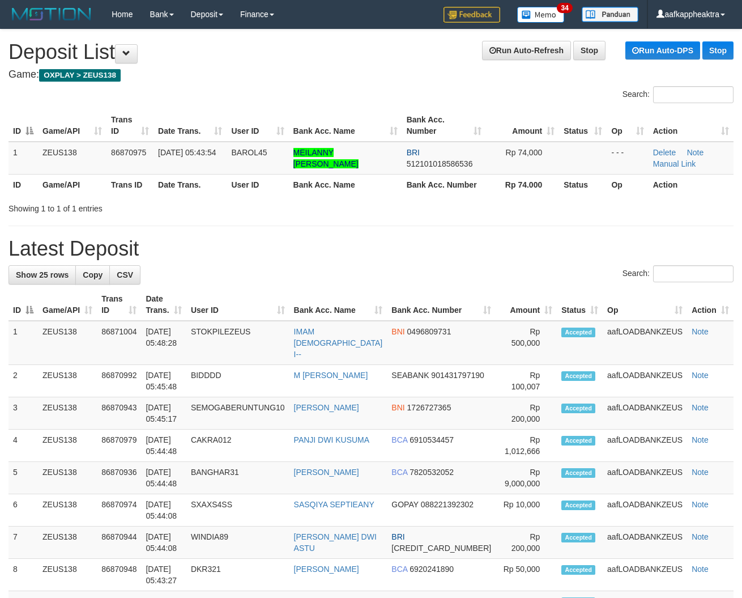
click at [384, 210] on div "Showing 1 to 1 of 1 entries" at bounding box center [371, 206] width 742 height 16
click at [369, 152] on td "MEILANNY GABRIELLA HEPTY WAROUW" at bounding box center [345, 158] width 113 height 33
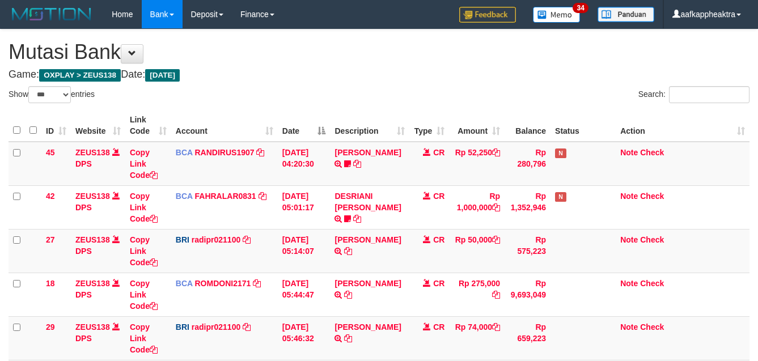
select select "***"
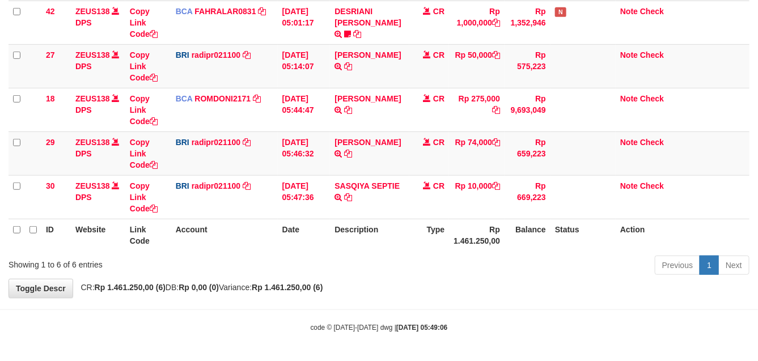
click at [410, 163] on td "CR" at bounding box center [429, 153] width 40 height 44
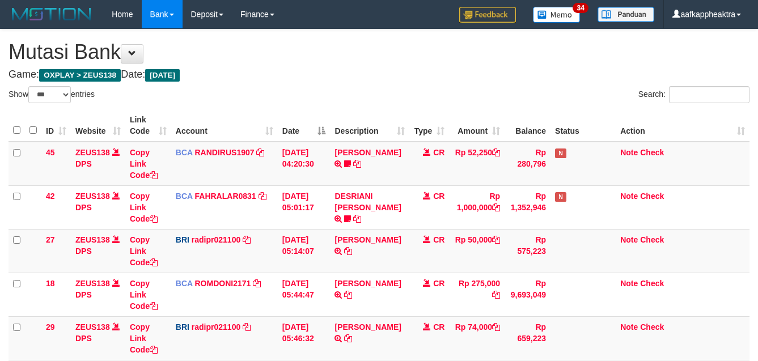
select select "***"
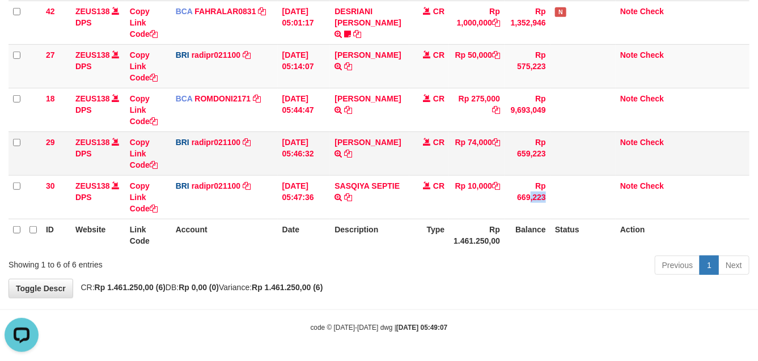
drag, startPoint x: 511, startPoint y: 174, endPoint x: 520, endPoint y: 168, distance: 10.2
click at [514, 173] on tbody "45 ZEUS138 DPS Copy Link Code BCA RANDIRUS1907 DPS [PERSON_NAME] mutasi_2025090…" at bounding box center [379, 88] width 741 height 262
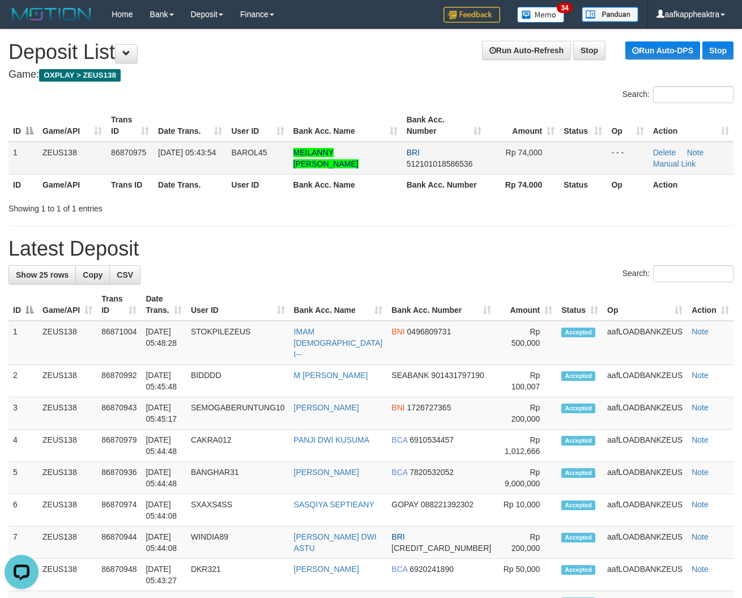
click at [213, 156] on table "ID Game/API Trans ID Date Trans. User ID Bank Acc. Name Bank Acc. Number Amount…" at bounding box center [371, 152] width 725 height 86
click at [204, 162] on td "01/09/2025 05:43:54" at bounding box center [190, 158] width 73 height 33
click at [194, 163] on td "01/09/2025 05:43:54" at bounding box center [190, 158] width 73 height 33
drag, startPoint x: 261, startPoint y: 179, endPoint x: 244, endPoint y: 192, distance: 21.9
click at [310, 200] on div "Search: ID Game/API Trans ID Date Trans. User ID Bank Acc. Name Bank Acc. Numbe…" at bounding box center [371, 150] width 725 height 128
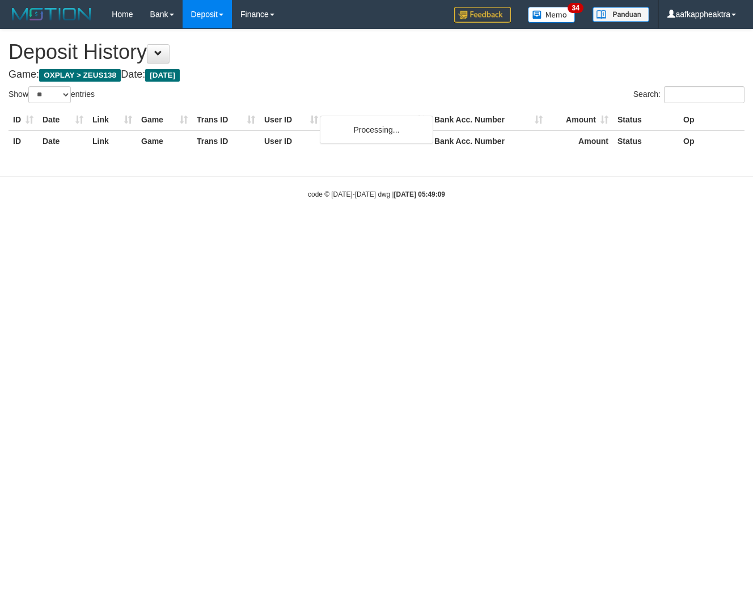
select select "**"
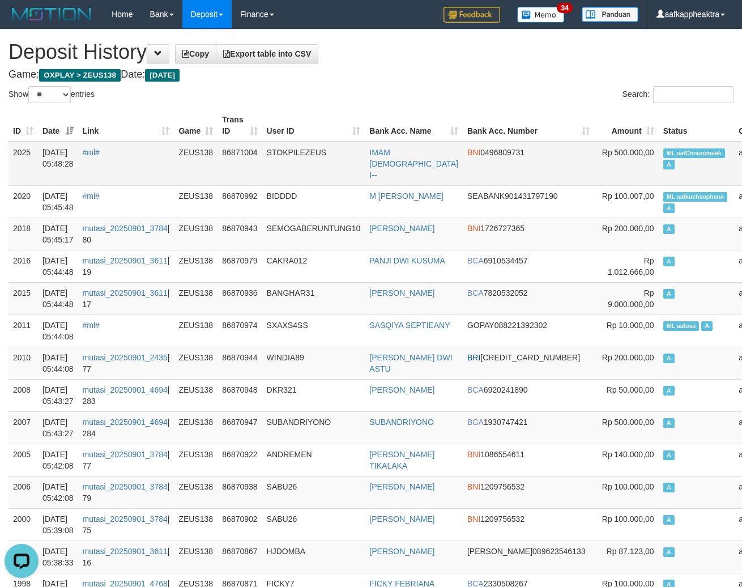
drag, startPoint x: 293, startPoint y: 158, endPoint x: 295, endPoint y: 166, distance: 8.3
click at [295, 165] on td "STOKPILEZEUS" at bounding box center [313, 164] width 103 height 44
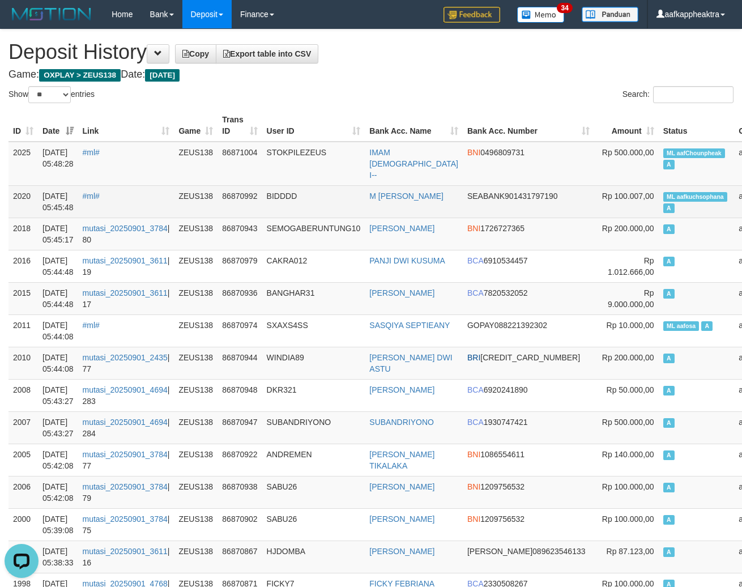
click at [306, 185] on td "BIDDDD" at bounding box center [313, 201] width 103 height 32
click at [307, 185] on td "BIDDDD" at bounding box center [313, 201] width 103 height 32
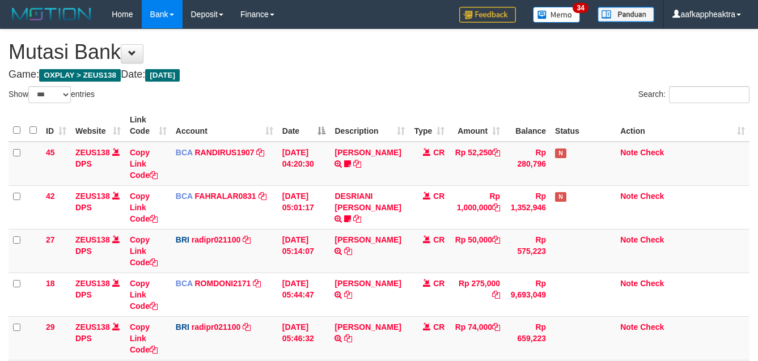
select select "***"
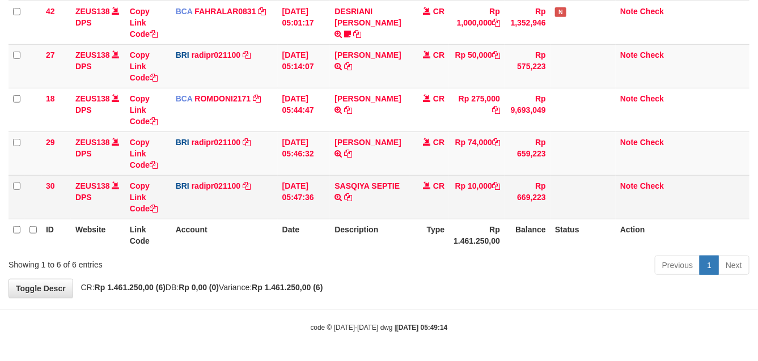
drag, startPoint x: 487, startPoint y: 196, endPoint x: 494, endPoint y: 192, distance: 7.7
click at [488, 196] on td "Rp 10,000" at bounding box center [477, 197] width 56 height 44
drag, startPoint x: 494, startPoint y: 192, endPoint x: 516, endPoint y: 190, distance: 22.2
click at [515, 201] on tr "30 ZEUS138 DPS Copy Link Code BRI radipr021100 DPS REYNALDI ADI PRATAMA mutasi_…" at bounding box center [379, 197] width 741 height 44
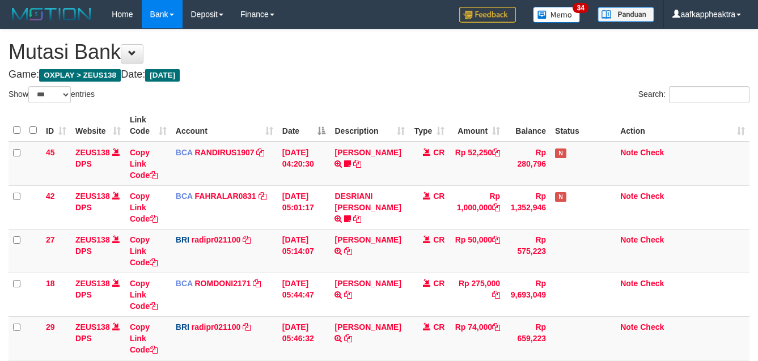
select select "***"
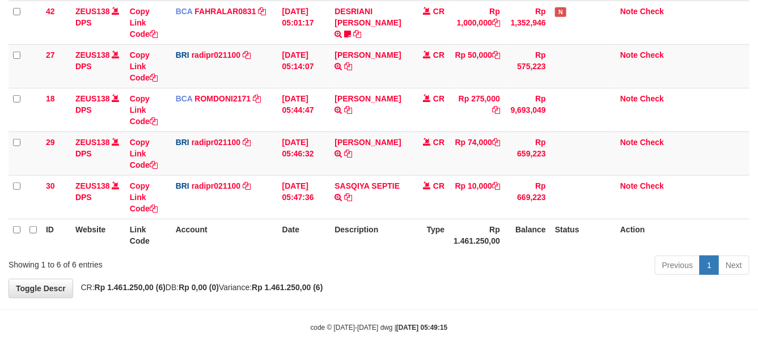
click at [519, 179] on td "Rp 669,223" at bounding box center [527, 197] width 46 height 44
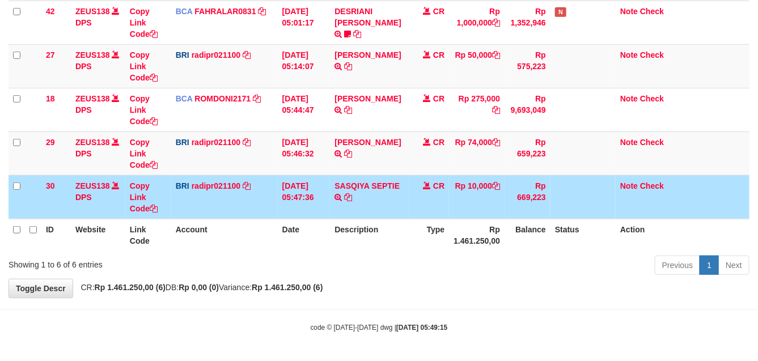
click at [528, 175] on td "Rp 669,223" at bounding box center [527, 197] width 46 height 44
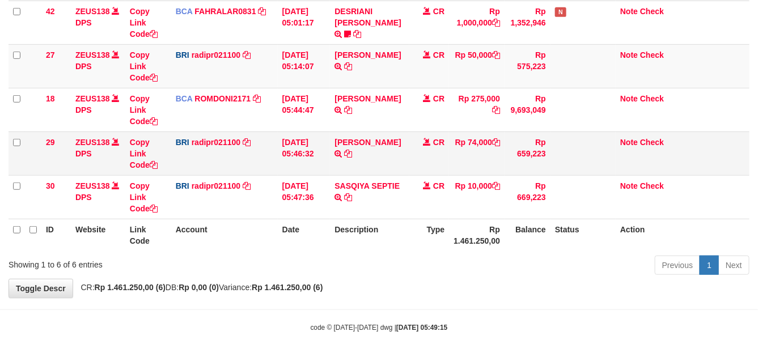
drag, startPoint x: 534, startPoint y: 173, endPoint x: 542, endPoint y: 171, distance: 8.3
click at [536, 172] on td "Rp 659,223" at bounding box center [527, 153] width 46 height 44
click at [542, 171] on td "Rp 659,223" at bounding box center [527, 153] width 46 height 44
click at [549, 169] on td "Rp 659,223" at bounding box center [527, 153] width 46 height 44
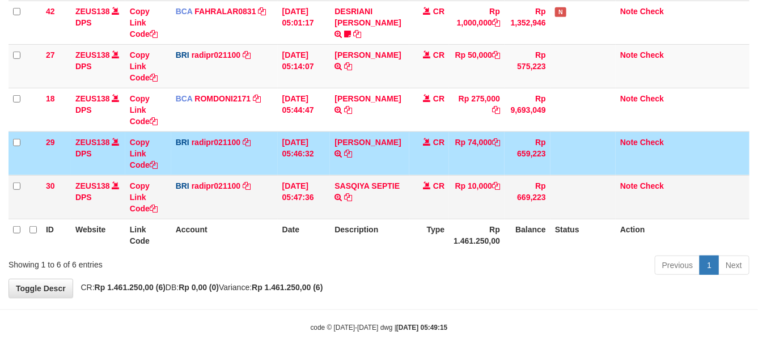
drag, startPoint x: 549, startPoint y: 169, endPoint x: 493, endPoint y: 180, distance: 56.6
click at [508, 179] on tbody "45 ZEUS138 DPS Copy Link Code BCA RANDIRUS1907 DPS RANDI RUSTANDI mutasi_202509…" at bounding box center [379, 88] width 741 height 262
click at [490, 180] on td "Rp 10,000" at bounding box center [477, 197] width 56 height 44
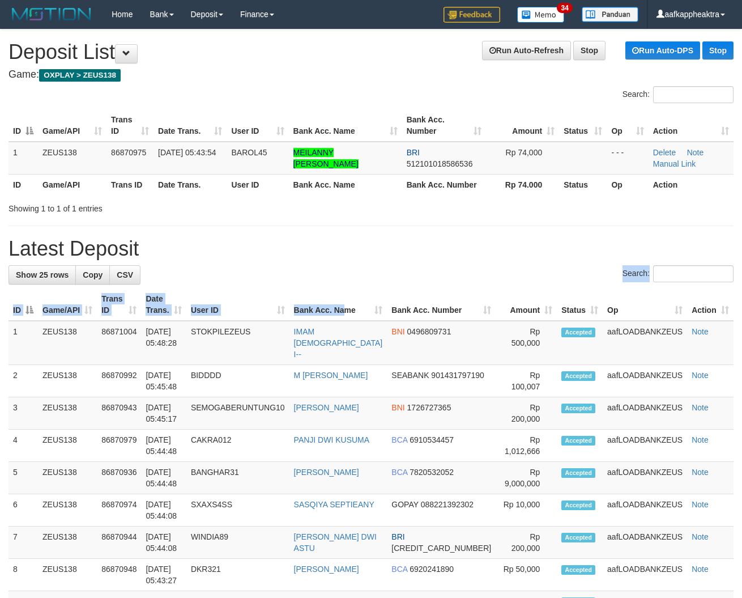
drag, startPoint x: 361, startPoint y: 292, endPoint x: 10, endPoint y: 270, distance: 352.1
drag, startPoint x: 259, startPoint y: 260, endPoint x: 36, endPoint y: 262, distance: 223.3
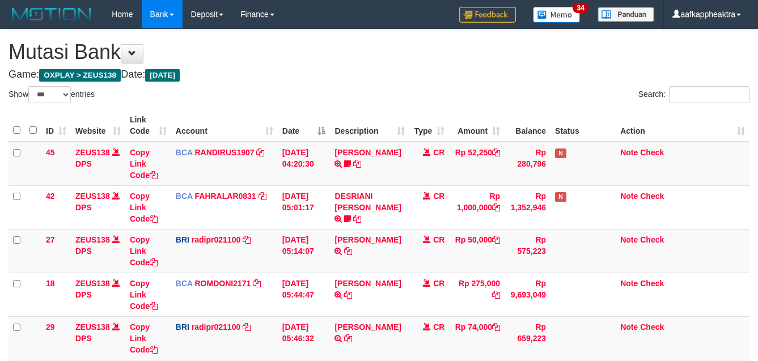
select select "***"
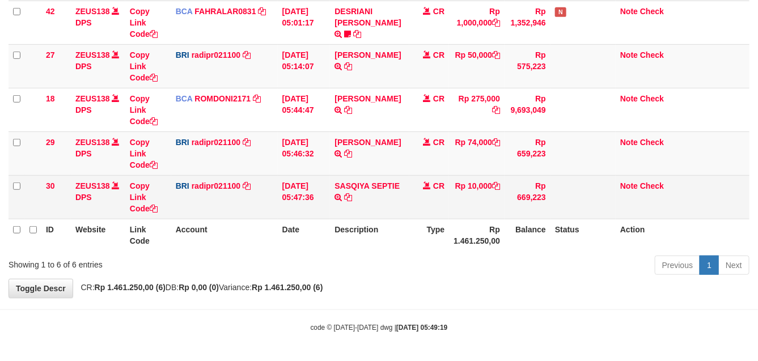
click at [374, 217] on td "SASQIYA SEPTIE TRANSFER NBMB SASQIYA SEPTIE TO REYNALDI ADI PRATAMA" at bounding box center [369, 197] width 79 height 44
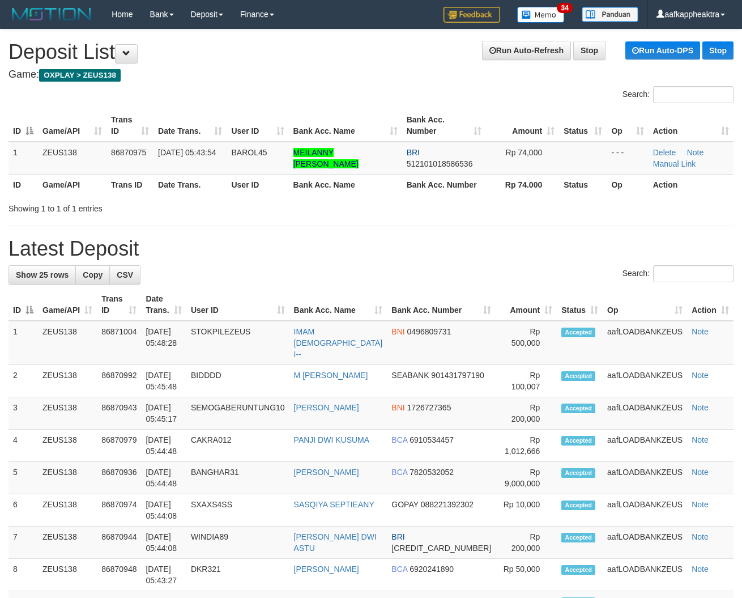
drag, startPoint x: 243, startPoint y: 273, endPoint x: 1, endPoint y: 253, distance: 242.3
click at [239, 281] on div "Search:" at bounding box center [371, 275] width 725 height 20
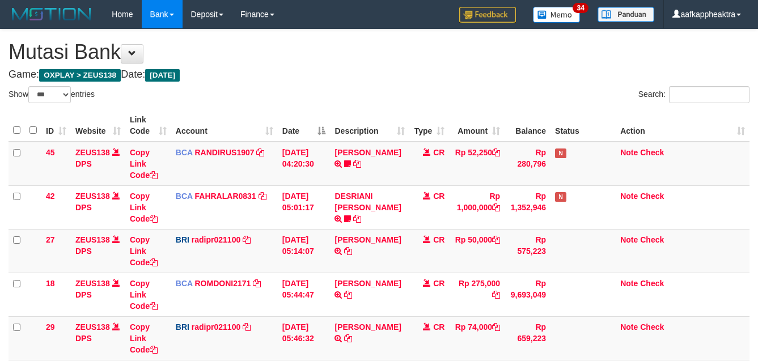
select select "***"
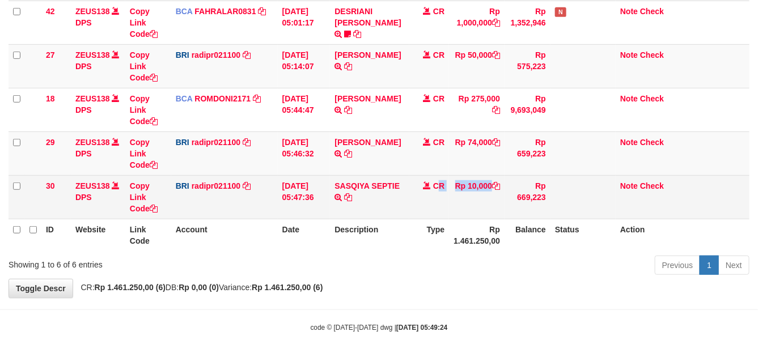
click at [436, 202] on tr "30 ZEUS138 DPS Copy Link Code BRI radipr021100 DPS REYNALDI ADI PRATAMA mutasi_…" at bounding box center [379, 197] width 741 height 44
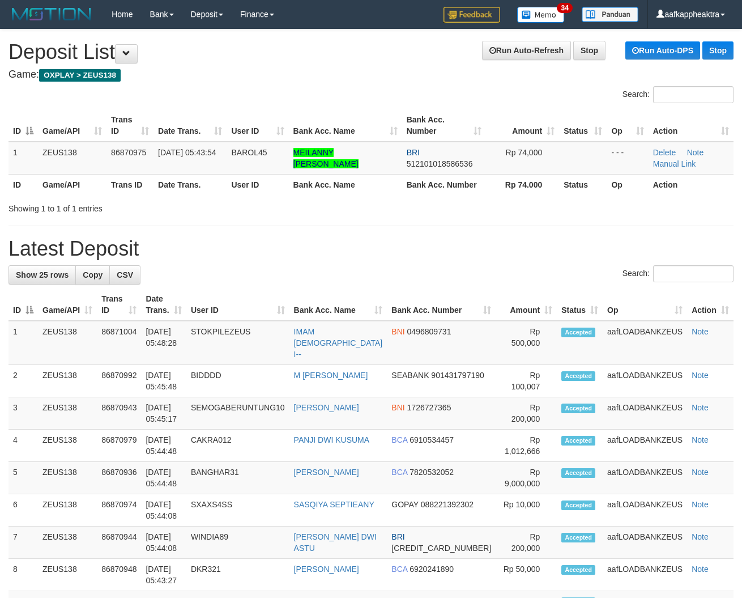
click at [67, 245] on h1 "Latest Deposit" at bounding box center [371, 248] width 725 height 23
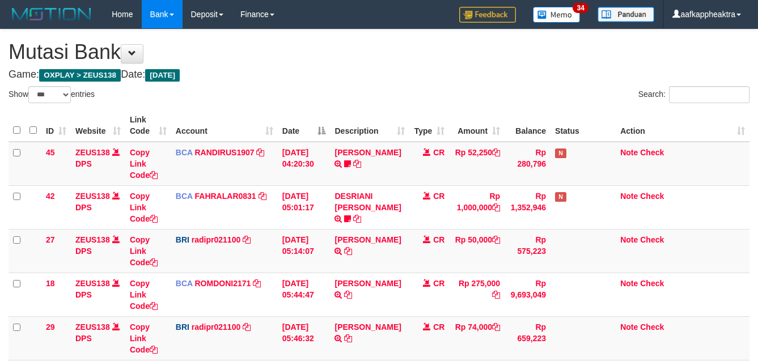
select select "***"
drag, startPoint x: 0, startPoint y: 0, endPoint x: 343, endPoint y: 166, distance: 380.8
click at [338, 173] on td "TENNY SETIAWAN TRSF E-BANKING CR 0109/FTSCY/WS95271 52250.00TENNY SETIAWAN Bala…" at bounding box center [369, 164] width 79 height 44
click at [340, 157] on link "[PERSON_NAME]" at bounding box center [367, 152] width 66 height 9
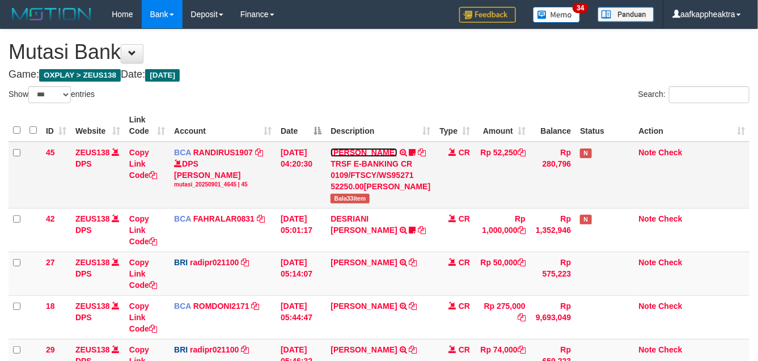
scroll to position [50, 0]
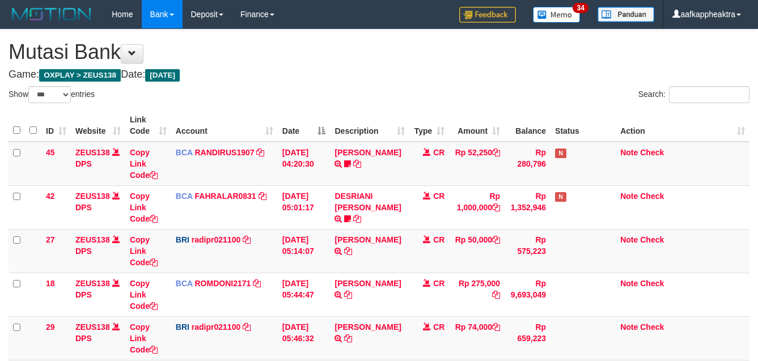
select select "***"
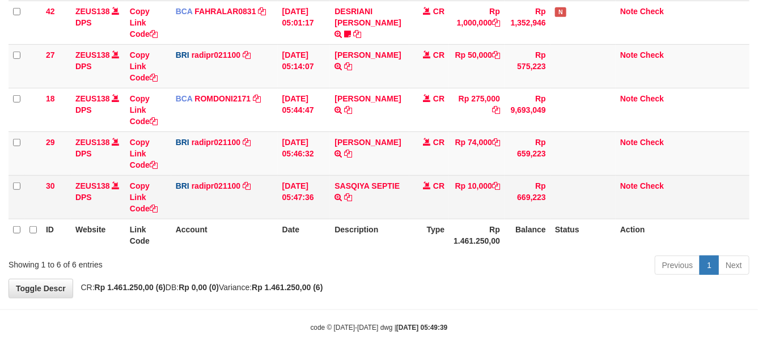
click at [369, 205] on td "SASQIYA SEPTIE TRANSFER NBMB SASQIYA SEPTIE TO [PERSON_NAME]" at bounding box center [369, 197] width 79 height 44
click at [377, 197] on td "SASQIYA SEPTIE TRANSFER NBMB SASQIYA SEPTIE TO REYNALDI ADI PRATAMA" at bounding box center [369, 197] width 79 height 44
click at [366, 190] on td "SASQIYA SEPTIE TRANSFER NBMB SASQIYA SEPTIE TO REYNALDI ADI PRATAMA" at bounding box center [369, 197] width 79 height 44
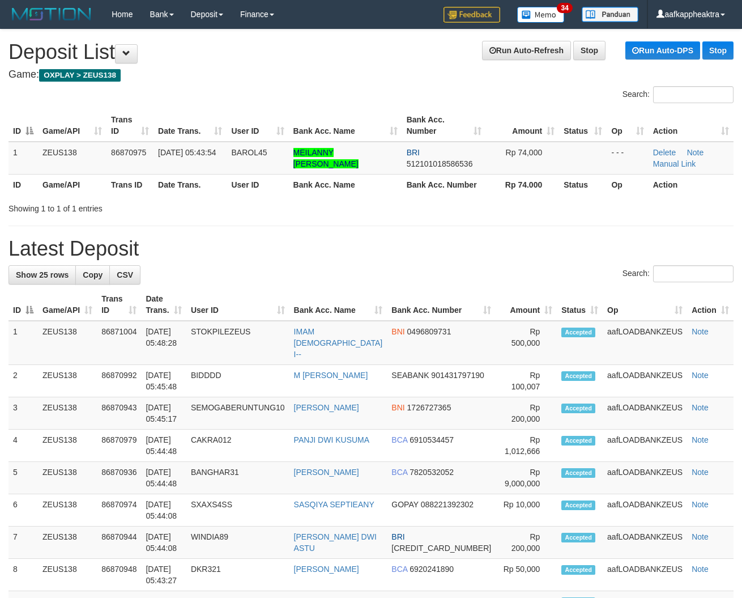
drag, startPoint x: 357, startPoint y: 273, endPoint x: 5, endPoint y: 248, distance: 353.5
click at [345, 274] on div "Search:" at bounding box center [371, 275] width 725 height 20
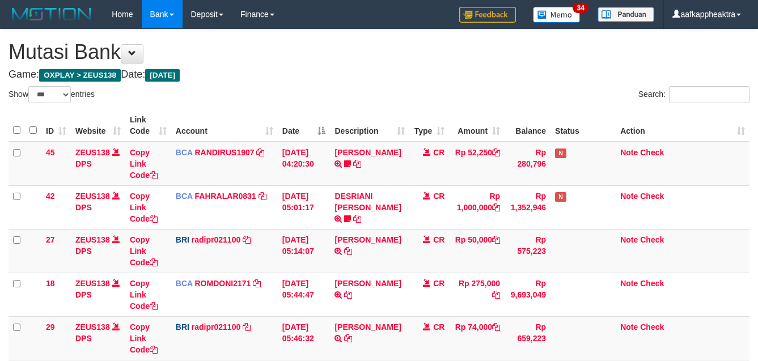
select select "***"
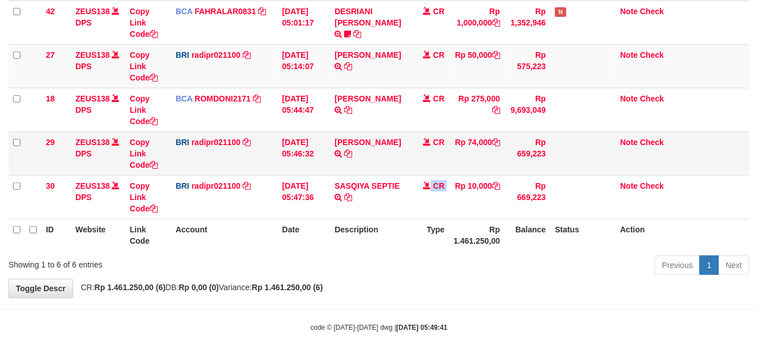
drag, startPoint x: 447, startPoint y: 179, endPoint x: 140, endPoint y: 158, distance: 307.4
click at [341, 180] on tr "30 ZEUS138 DPS Copy Link Code BRI radipr021100 DPS REYNALDI ADI PRATAMA mutasi_…" at bounding box center [379, 197] width 741 height 44
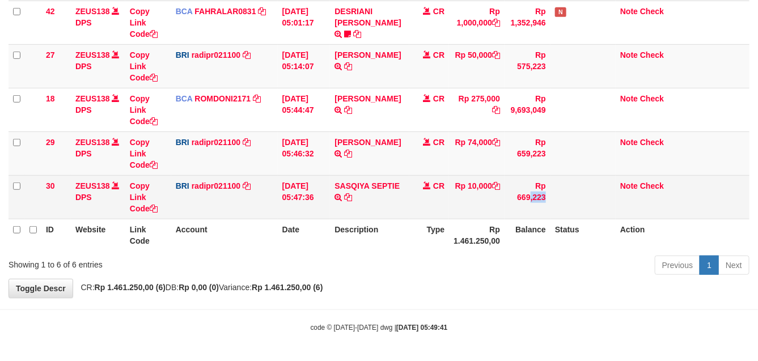
drag, startPoint x: 515, startPoint y: 194, endPoint x: 523, endPoint y: 194, distance: 7.9
click at [523, 194] on td "Rp 669,223" at bounding box center [527, 197] width 46 height 44
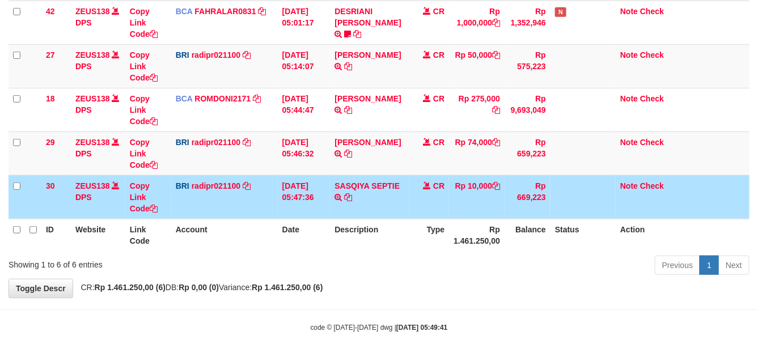
click at [475, 183] on td "Rp 10,000" at bounding box center [477, 197] width 56 height 44
drag, startPoint x: 475, startPoint y: 177, endPoint x: 472, endPoint y: 185, distance: 9.0
click at [474, 179] on td "Rp 10,000" at bounding box center [477, 197] width 56 height 44
click at [473, 184] on td "Rp 10,000" at bounding box center [477, 197] width 56 height 44
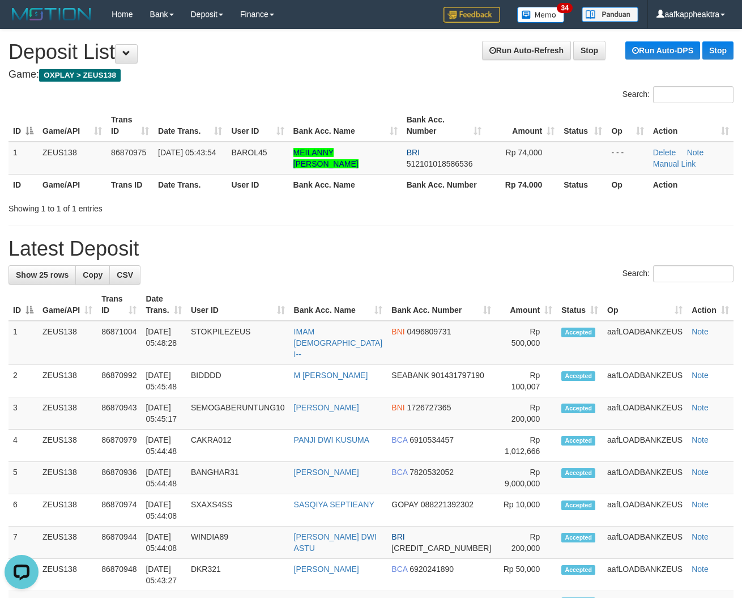
drag, startPoint x: 581, startPoint y: 265, endPoint x: 235, endPoint y: 249, distance: 346.1
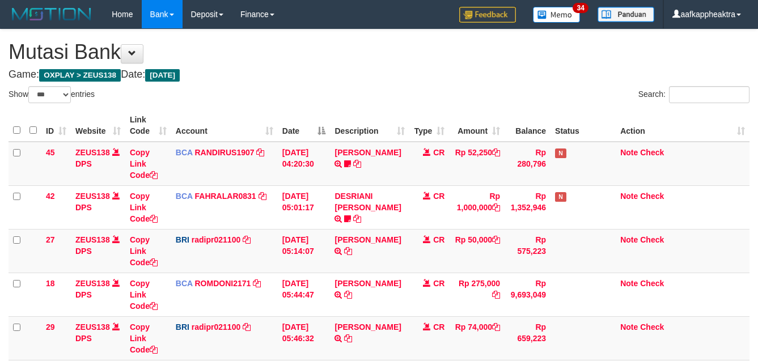
select select "***"
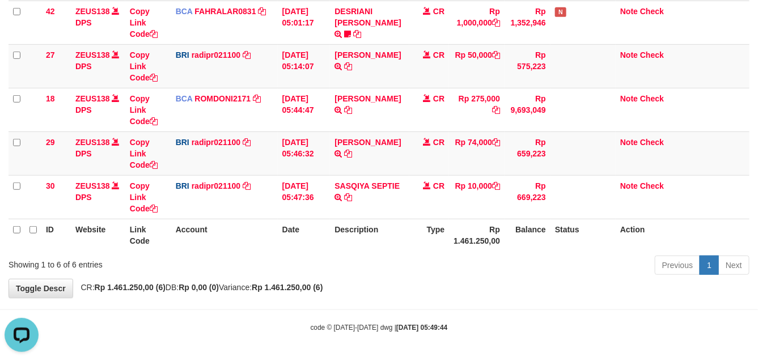
drag, startPoint x: 430, startPoint y: 265, endPoint x: 453, endPoint y: 272, distance: 24.8
click at [428, 270] on div "Previous 1 Next" at bounding box center [536, 266] width 425 height 24
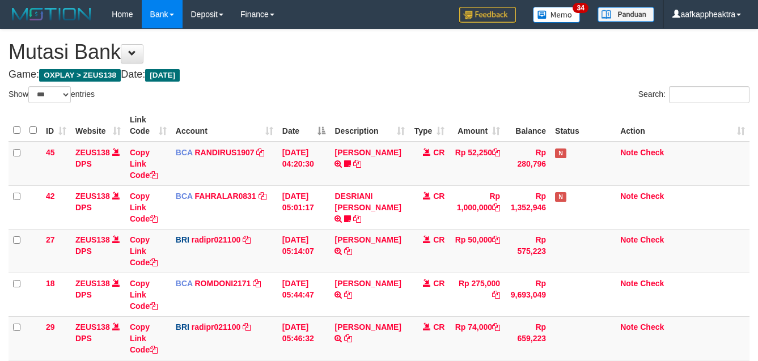
select select "***"
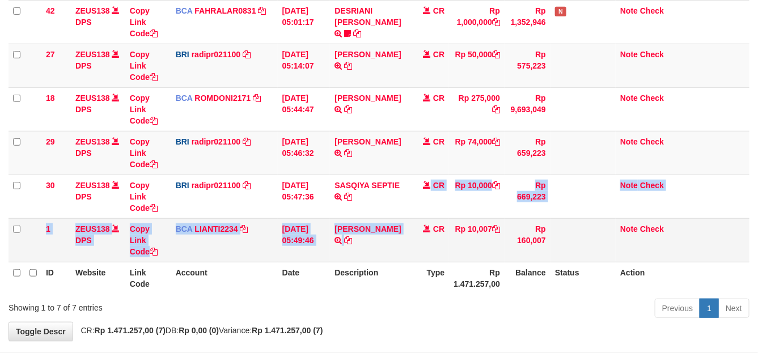
drag, startPoint x: 0, startPoint y: 0, endPoint x: 445, endPoint y: 244, distance: 507.3
click at [439, 236] on tbody "45 ZEUS138 DPS Copy Link Code BCA RANDIRUS1907 DPS RANDI RUSTANDI mutasi_202509…" at bounding box center [379, 109] width 741 height 306
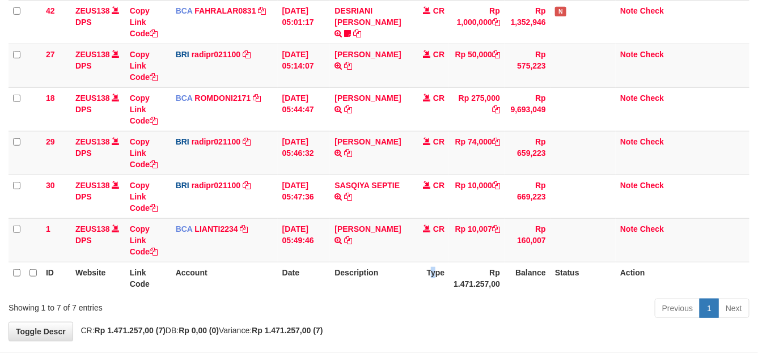
drag, startPoint x: 435, startPoint y: 265, endPoint x: 385, endPoint y: 265, distance: 49.9
click at [422, 265] on th "Type" at bounding box center [429, 278] width 40 height 32
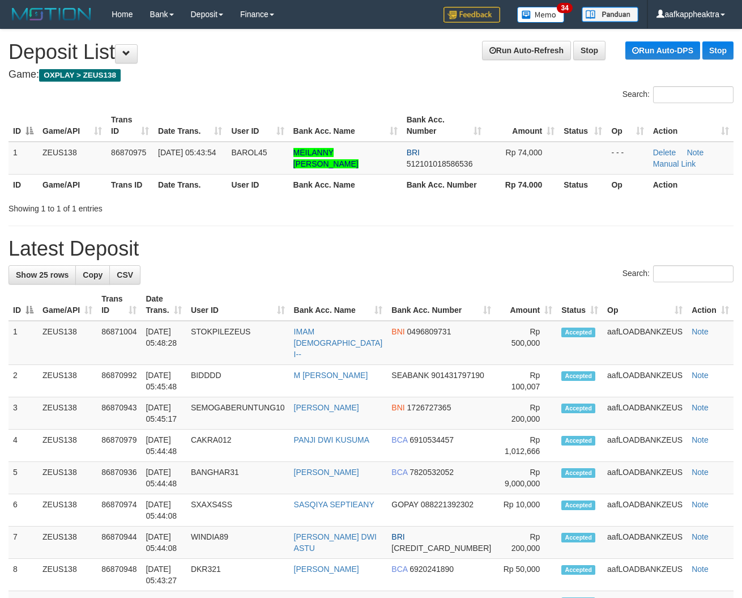
drag, startPoint x: 219, startPoint y: 296, endPoint x: 213, endPoint y: 306, distance: 11.2
click at [218, 299] on th "User ID" at bounding box center [237, 304] width 103 height 32
drag, startPoint x: 213, startPoint y: 306, endPoint x: 1, endPoint y: 298, distance: 212.1
click at [181, 313] on tr "ID Game/API Trans ID Date Trans. User ID Bank Acc. Name Bank Acc. Number Amount…" at bounding box center [371, 304] width 725 height 32
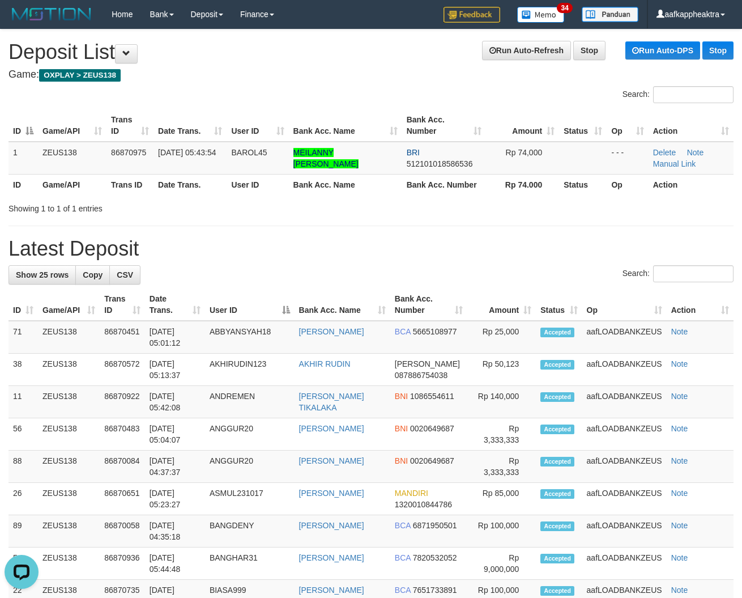
drag, startPoint x: 219, startPoint y: 267, endPoint x: 124, endPoint y: 268, distance: 95.8
click at [210, 271] on div "Search:" at bounding box center [371, 275] width 725 height 20
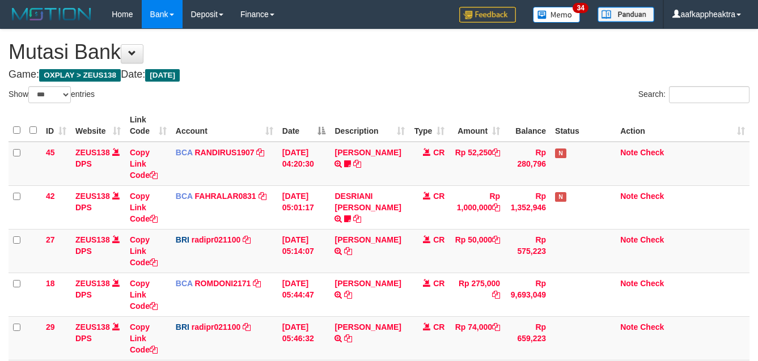
select select "***"
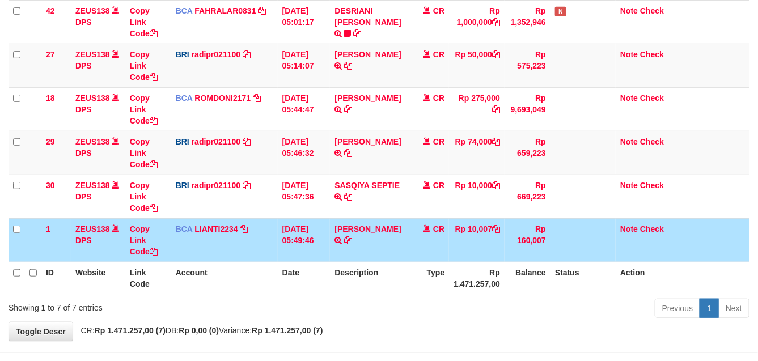
click at [304, 251] on td "01/09/2025 05:49:46" at bounding box center [304, 240] width 53 height 44
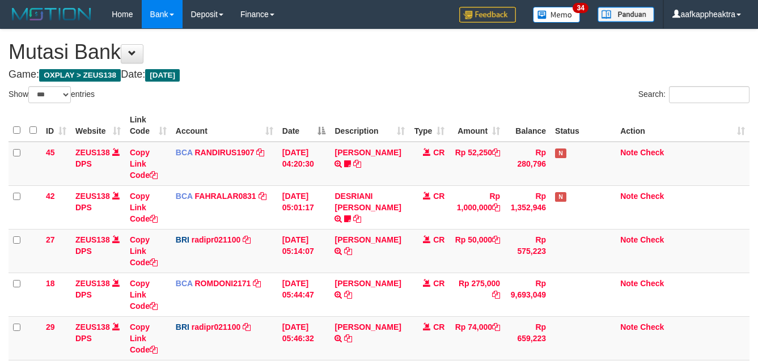
select select "***"
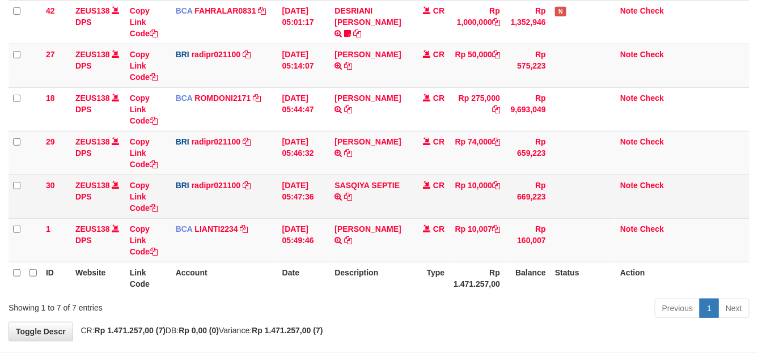
click at [387, 207] on td "SASQIYA SEPTIE TRANSFER NBMB SASQIYA SEPTIE TO [PERSON_NAME]" at bounding box center [369, 197] width 79 height 44
click at [390, 210] on td "SASQIYA SEPTIE TRANSFER NBMB SASQIYA SEPTIE TO REYNALDI ADI PRATAMA" at bounding box center [369, 197] width 79 height 44
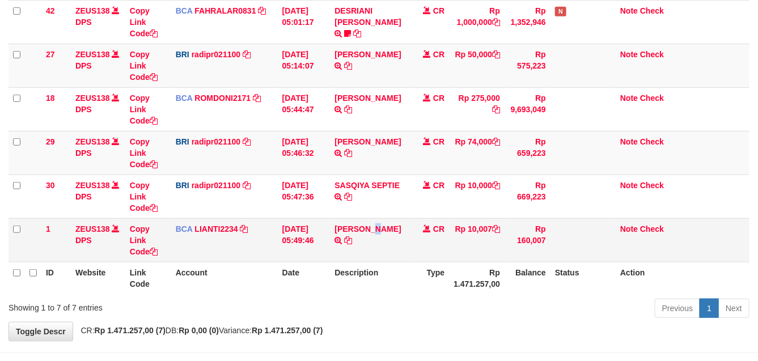
drag, startPoint x: 375, startPoint y: 219, endPoint x: 475, endPoint y: 228, distance: 100.7
click at [370, 221] on td "SANTI RUSTINA TRSF E-BANKING CR 0109/FTSCY/WS95031 10007.00SANTI RUSTINA" at bounding box center [369, 240] width 79 height 44
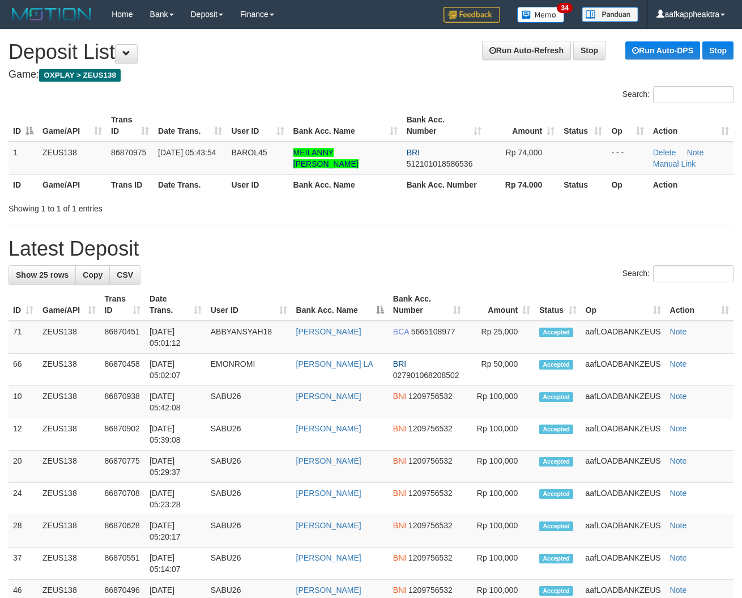
drag, startPoint x: 228, startPoint y: 285, endPoint x: 7, endPoint y: 255, distance: 223.1
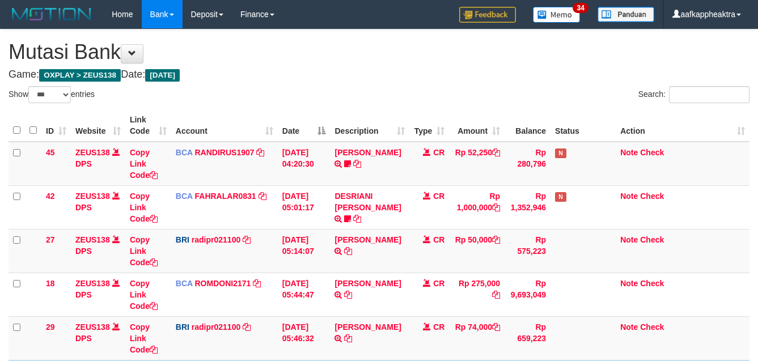
select select "***"
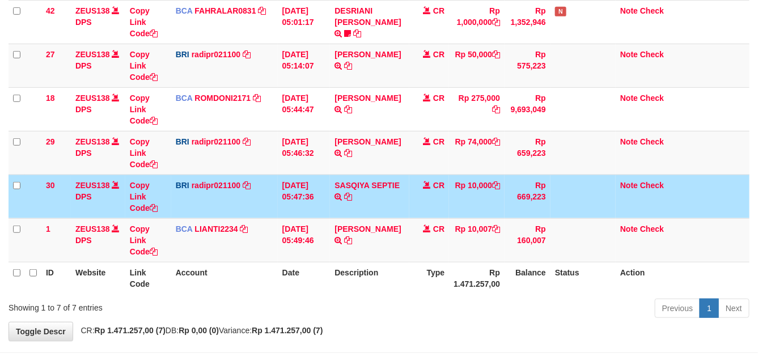
click at [475, 214] on td "Rp 10,000" at bounding box center [477, 197] width 56 height 44
drag, startPoint x: 471, startPoint y: 214, endPoint x: 466, endPoint y: 221, distance: 8.5
click at [470, 215] on td "Rp 10,000" at bounding box center [477, 197] width 56 height 44
click at [469, 219] on tbody "45 ZEUS138 DPS Copy Link Code BCA RANDIRUS1907 DPS [PERSON_NAME] mutasi_2025090…" at bounding box center [379, 109] width 741 height 306
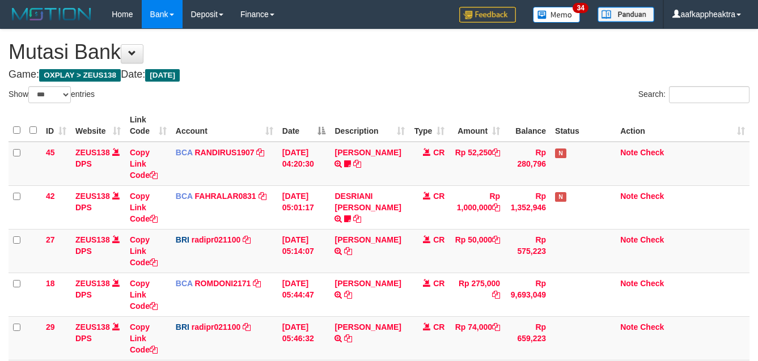
select select "***"
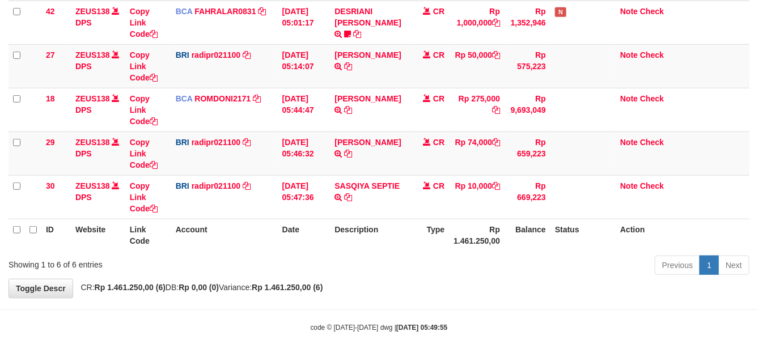
drag, startPoint x: 287, startPoint y: 219, endPoint x: 292, endPoint y: 230, distance: 11.7
click at [288, 222] on th "Date" at bounding box center [304, 235] width 53 height 32
click at [293, 230] on th "Date" at bounding box center [304, 235] width 53 height 32
drag, startPoint x: 492, startPoint y: 222, endPoint x: 499, endPoint y: 224, distance: 7.2
click at [492, 225] on th "Rp 1.461.250,00" at bounding box center [477, 235] width 56 height 32
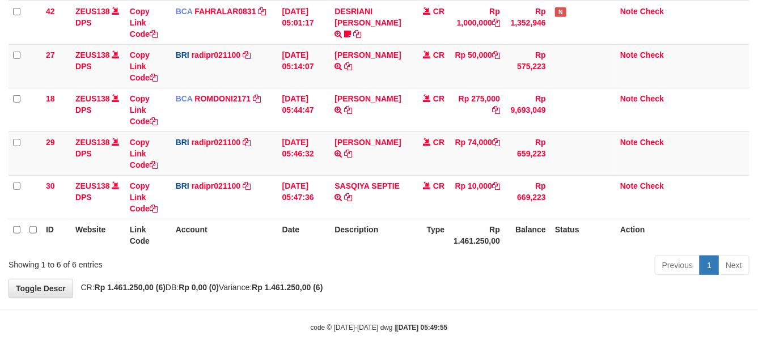
drag, startPoint x: 503, startPoint y: 223, endPoint x: 491, endPoint y: 227, distance: 13.3
click at [502, 225] on th "Rp 1.461.250,00" at bounding box center [477, 235] width 56 height 32
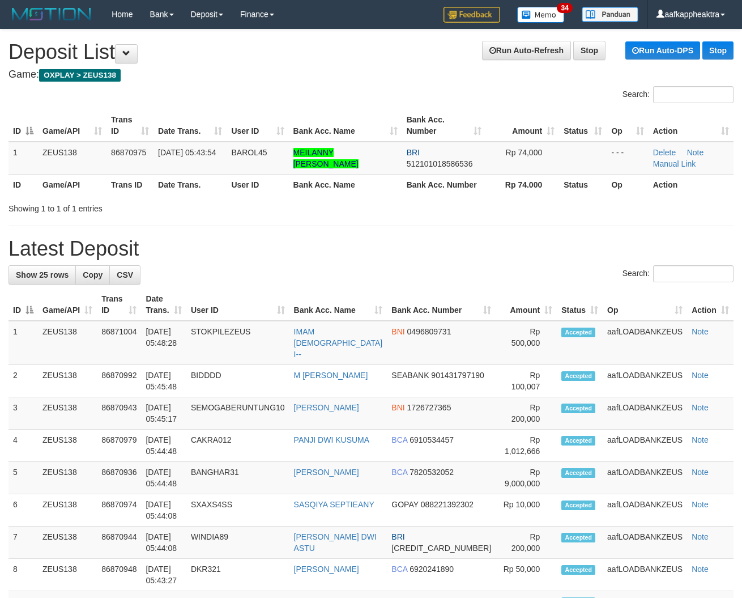
click at [274, 275] on div "Search:" at bounding box center [371, 275] width 725 height 20
drag, startPoint x: 275, startPoint y: 279, endPoint x: 1, endPoint y: 247, distance: 276.2
click at [271, 279] on div "Search:" at bounding box center [371, 275] width 725 height 20
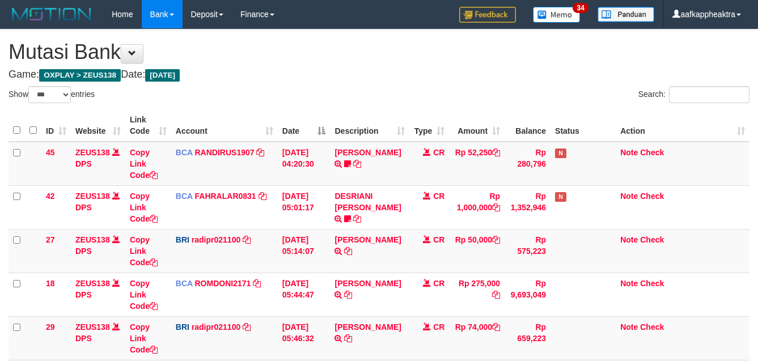
select select "***"
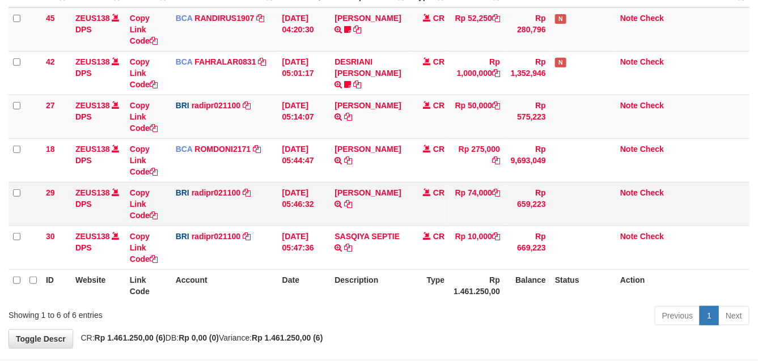
click at [480, 200] on td "Rp 74,000" at bounding box center [477, 204] width 56 height 44
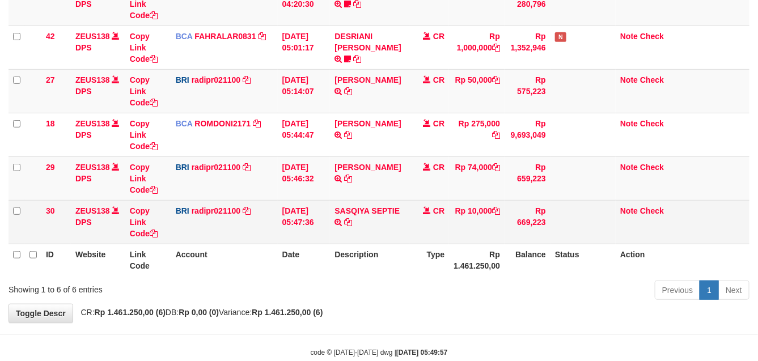
scroll to position [185, 0]
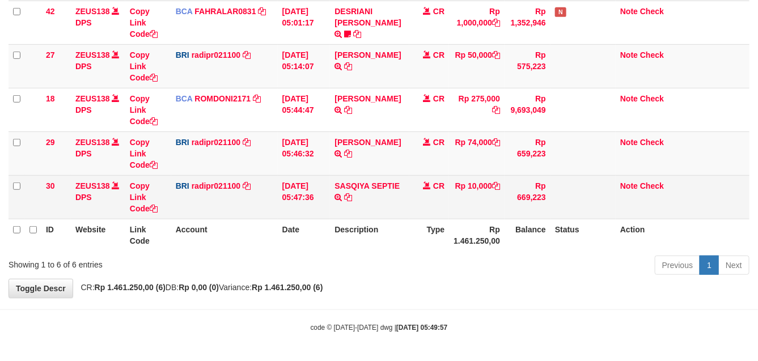
click at [383, 210] on td "SASQIYA SEPTIE TRANSFER NBMB SASQIYA SEPTIE TO REYNALDI ADI PRATAMA" at bounding box center [369, 197] width 79 height 44
drag, startPoint x: 385, startPoint y: 209, endPoint x: 441, endPoint y: 207, distance: 55.6
click at [389, 208] on td "SASQIYA SEPTIE TRANSFER NBMB SASQIYA SEPTIE TO REYNALDI ADI PRATAMA" at bounding box center [369, 197] width 79 height 44
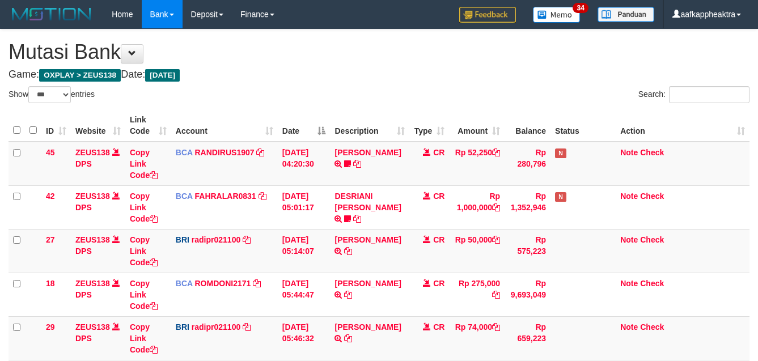
select select "***"
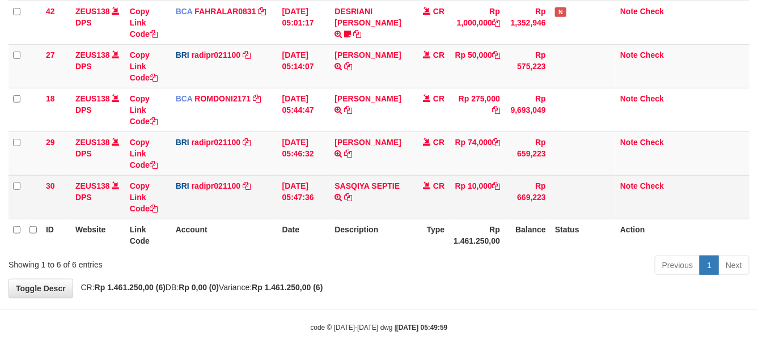
click at [480, 187] on td "Rp 10,000" at bounding box center [477, 197] width 56 height 44
click at [482, 188] on td "Rp 10,000" at bounding box center [477, 197] width 56 height 44
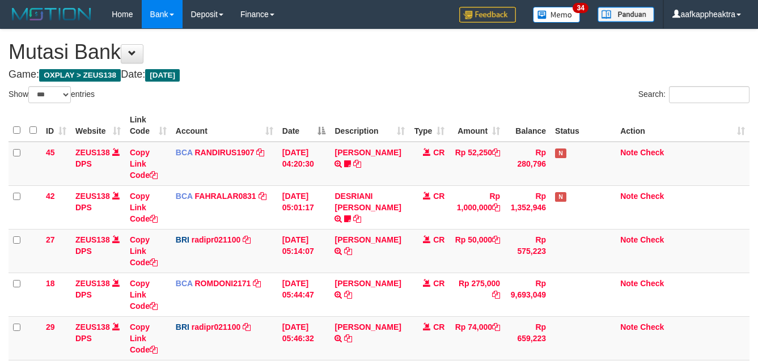
select select "***"
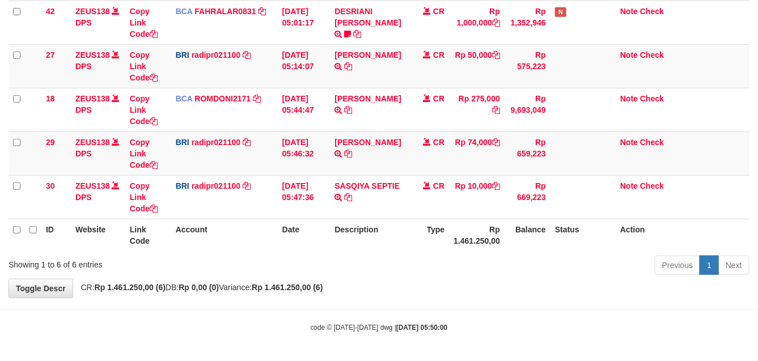
drag, startPoint x: 463, startPoint y: 200, endPoint x: 764, endPoint y: 225, distance: 302.0
click at [464, 200] on td "Rp 10,000" at bounding box center [477, 197] width 56 height 44
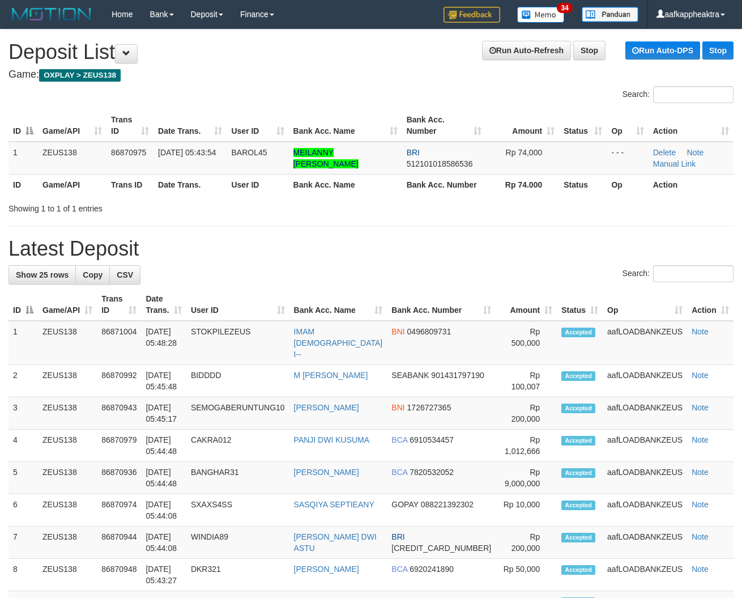
drag, startPoint x: 333, startPoint y: 277, endPoint x: 95, endPoint y: 241, distance: 240.7
click at [318, 278] on div "Search:" at bounding box center [371, 275] width 725 height 20
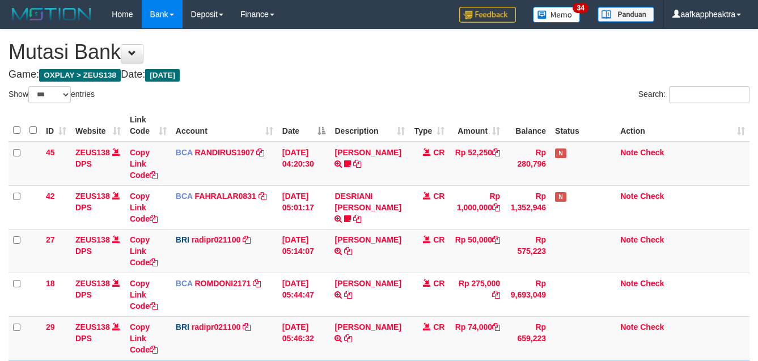
select select "***"
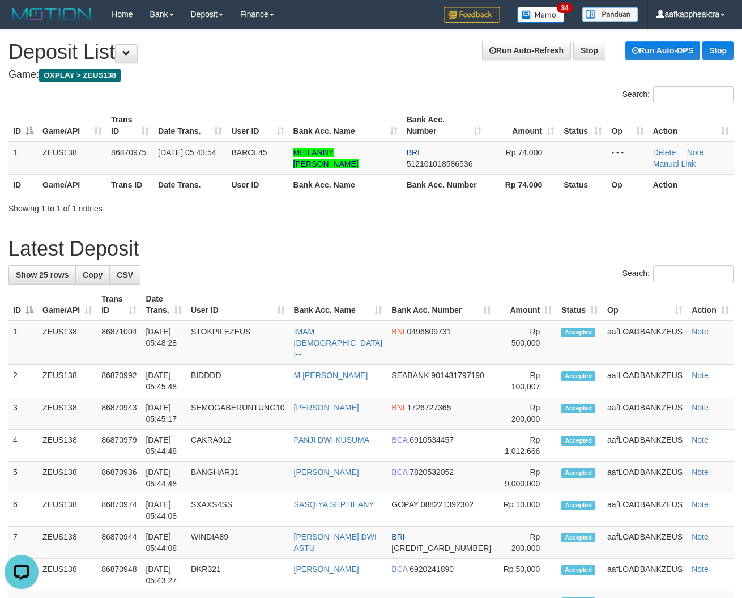
drag, startPoint x: 273, startPoint y: 247, endPoint x: 1, endPoint y: 219, distance: 272.9
click at [249, 250] on h1 "Latest Deposit" at bounding box center [371, 248] width 725 height 23
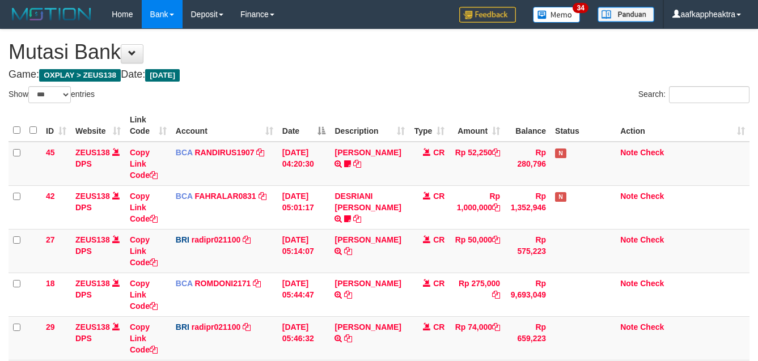
select select "***"
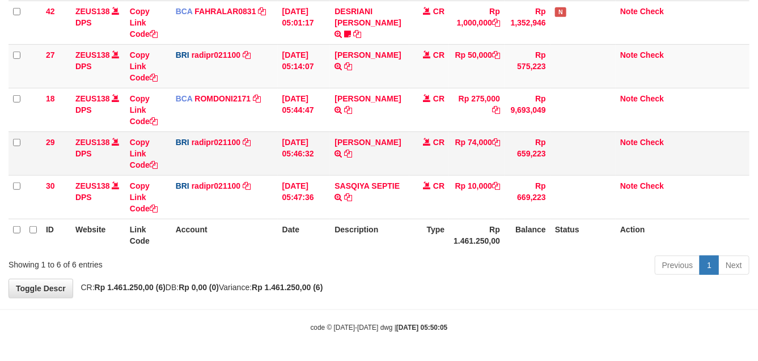
drag, startPoint x: 394, startPoint y: 160, endPoint x: 409, endPoint y: 159, distance: 15.4
click at [394, 160] on td "STEVANO FERNAN TRANSFER NBMB STEVANO FERNAN TO REYNALDI ADI PRATAMA" at bounding box center [369, 153] width 79 height 44
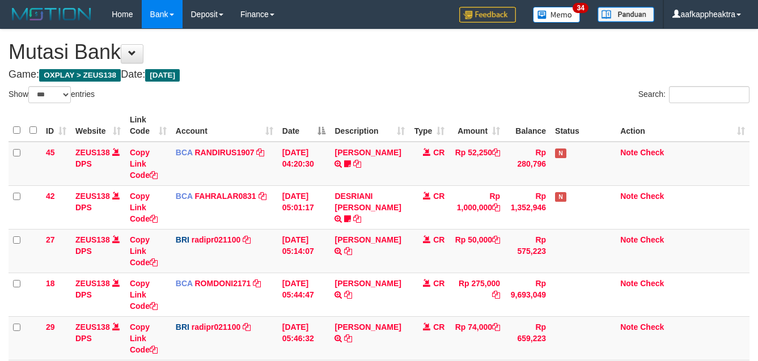
select select "***"
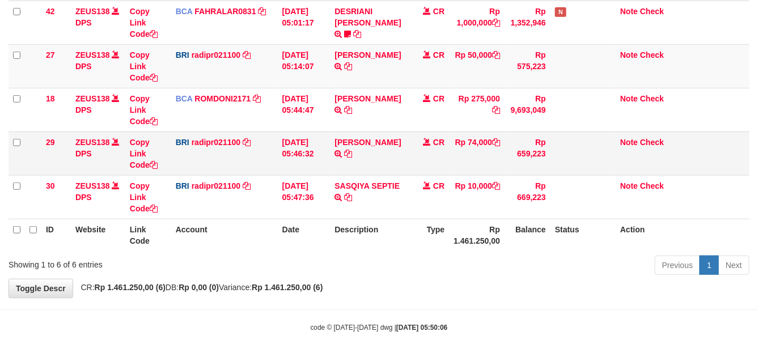
click at [460, 154] on td "Rp 74,000" at bounding box center [477, 153] width 56 height 44
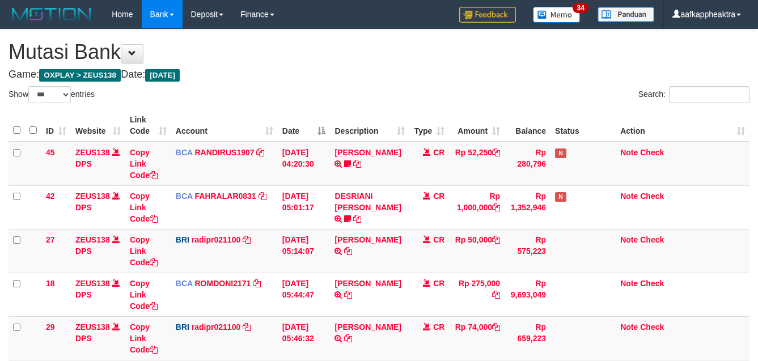
select select "***"
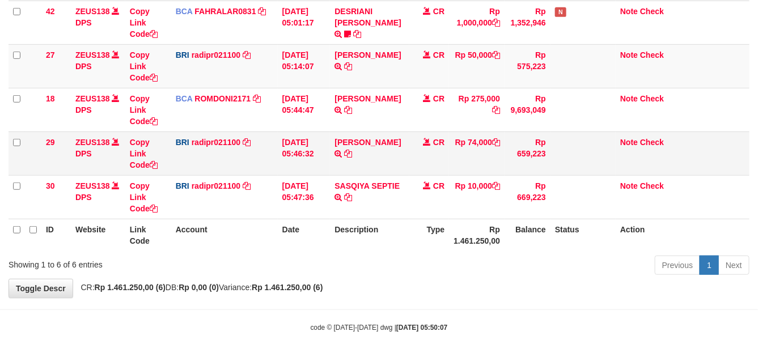
click at [443, 163] on td "CR" at bounding box center [429, 153] width 40 height 44
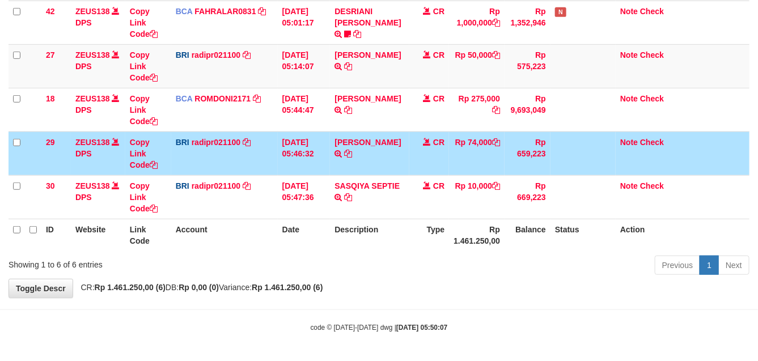
drag, startPoint x: 434, startPoint y: 176, endPoint x: 446, endPoint y: 171, distance: 12.7
click at [436, 175] on td "CR" at bounding box center [429, 197] width 40 height 44
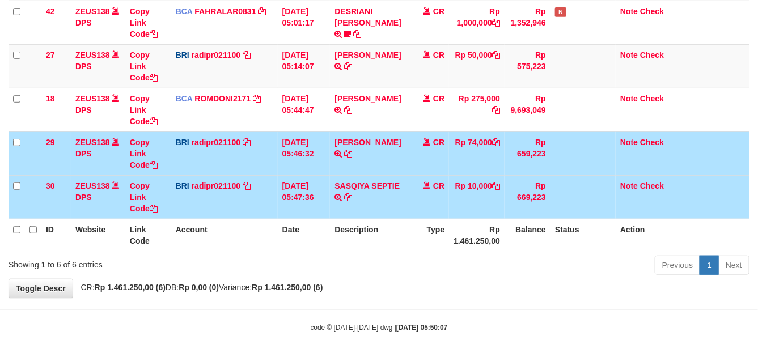
click at [457, 169] on td "Rp 74,000" at bounding box center [477, 153] width 56 height 44
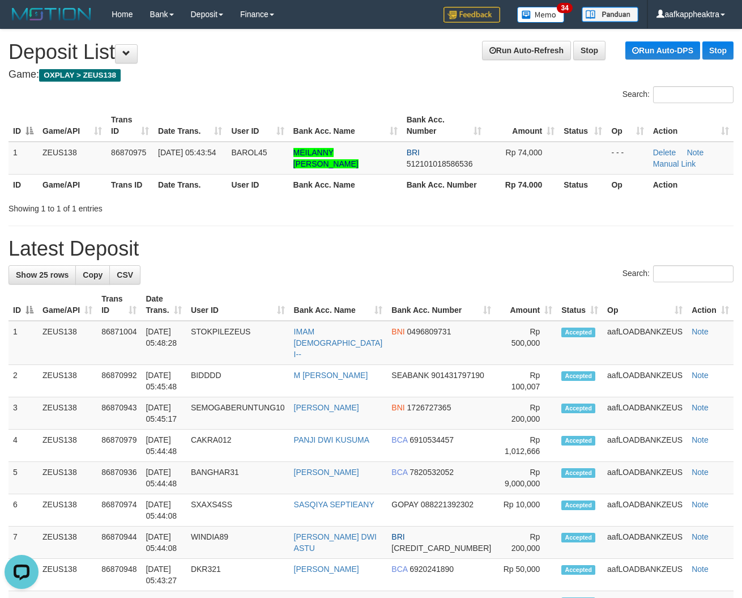
click at [476, 249] on h1 "Latest Deposit" at bounding box center [371, 248] width 725 height 23
drag, startPoint x: 377, startPoint y: 289, endPoint x: 1, endPoint y: 261, distance: 377.9
click at [328, 278] on div "Search:" at bounding box center [371, 275] width 725 height 20
drag, startPoint x: 326, startPoint y: 286, endPoint x: 6, endPoint y: 268, distance: 321.3
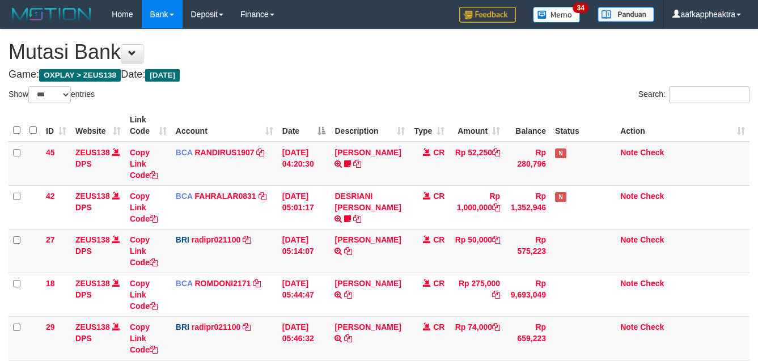
select select "***"
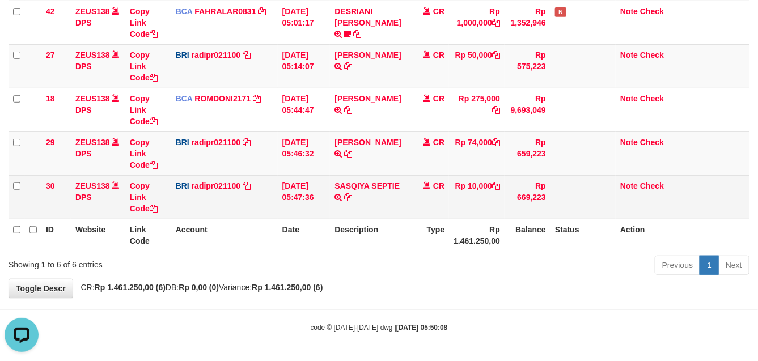
click at [453, 181] on td "Rp 10,000" at bounding box center [477, 197] width 56 height 44
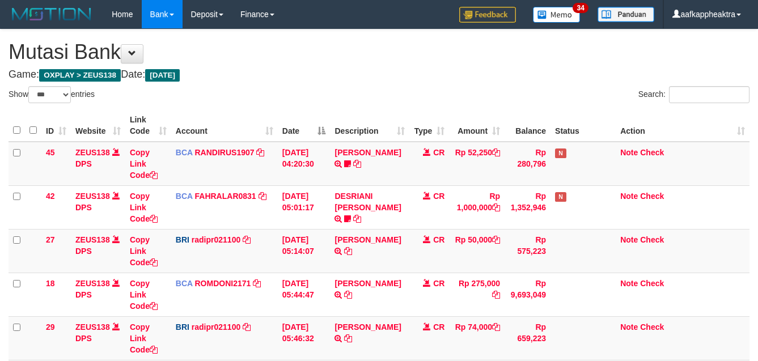
select select "***"
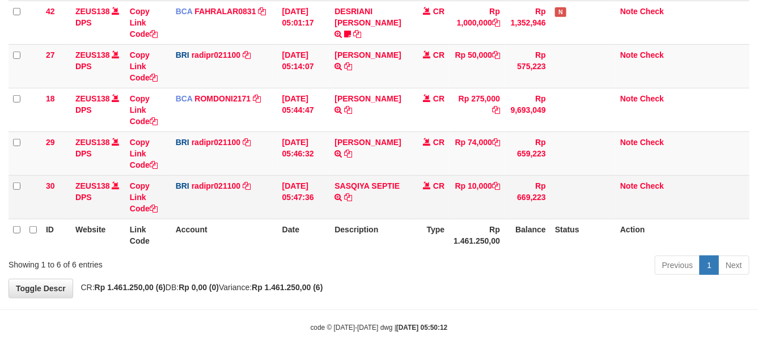
drag, startPoint x: 428, startPoint y: 176, endPoint x: 435, endPoint y: 174, distance: 6.6
click at [435, 175] on td "CR" at bounding box center [429, 197] width 40 height 44
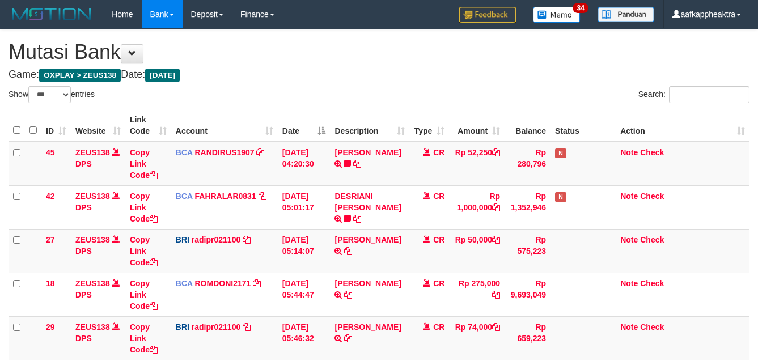
select select "***"
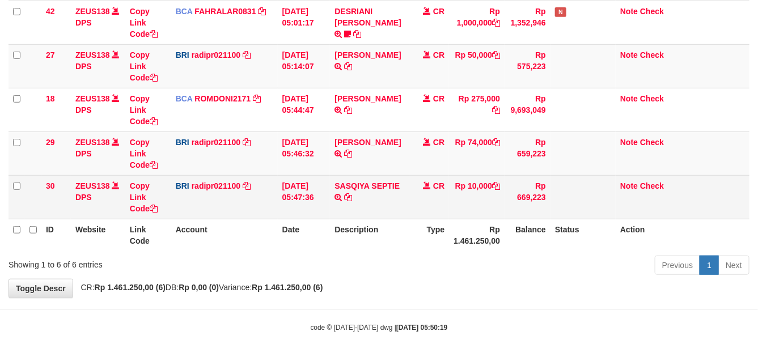
click at [440, 181] on span "CR" at bounding box center [438, 185] width 11 height 9
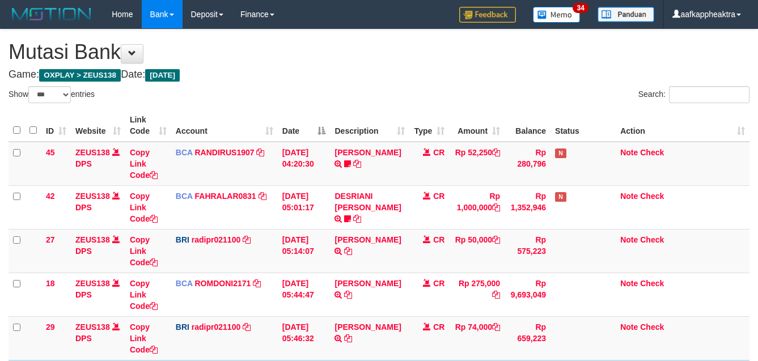
select select "***"
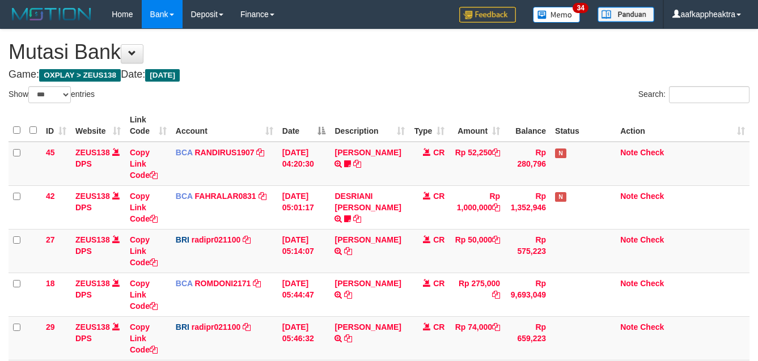
select select "***"
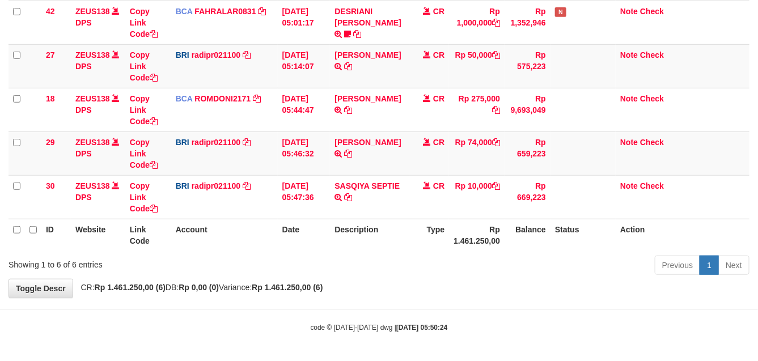
click at [443, 190] on td "CR" at bounding box center [429, 197] width 40 height 44
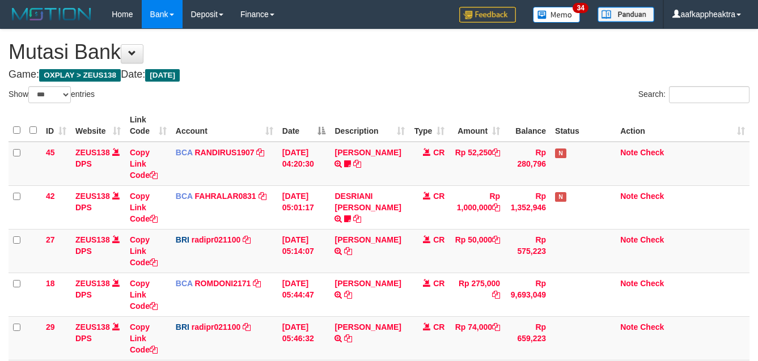
select select "***"
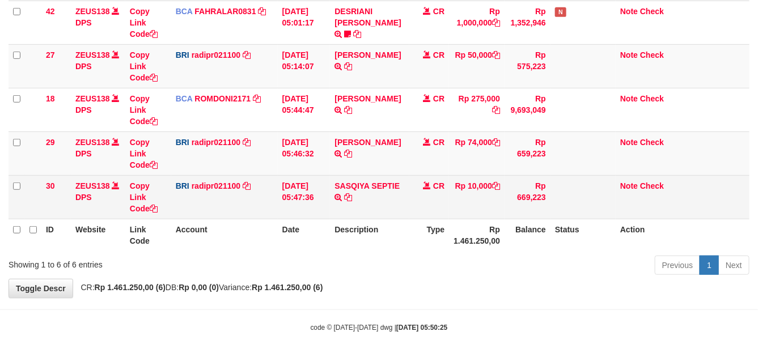
click at [439, 183] on span "CR" at bounding box center [438, 185] width 11 height 9
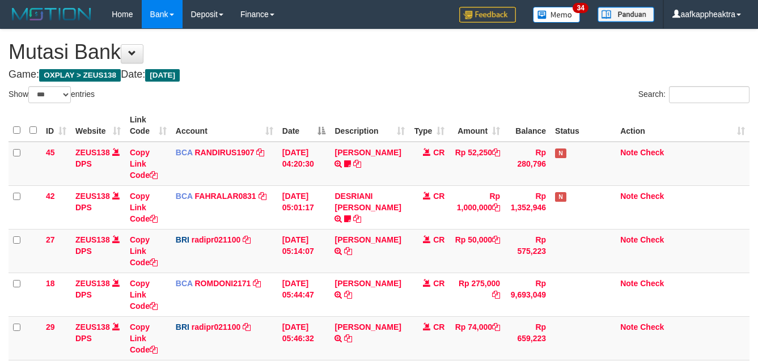
select select "***"
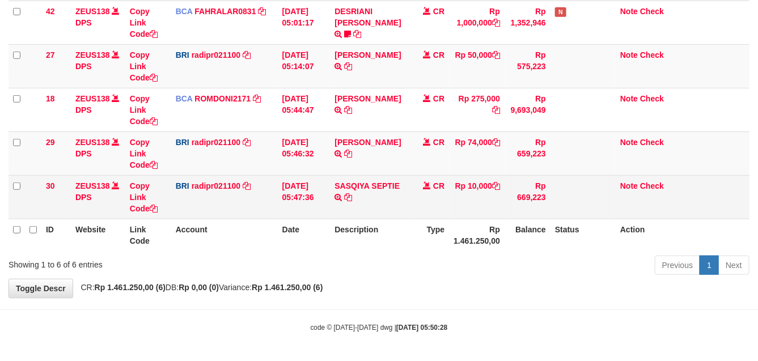
click at [445, 179] on td "CR" at bounding box center [429, 197] width 40 height 44
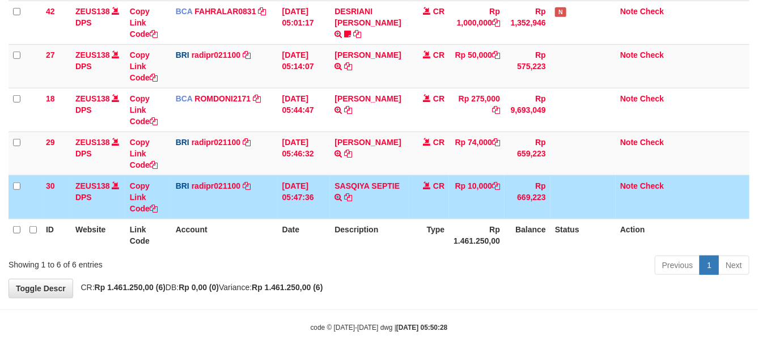
click at [445, 179] on td "CR" at bounding box center [429, 197] width 40 height 44
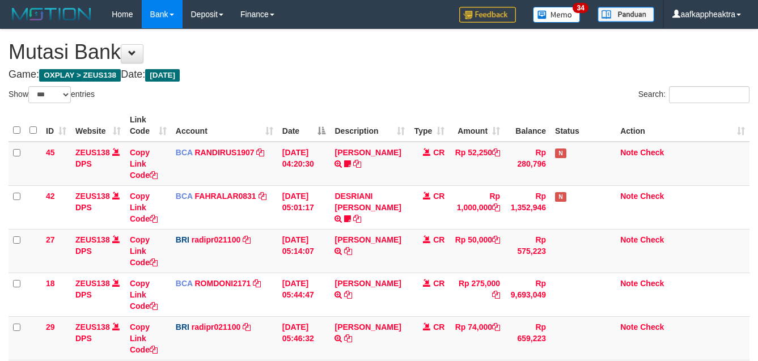
select select "***"
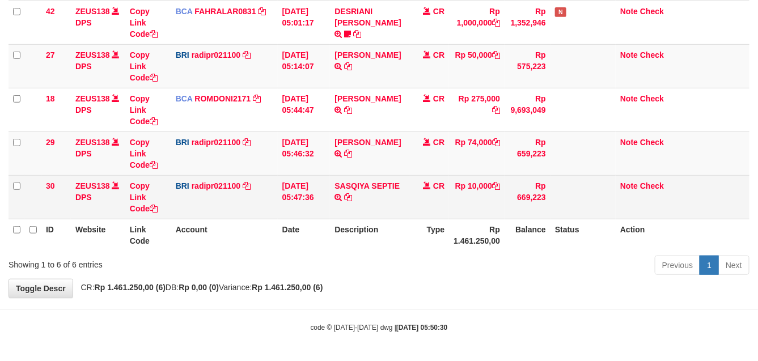
click at [453, 183] on td "Rp 10,000" at bounding box center [477, 197] width 56 height 44
click at [459, 177] on td "Rp 10,000" at bounding box center [477, 197] width 56 height 44
click at [452, 183] on td "Rp 10,000" at bounding box center [477, 197] width 56 height 44
click at [376, 171] on td "STEVANO FERNAN TRANSFER NBMB STEVANO FERNAN TO REYNALDI ADI PRATAMA" at bounding box center [369, 153] width 79 height 44
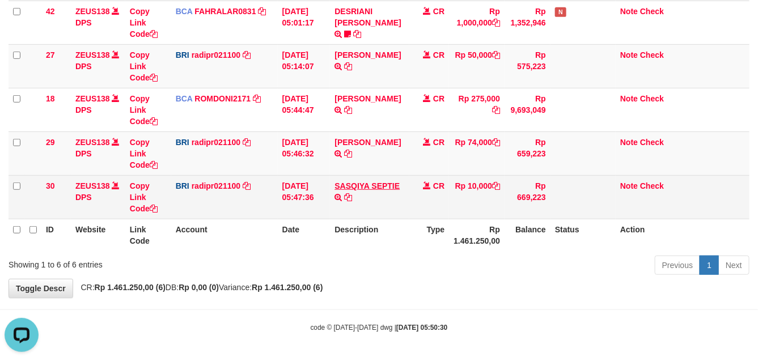
click at [385, 188] on td "SASQIYA SEPTIE TRANSFER NBMB SASQIYA SEPTIE TO REYNALDI ADI PRATAMA" at bounding box center [369, 197] width 79 height 44
drag, startPoint x: 396, startPoint y: 177, endPoint x: 394, endPoint y: 197, distance: 19.9
click at [394, 197] on td "SASQIYA SEPTIE TRANSFER NBMB SASQIYA SEPTIE TO REYNALDI ADI PRATAMA" at bounding box center [369, 197] width 79 height 44
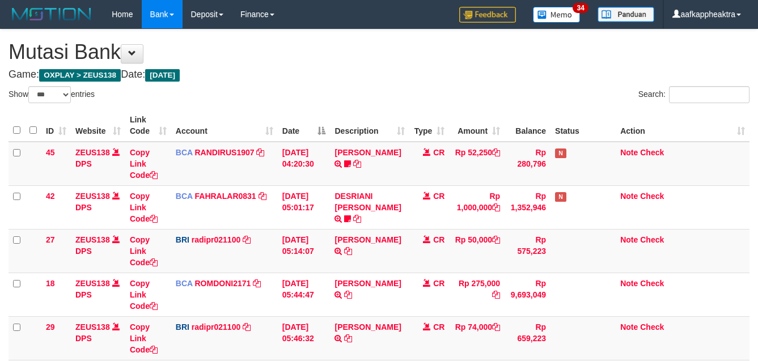
select select "***"
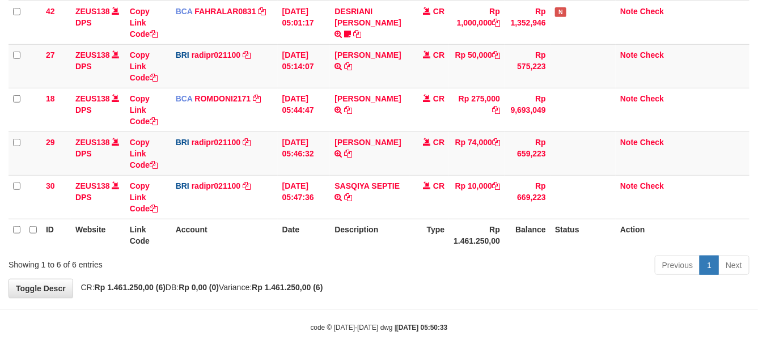
click at [405, 205] on td "SASQIYA SEPTIE TRANSFER NBMB SASQIYA SEPTIE TO REYNALDI ADI PRATAMA" at bounding box center [369, 197] width 79 height 44
click at [465, 222] on th "Rp 1.461.250,00" at bounding box center [477, 235] width 56 height 32
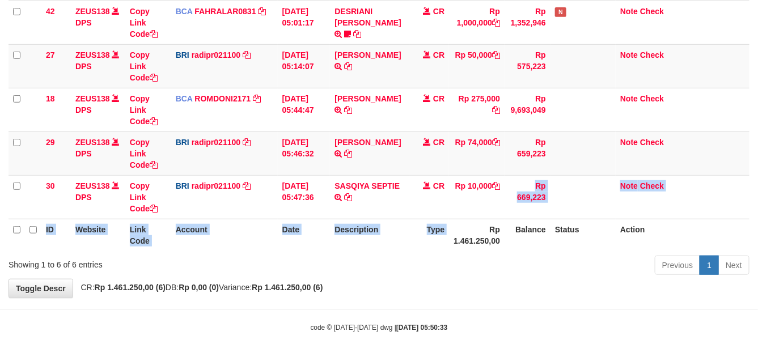
click at [489, 228] on table "ID Website Link Code Account Date Description Type Amount Balance Status Action…" at bounding box center [379, 88] width 741 height 326
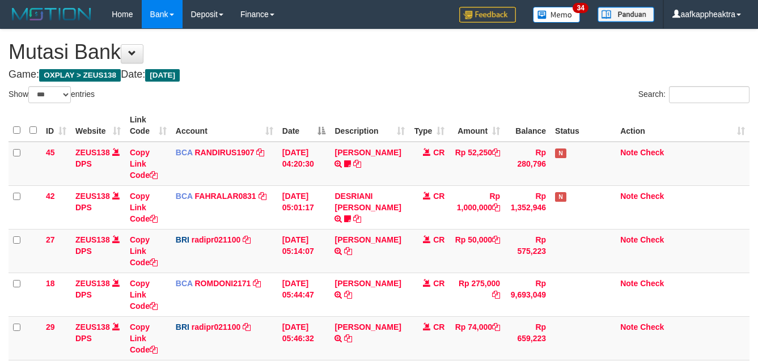
select select "***"
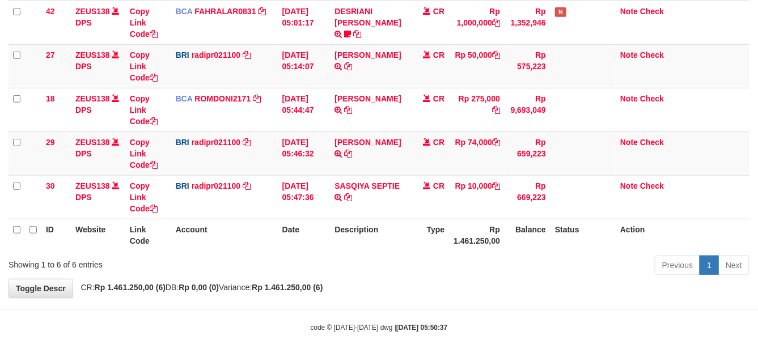
click at [457, 266] on div "Previous 1 Next" at bounding box center [536, 266] width 425 height 24
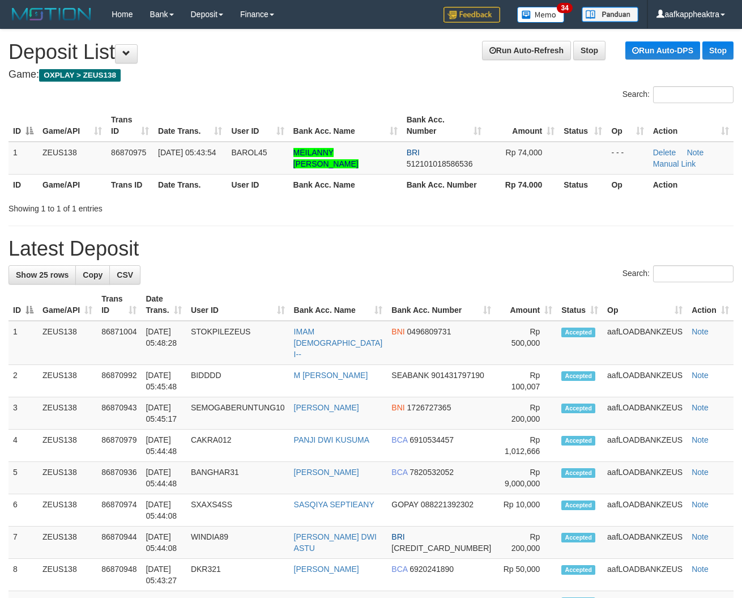
drag, startPoint x: 0, startPoint y: 0, endPoint x: 1, endPoint y: 288, distance: 287.9
click at [253, 319] on th "User ID" at bounding box center [237, 304] width 103 height 32
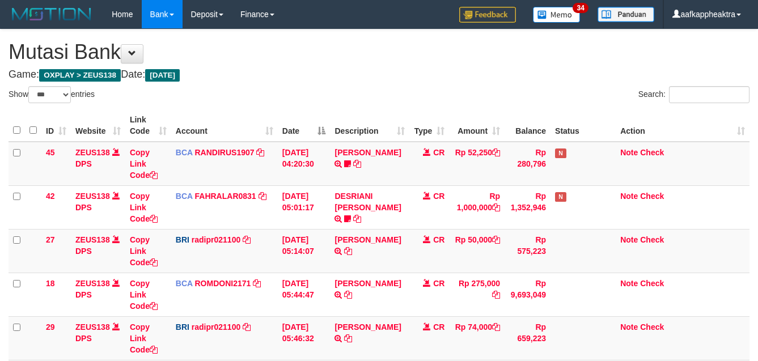
select select "***"
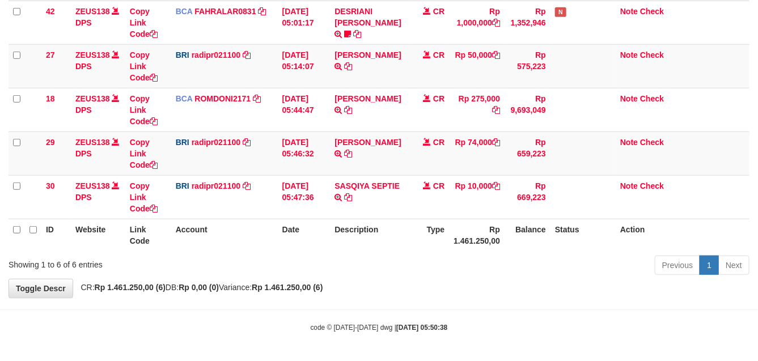
click at [523, 247] on th "Balance" at bounding box center [527, 235] width 46 height 32
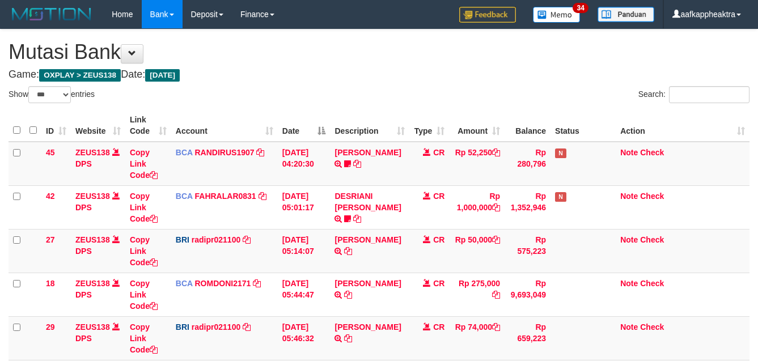
select select "***"
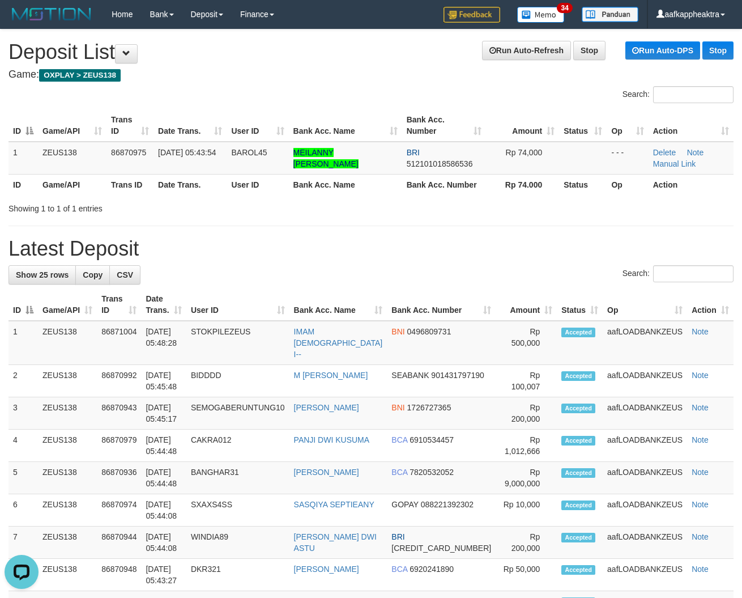
drag, startPoint x: 207, startPoint y: 261, endPoint x: 196, endPoint y: 264, distance: 11.3
click at [444, 284] on div "Search:" at bounding box center [371, 275] width 725 height 20
click at [312, 288] on tr "ID Game/API Trans ID Date Trans. User ID Bank Acc. Name Bank Acc. Number Amount…" at bounding box center [371, 304] width 725 height 32
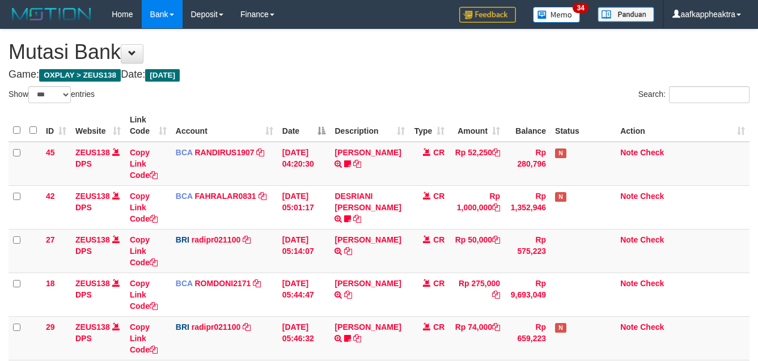
select select "***"
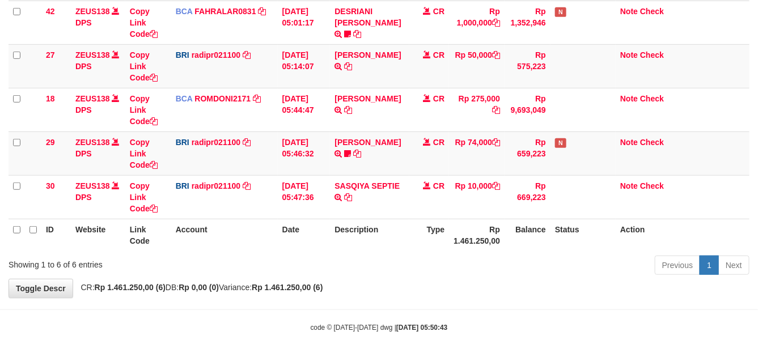
click at [497, 261] on div "Previous 1 Next" at bounding box center [536, 266] width 425 height 24
click at [449, 220] on th "Rp 1.461.250,00" at bounding box center [477, 235] width 56 height 32
drag, startPoint x: 460, startPoint y: 222, endPoint x: 446, endPoint y: 225, distance: 14.6
click at [457, 222] on th "Rp 1.461.250,00" at bounding box center [477, 235] width 56 height 32
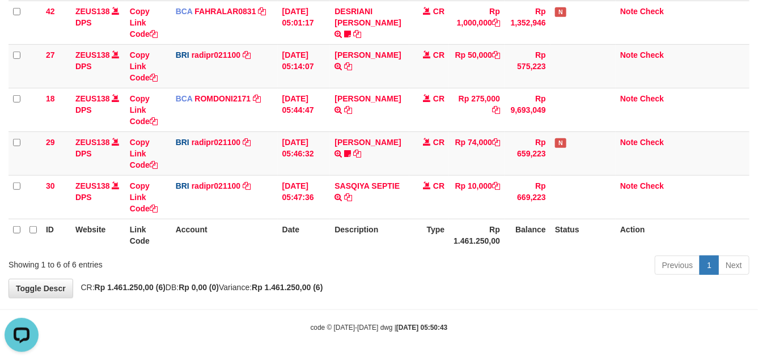
drag, startPoint x: 384, startPoint y: 217, endPoint x: 390, endPoint y: 218, distance: 5.8
click at [385, 217] on td "SASQIYA SEPTIE TRANSFER NBMB SASQIYA SEPTIE TO REYNALDI ADI PRATAMA" at bounding box center [369, 197] width 79 height 44
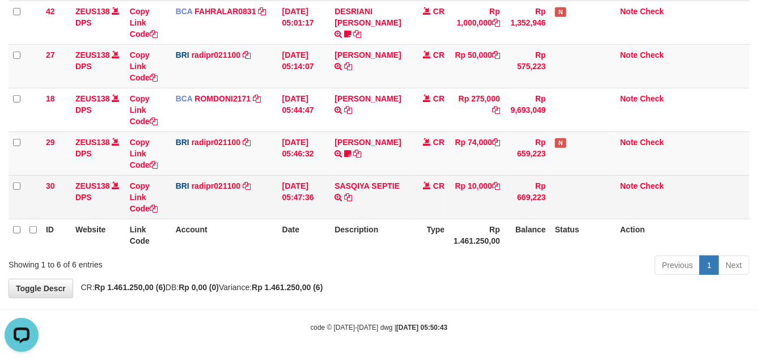
click at [390, 211] on td "SASQIYA SEPTIE TRANSFER NBMB SASQIYA SEPTIE TO REYNALDI ADI PRATAMA" at bounding box center [369, 197] width 79 height 44
drag, startPoint x: 381, startPoint y: 215, endPoint x: 346, endPoint y: 214, distance: 35.2
click at [379, 217] on td "SASQIYA SEPTIE TRANSFER NBMB SASQIYA SEPTIE TO REYNALDI ADI PRATAMA" at bounding box center [369, 197] width 79 height 44
click at [344, 211] on td "SASQIYA SEPTIE TRANSFER NBMB SASQIYA SEPTIE TO REYNALDI ADI PRATAMA" at bounding box center [369, 197] width 79 height 44
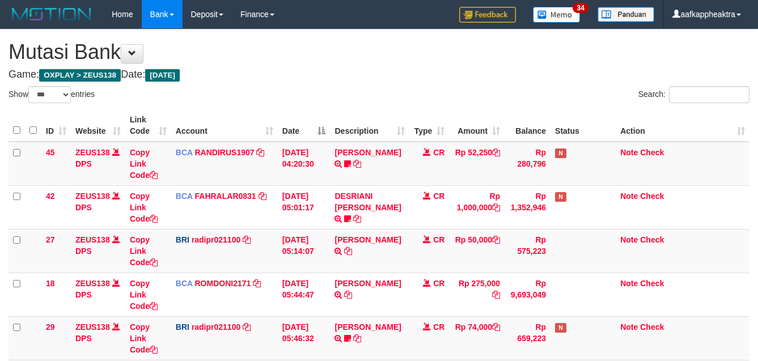
select select "***"
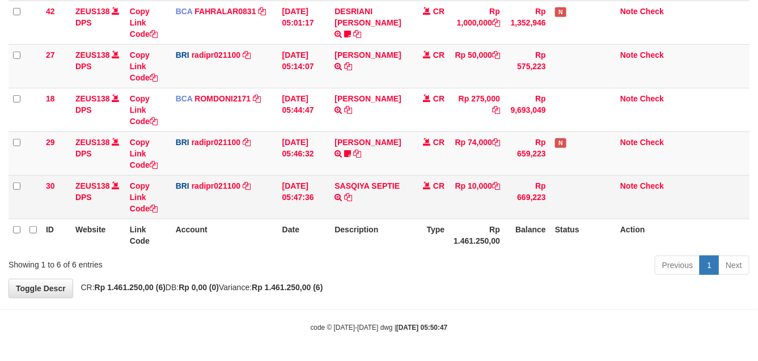
click at [475, 201] on td "Rp 10,000" at bounding box center [477, 197] width 56 height 44
click at [512, 191] on td "Rp 669,223" at bounding box center [527, 197] width 46 height 44
click at [514, 196] on td "Rp 669,223" at bounding box center [527, 197] width 46 height 44
click at [513, 196] on td "Rp 669,223" at bounding box center [527, 197] width 46 height 44
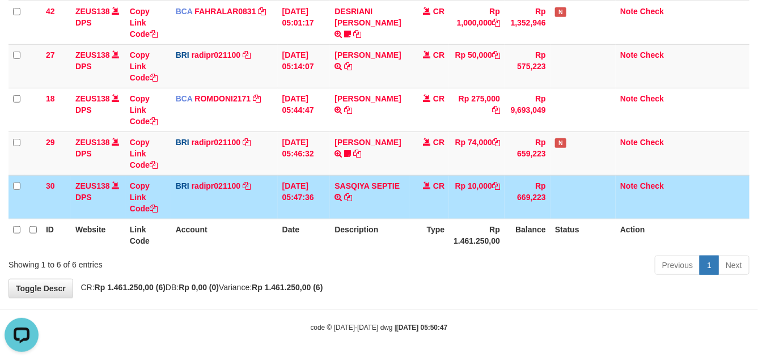
scroll to position [0, 0]
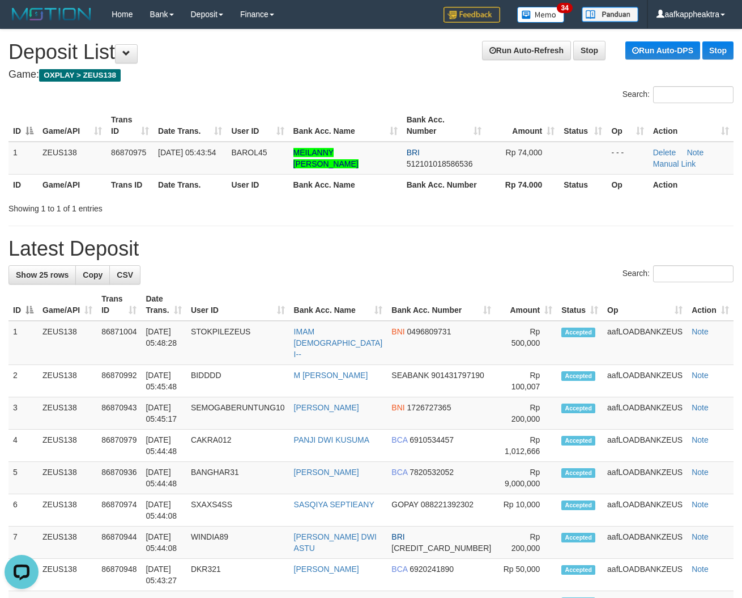
click at [463, 312] on tr "ID Game/API Trans ID Date Trans. User ID Bank Acc. Name Bank Acc. Number Amount…" at bounding box center [371, 304] width 725 height 32
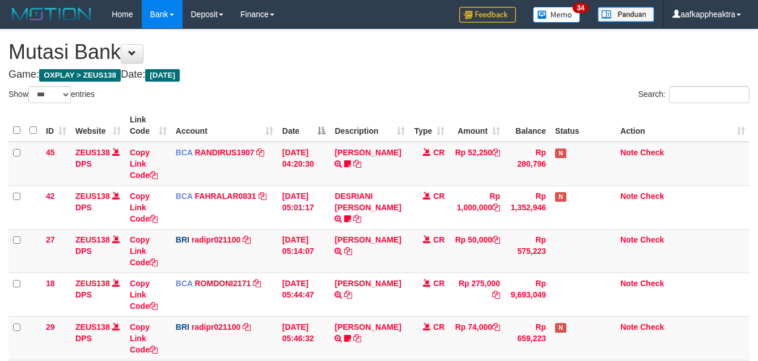
select select "***"
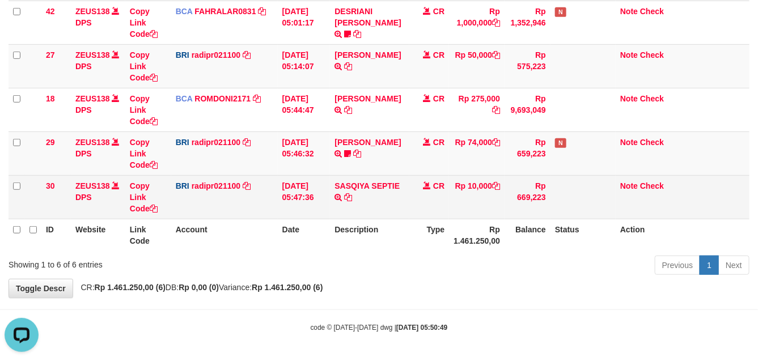
click at [515, 202] on td "Rp 669,223" at bounding box center [527, 197] width 46 height 44
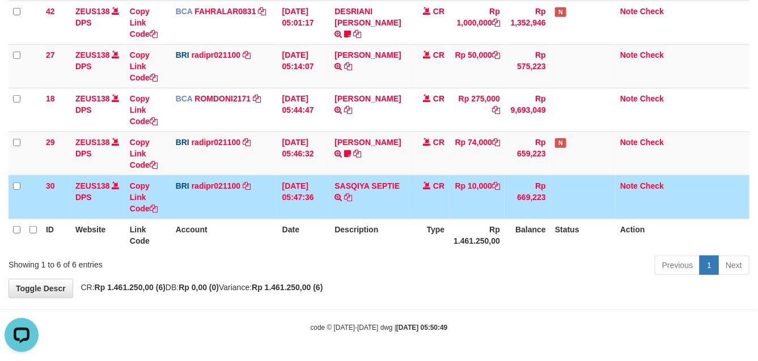
click at [435, 192] on td "CR" at bounding box center [429, 197] width 40 height 44
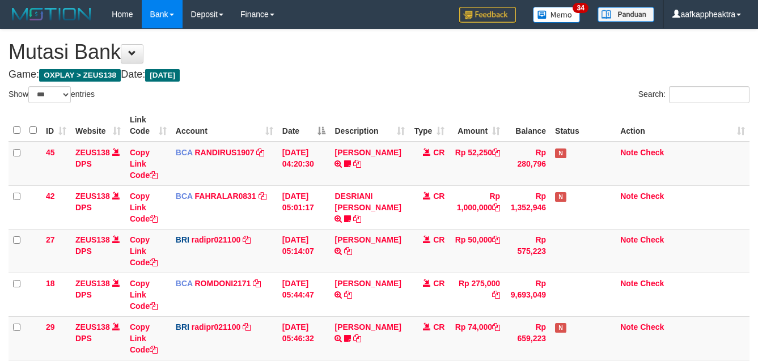
select select "***"
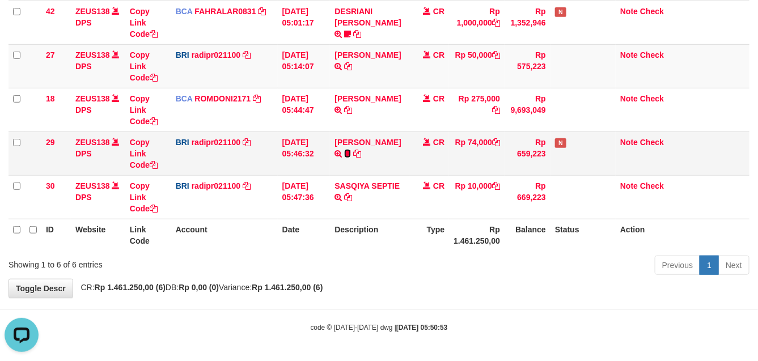
click at [351, 154] on icon at bounding box center [347, 154] width 7 height 8
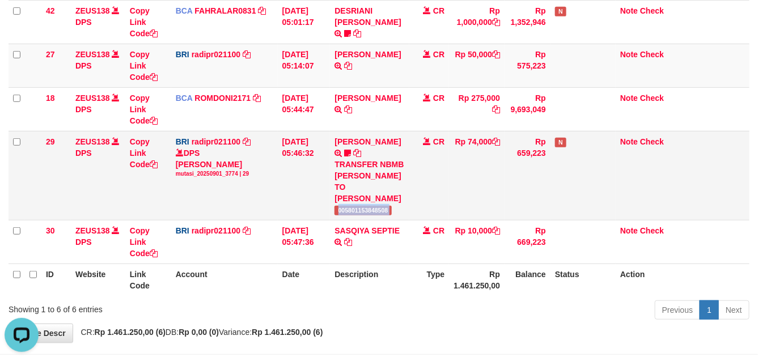
drag, startPoint x: 336, startPoint y: 220, endPoint x: 411, endPoint y: 222, distance: 75.4
click at [411, 220] on tr "29 ZEUS138 DPS Copy Link Code BRI radipr021100 DPS REYNALDI ADI PRATAMA mutasi_…" at bounding box center [379, 175] width 741 height 89
copy tr "005801153848508"
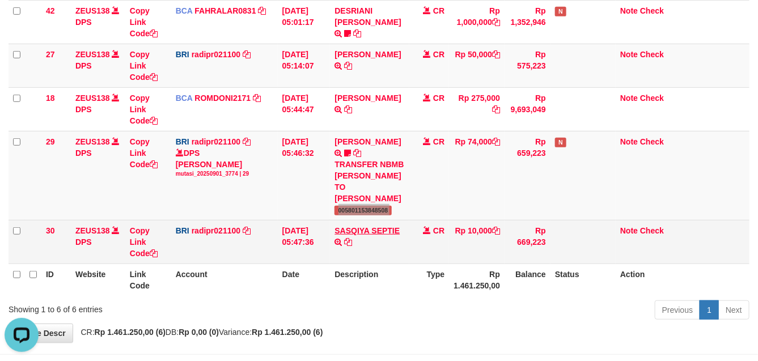
drag, startPoint x: 363, startPoint y: 241, endPoint x: 364, endPoint y: 232, distance: 8.7
click at [363, 235] on link "SASQIYA SEPTIE" at bounding box center [366, 230] width 65 height 9
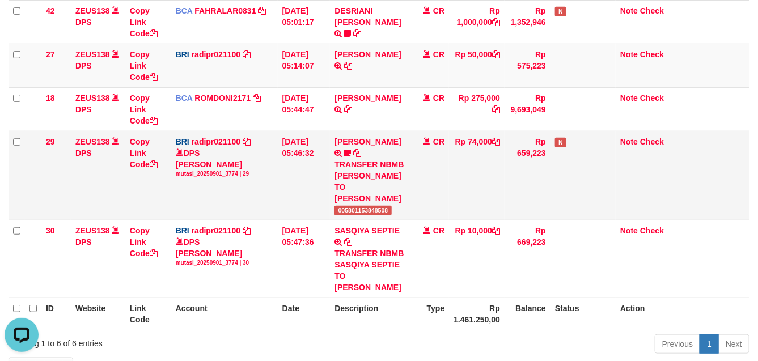
click at [367, 216] on td "STEVANO FERNAN TRANSFER NBMB STEVANO FERNAN TO REYNALDI ADI PRATAMA 00580115384…" at bounding box center [369, 175] width 79 height 89
click at [372, 215] on td "STEVANO FERNAN TRANSFER NBMB STEVANO FERNAN TO REYNALDI ADI PRATAMA 00580115384…" at bounding box center [369, 175] width 79 height 89
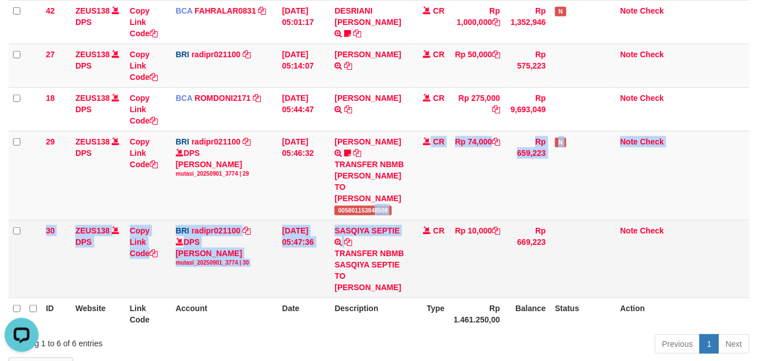
click at [358, 264] on tbody "45 ZEUS138 DPS Copy Link Code BCA RANDIRUS1907 DPS RANDI RUSTANDI mutasi_202509…" at bounding box center [379, 127] width 741 height 342
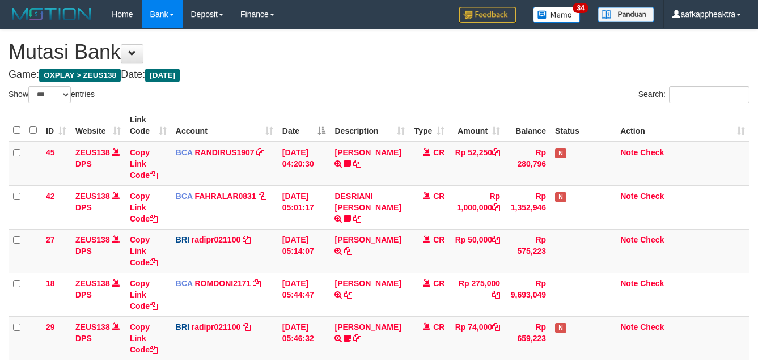
select select "***"
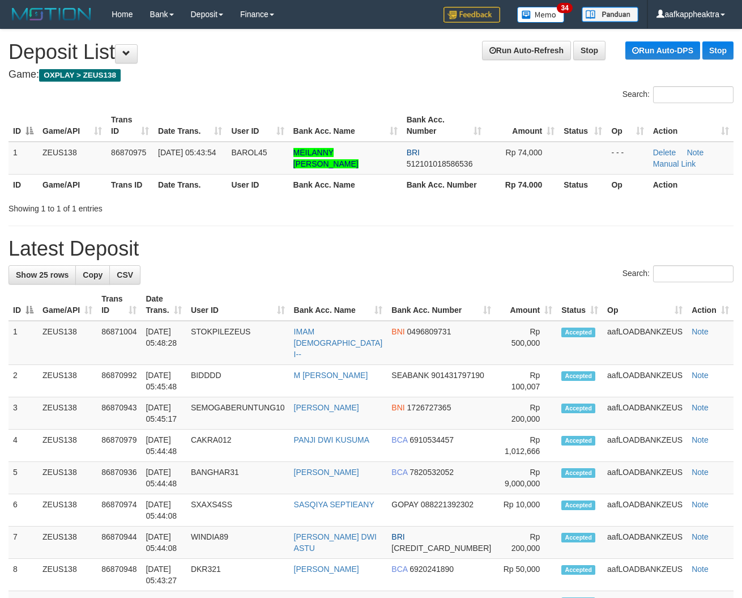
drag, startPoint x: 357, startPoint y: 290, endPoint x: 346, endPoint y: 294, distance: 12.0
click at [355, 292] on th "Bank Acc. Name" at bounding box center [339, 304] width 98 height 32
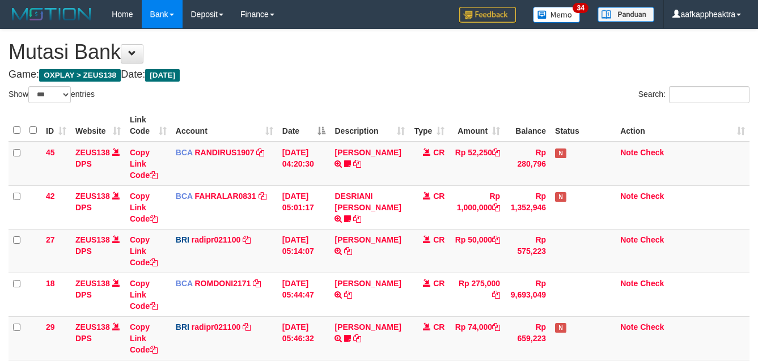
select select "***"
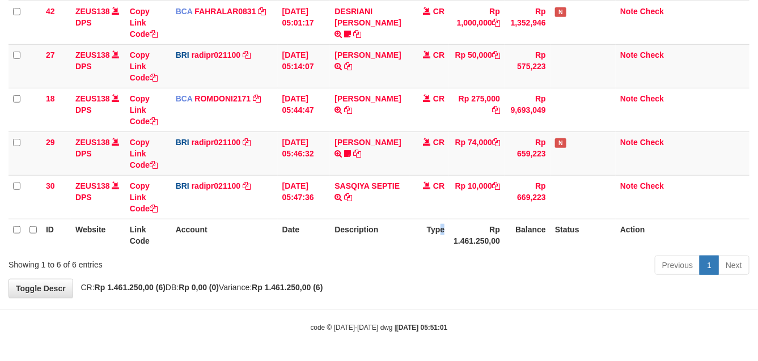
click at [440, 239] on th "Type" at bounding box center [429, 235] width 40 height 32
drag, startPoint x: 522, startPoint y: 239, endPoint x: 529, endPoint y: 239, distance: 6.8
click at [529, 239] on th "Balance" at bounding box center [527, 235] width 46 height 32
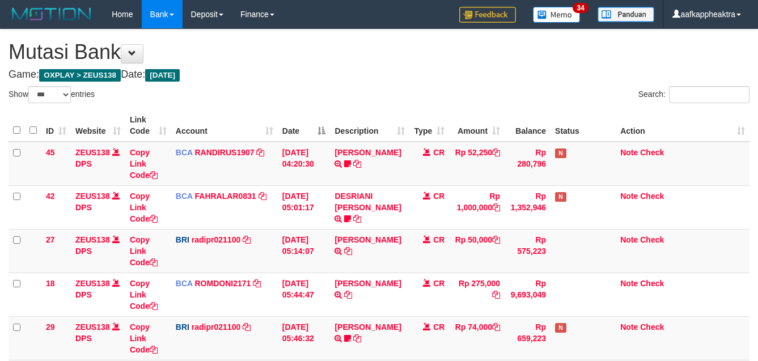
select select "***"
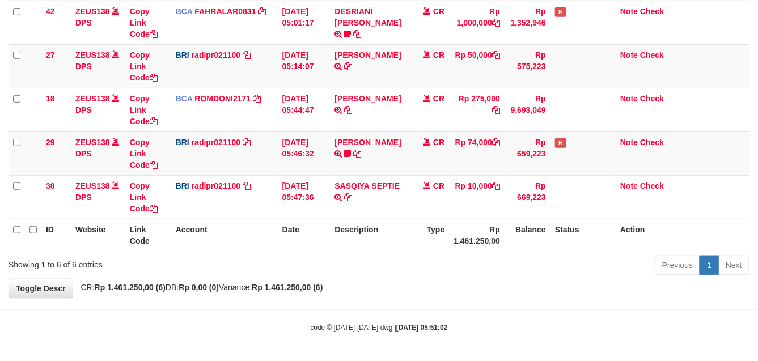
click at [537, 247] on th "Balance" at bounding box center [527, 235] width 46 height 32
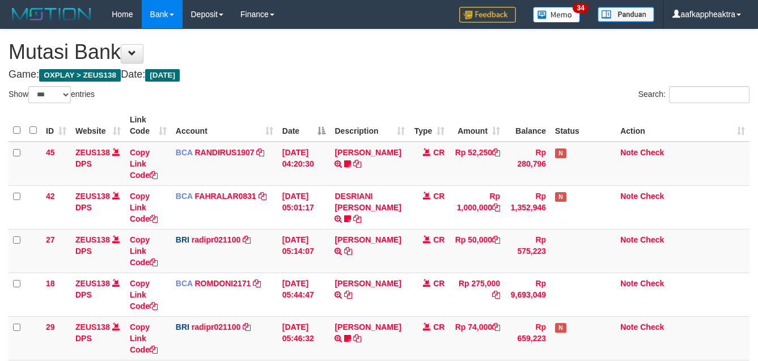
select select "***"
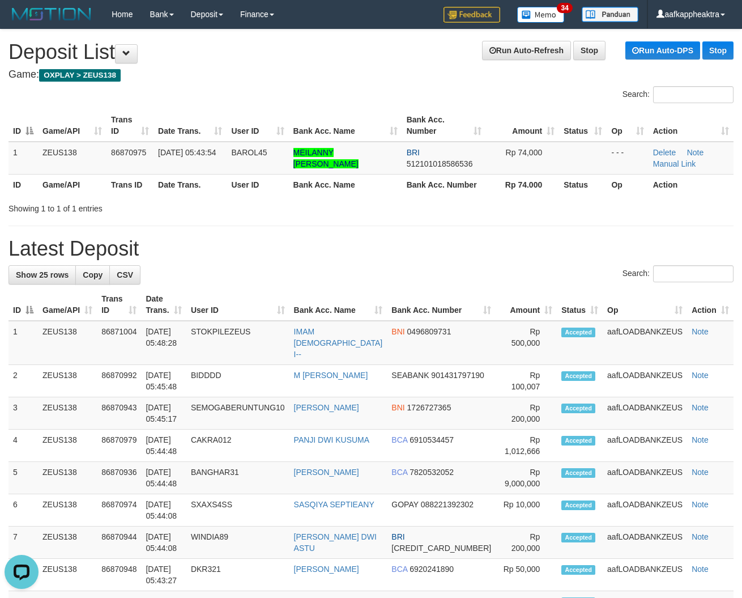
click at [398, 299] on th "Bank Acc. Number" at bounding box center [441, 304] width 109 height 32
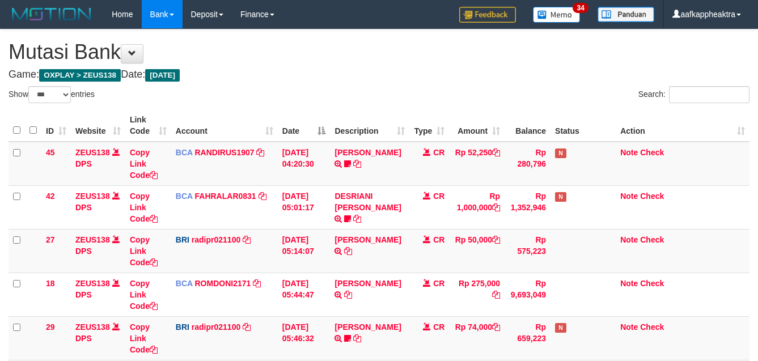
select select "***"
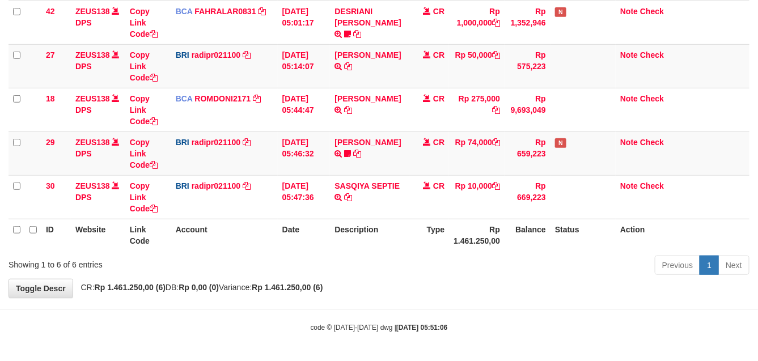
click at [392, 225] on th "Description" at bounding box center [369, 235] width 79 height 32
click at [447, 227] on th "Type" at bounding box center [429, 235] width 40 height 32
click at [443, 227] on th "Type" at bounding box center [429, 235] width 40 height 32
drag, startPoint x: 385, startPoint y: 226, endPoint x: 397, endPoint y: 225, distance: 11.9
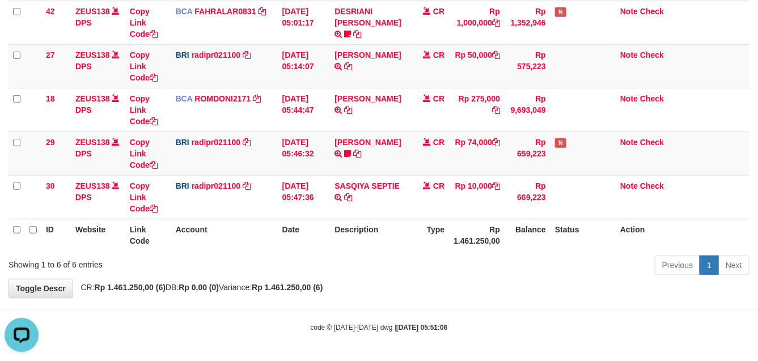
click at [389, 225] on th "Description" at bounding box center [369, 235] width 79 height 32
drag, startPoint x: 506, startPoint y: 233, endPoint x: 531, endPoint y: 233, distance: 24.9
click at [517, 233] on tr "ID Website Link Code Account Date Description Type Rp 1.461.250,00 Balance Stat…" at bounding box center [379, 235] width 741 height 32
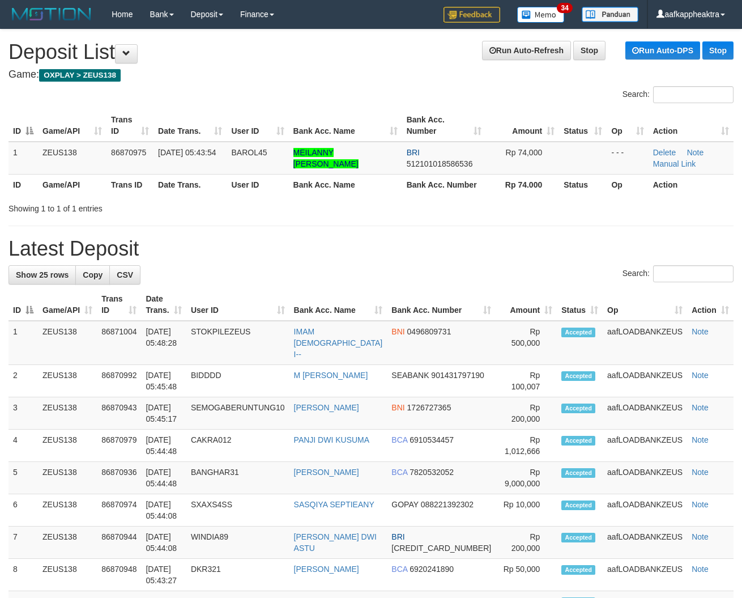
drag, startPoint x: 370, startPoint y: 299, endPoint x: 316, endPoint y: 298, distance: 53.3
click at [363, 299] on th "Bank Acc. Name" at bounding box center [339, 304] width 98 height 32
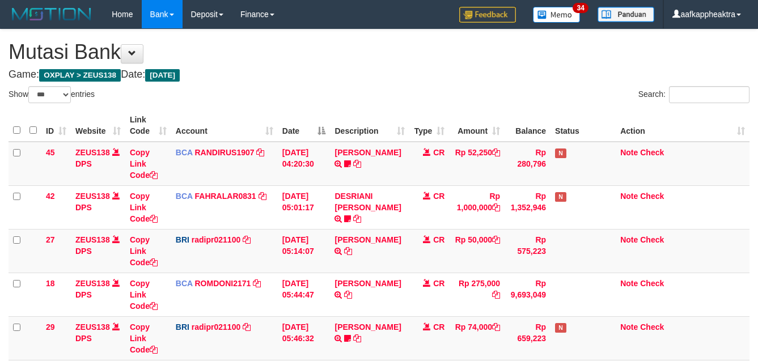
select select "***"
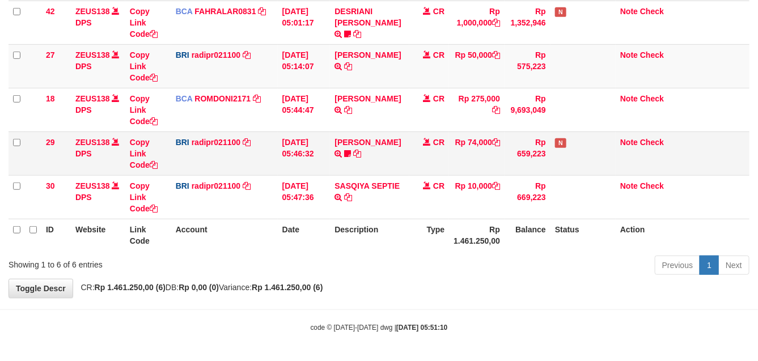
click at [372, 167] on td "STEVANO FERNAN TRANSFER NBMB STEVANO FERNAN TO REYNALDI ADI PRATAMA 00580115384…" at bounding box center [369, 153] width 79 height 44
drag, startPoint x: 403, startPoint y: 166, endPoint x: 765, endPoint y: 213, distance: 365.2
click at [407, 168] on td "STEVANO FERNAN TRANSFER NBMB STEVANO FERNAN TO REYNALDI ADI PRATAMA 00580115384…" at bounding box center [369, 153] width 79 height 44
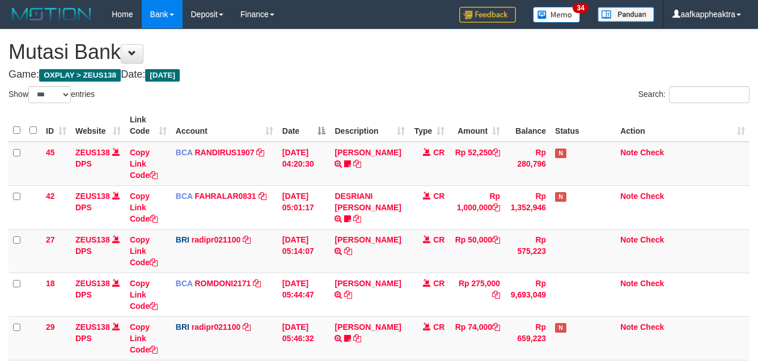
select select "***"
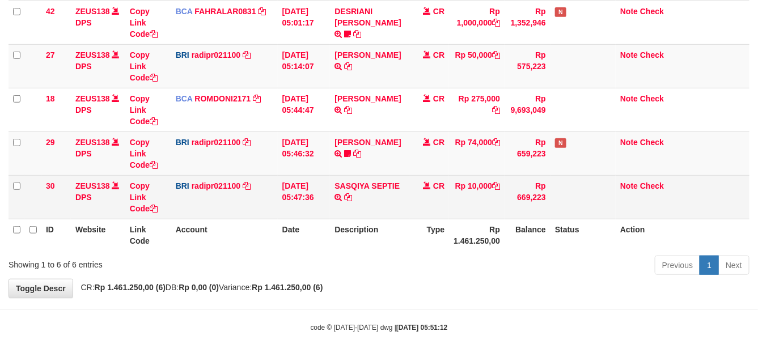
click at [510, 174] on tbody "45 ZEUS138 DPS Copy Link Code BCA RANDIRUS1907 DPS [PERSON_NAME] mutasi_2025090…" at bounding box center [379, 88] width 741 height 262
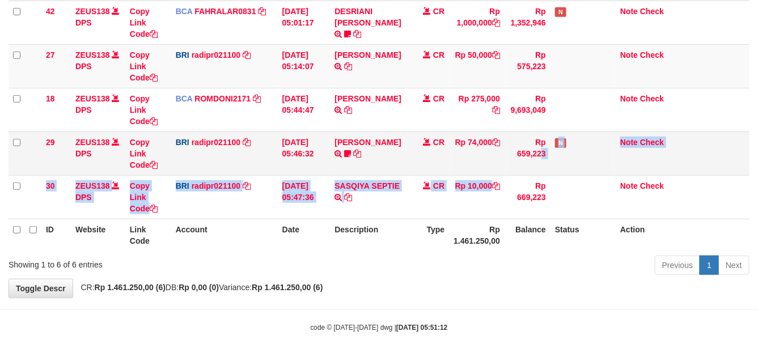
click at [514, 173] on td "Rp 659,223" at bounding box center [527, 153] width 46 height 44
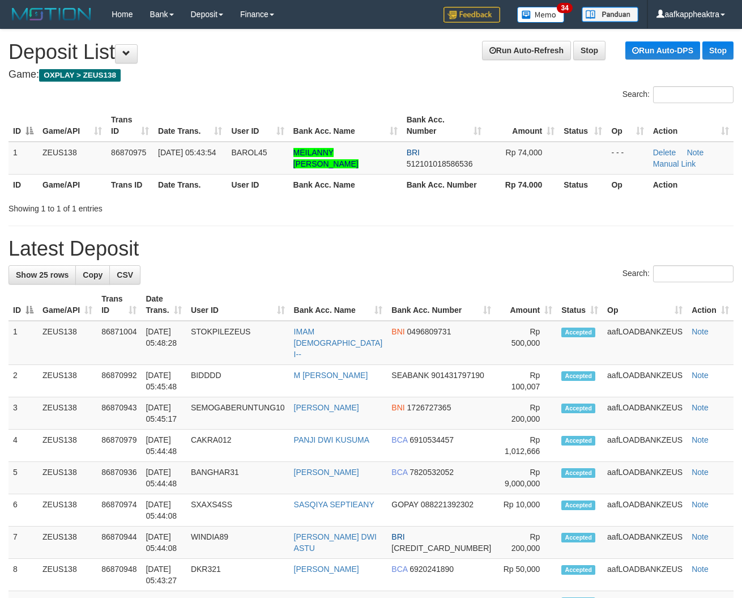
click at [406, 241] on h1 "Latest Deposit" at bounding box center [371, 248] width 725 height 23
